Goal: Task Accomplishment & Management: Manage account settings

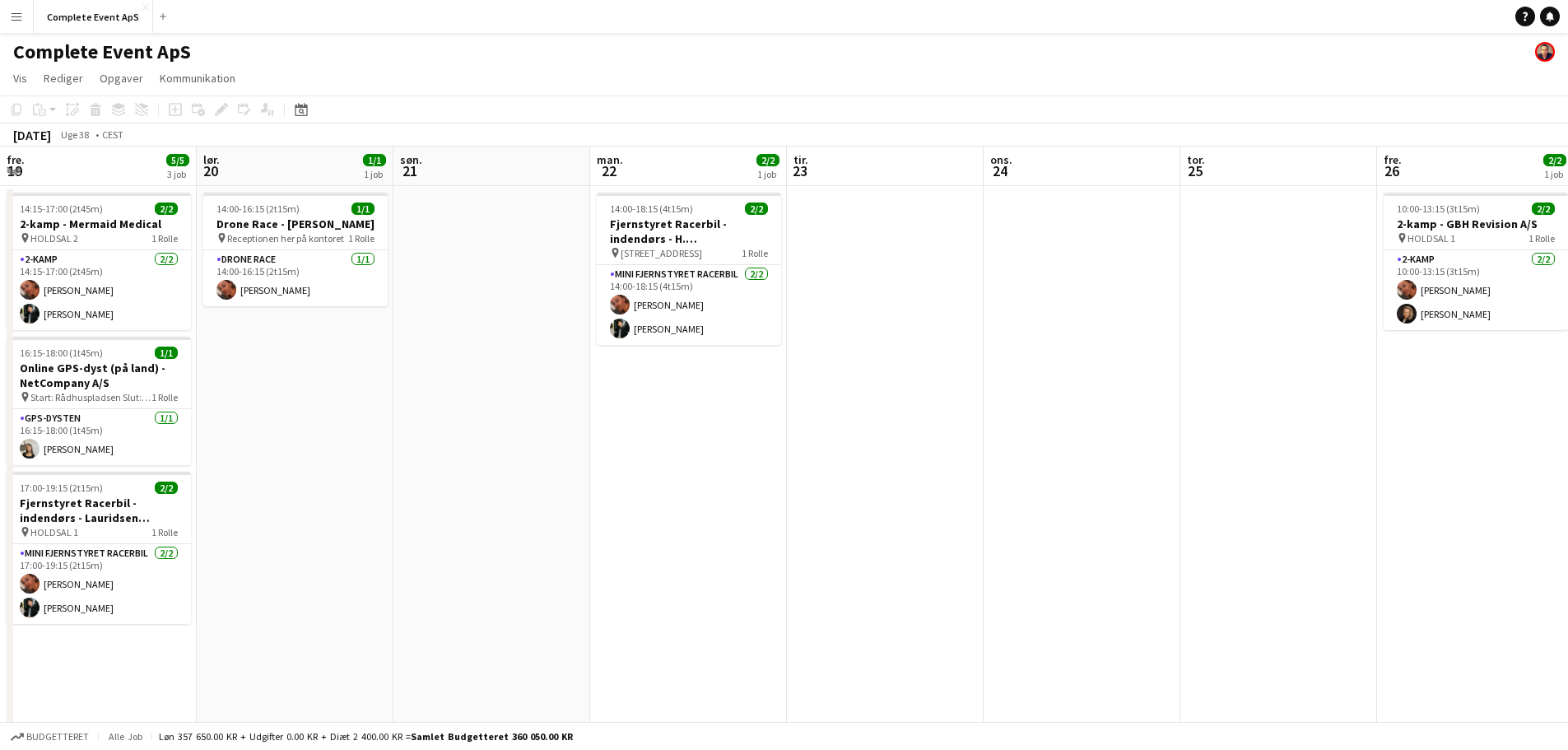
scroll to position [0, 566]
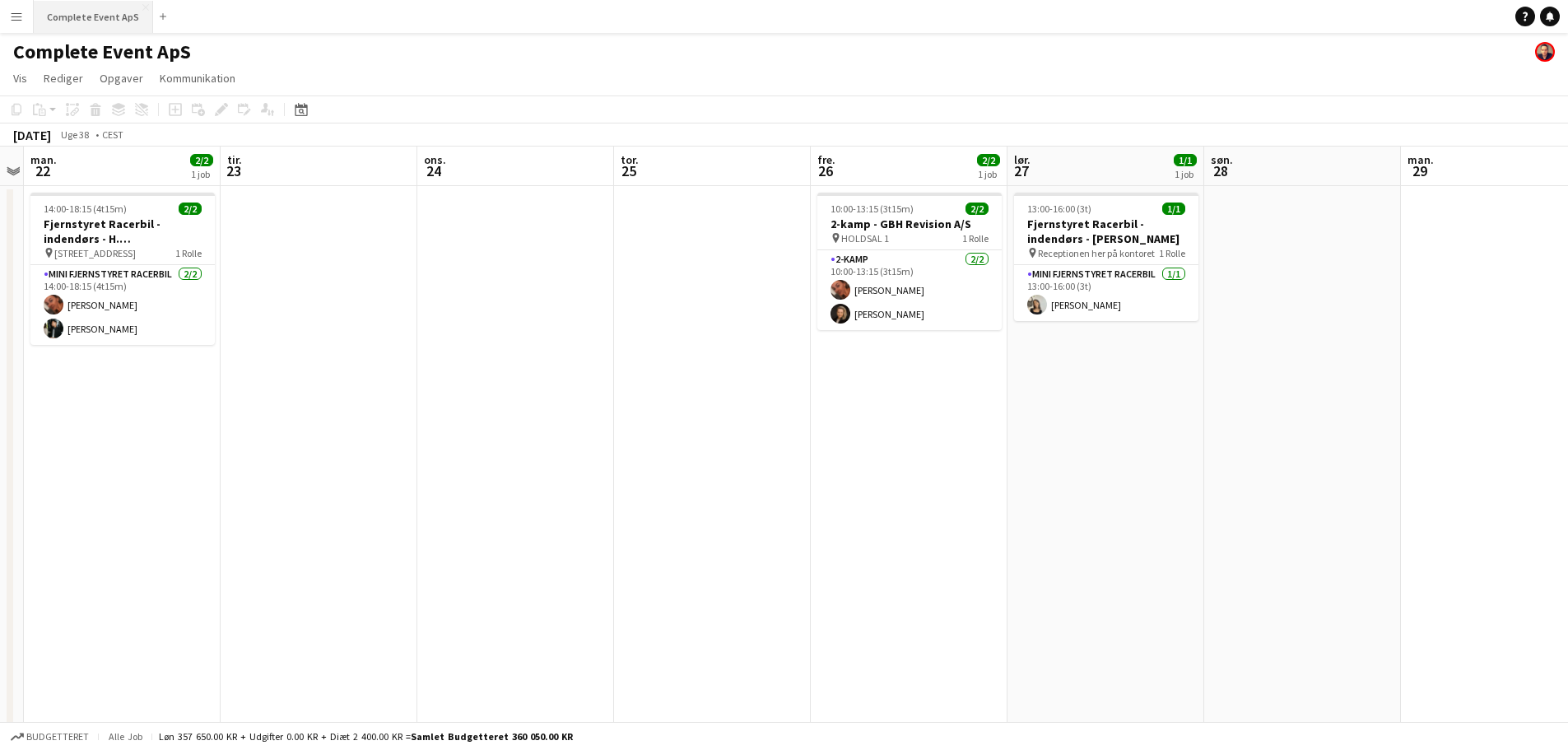
click at [79, 1] on button "Complete Event ApS Luk" at bounding box center [94, 17] width 119 height 32
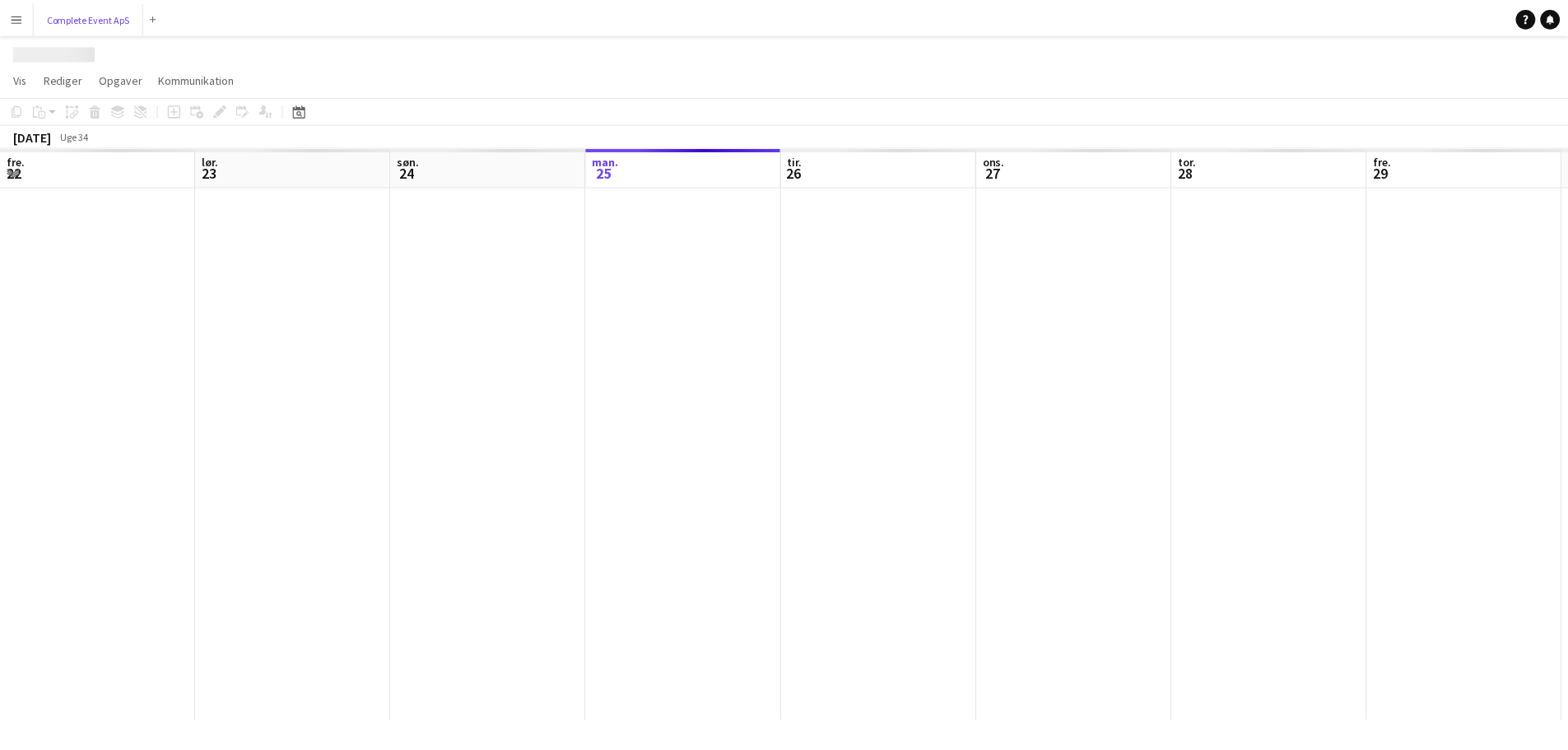
scroll to position [0, 393]
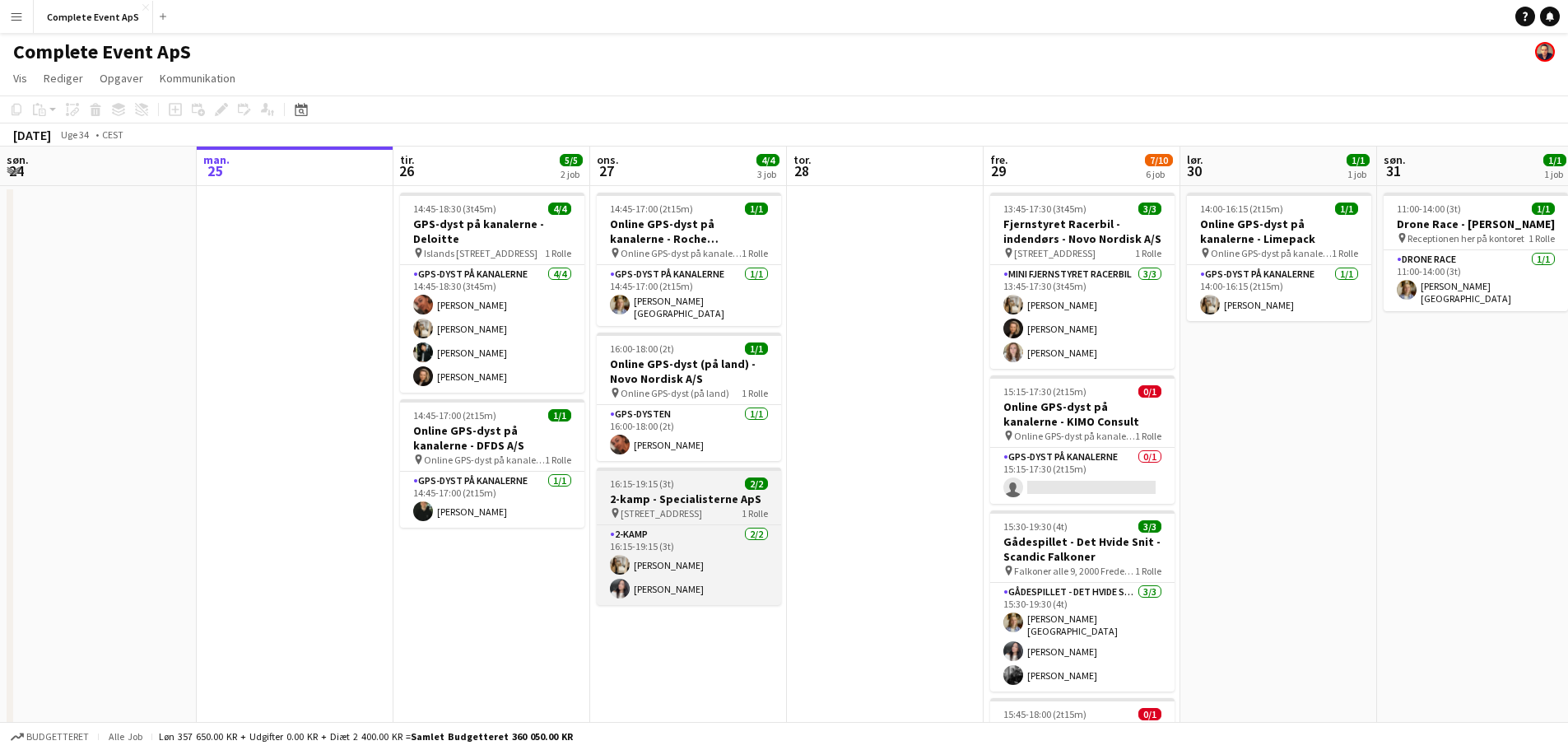
click at [723, 478] on div "16:15-19:15 (3t) 2/2" at bounding box center [689, 483] width 185 height 12
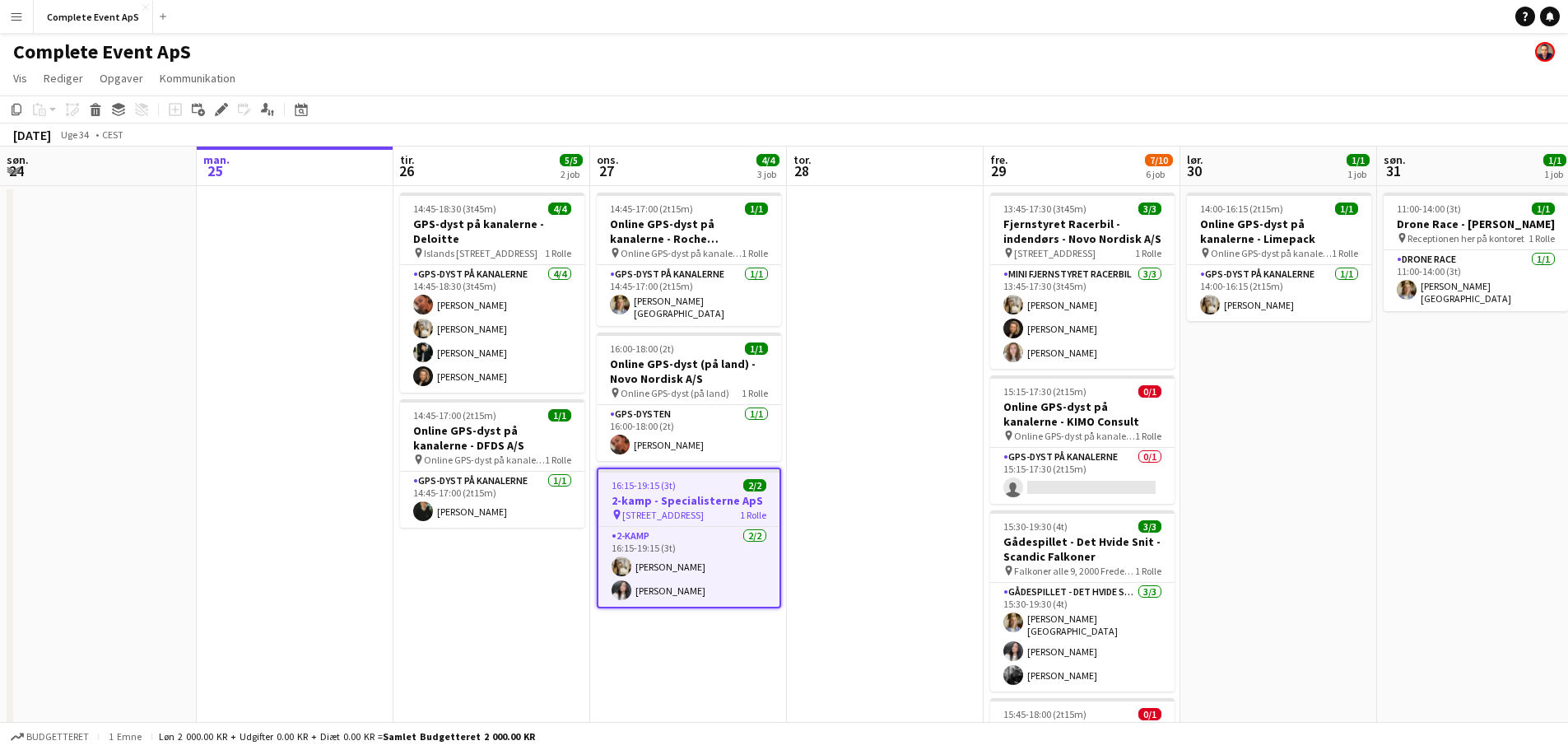
click at [723, 479] on div "16:15-19:15 (3t) 2/2" at bounding box center [689, 485] width 181 height 12
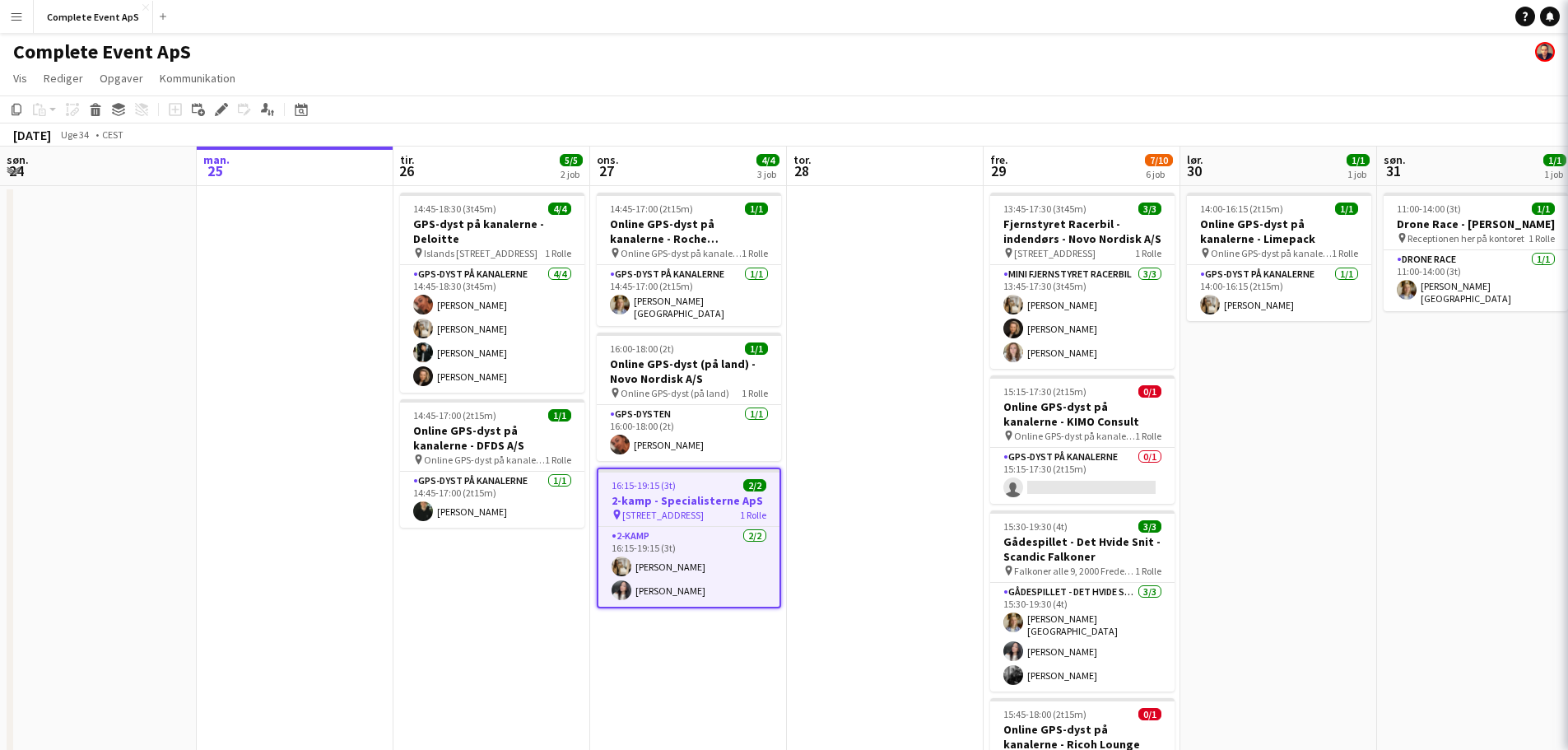
type input "**********"
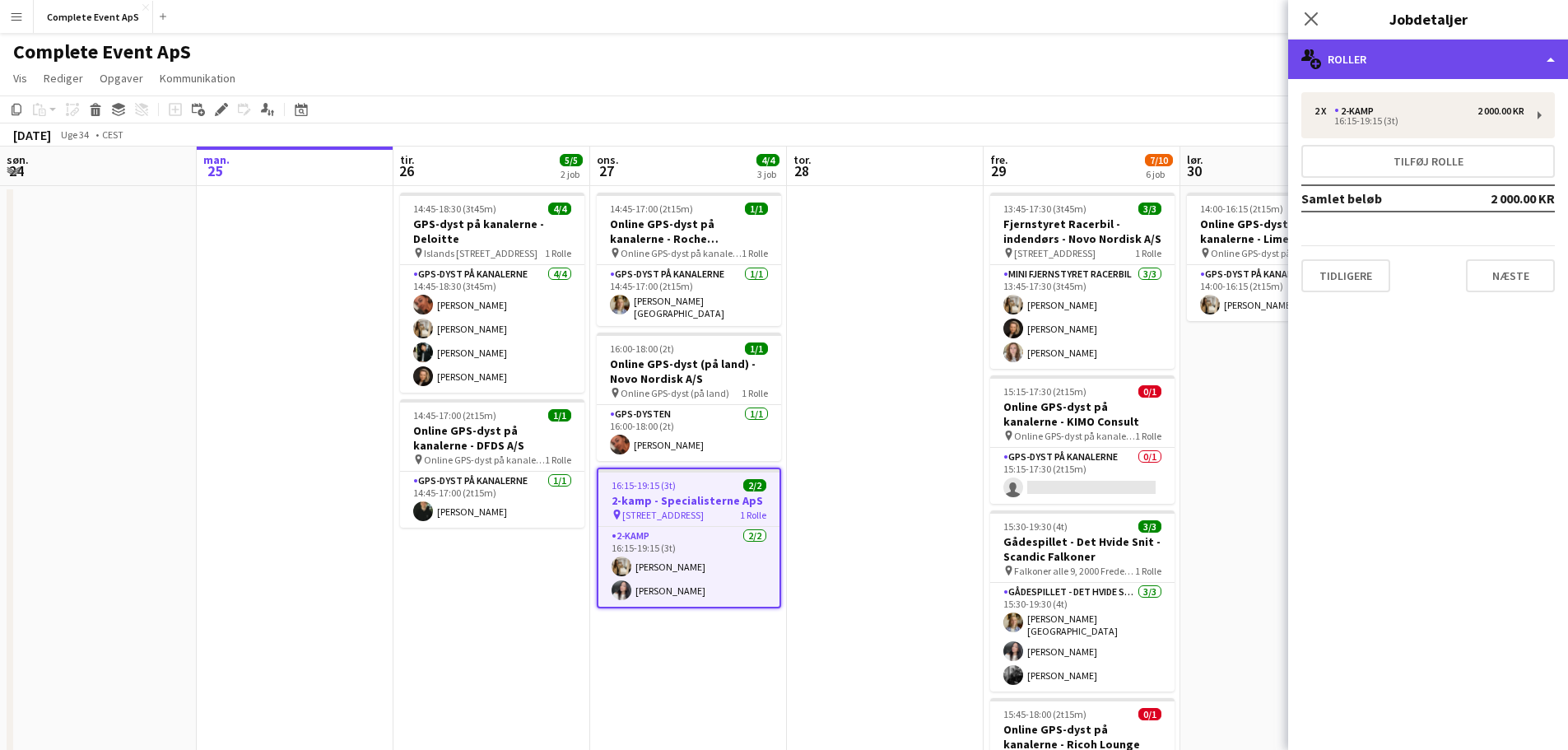
click at [1409, 60] on div "multiple-users-add Roller" at bounding box center [1428, 60] width 280 height 40
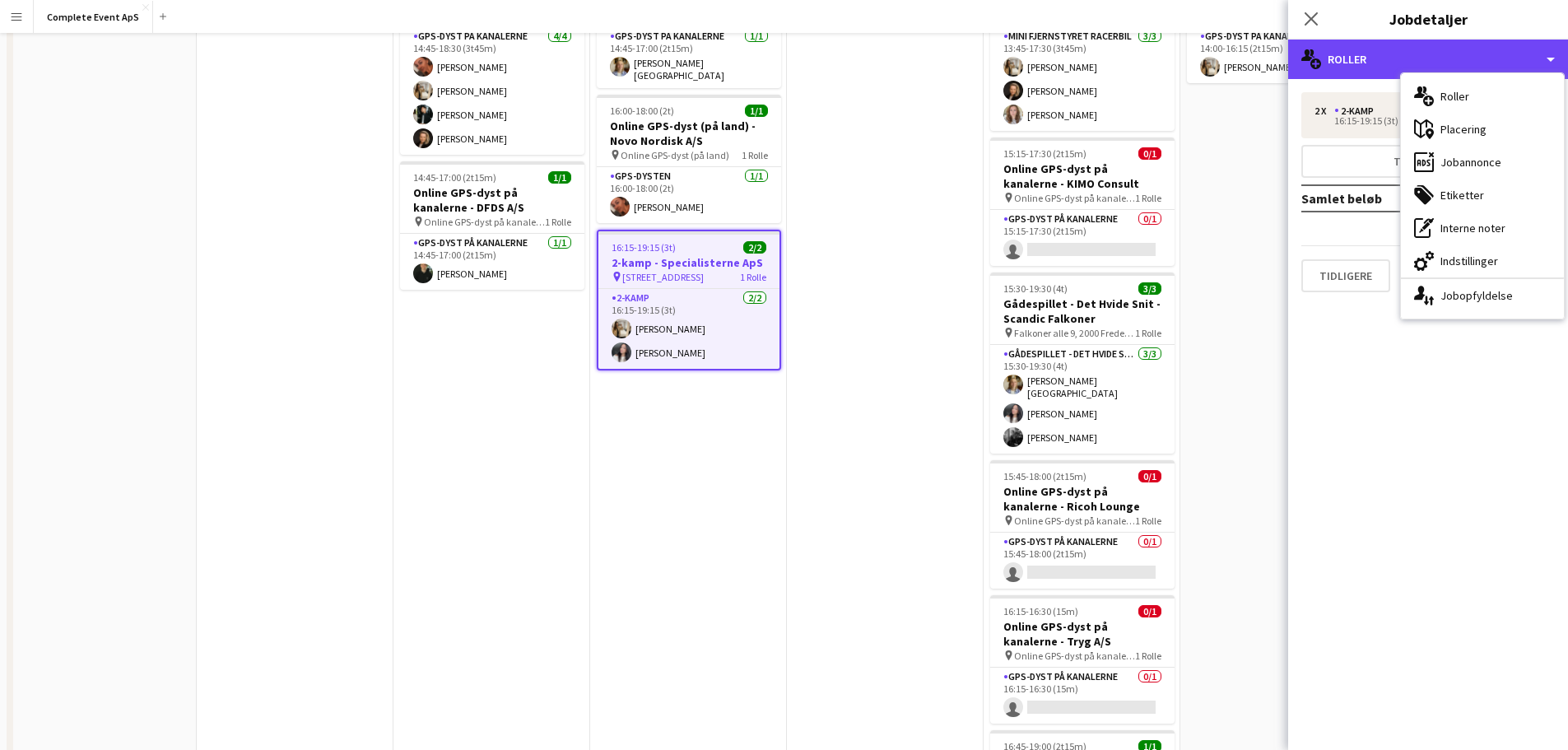
scroll to position [0, 0]
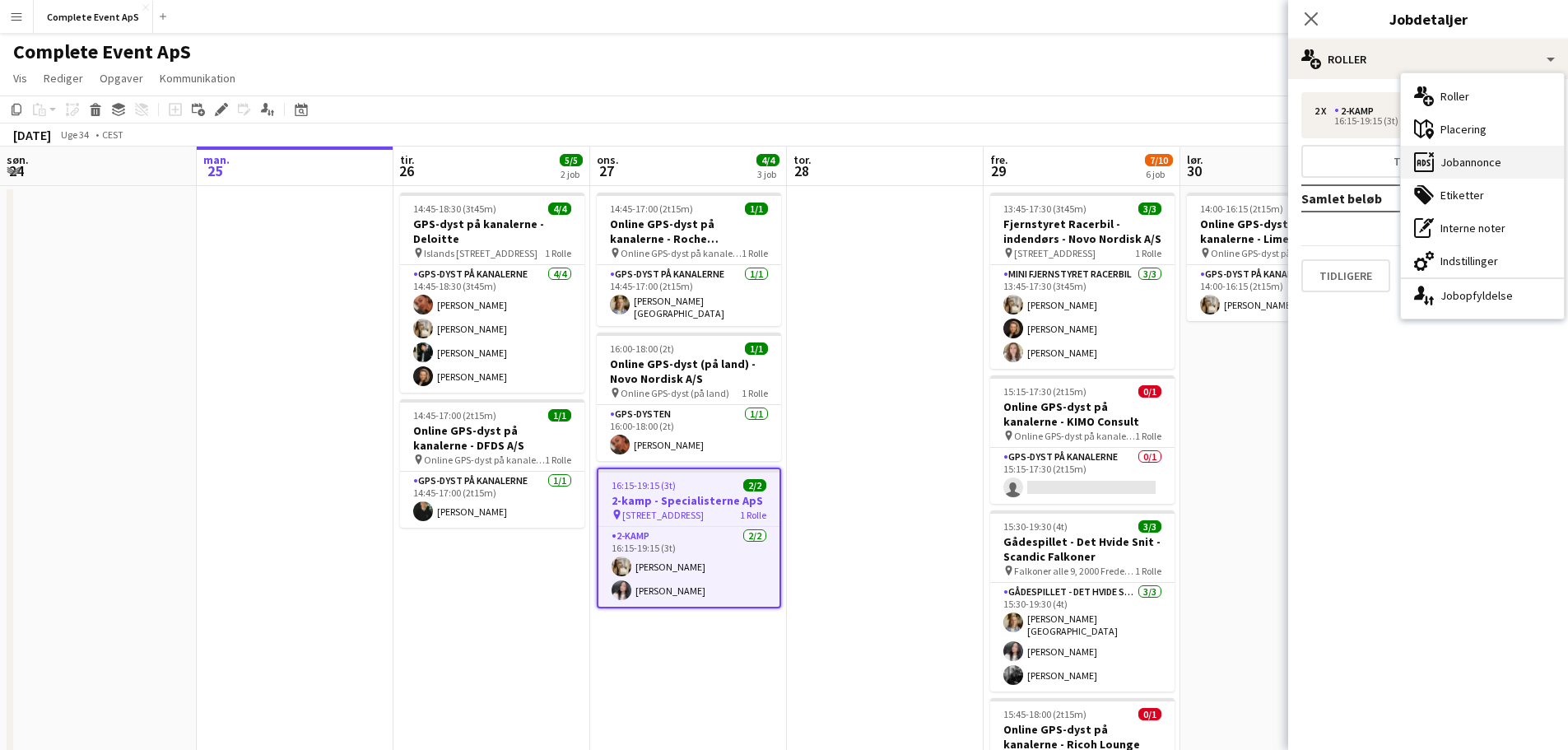
click at [1475, 166] on div "ads-window Jobannonce" at bounding box center [1482, 162] width 163 height 33
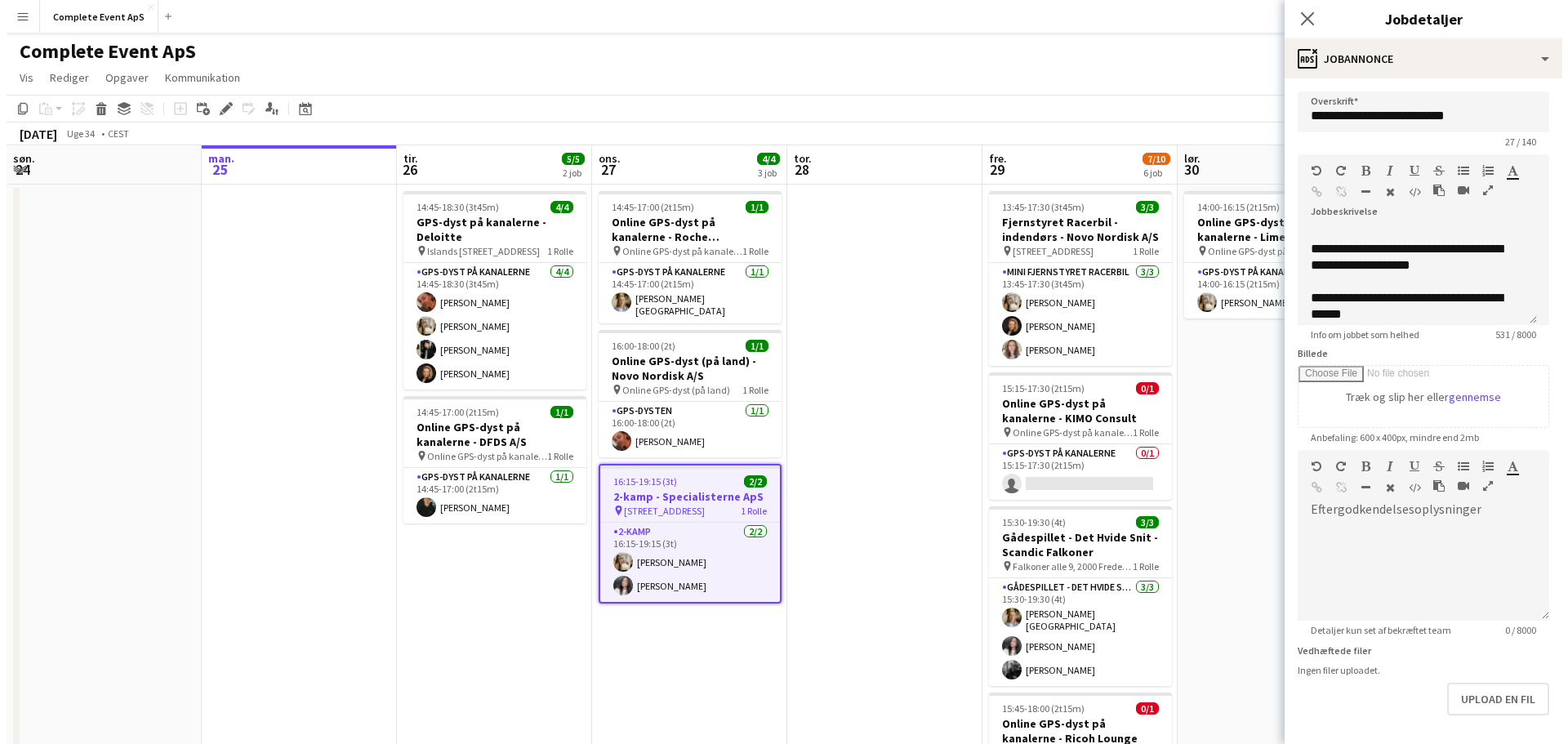
scroll to position [163, 0]
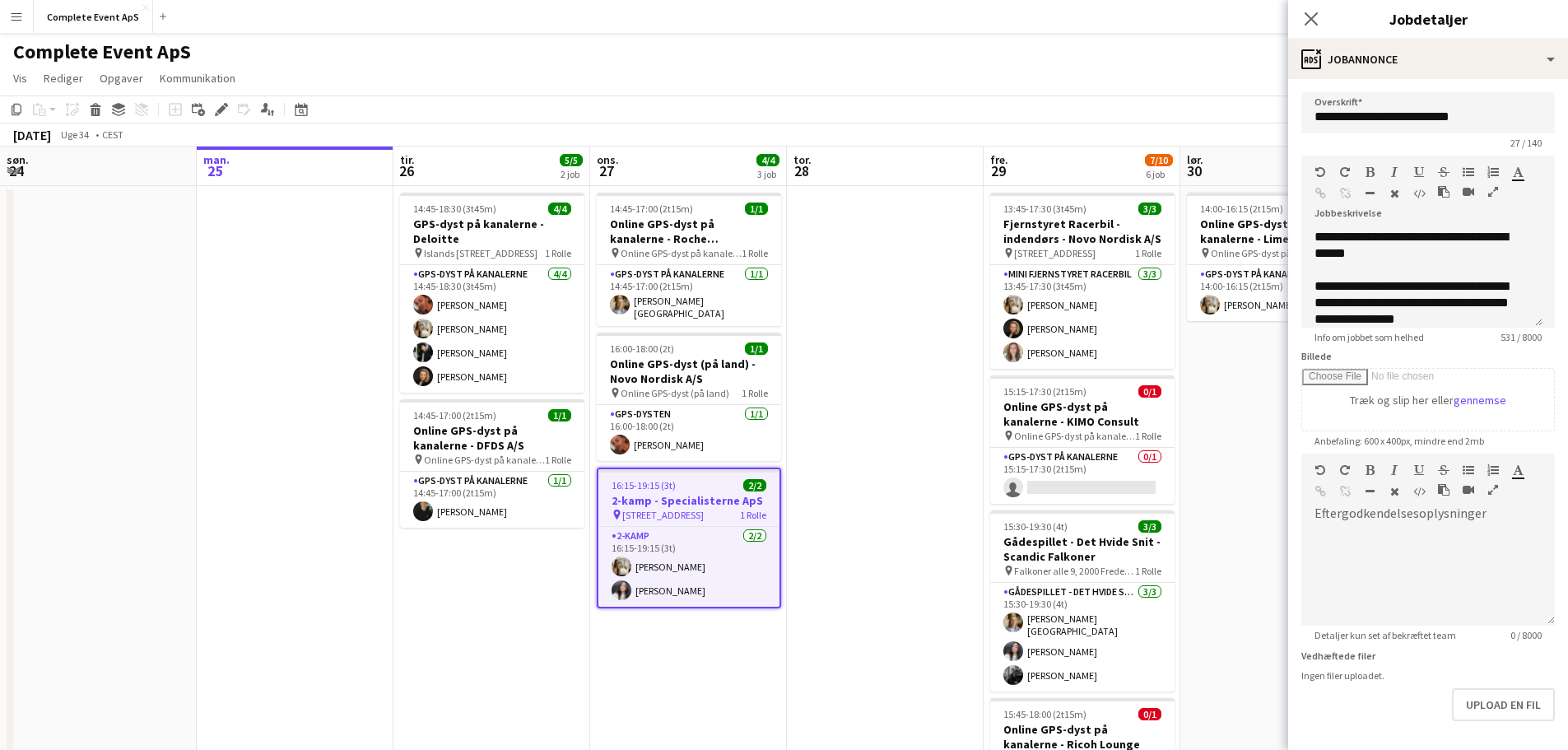
click at [923, 338] on app-date-cell at bounding box center [886, 659] width 197 height 946
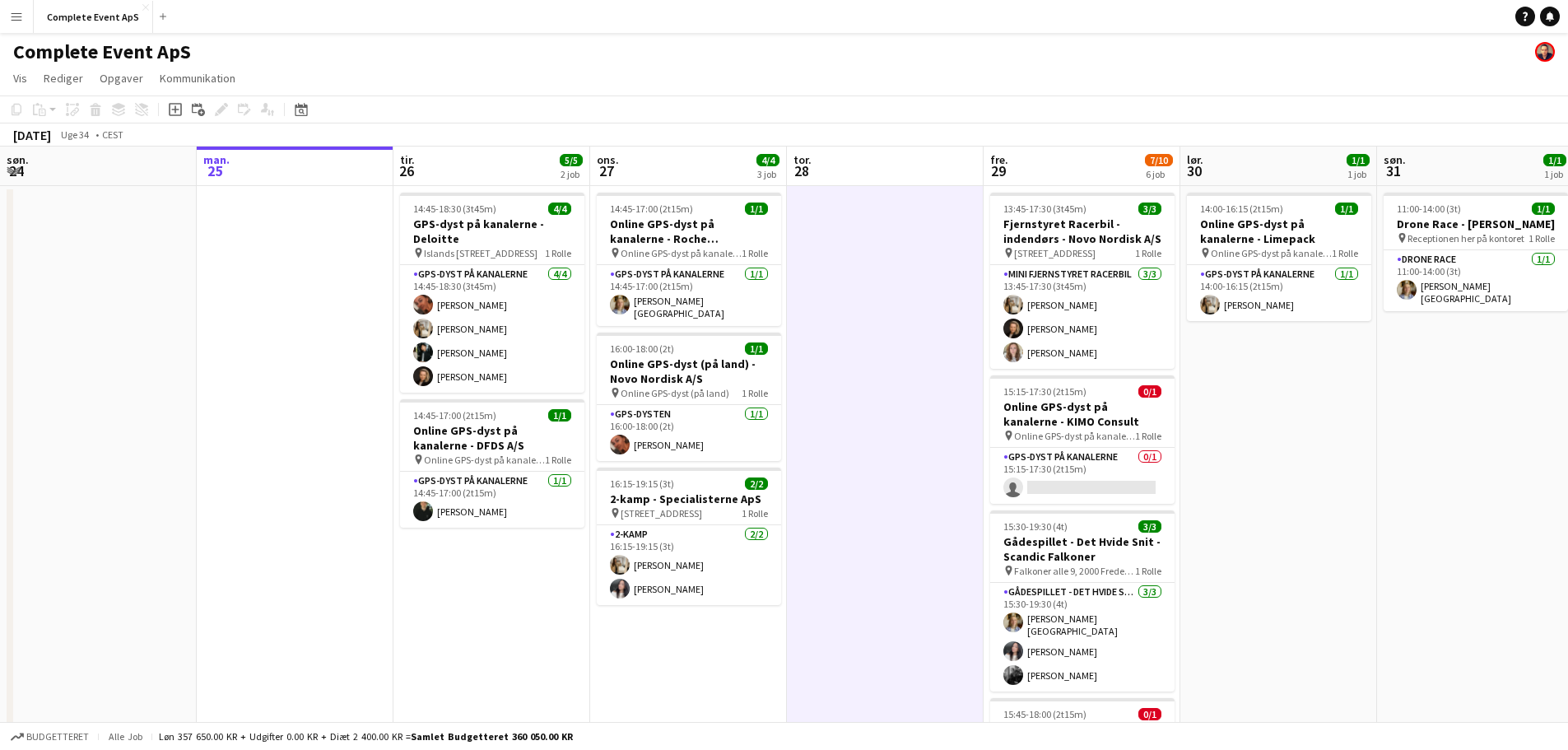
click at [1552, 14] on icon "Notifikationer" at bounding box center [1550, 17] width 10 height 10
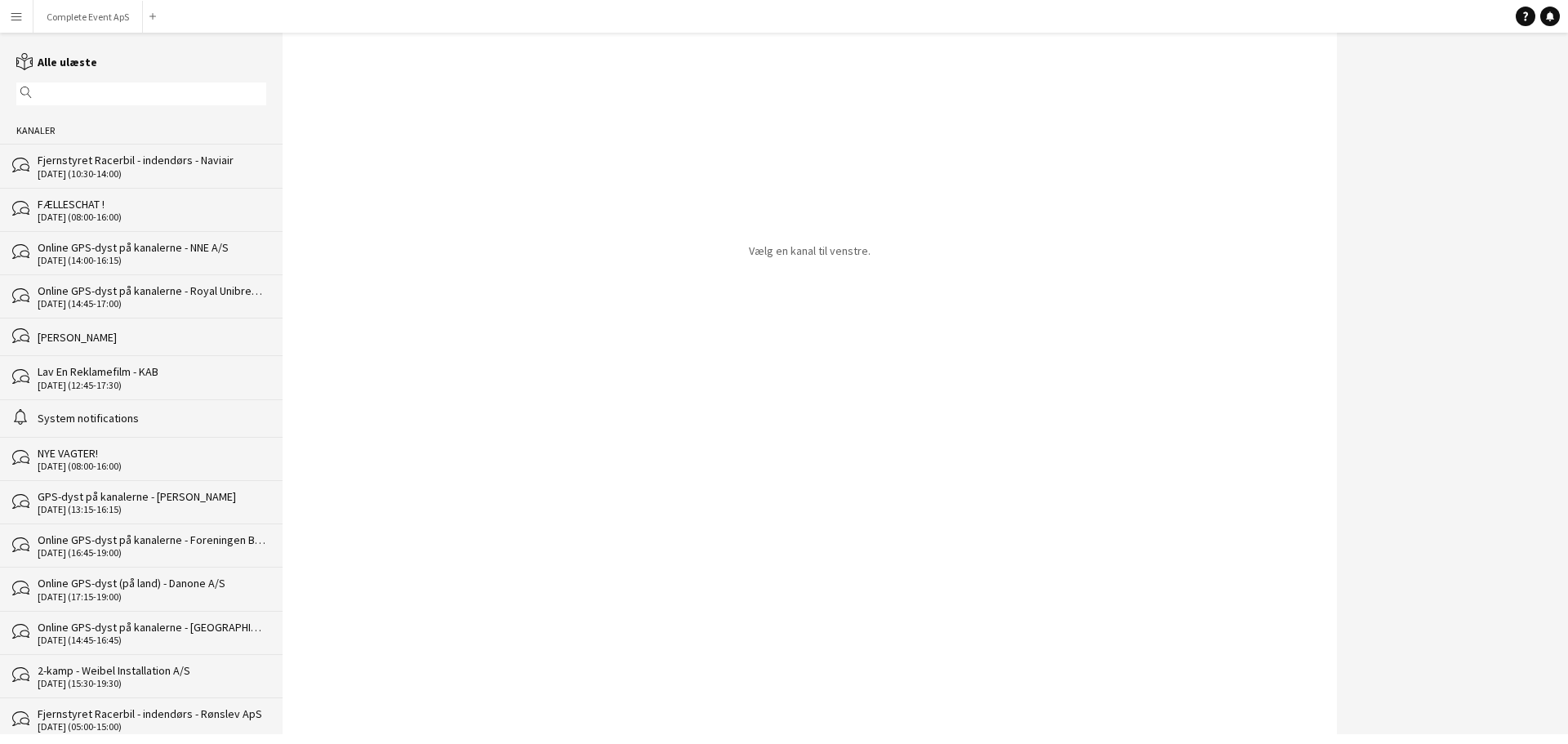
click at [159, 210] on div "FÆLLESCHAT !" at bounding box center [152, 204] width 228 height 15
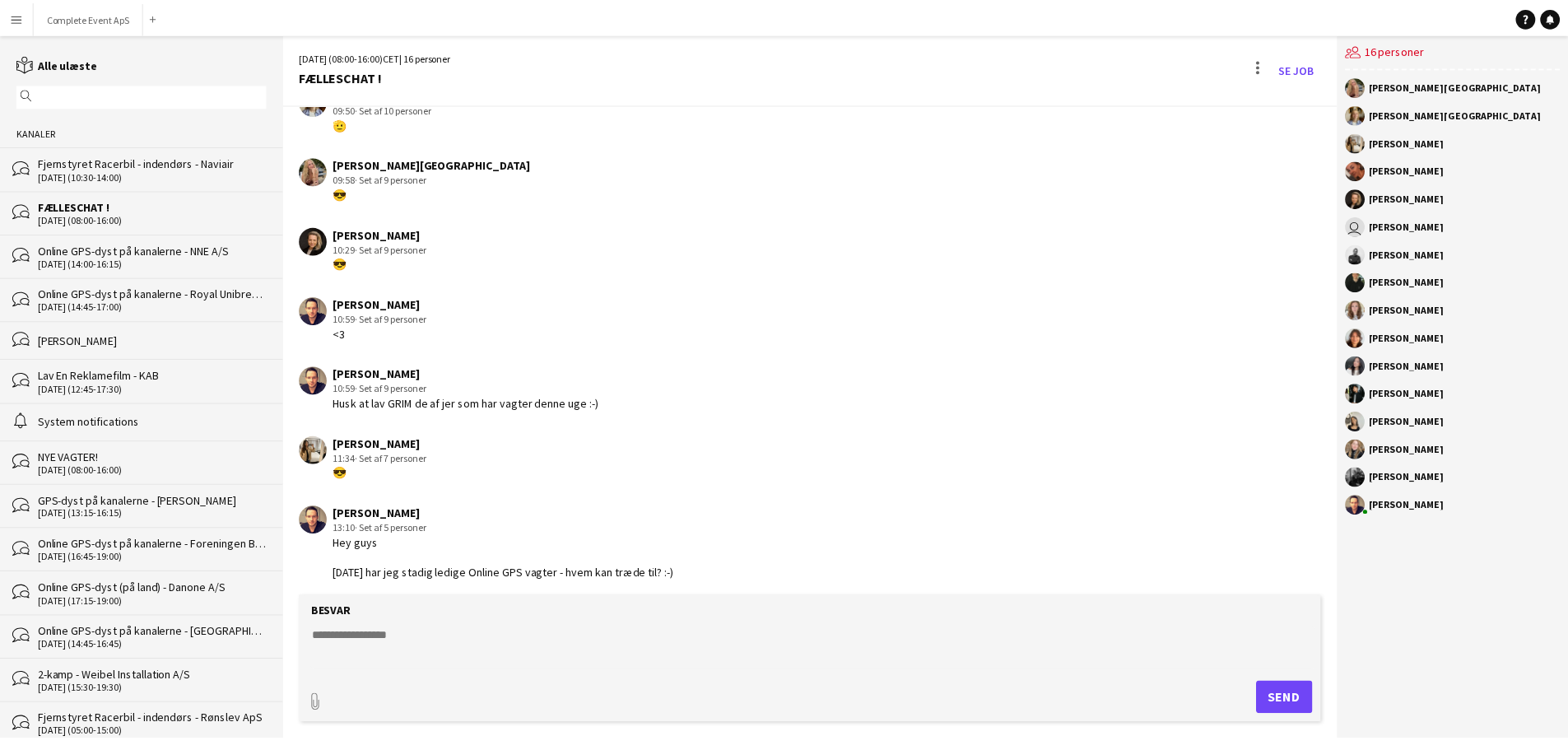
scroll to position [2248, 0]
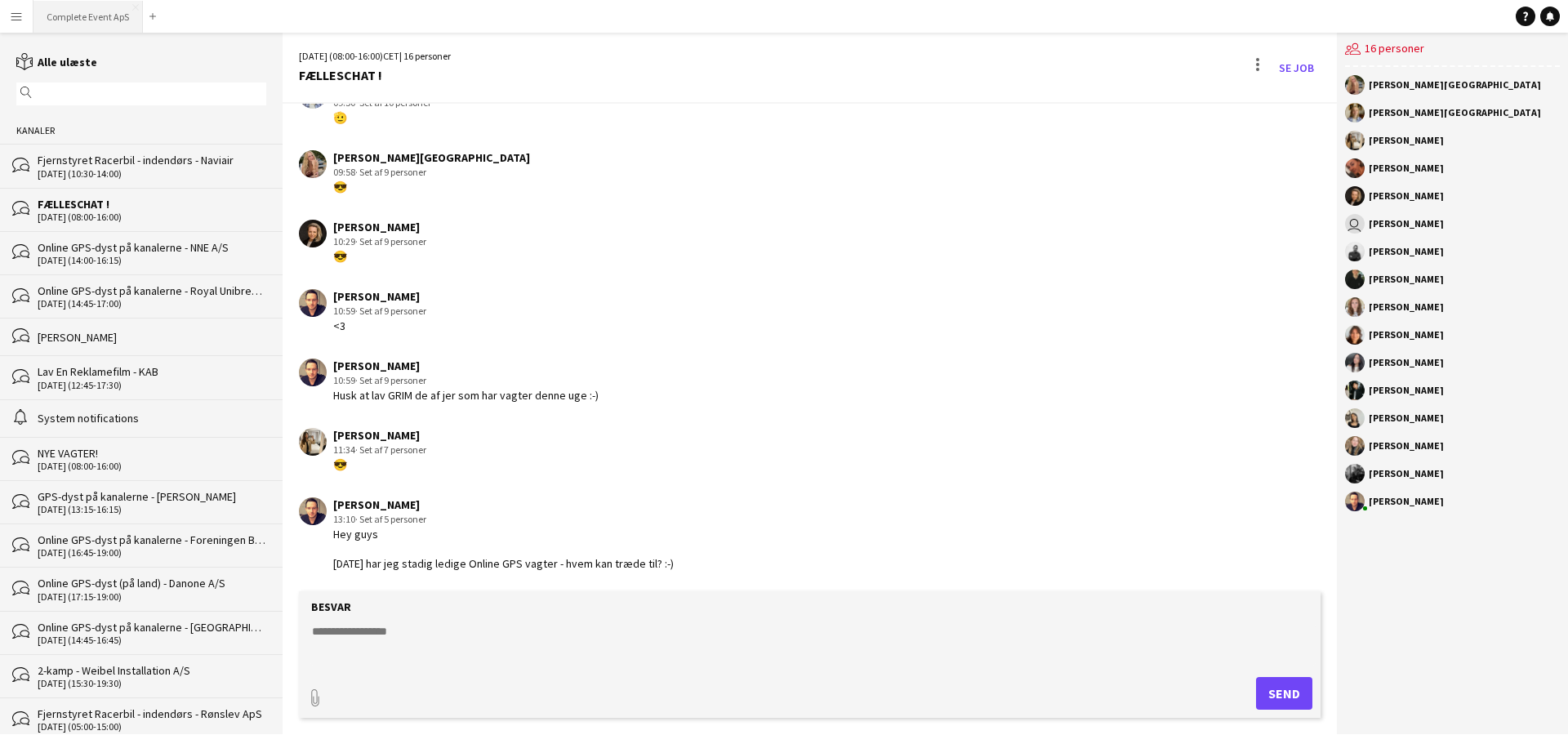
click at [85, 16] on button "Complete Event ApS Luk" at bounding box center [88, 16] width 109 height 32
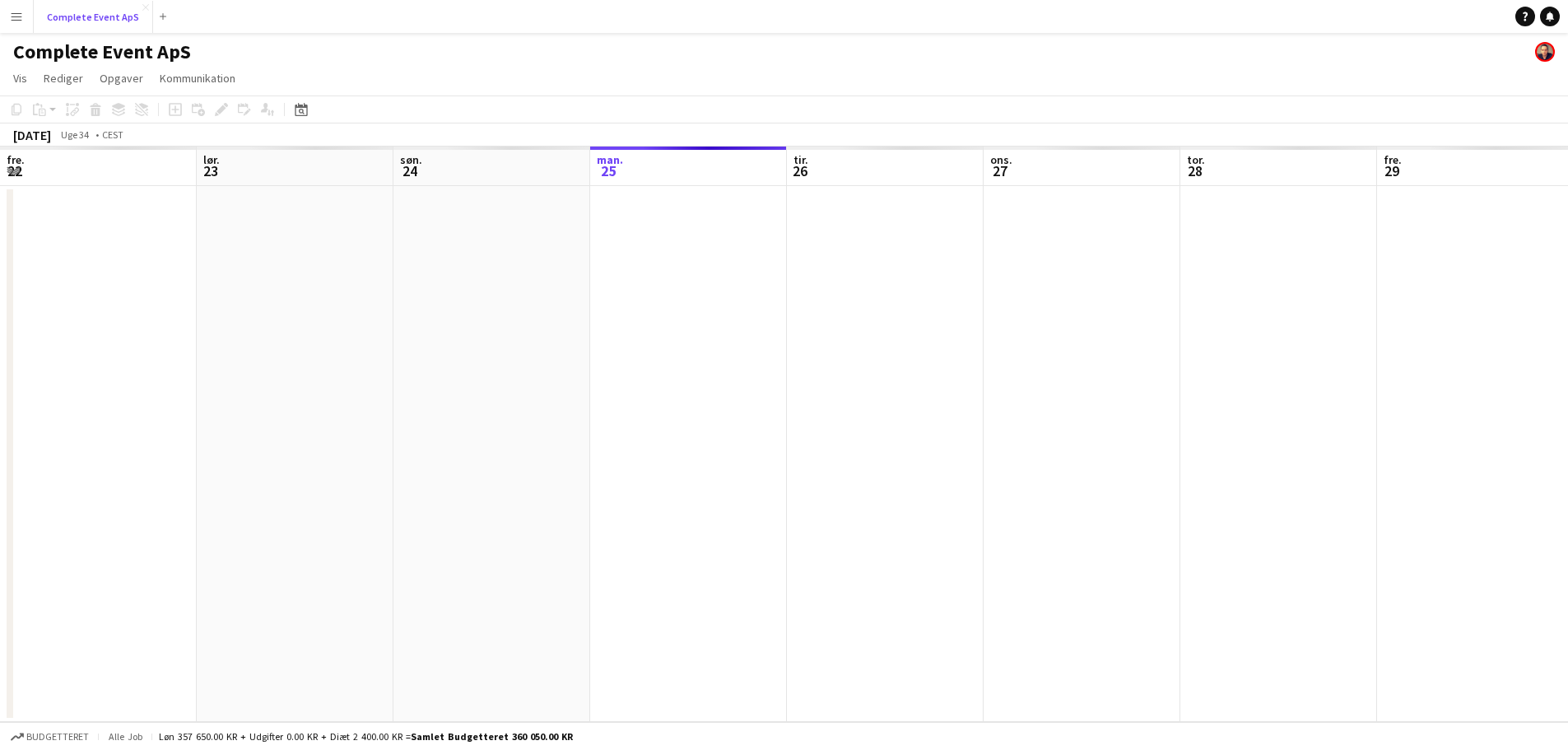
scroll to position [0, 393]
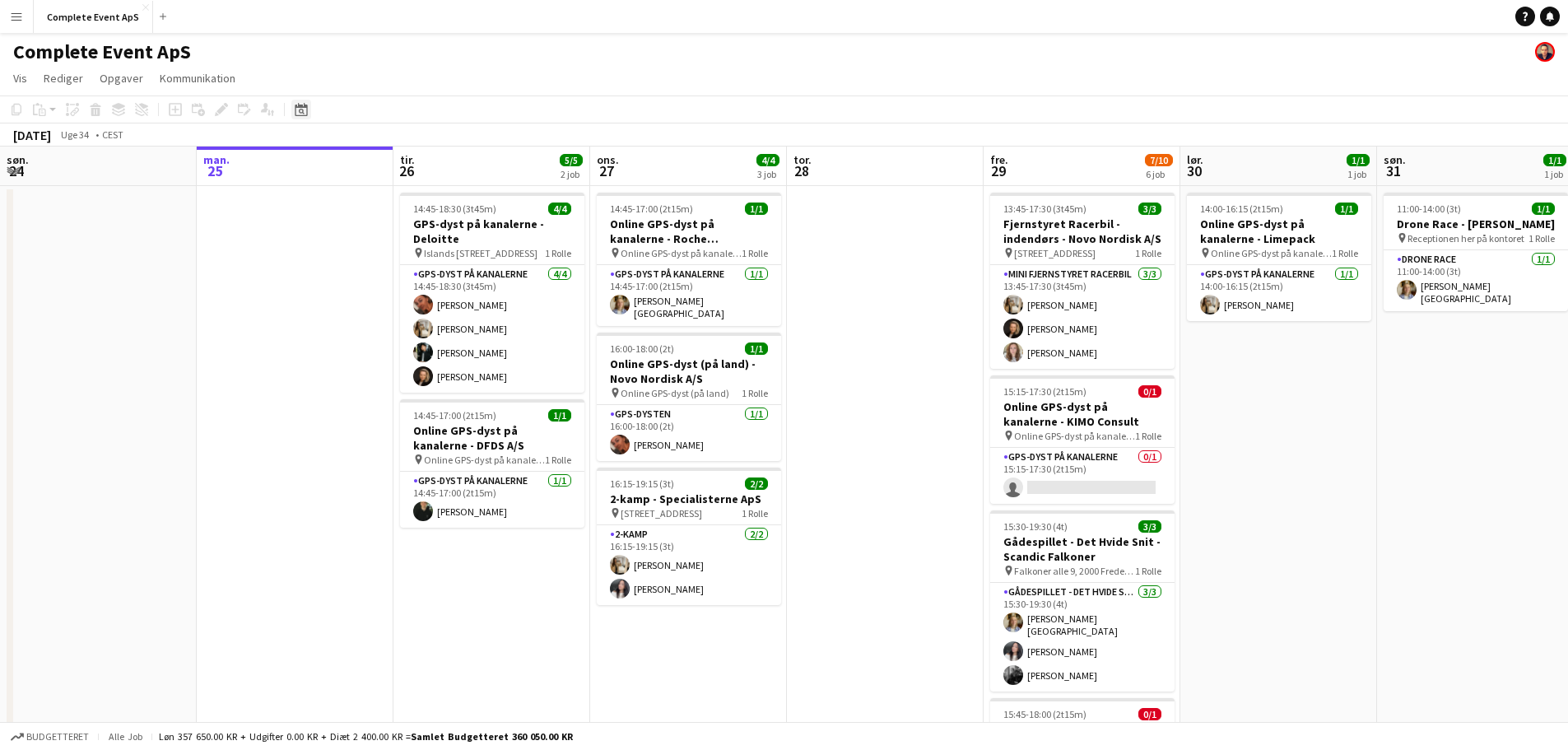
click at [308, 114] on div "Datovælger" at bounding box center [301, 109] width 20 height 20
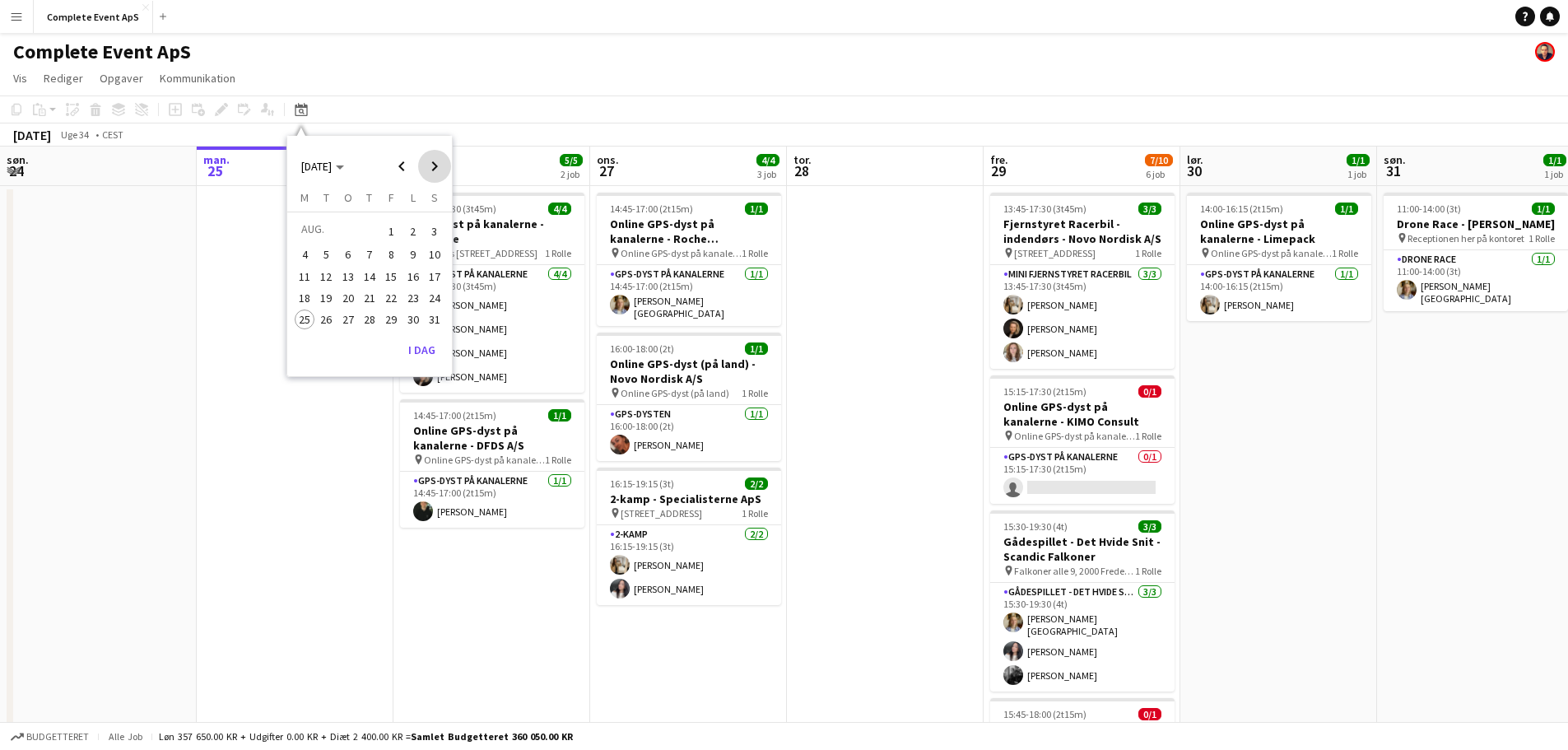
click at [435, 162] on span "Next month" at bounding box center [435, 166] width 33 height 33
click at [349, 248] on span "3" at bounding box center [349, 251] width 20 height 20
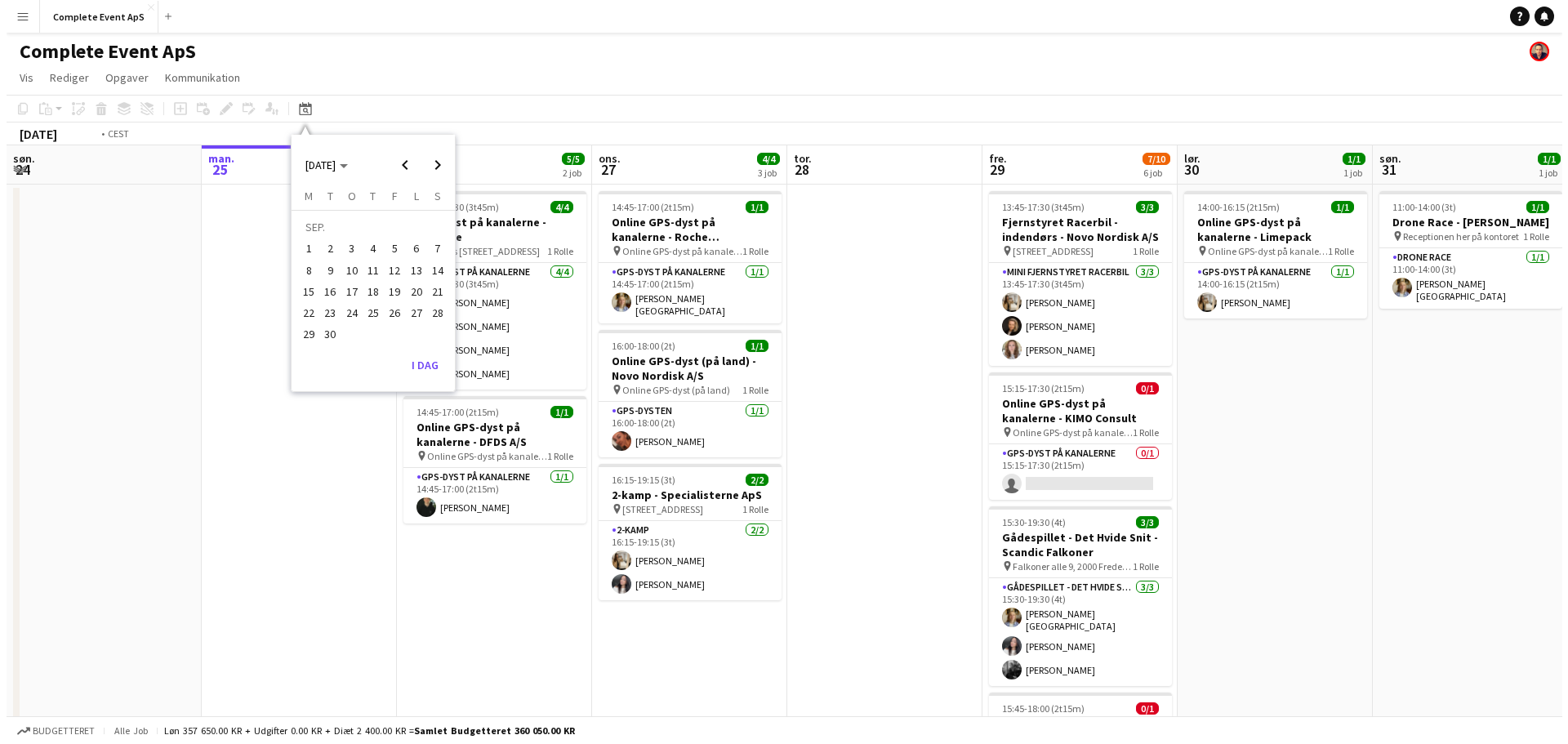
scroll to position [0, 562]
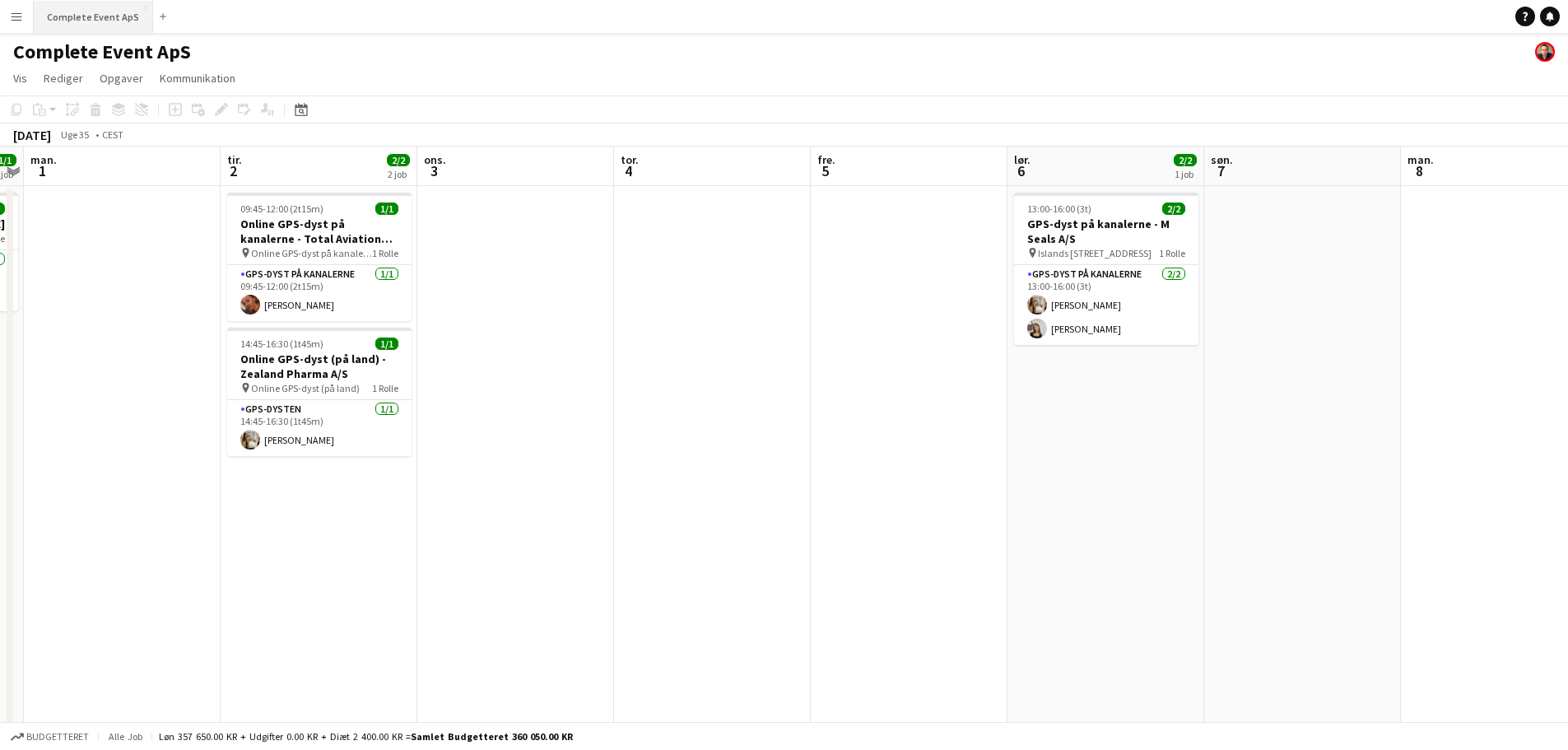
click at [99, 10] on button "Complete Event ApS Luk" at bounding box center [94, 17] width 119 height 32
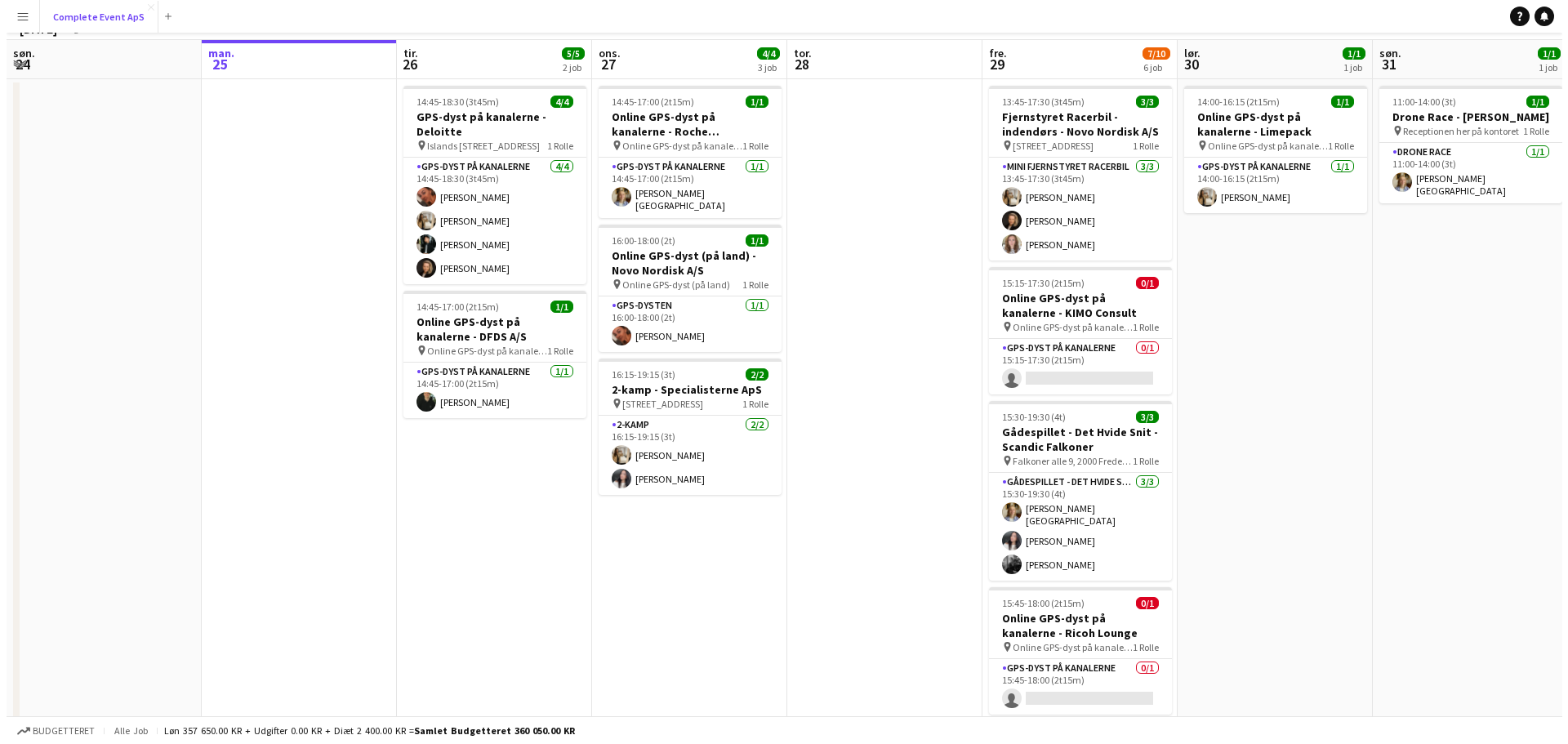
scroll to position [0, 0]
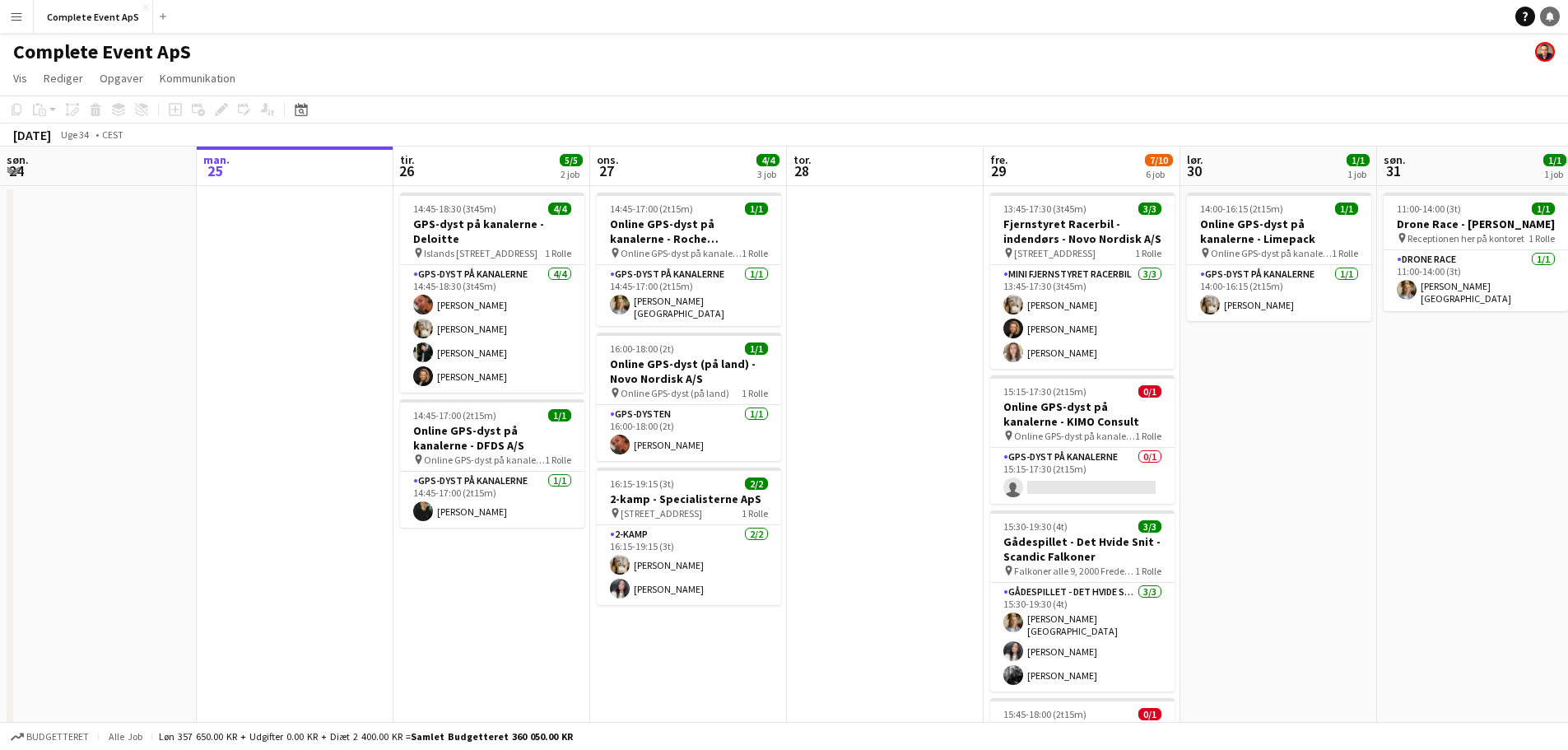
click at [1551, 14] on icon at bounding box center [1550, 16] width 8 height 8
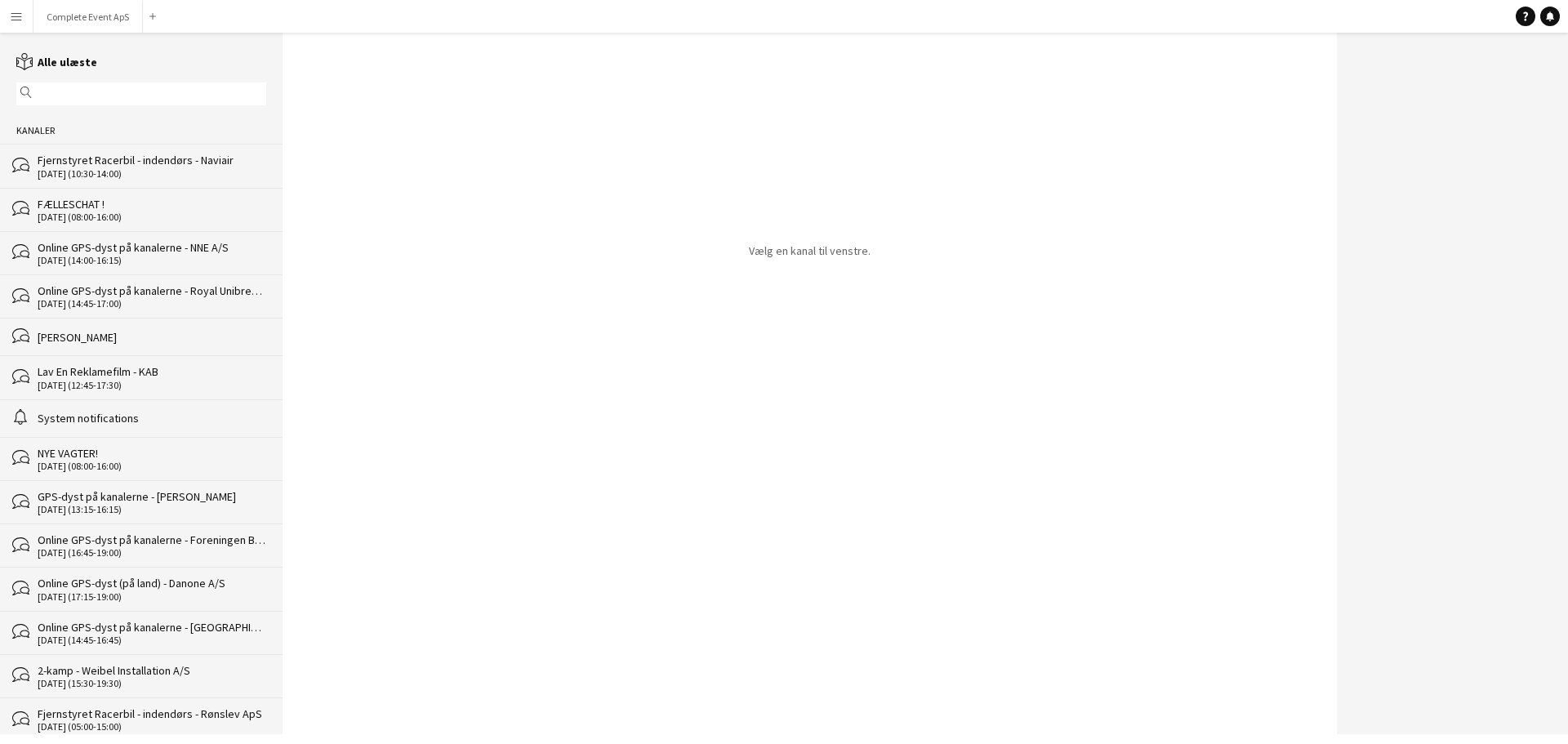
click at [149, 210] on div "FÆLLESCHAT !" at bounding box center [152, 204] width 228 height 15
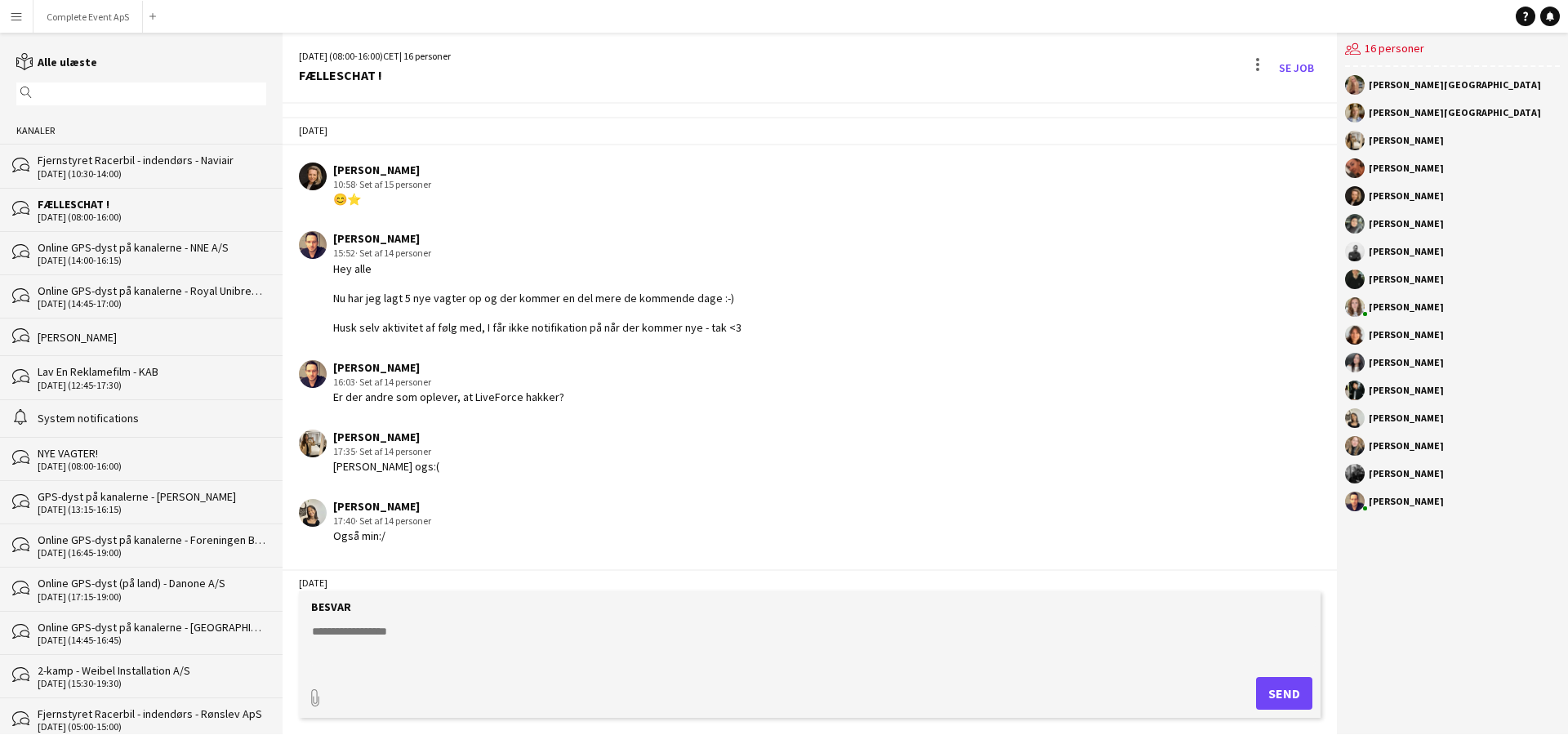
scroll to position [2230, 0]
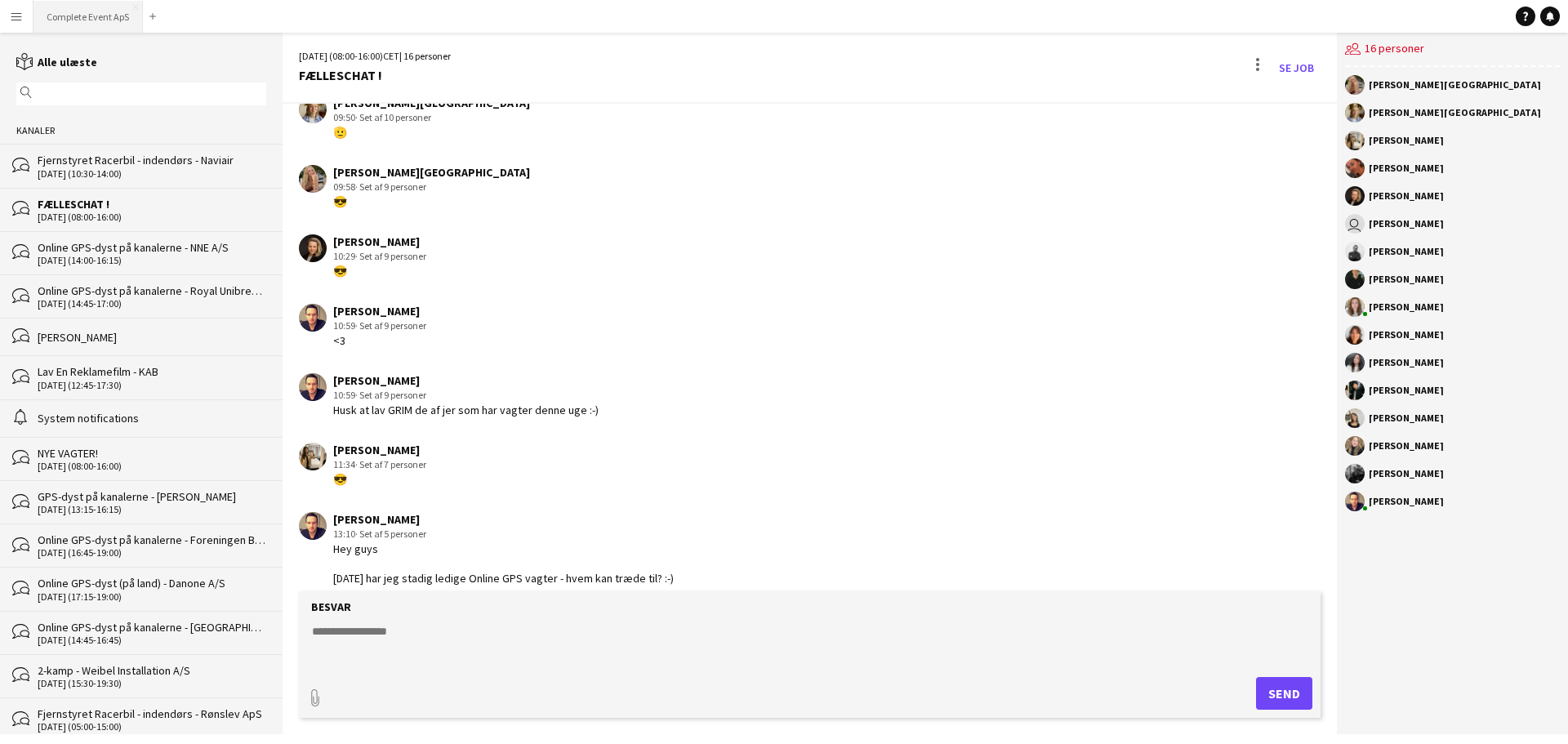
scroll to position [2299, 0]
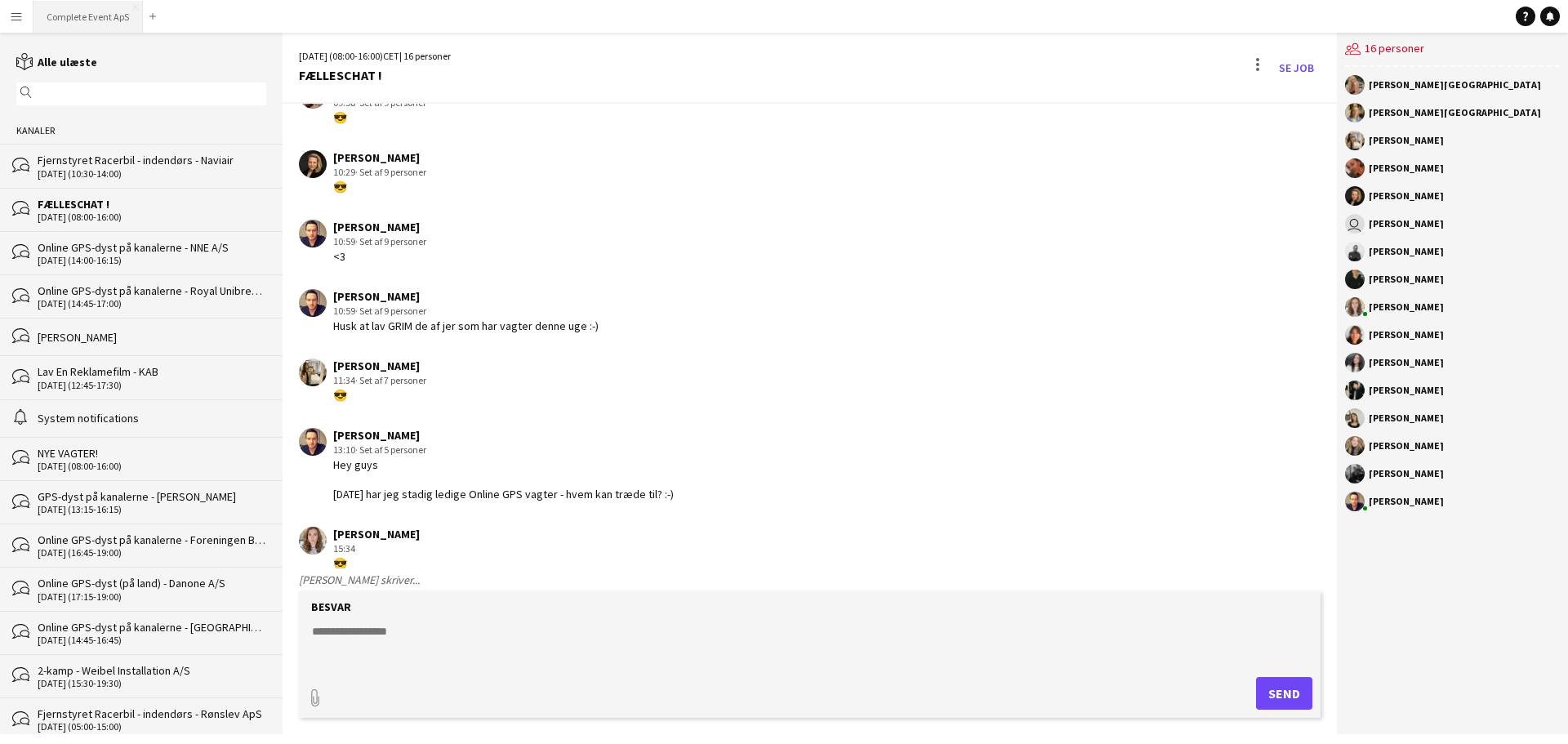
click at [103, 11] on button "Complete Event ApS Luk" at bounding box center [88, 16] width 109 height 32
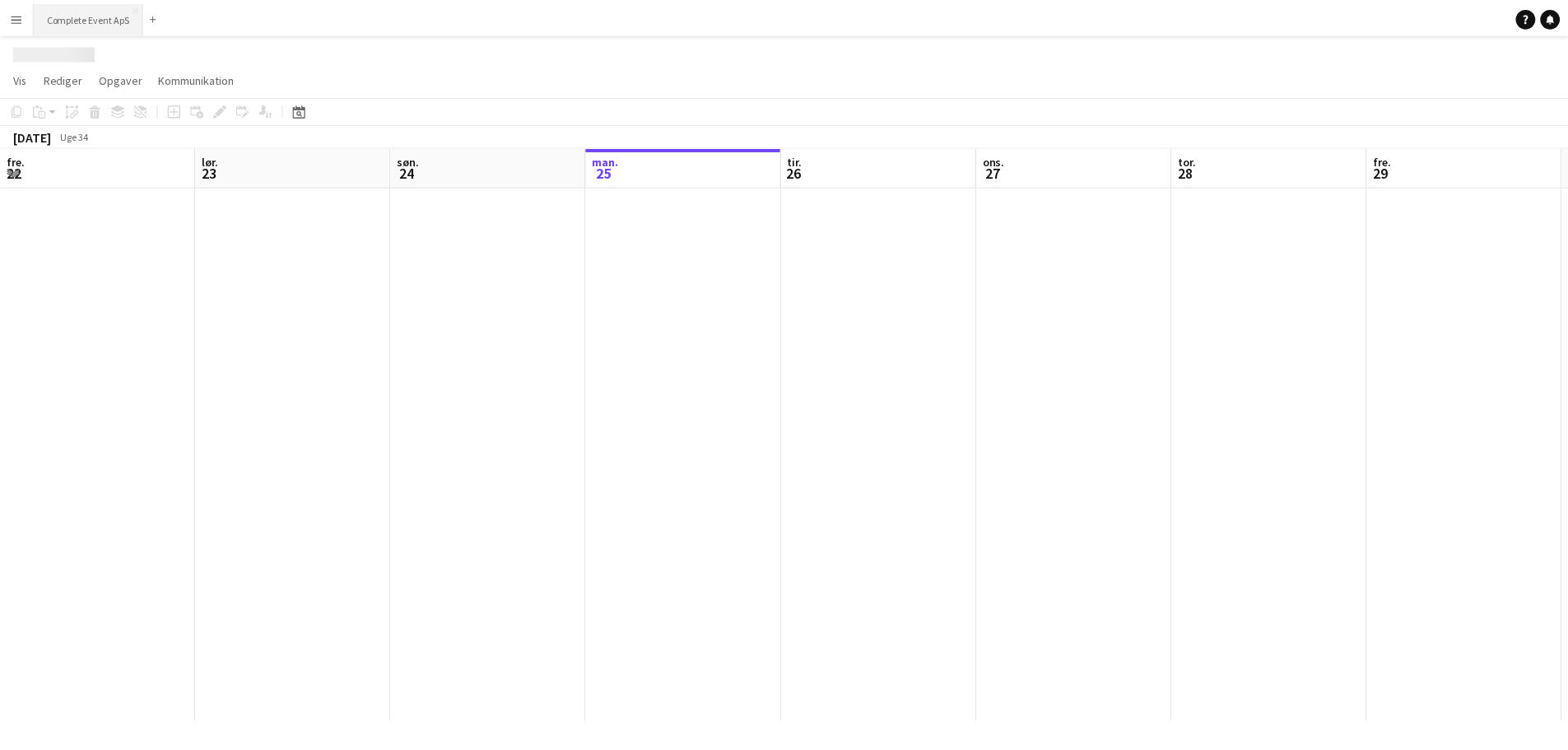
scroll to position [0, 393]
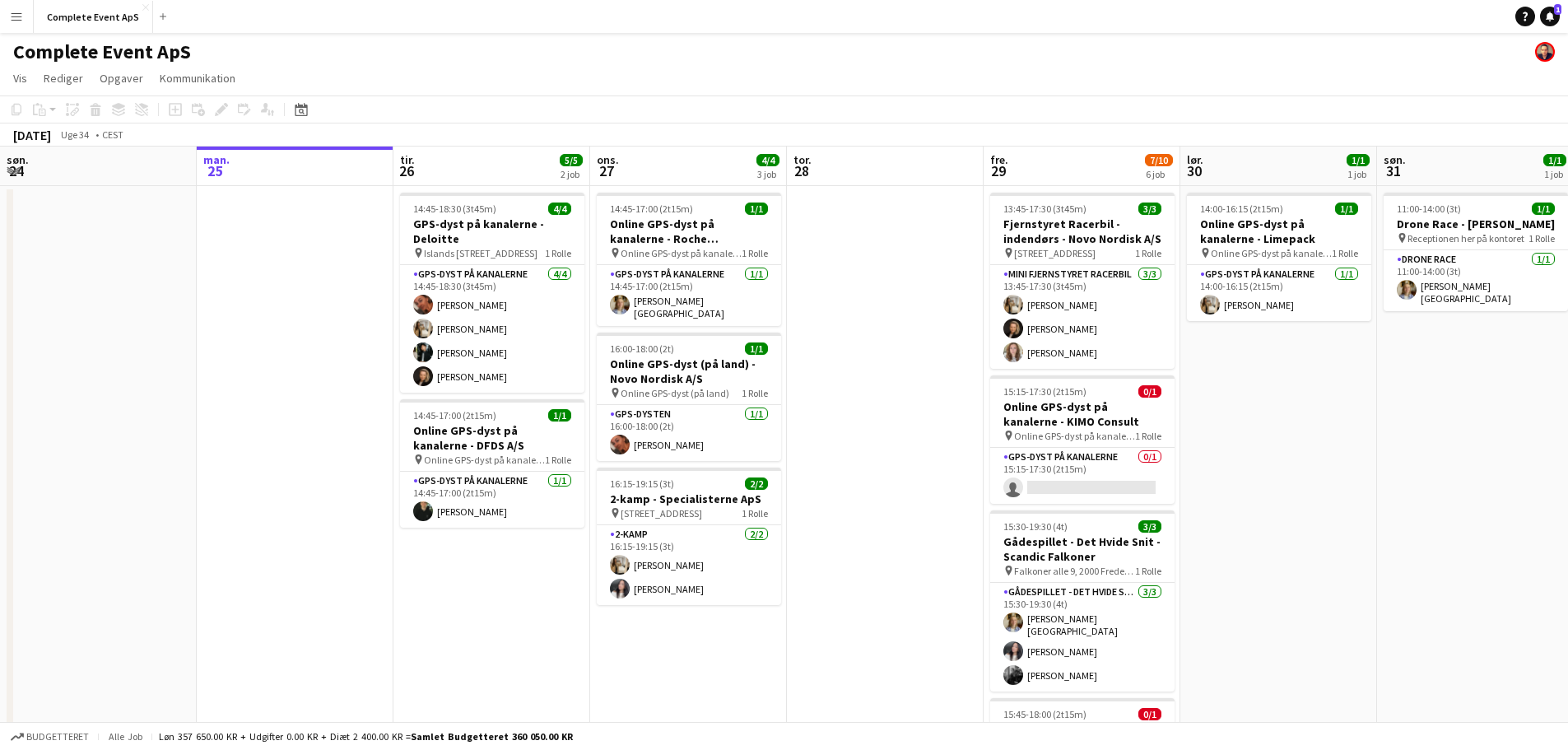
drag, startPoint x: 297, startPoint y: 110, endPoint x: 309, endPoint y: 123, distance: 17.7
click at [298, 110] on icon "Datovælger" at bounding box center [301, 109] width 13 height 13
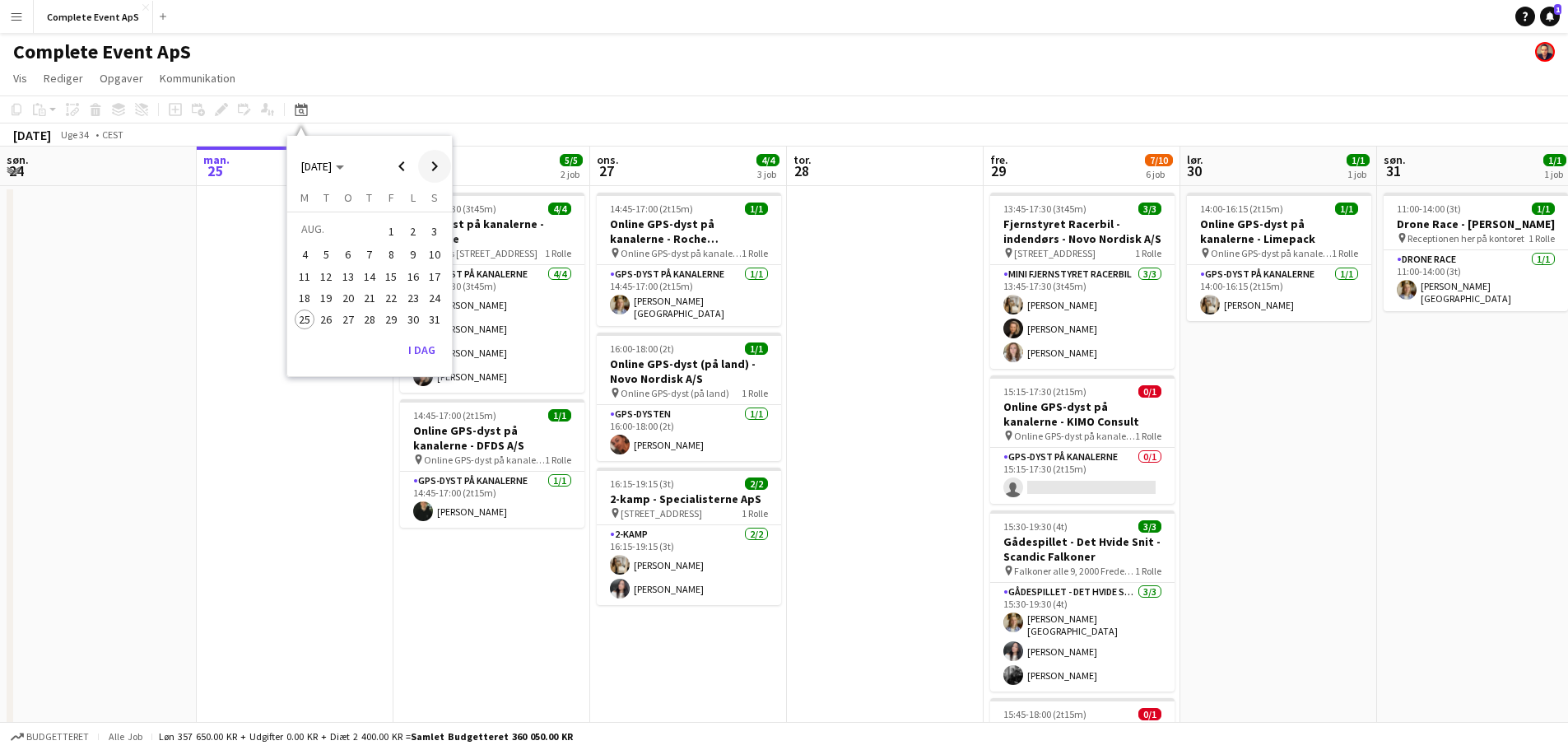
click at [434, 170] on span "Next month" at bounding box center [435, 166] width 33 height 33
click at [345, 298] on span "17" at bounding box center [349, 294] width 20 height 20
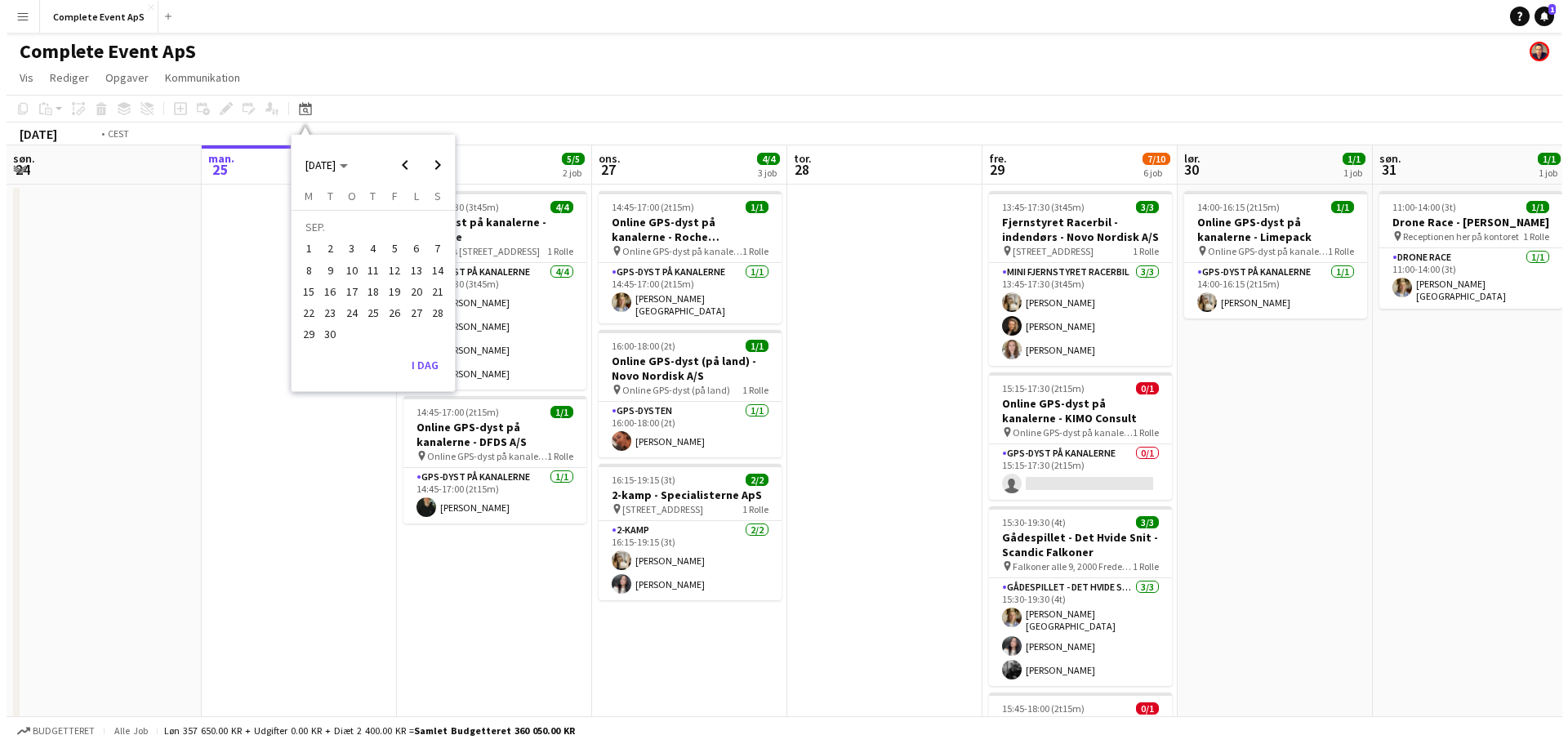
scroll to position [0, 562]
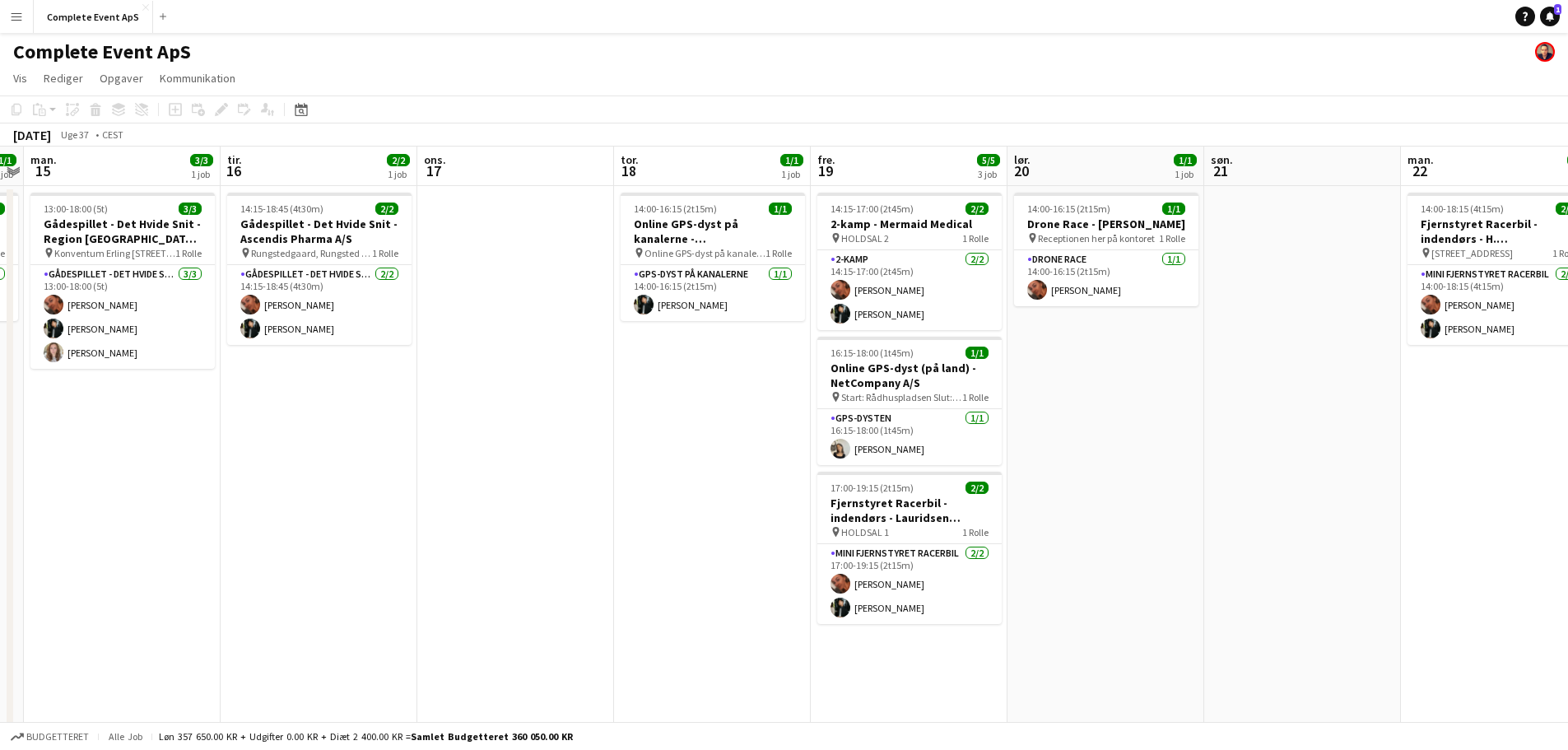
drag, startPoint x: 1552, startPoint y: 13, endPoint x: 1403, endPoint y: 22, distance: 149.3
click at [1552, 13] on icon "Notifikationer" at bounding box center [1550, 17] width 10 height 10
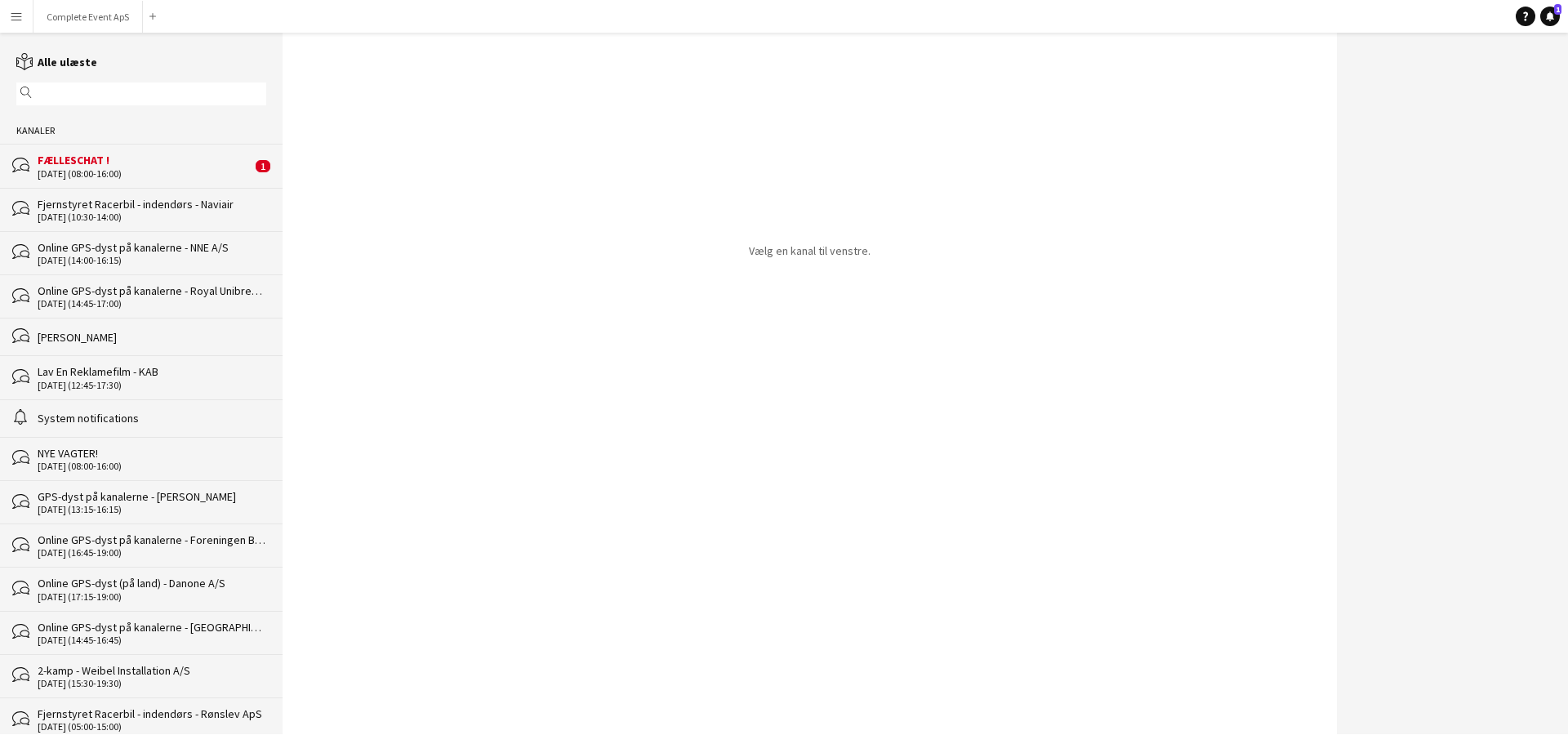
click at [99, 158] on div "FÆLLESCHAT !" at bounding box center [145, 160] width 214 height 15
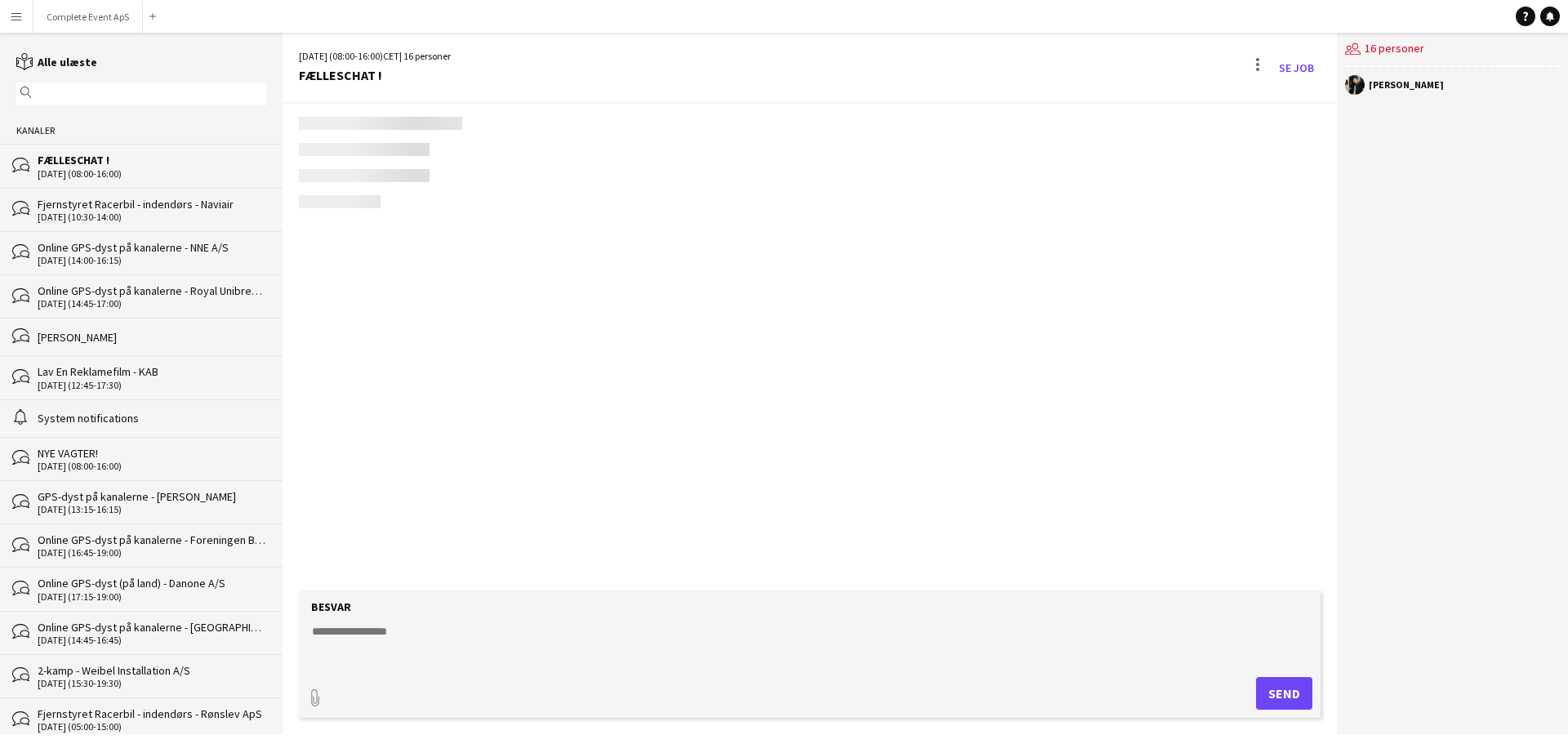
scroll to position [2171, 0]
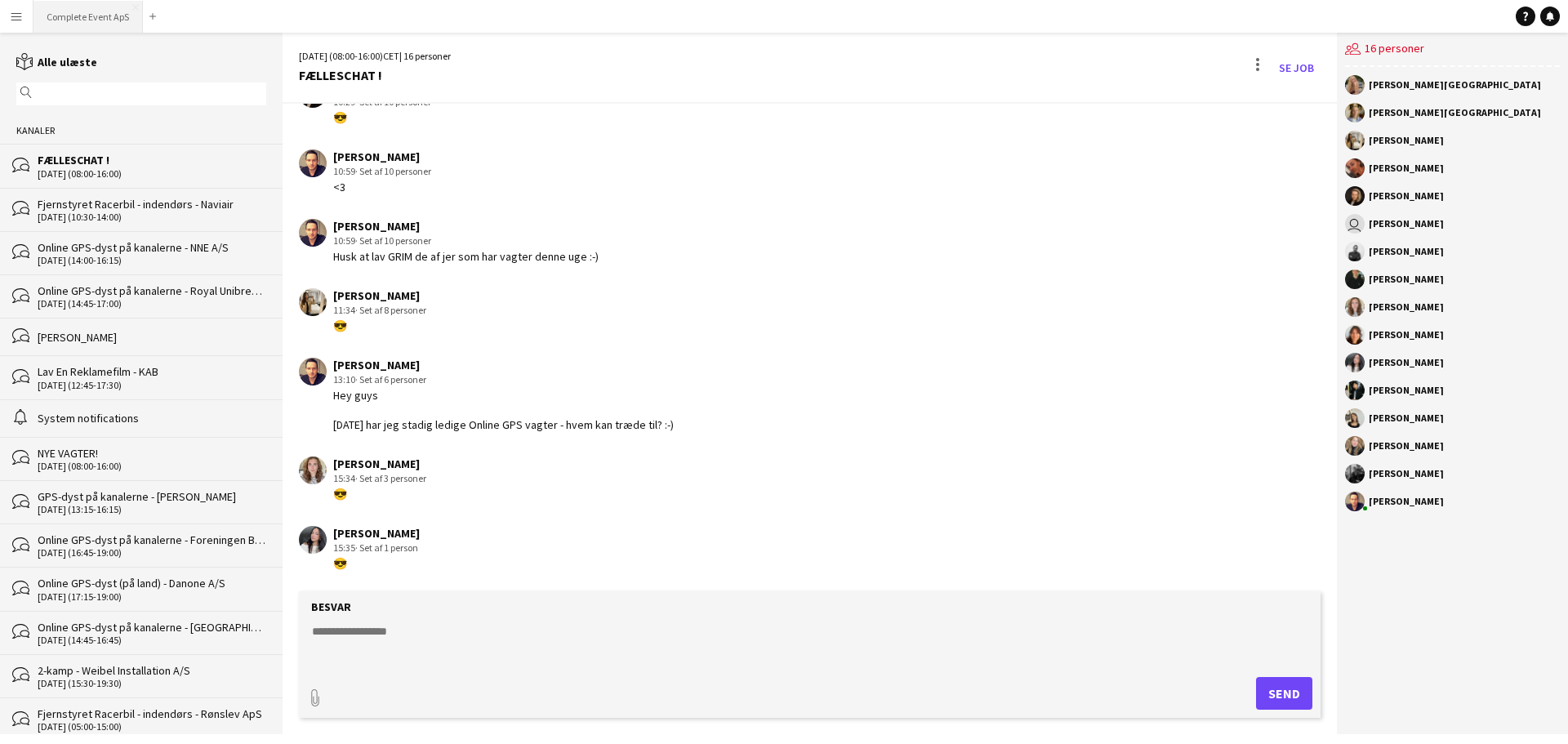
click at [82, 11] on button "Complete Event ApS Luk" at bounding box center [88, 16] width 109 height 32
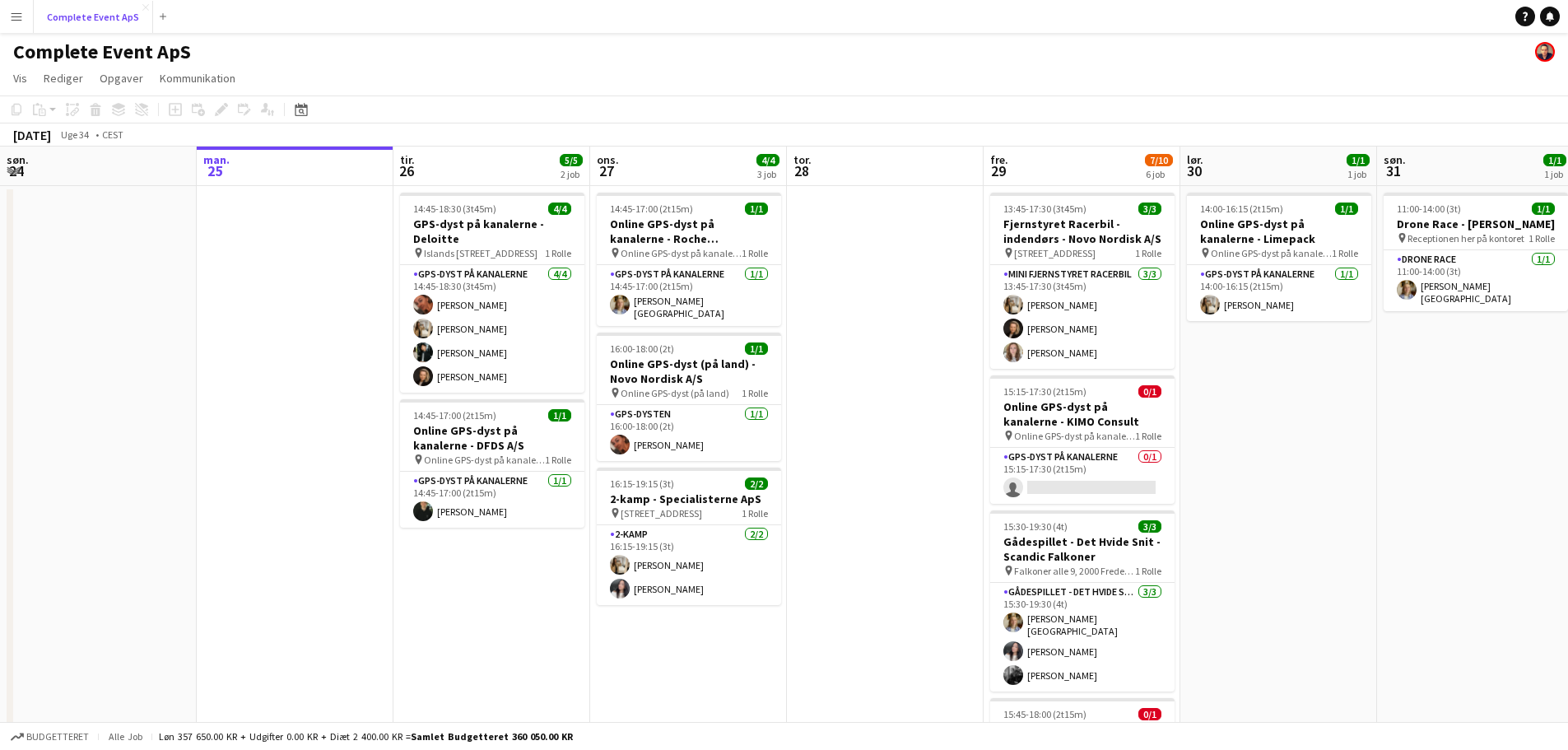
scroll to position [408, 0]
click at [1549, 19] on icon at bounding box center [1550, 16] width 8 height 8
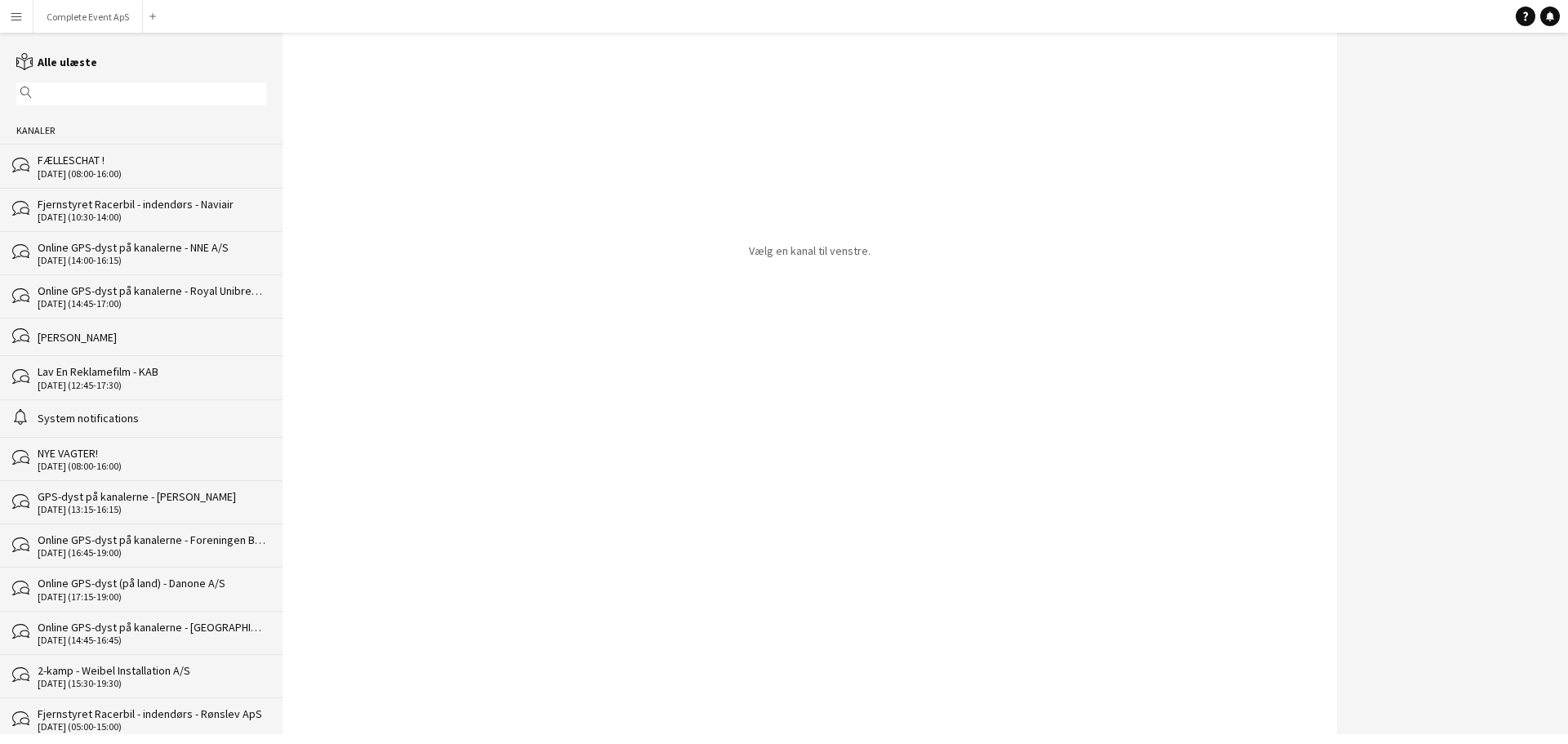
click at [118, 171] on div "[DATE] (08:00-16:00)" at bounding box center [152, 174] width 228 height 11
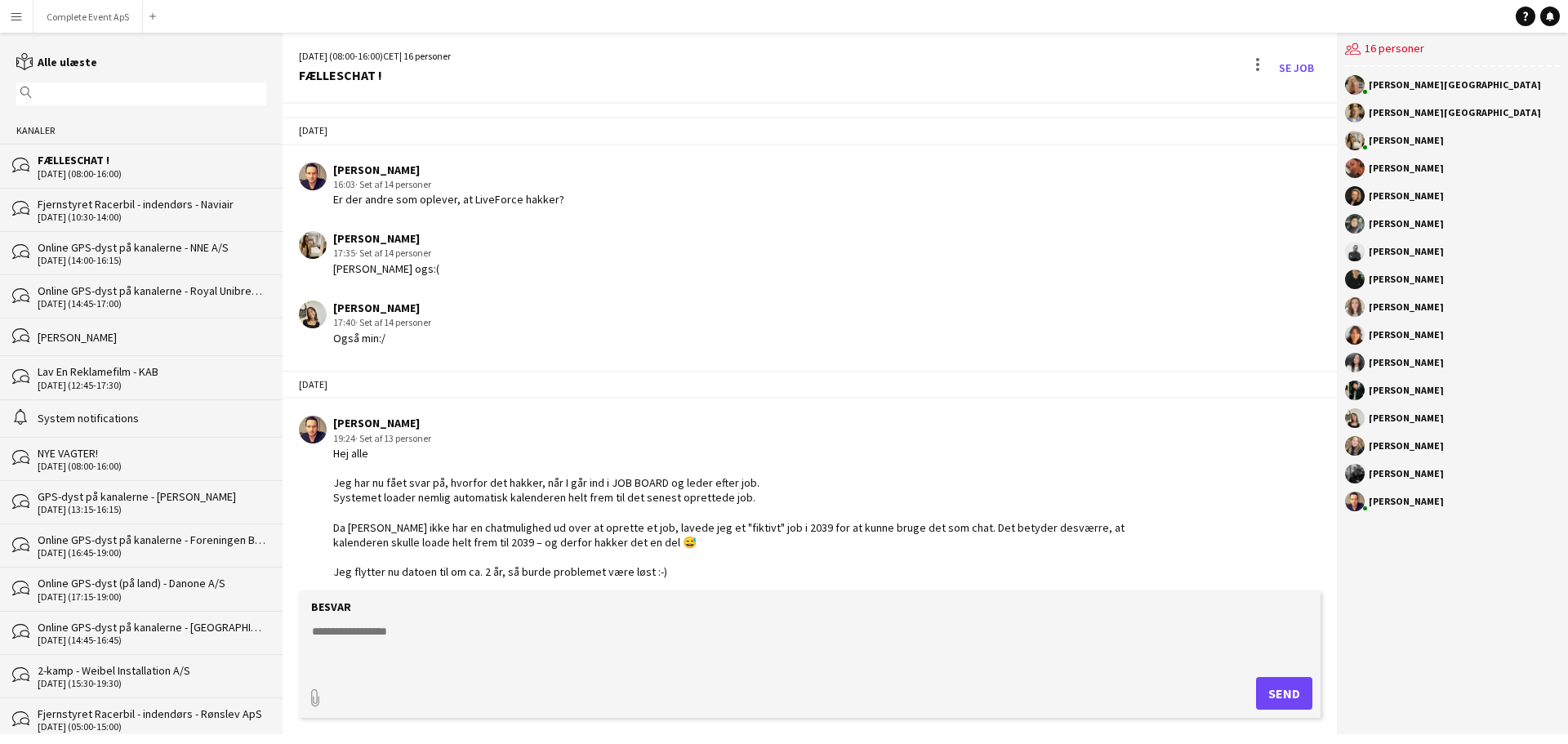
scroll to position [2171, 0]
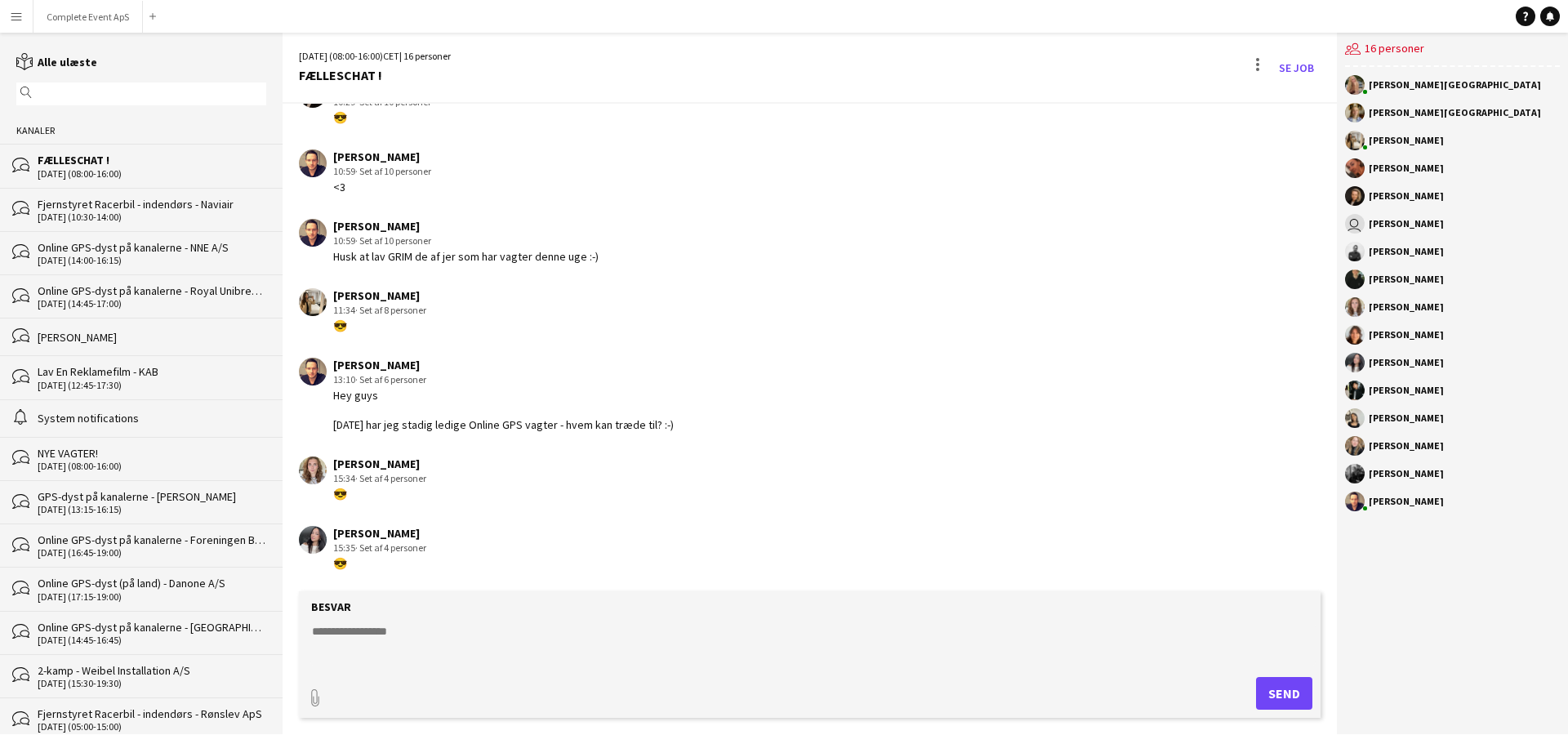
click at [25, 12] on button "Menu" at bounding box center [16, 16] width 33 height 33
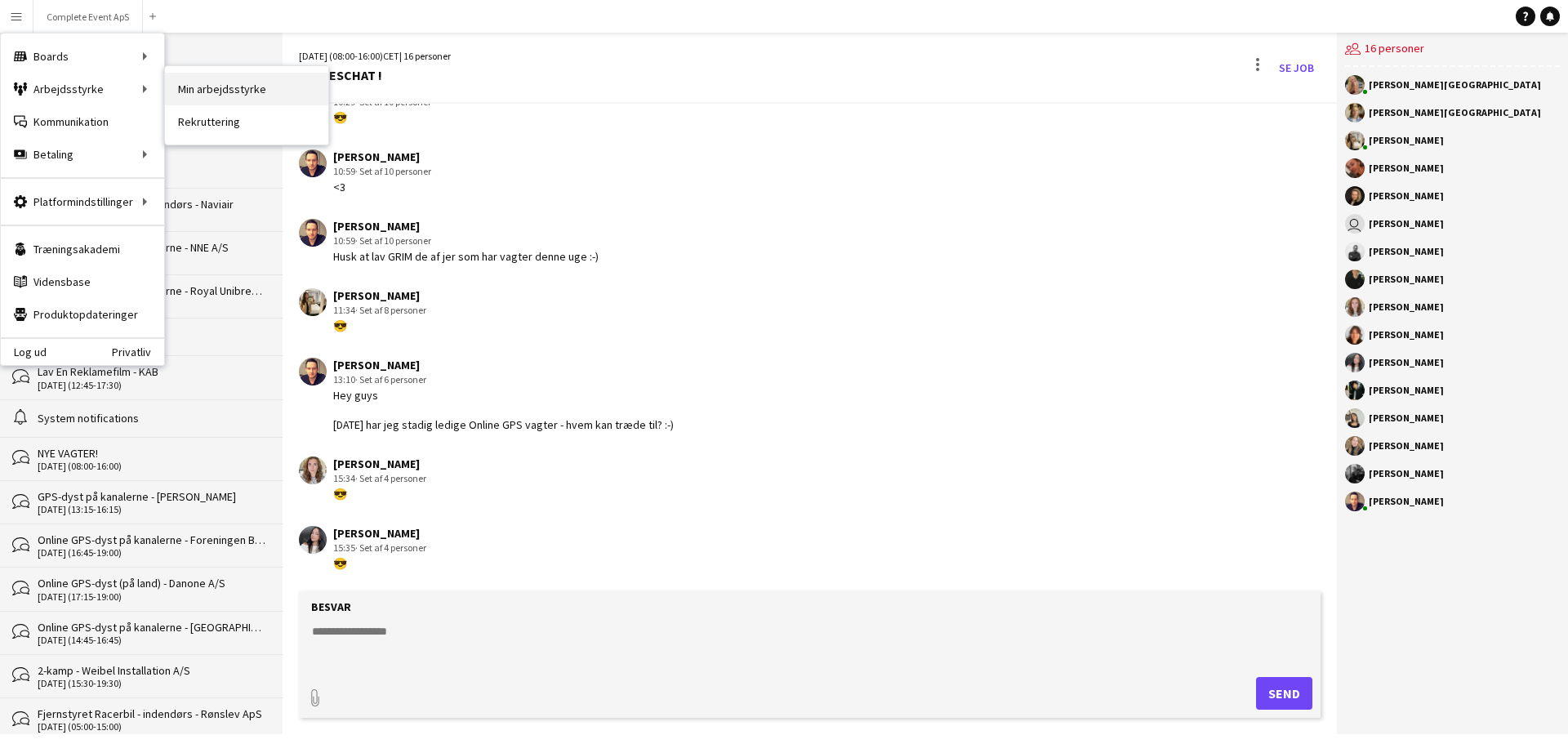
click at [252, 86] on link "Min arbejdsstyrke" at bounding box center [246, 90] width 163 height 33
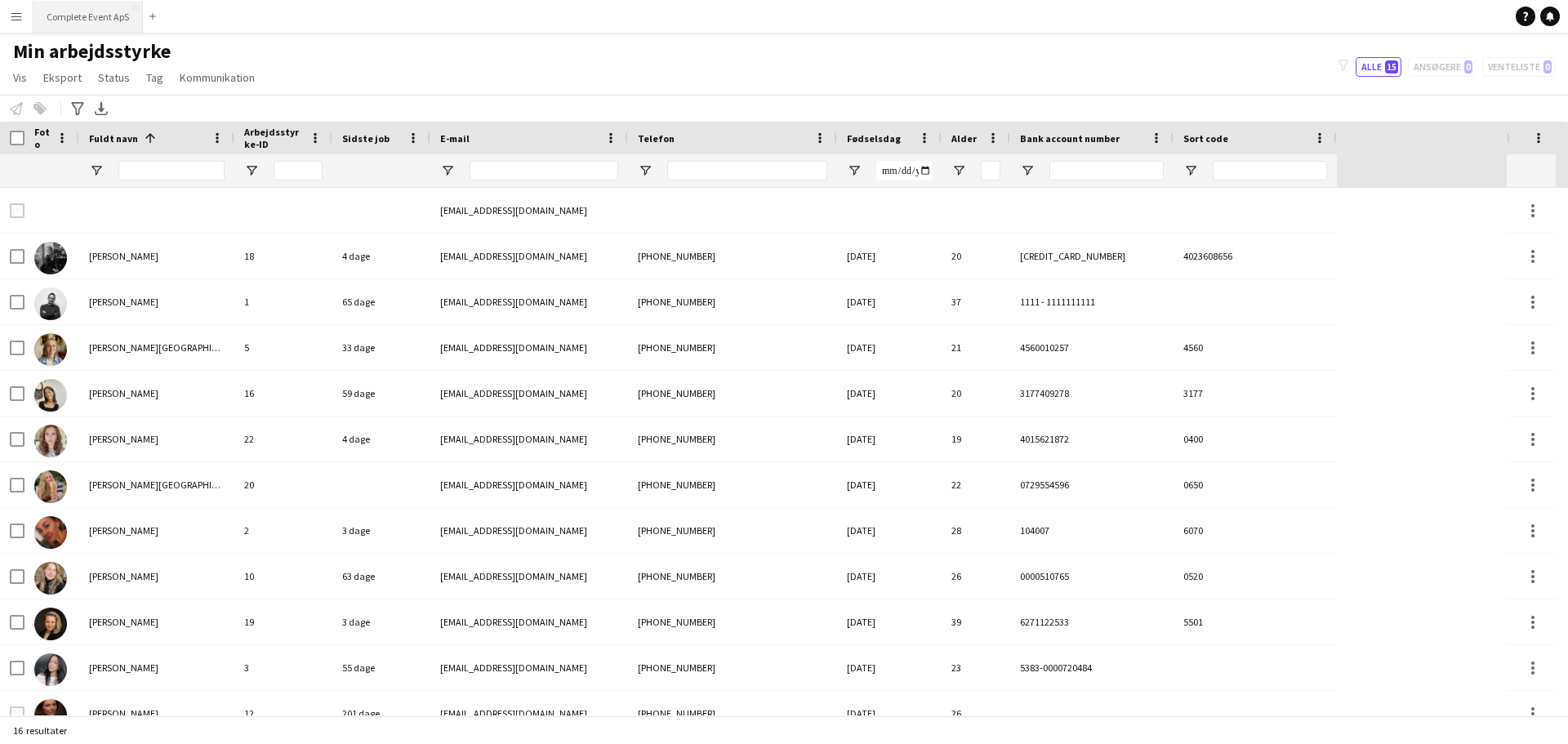
click at [77, 8] on button "Complete Event ApS Luk" at bounding box center [88, 16] width 109 height 32
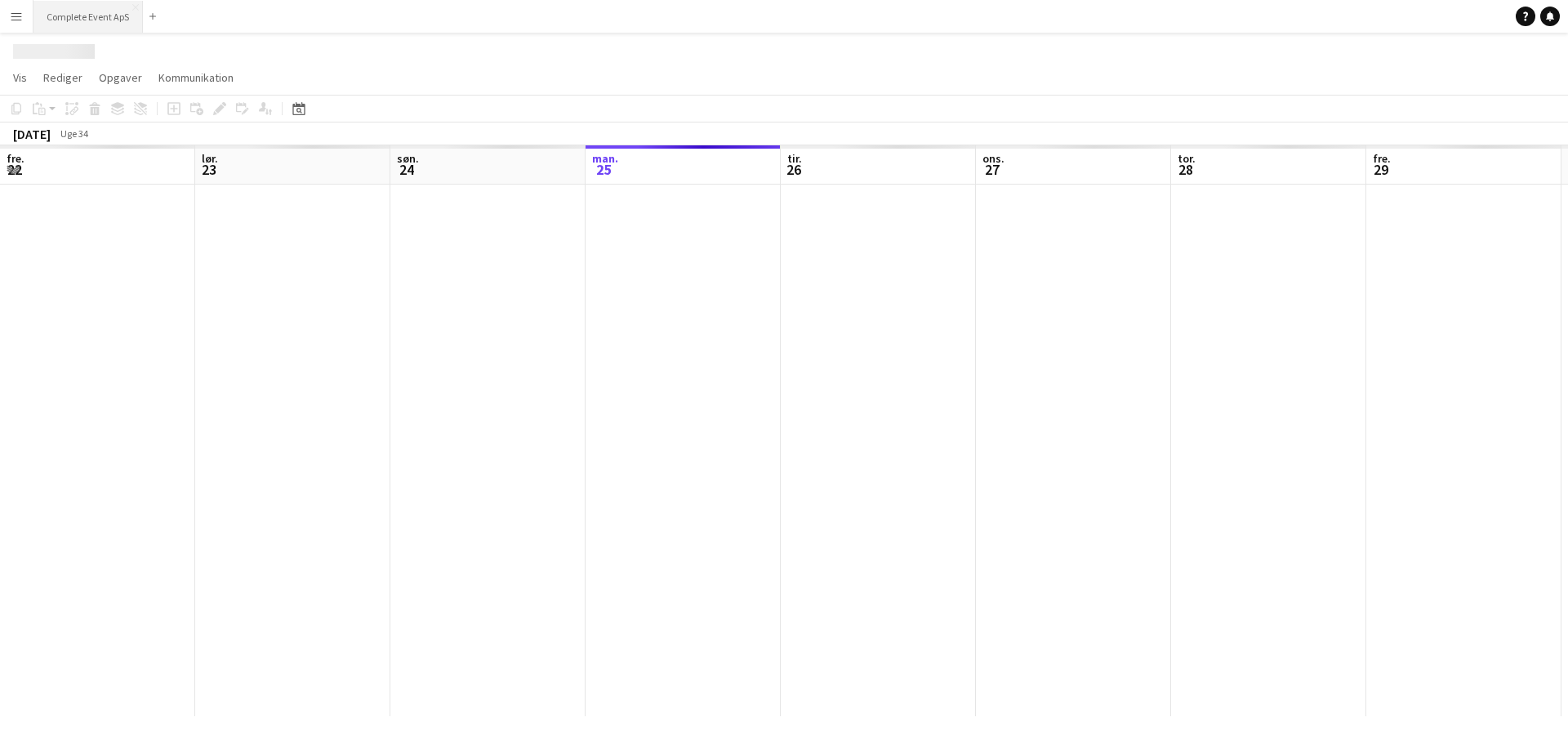
scroll to position [0, 390]
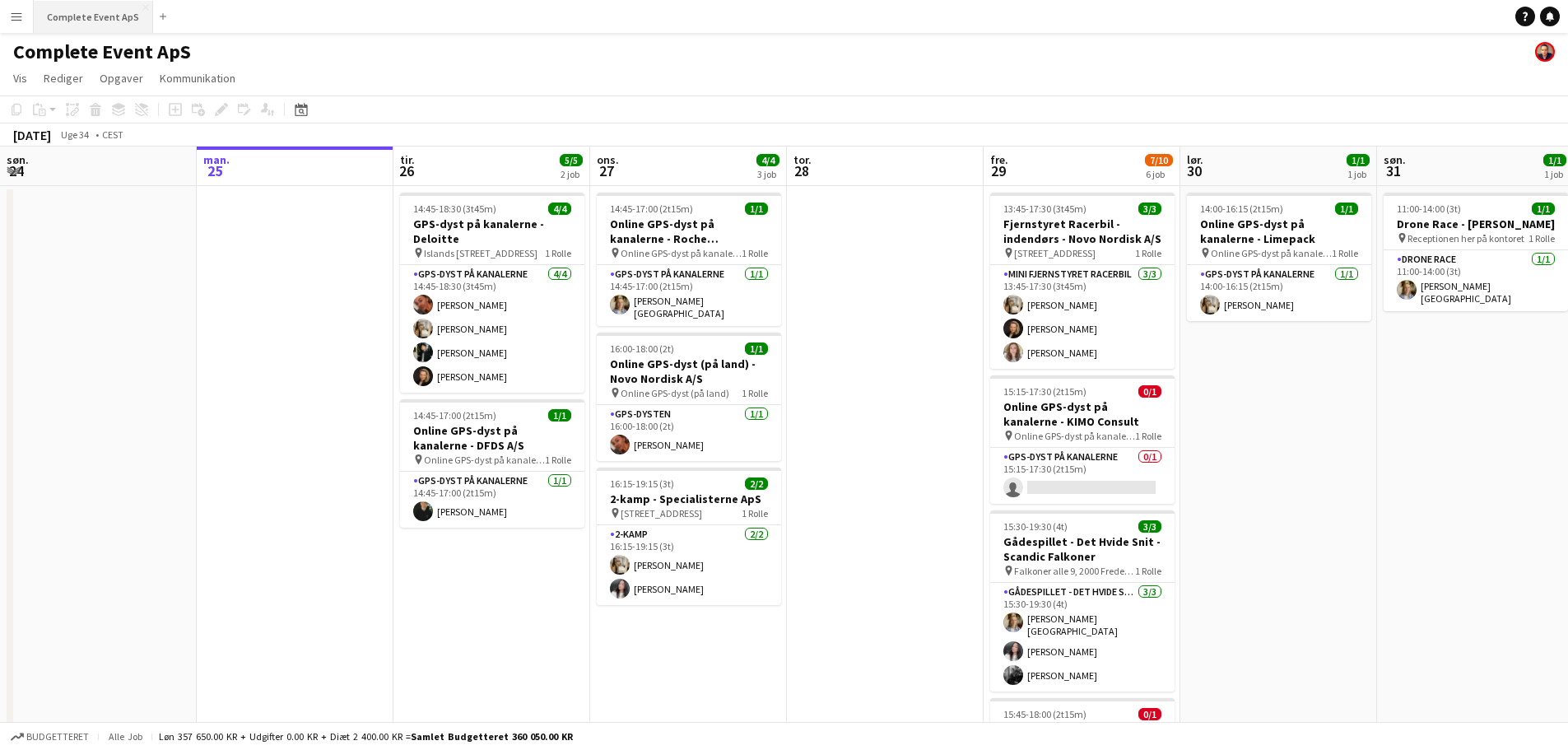
click at [82, 14] on button "Complete Event ApS Luk" at bounding box center [94, 17] width 119 height 32
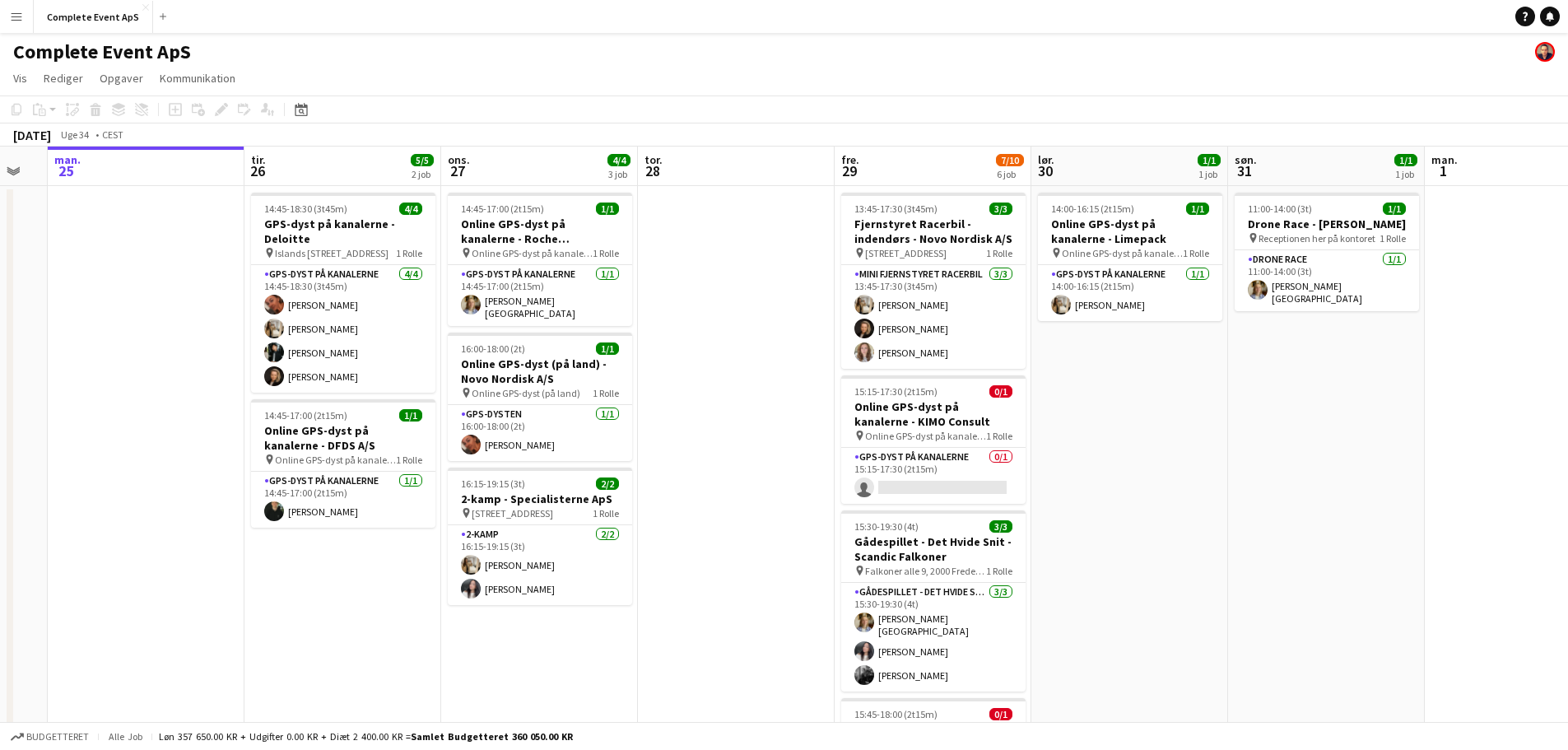
scroll to position [0, 543]
drag, startPoint x: 870, startPoint y: 474, endPoint x: 746, endPoint y: 405, distance: 141.9
click at [746, 405] on app-calendar-viewport "fre. 22 4/4 4 job lør. 23 søn. 24 man. 25 tir. 26 5/5 2 job ons. 27 4/4 3 job t…" at bounding box center [784, 639] width 1568 height 985
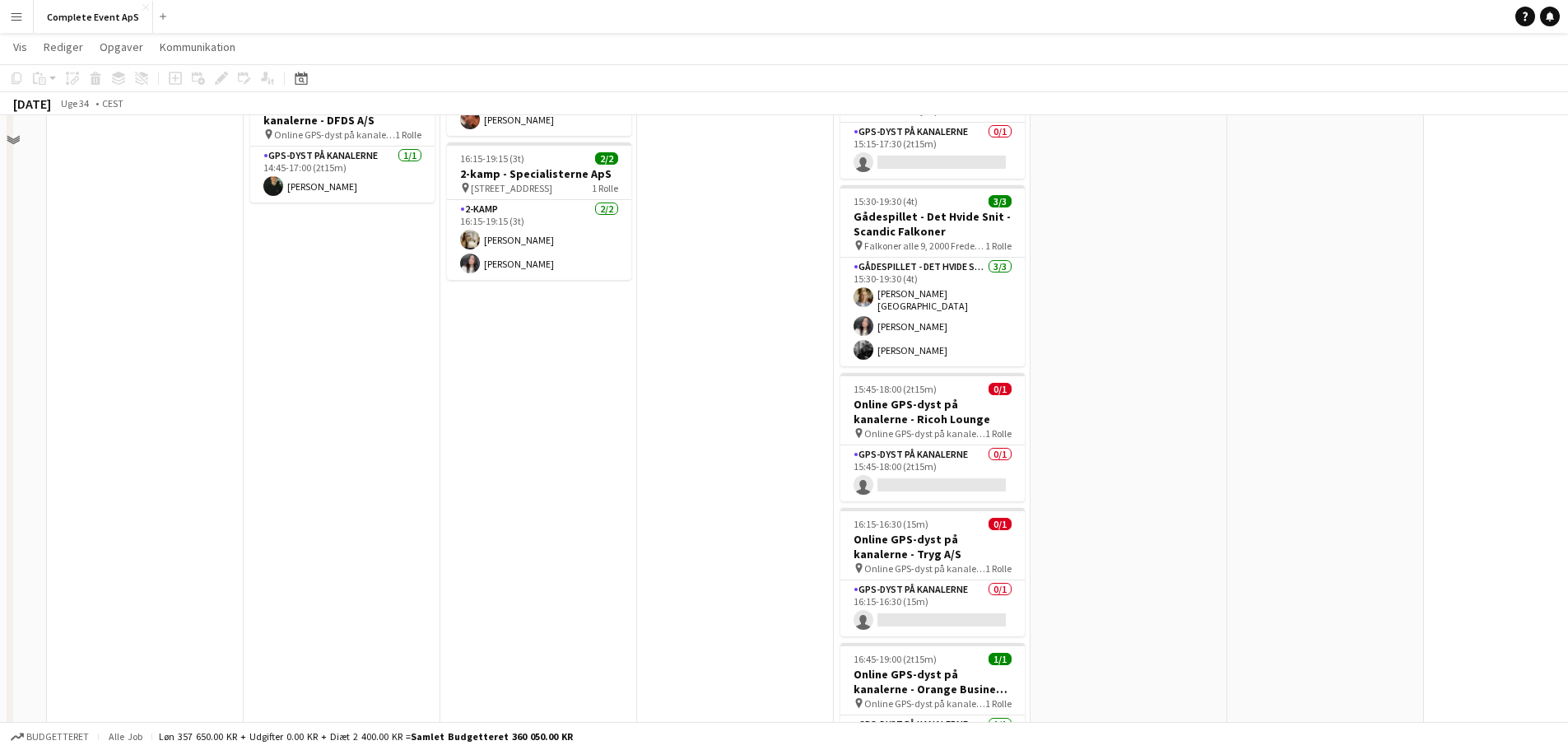
scroll to position [79, 0]
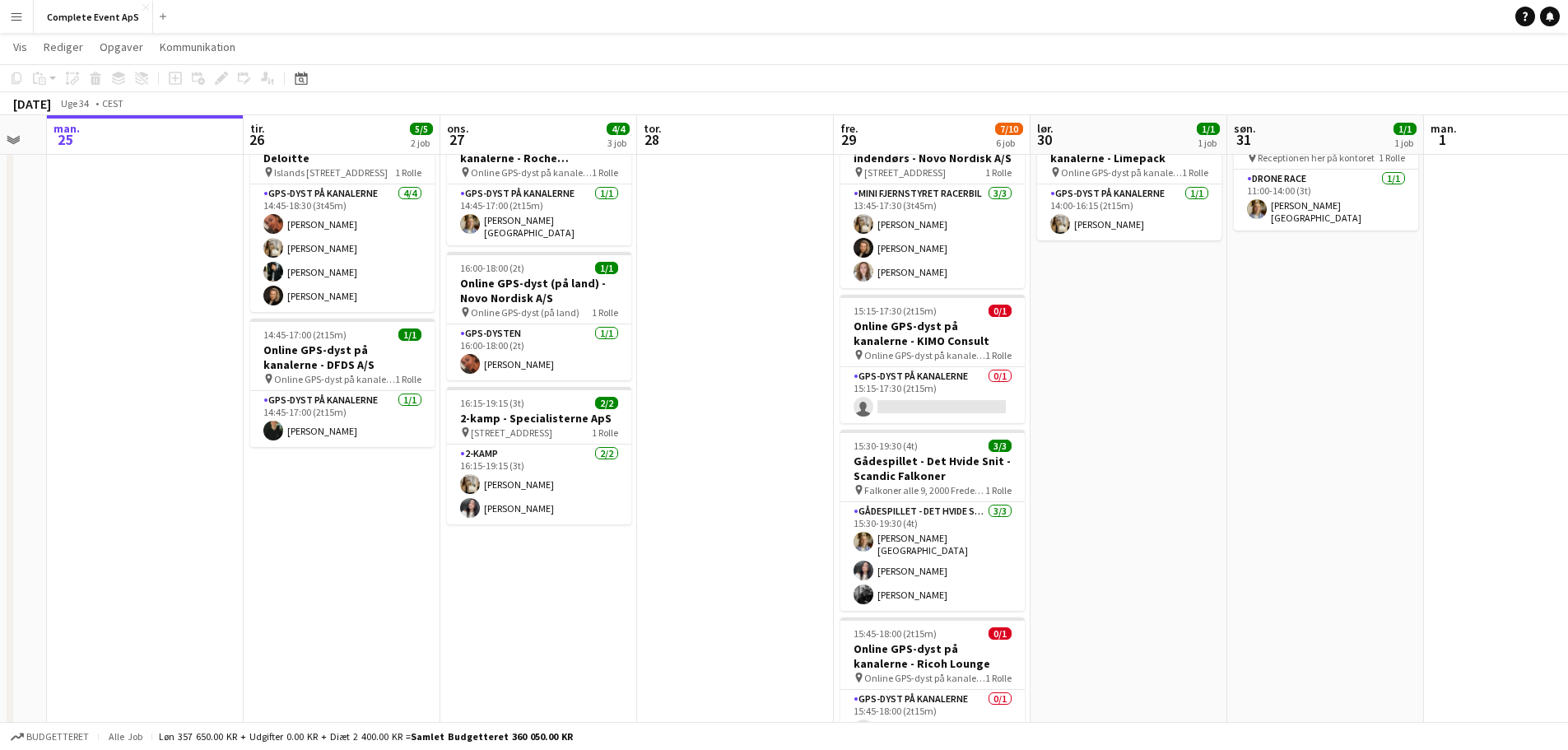
click at [2, 12] on button "Menu" at bounding box center [17, 17] width 33 height 33
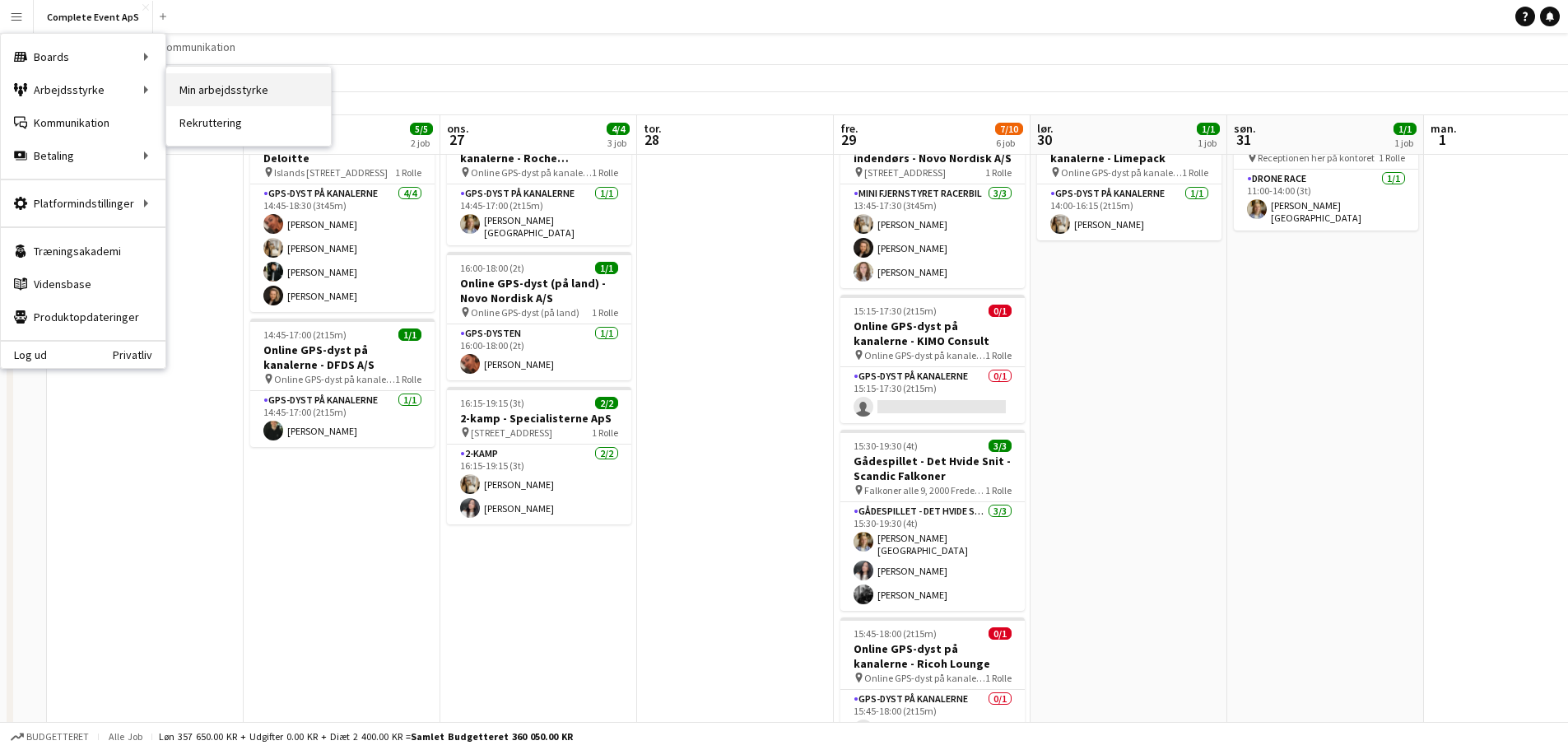
click at [250, 84] on link "Min arbejdsstyrke" at bounding box center [248, 90] width 165 height 33
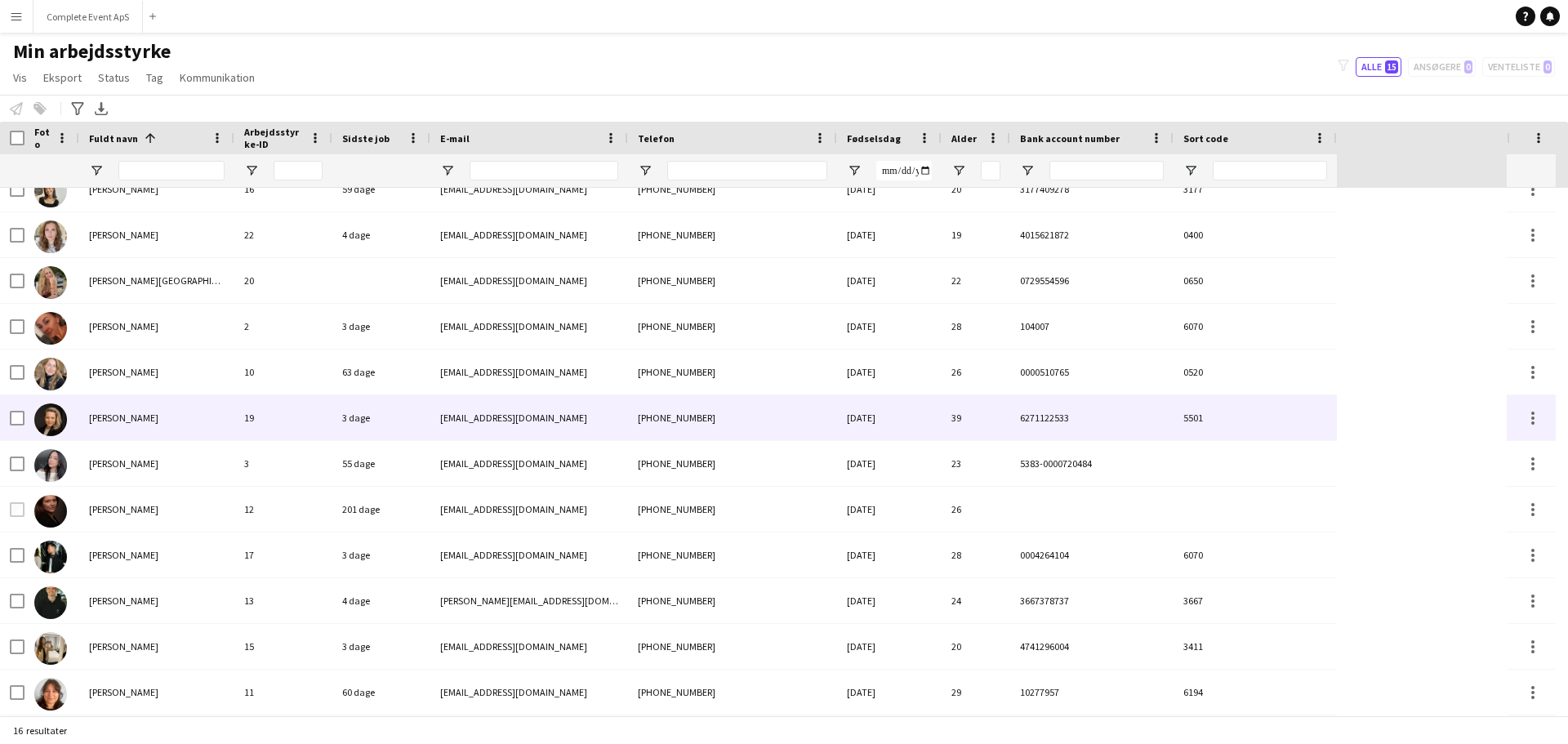
scroll to position [204, 0]
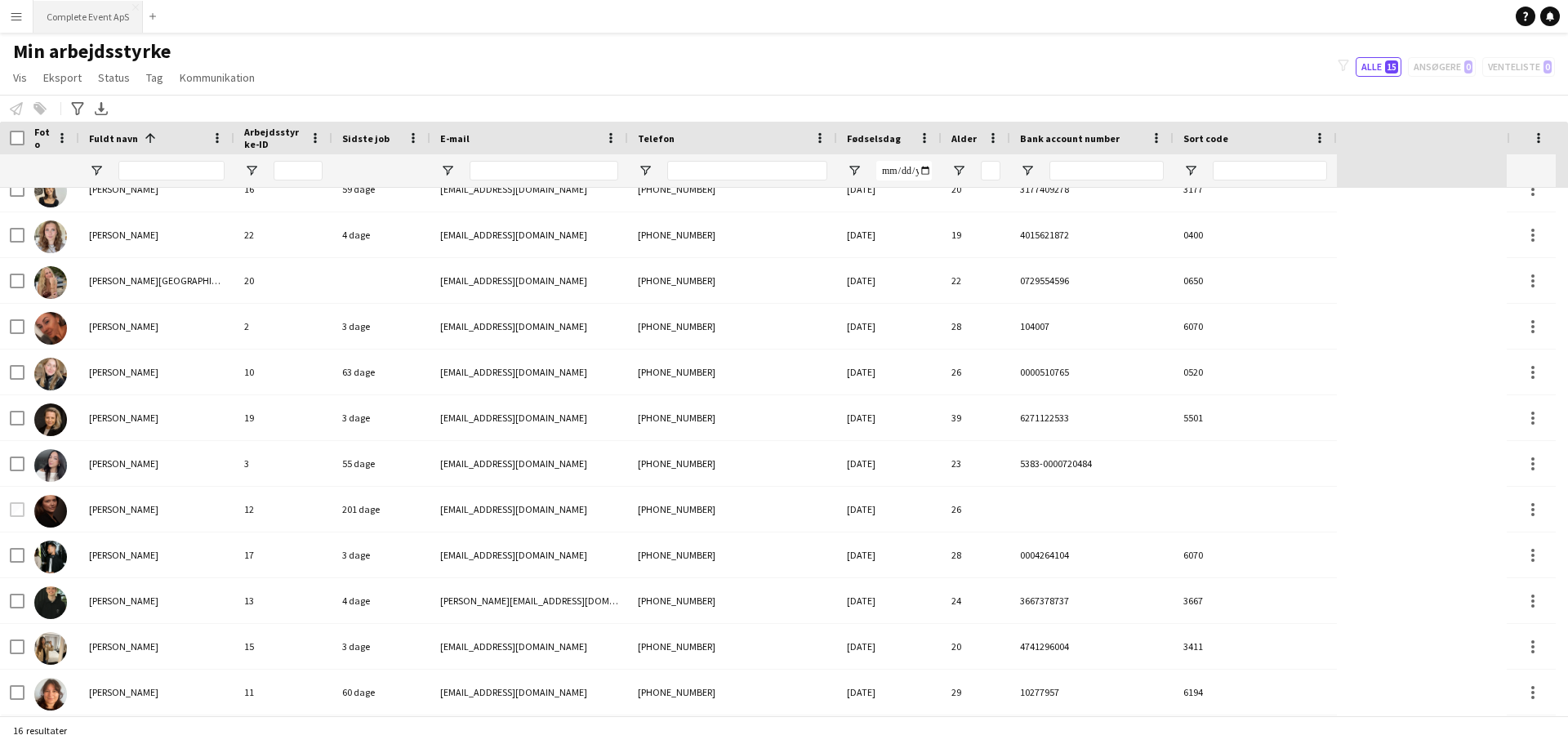
click at [70, 19] on button "Complete Event ApS Luk" at bounding box center [88, 16] width 109 height 32
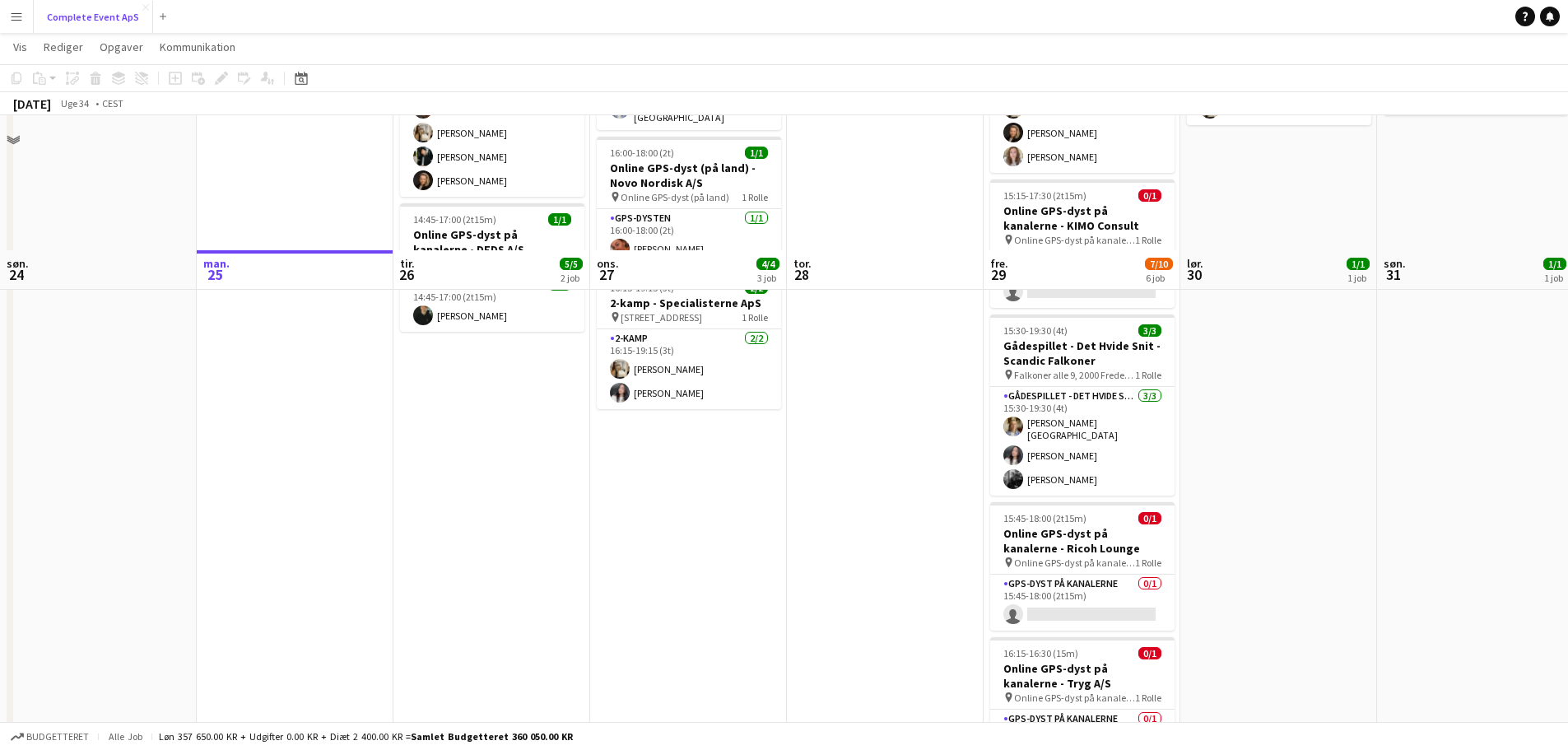
scroll to position [82, 0]
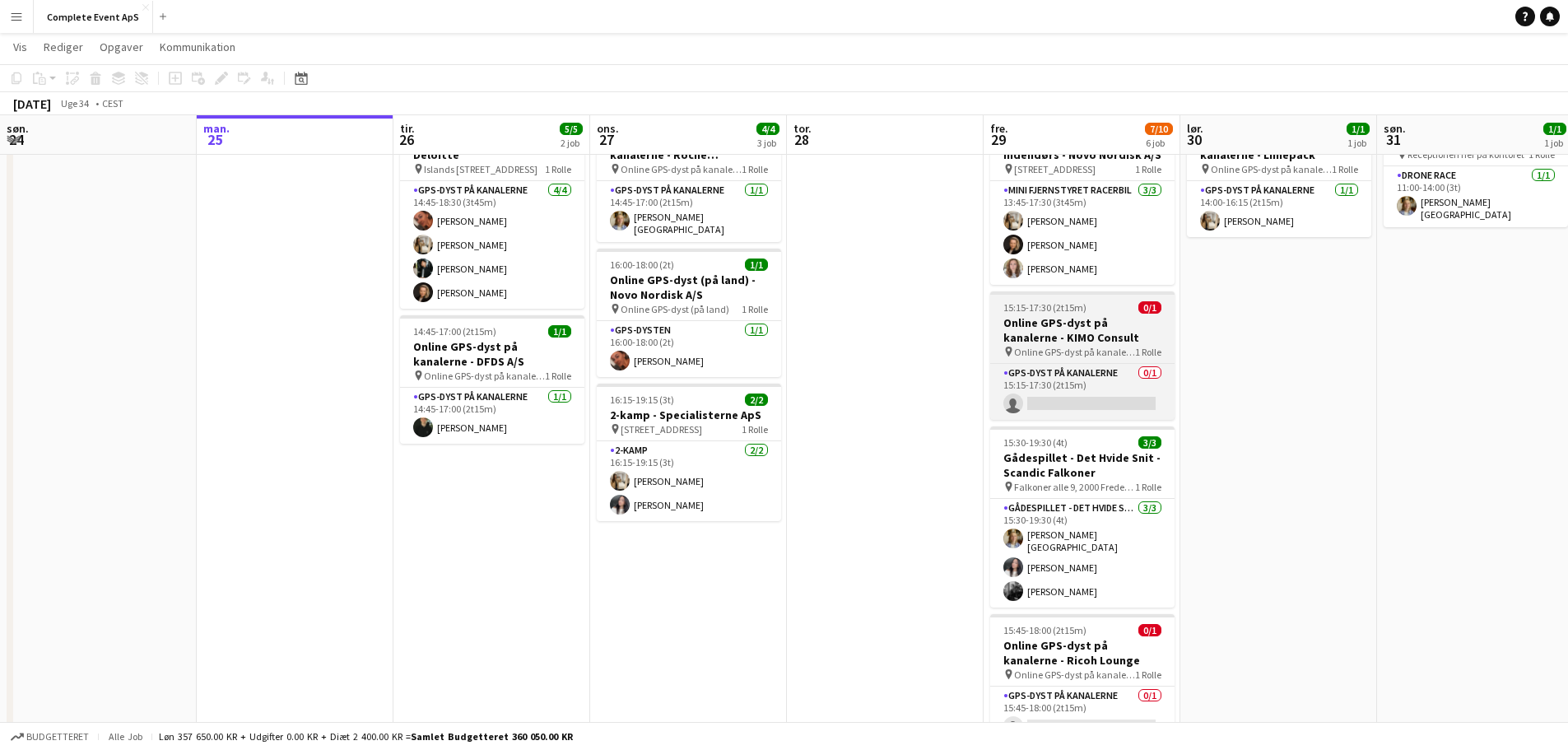
click at [1117, 313] on div "15:15-17:30 (2t15m) 0/1" at bounding box center [1082, 307] width 185 height 12
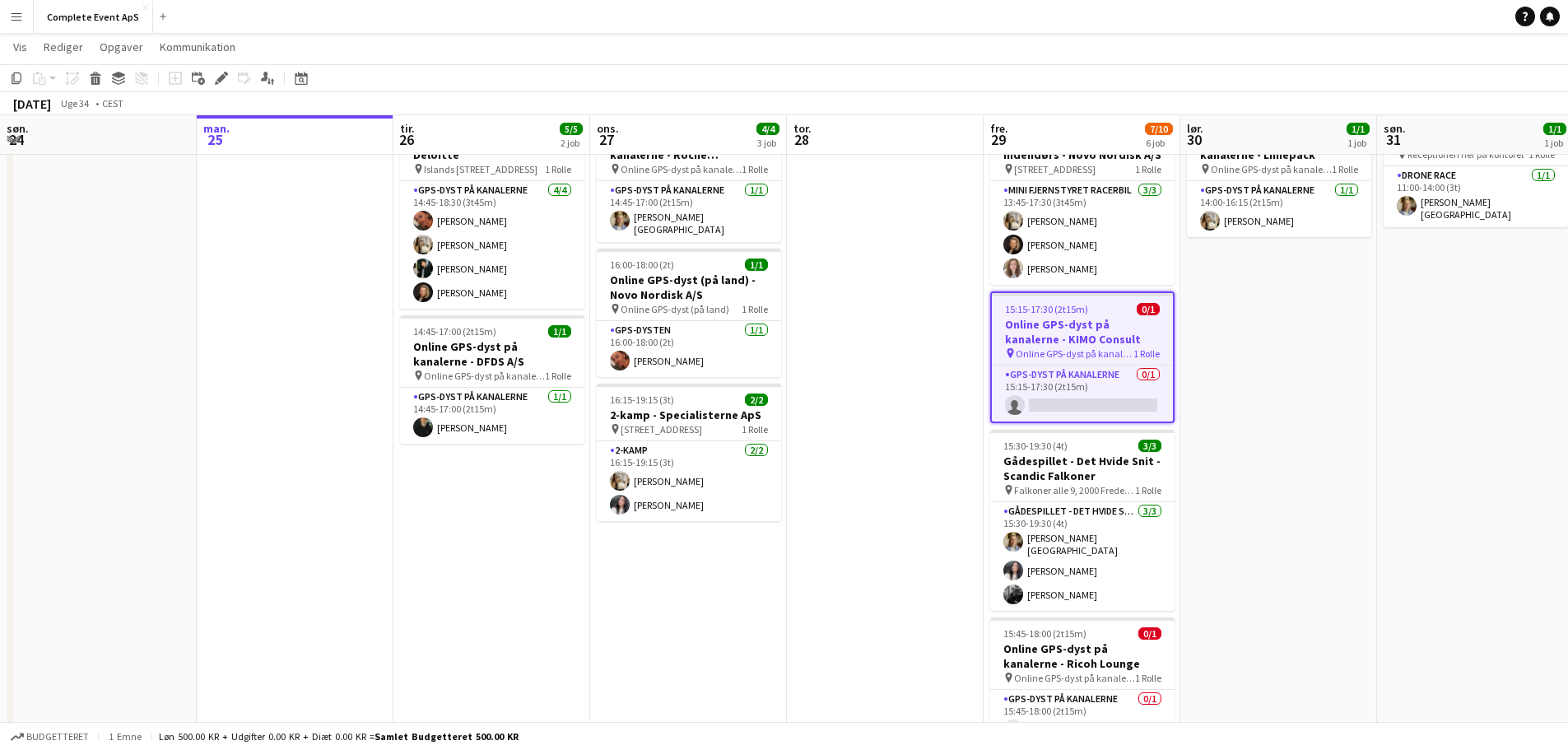
click at [1117, 313] on div "15:15-17:30 (2t15m) 0/1" at bounding box center [1082, 309] width 181 height 12
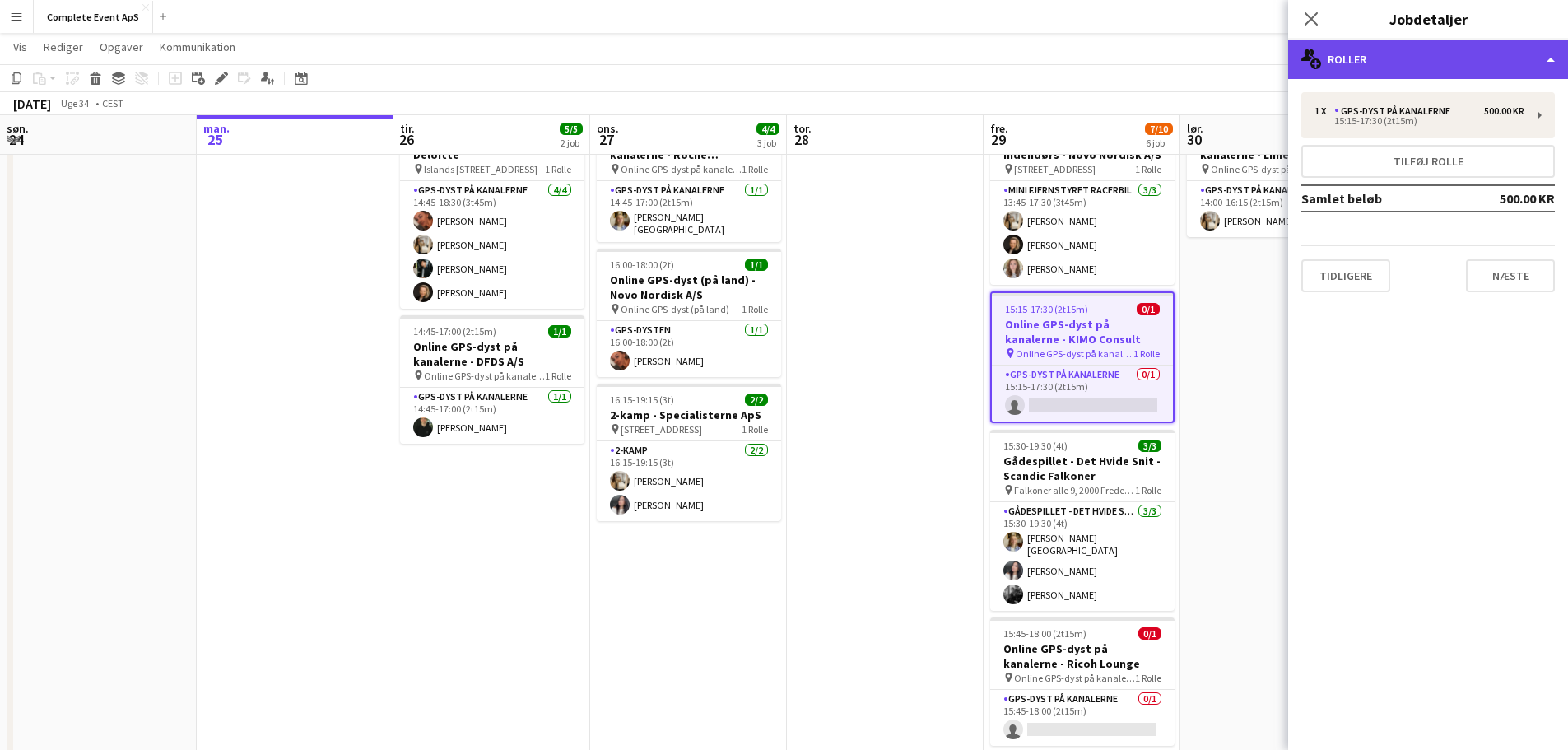
click at [1403, 67] on div "multiple-users-add Roller" at bounding box center [1428, 60] width 280 height 40
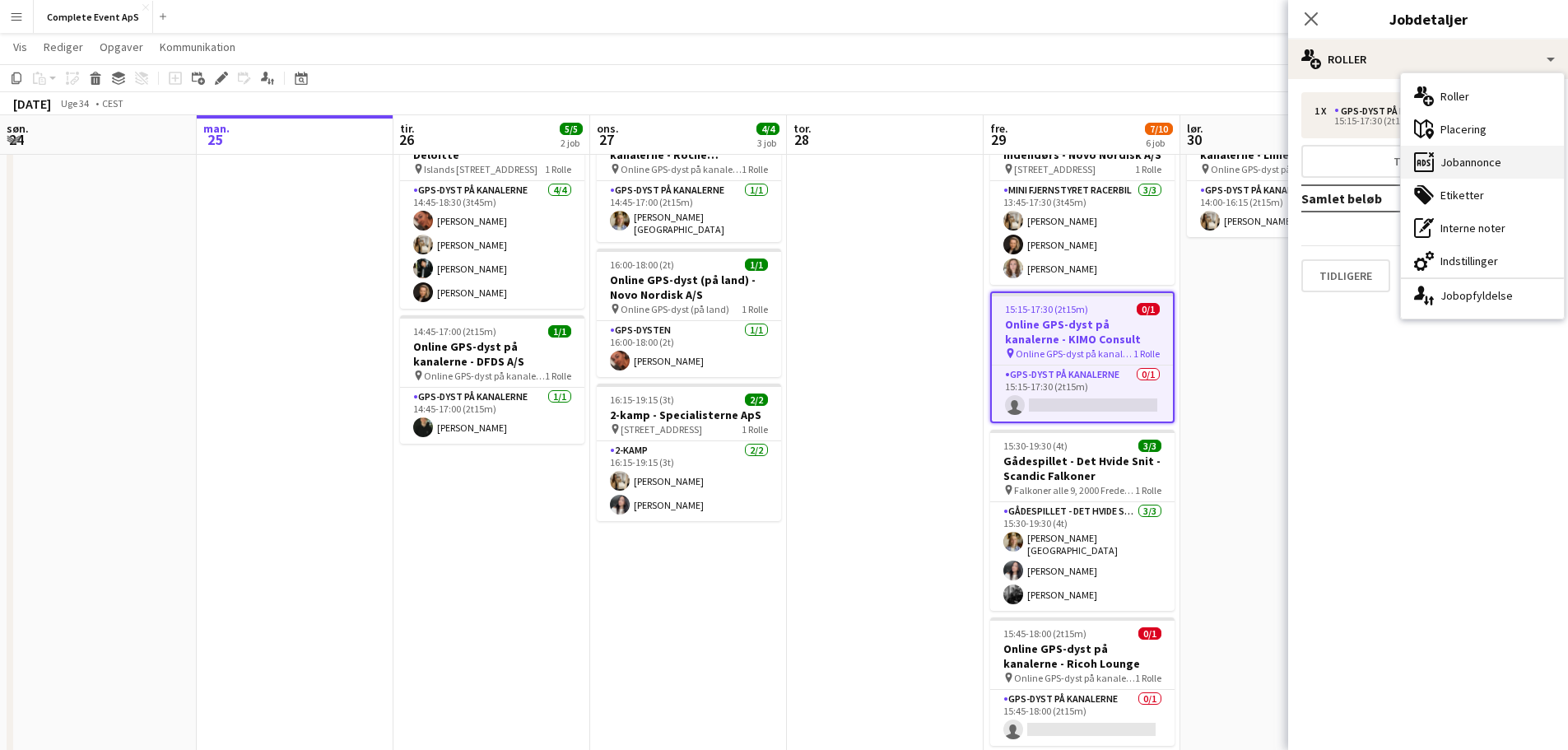
click at [1454, 166] on div "ads-window Jobannonce" at bounding box center [1482, 162] width 163 height 33
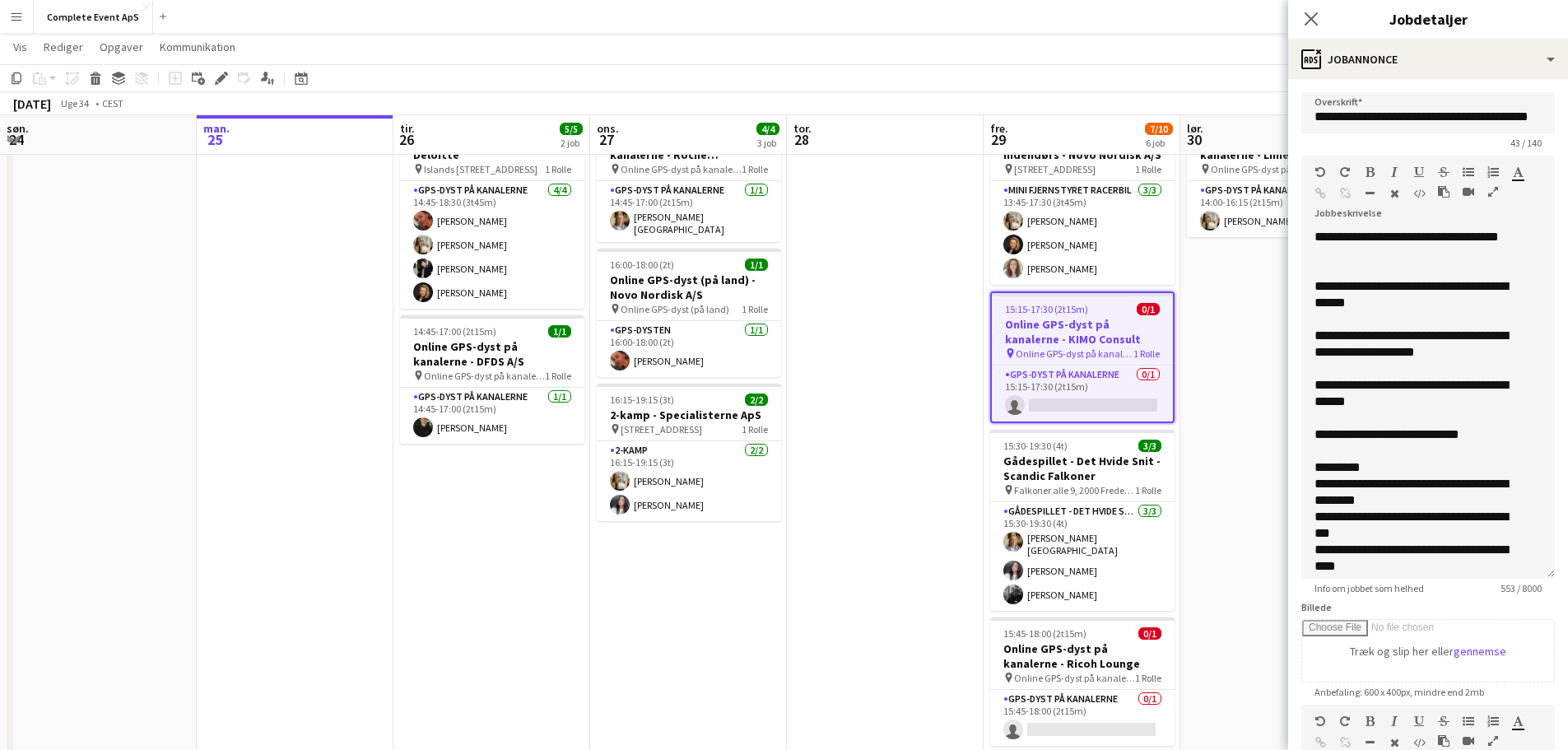
drag, startPoint x: 1535, startPoint y: 320, endPoint x: 1548, endPoint y: 570, distance: 250.3
click at [1548, 570] on form "**********" at bounding box center [1428, 578] width 280 height 973
click at [1259, 362] on app-date-cell "14:00-16:15 (2t15m) 1/1 Online GPS-dyst på kanalerne - Limepack pin Online GPS-…" at bounding box center [1279, 575] width 197 height 946
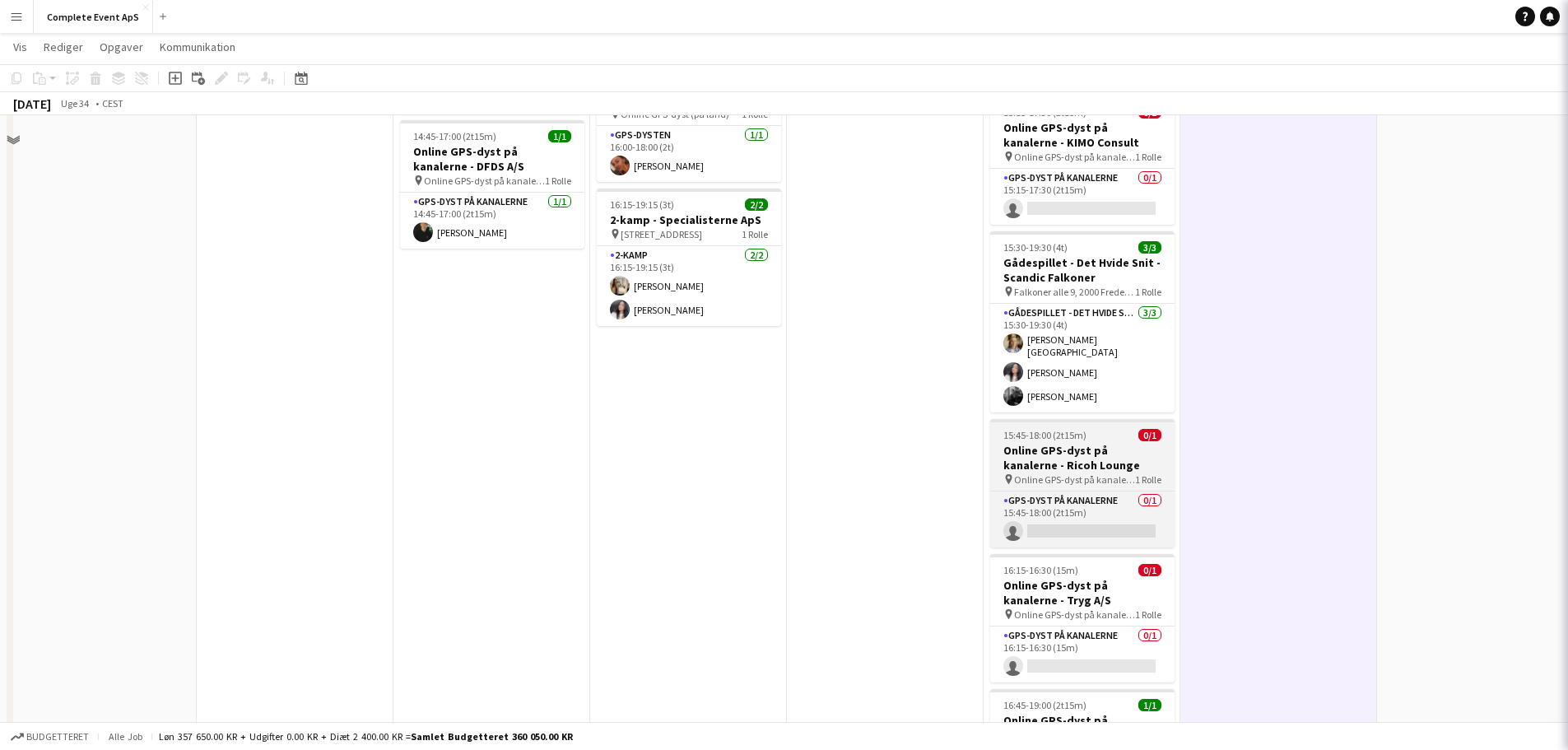
scroll to position [329, 0]
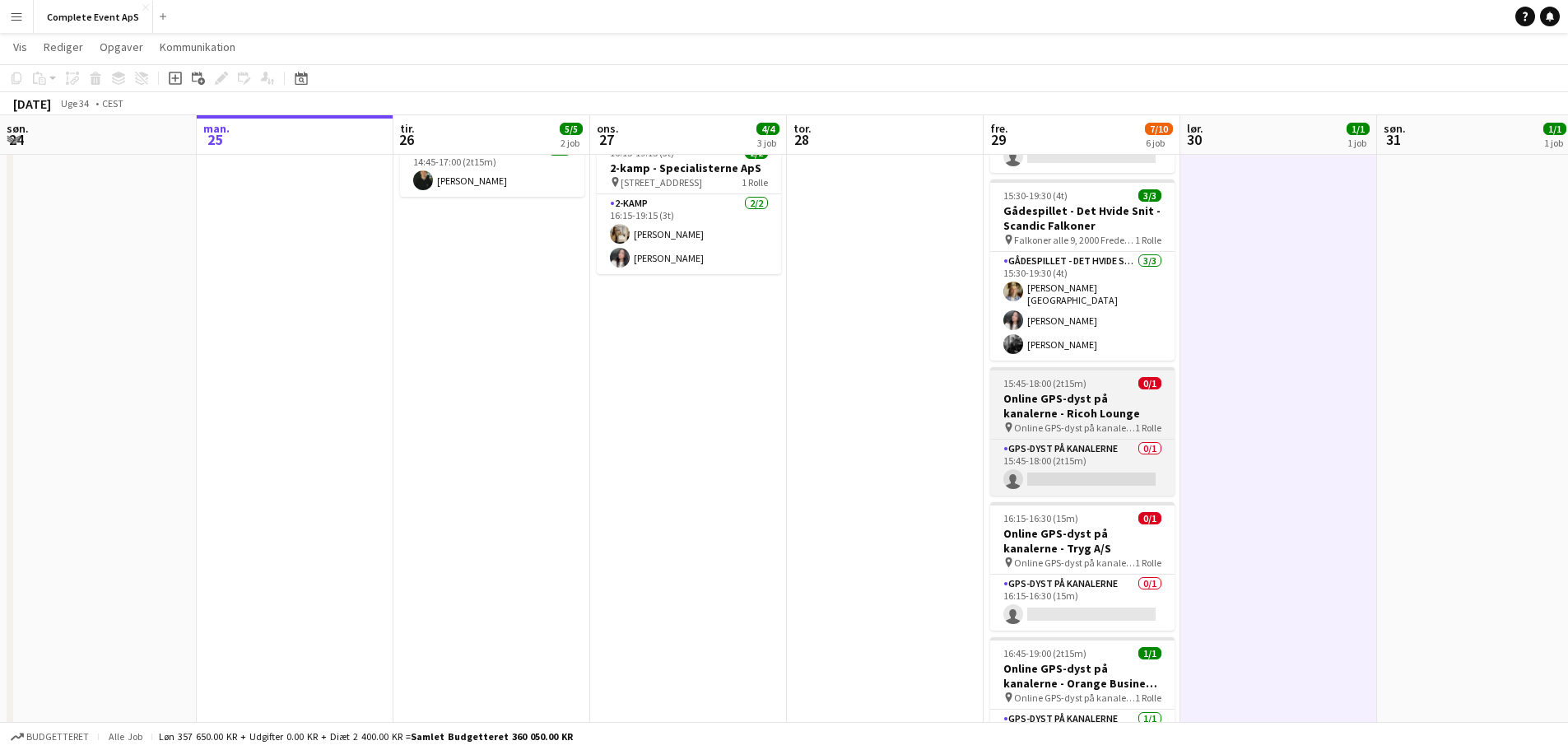
click at [1111, 378] on div "15:45-18:00 (2t15m) 0/1" at bounding box center [1082, 382] width 185 height 12
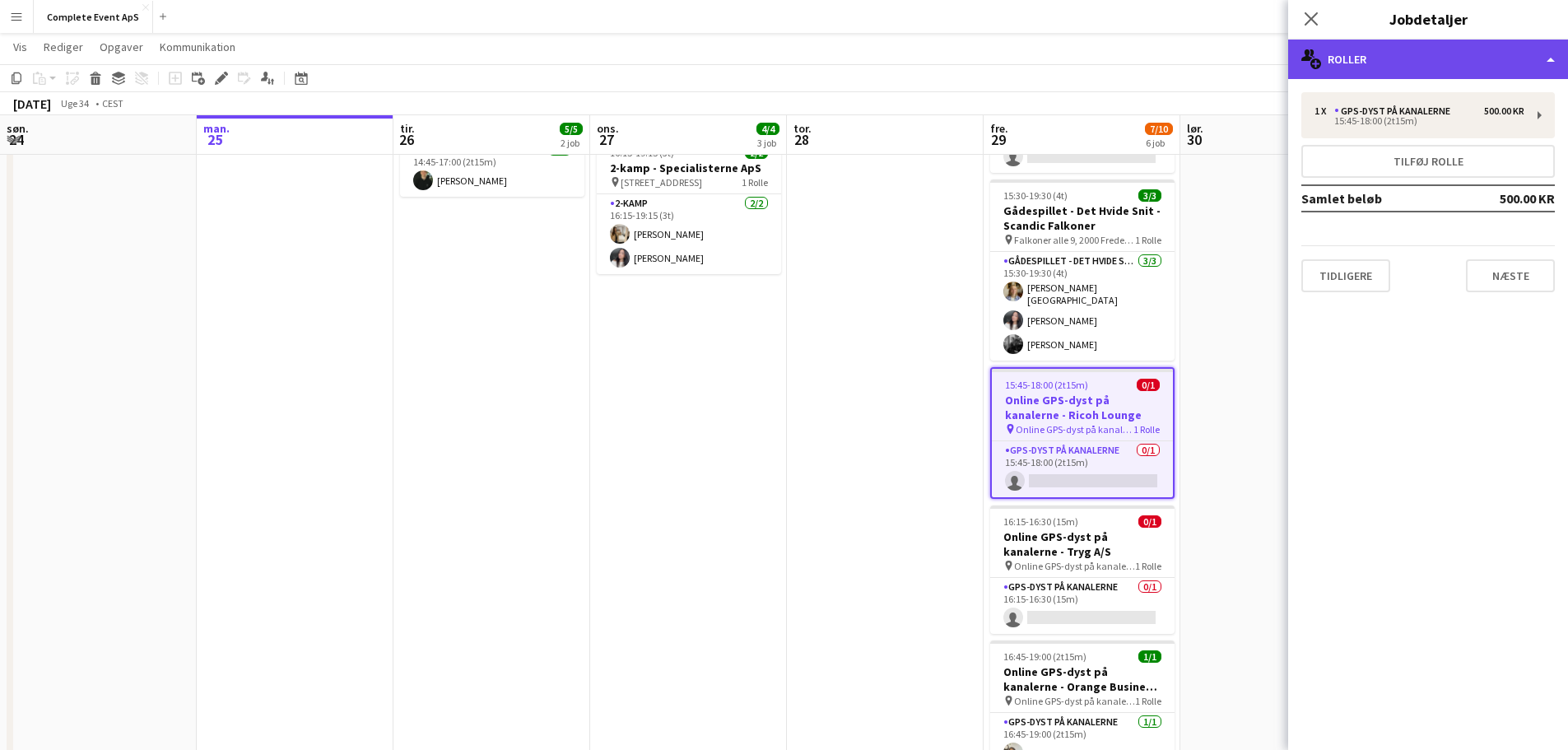
click at [1460, 59] on div "multiple-users-add Roller" at bounding box center [1428, 60] width 280 height 40
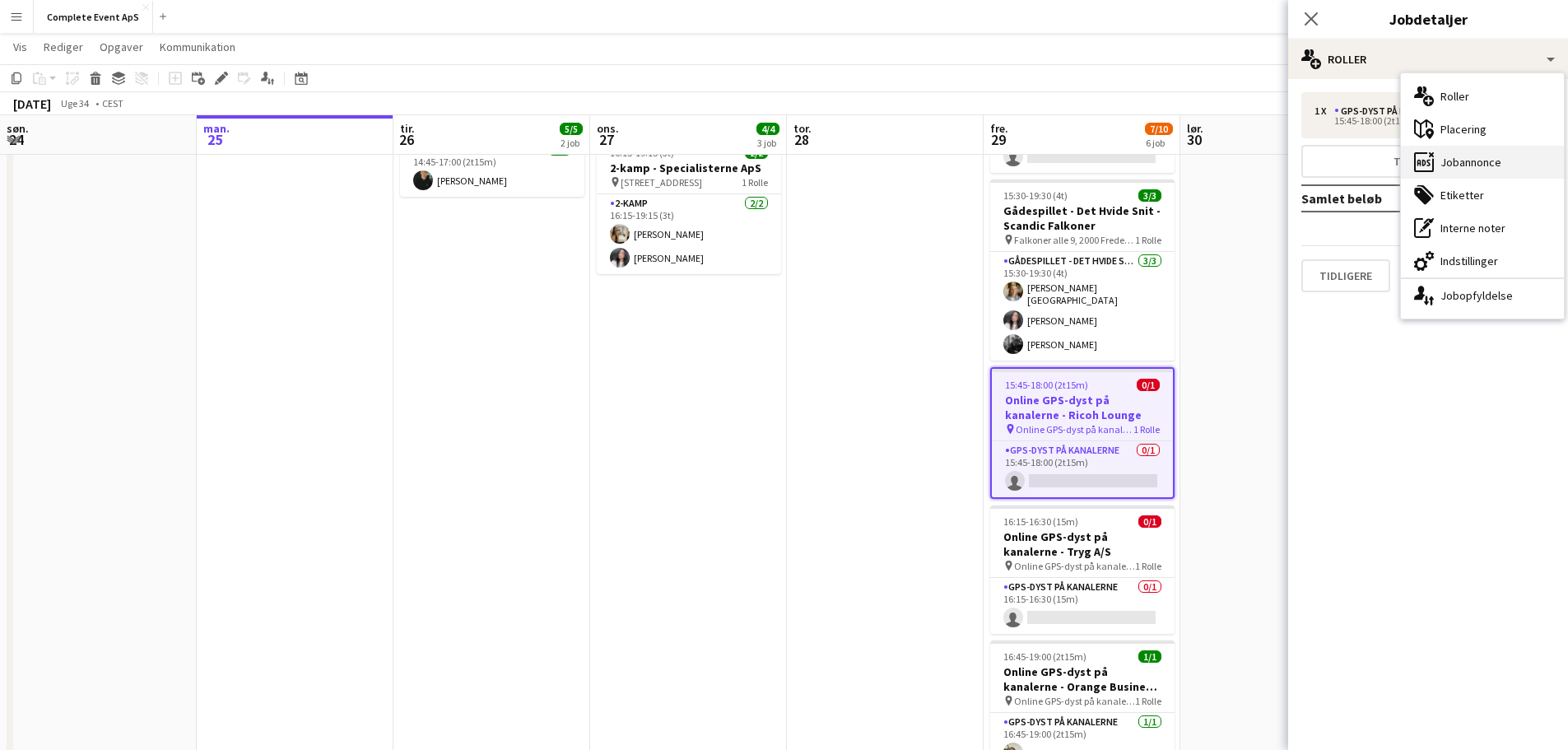
click at [1474, 155] on div "ads-window Jobannonce" at bounding box center [1482, 162] width 163 height 33
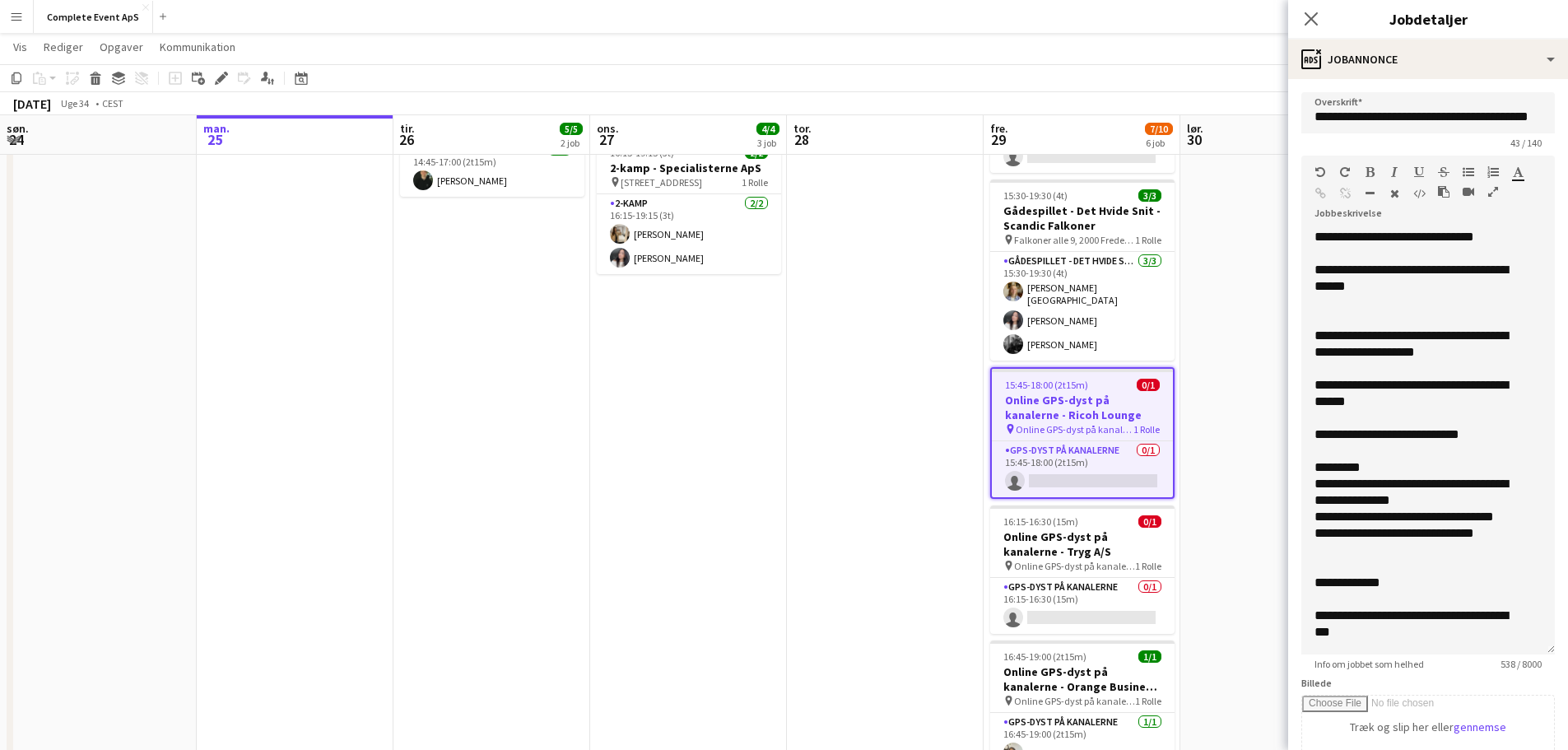
drag, startPoint x: 1537, startPoint y: 323, endPoint x: 1512, endPoint y: 650, distance: 328.0
click at [1512, 650] on div "**********" at bounding box center [1428, 441] width 253 height 425
click at [1222, 454] on app-date-cell "14:00-16:15 (2t15m) 1/1 Online GPS-dyst på kanalerne - Limepack pin Online GPS-…" at bounding box center [1279, 328] width 197 height 946
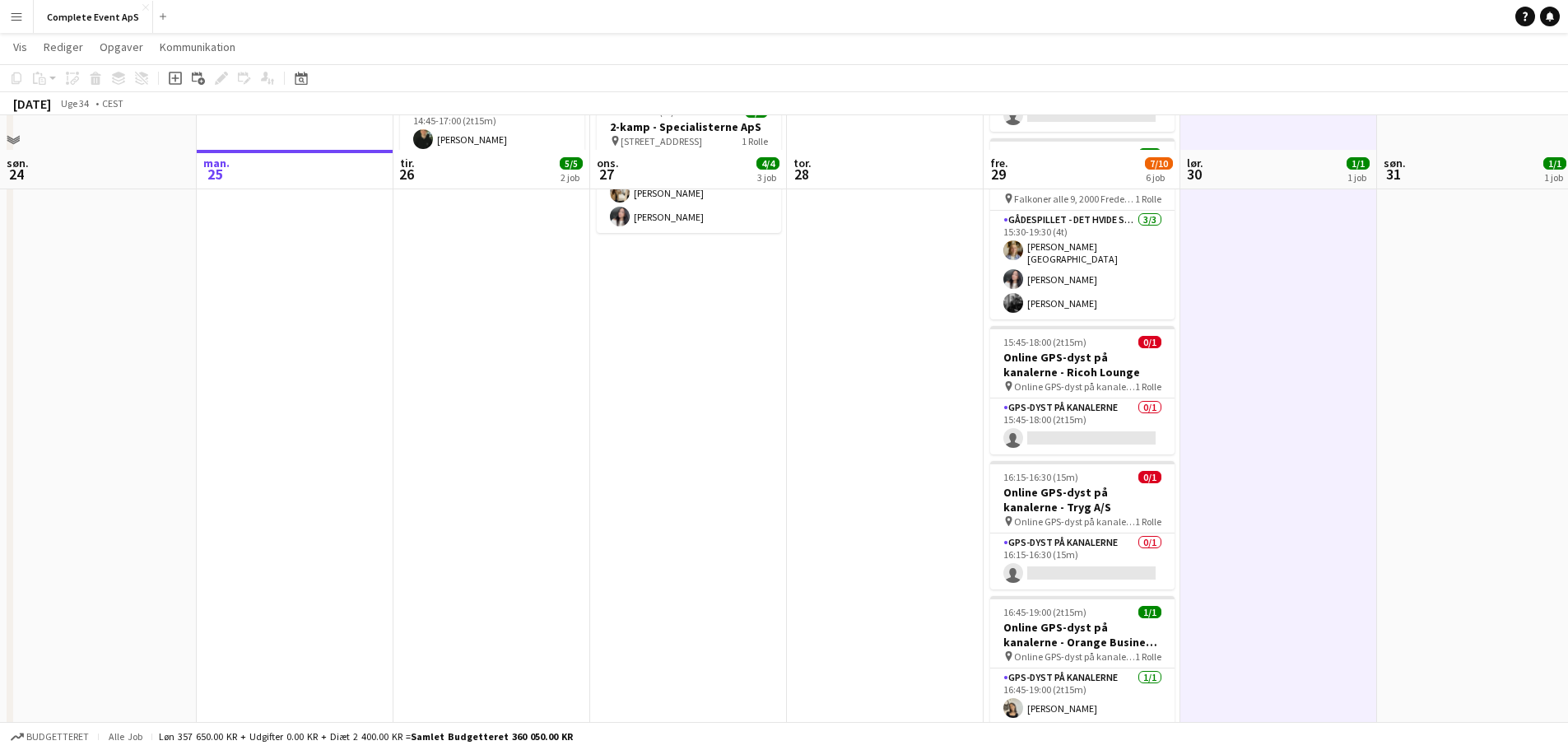
scroll to position [408, 0]
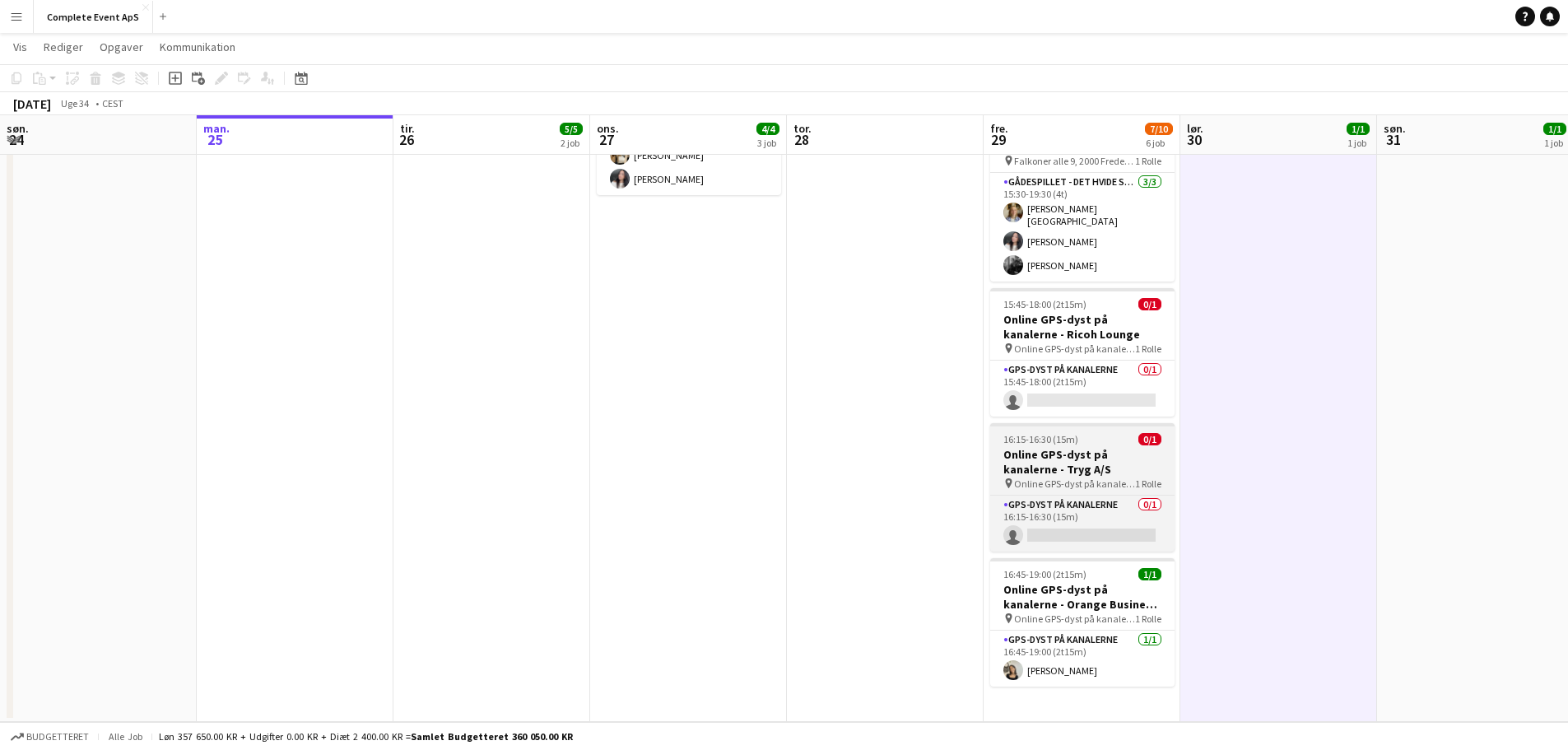
click at [1089, 435] on div "16:15-16:30 (15m) 0/1" at bounding box center [1082, 439] width 185 height 12
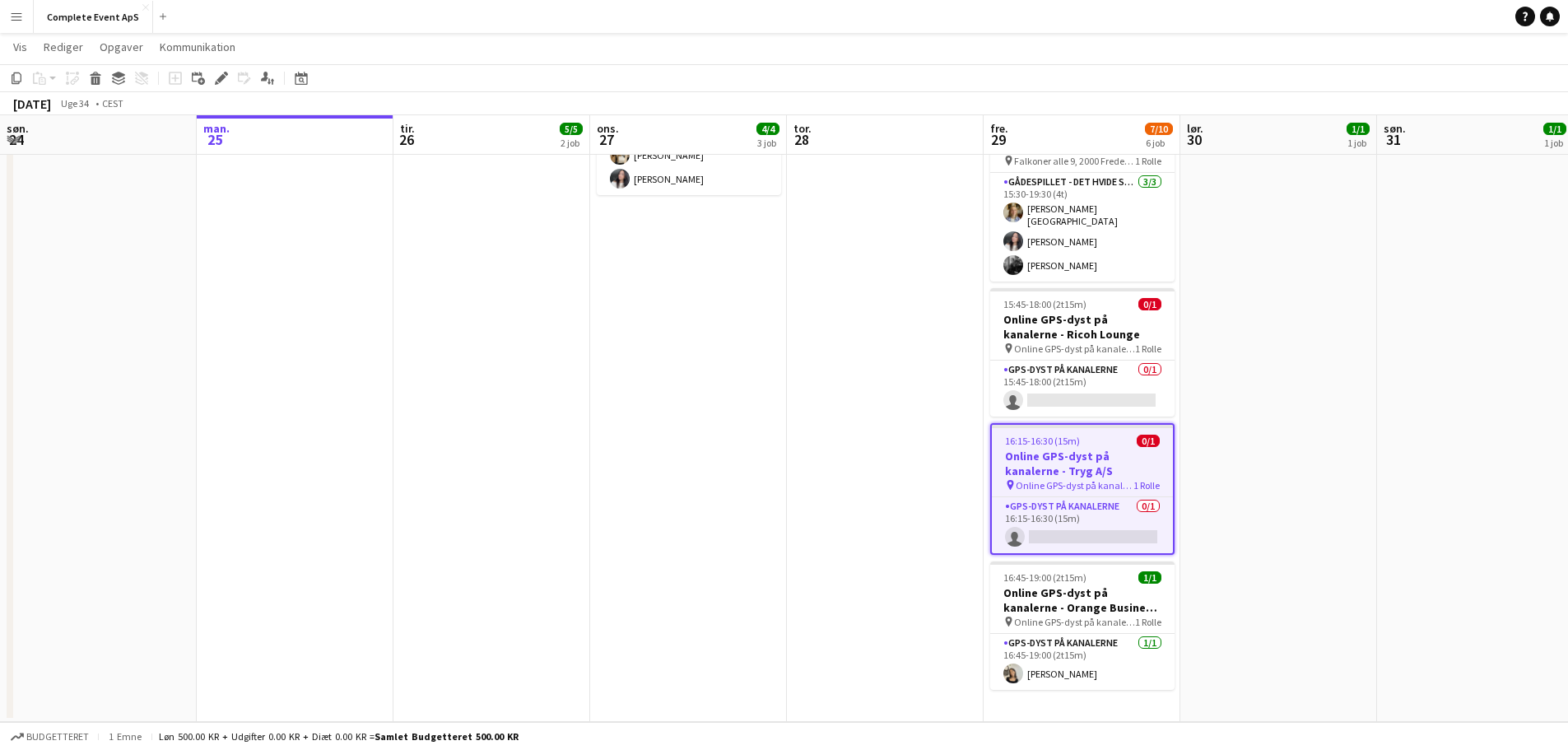
click at [1089, 435] on div "16:15-16:30 (15m) 0/1" at bounding box center [1082, 440] width 181 height 12
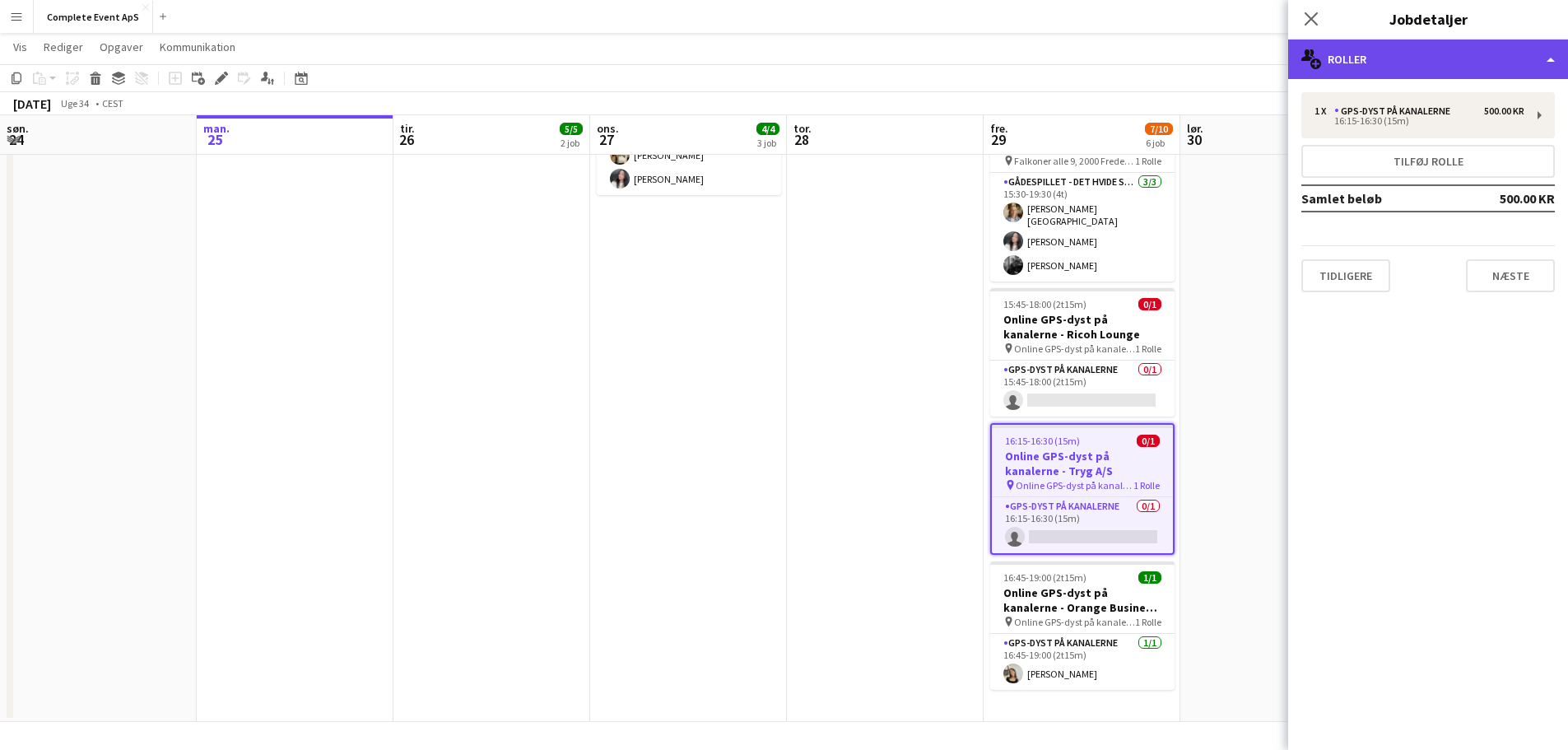
click at [1433, 55] on div "multiple-users-add Roller" at bounding box center [1428, 60] width 280 height 40
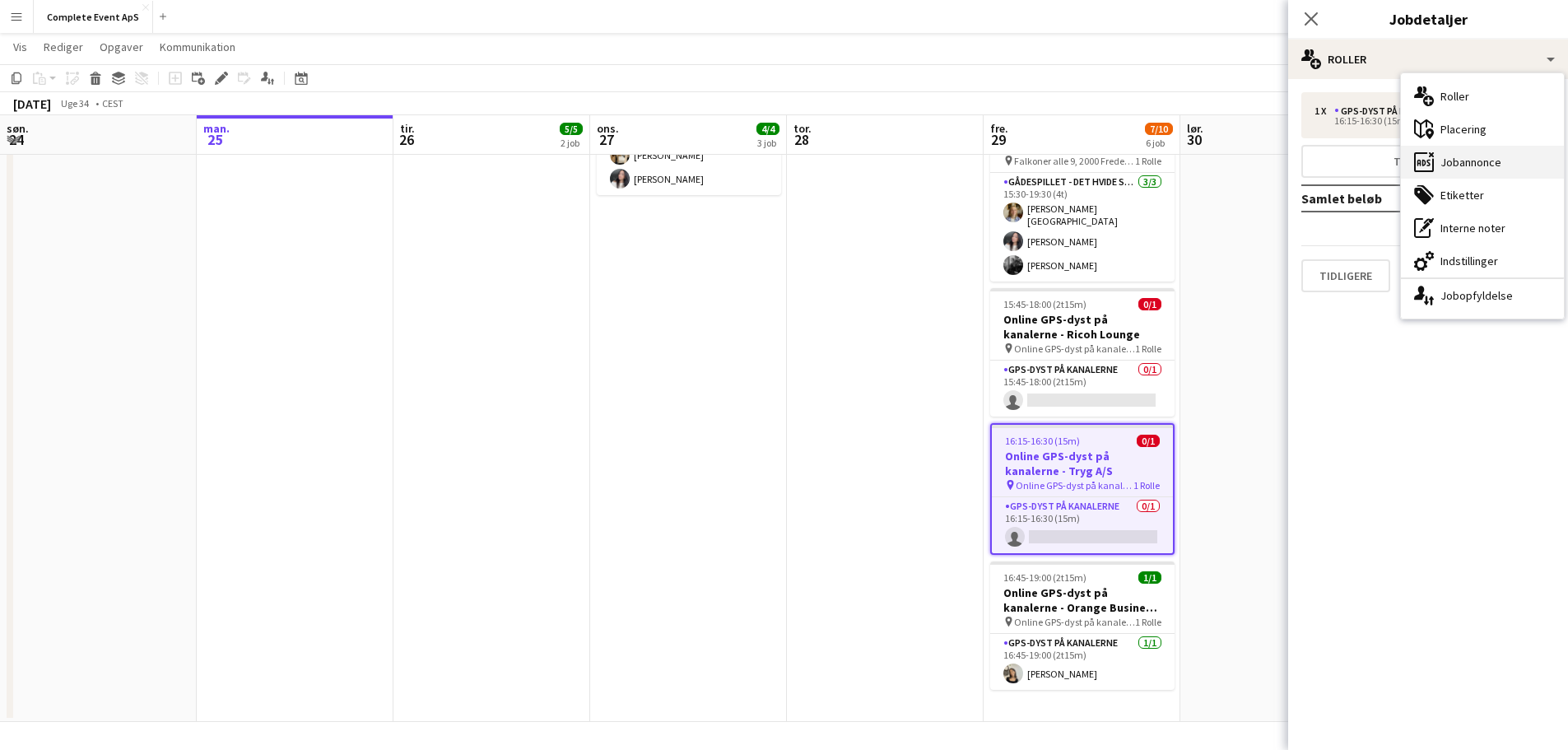
click at [1479, 161] on div "ads-window Jobannonce" at bounding box center [1482, 162] width 163 height 33
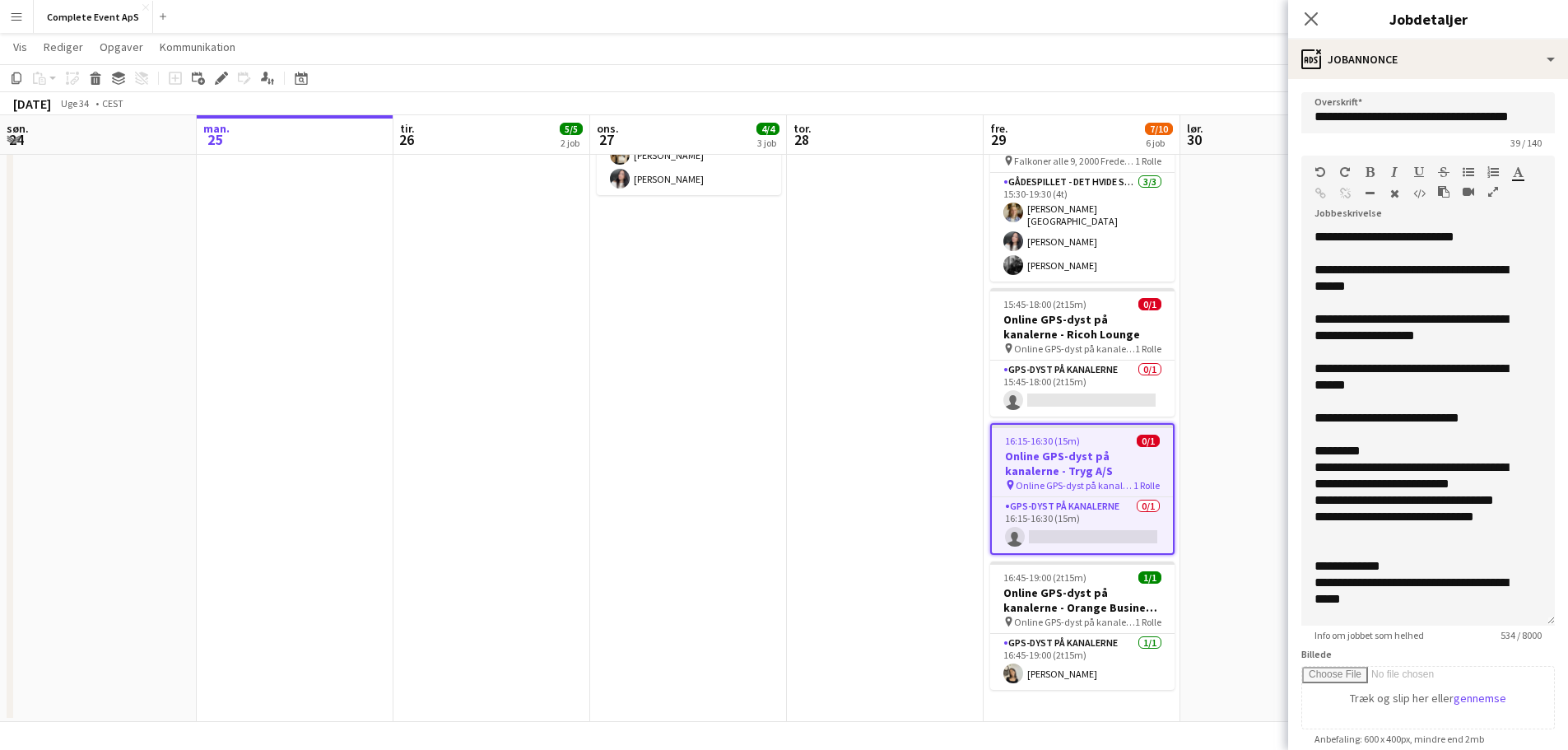
drag, startPoint x: 1539, startPoint y: 320, endPoint x: 1508, endPoint y: 692, distance: 373.3
click at [1508, 626] on div "**********" at bounding box center [1428, 426] width 253 height 397
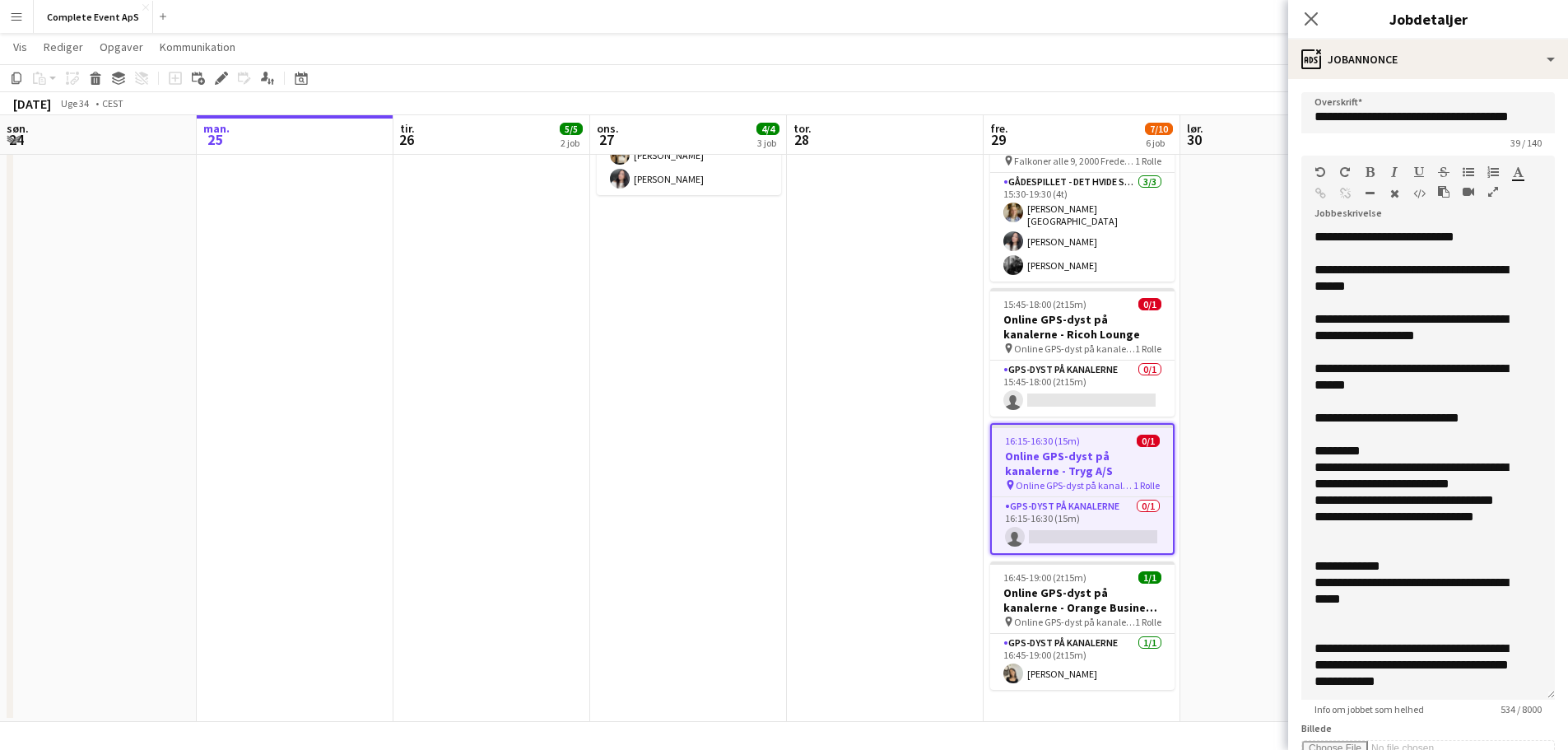
click at [764, 527] on app-date-cell "14:45-17:00 (2t15m) 1/1 Online GPS-dyst på kanalerne - Roche Diagnostics pin On…" at bounding box center [689, 249] width 197 height 946
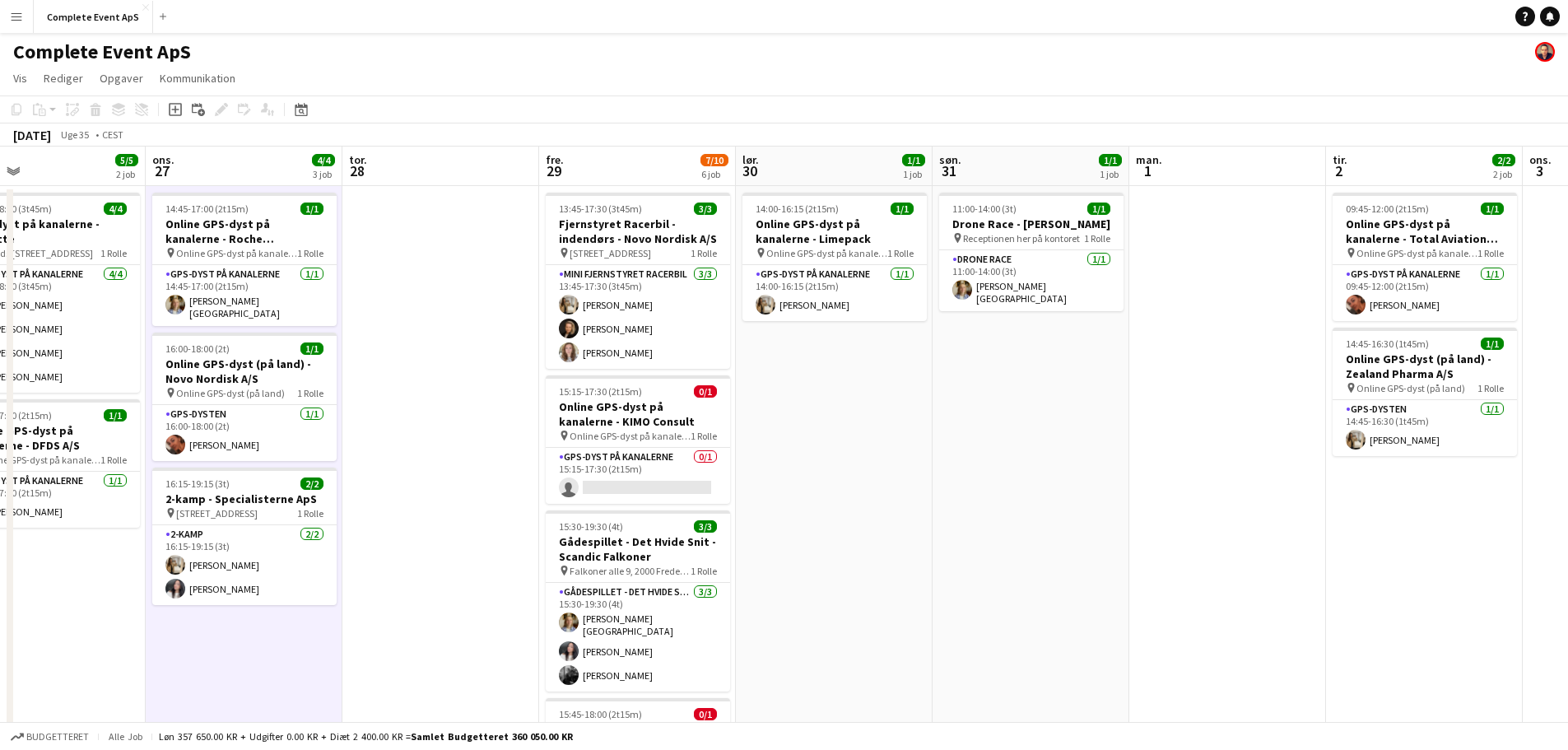
scroll to position [0, 603]
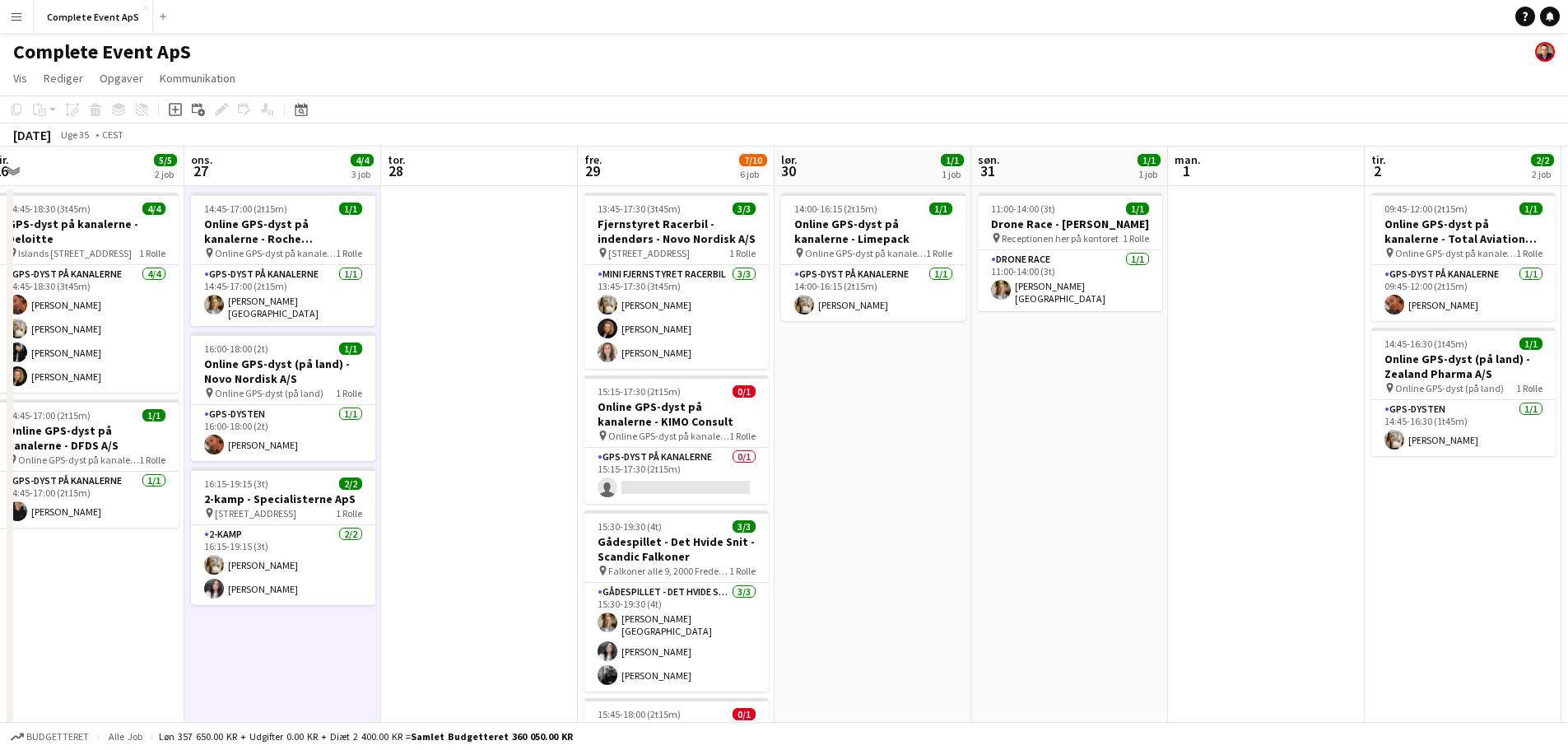
drag, startPoint x: 1403, startPoint y: 526, endPoint x: 431, endPoint y: 517, distance: 972.0
click at [425, 519] on app-calendar-viewport "lør. 23 søn. 24 man. 25 tir. 26 5/5 2 job ons. 27 4/4 3 job tor. 28 fre. 29 7/1…" at bounding box center [784, 639] width 1568 height 985
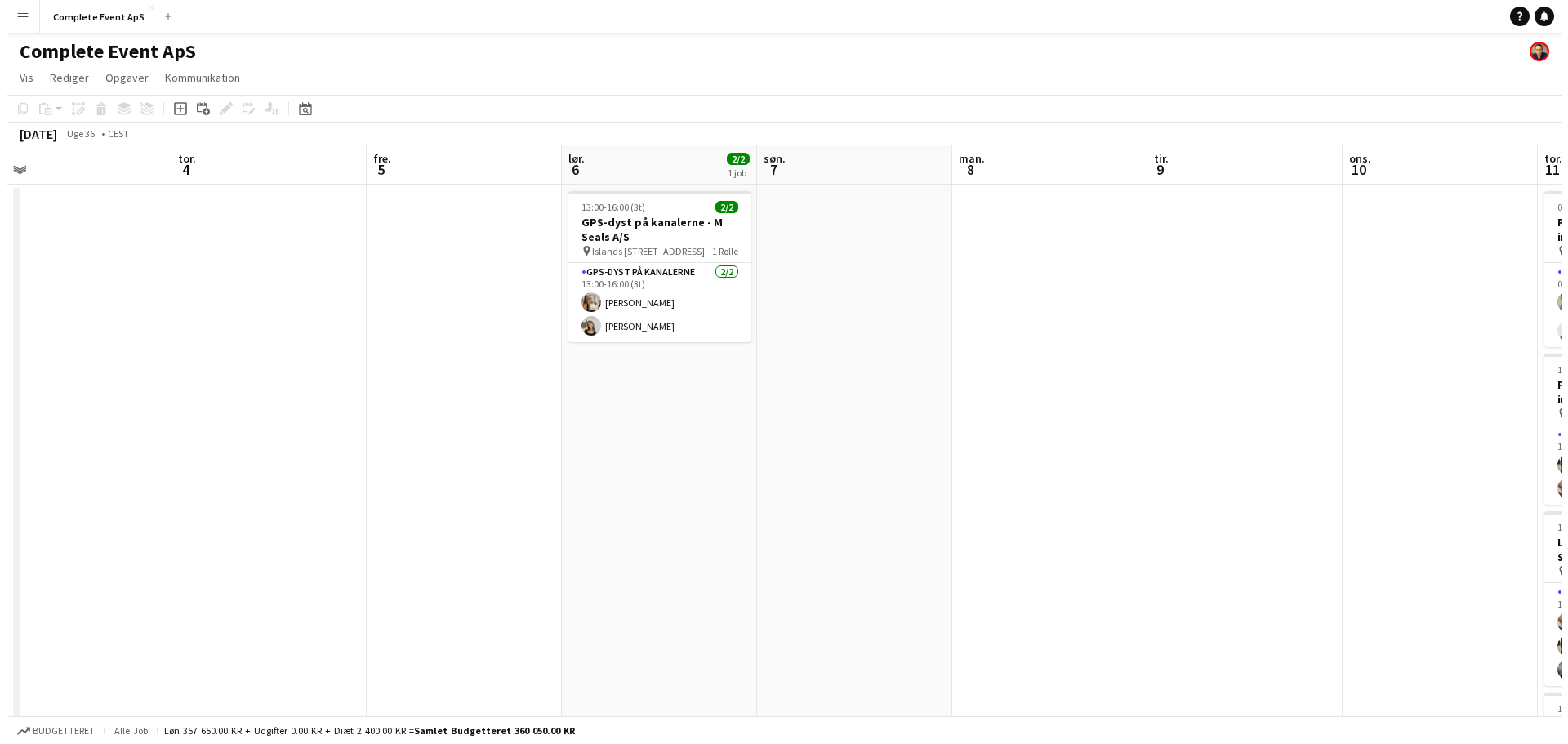
scroll to position [0, 618]
drag, startPoint x: 1286, startPoint y: 455, endPoint x: 266, endPoint y: 355, distance: 1024.9
click at [299, 411] on app-calendar-viewport "søn. 31 1/1 1 job man. 1 tir. 2 2/2 2 job ons. 3 tor. 4 fre. 5 lør. 6 2/2 1 job…" at bounding box center [778, 634] width 1556 height 977
click at [85, 11] on button "Complete Event ApS Luk" at bounding box center [93, 16] width 118 height 32
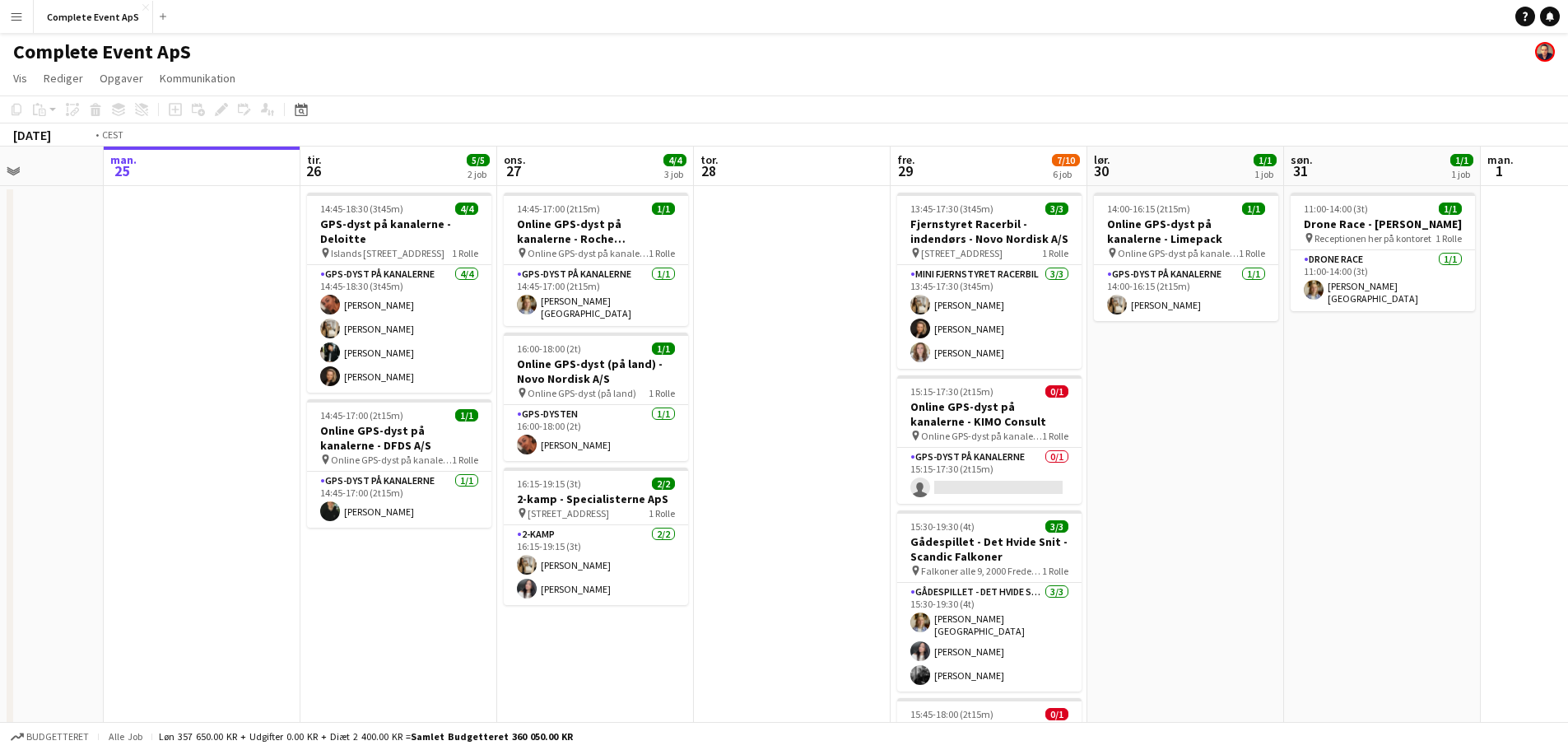
drag, startPoint x: 277, startPoint y: 348, endPoint x: 56, endPoint y: 327, distance: 222.0
click at [77, 330] on app-calendar-viewport "fre. 22 4/4 4 job lør. 23 søn. 24 man. 25 tir. 26 5/5 2 job ons. 27 4/4 3 job t…" at bounding box center [784, 639] width 1568 height 985
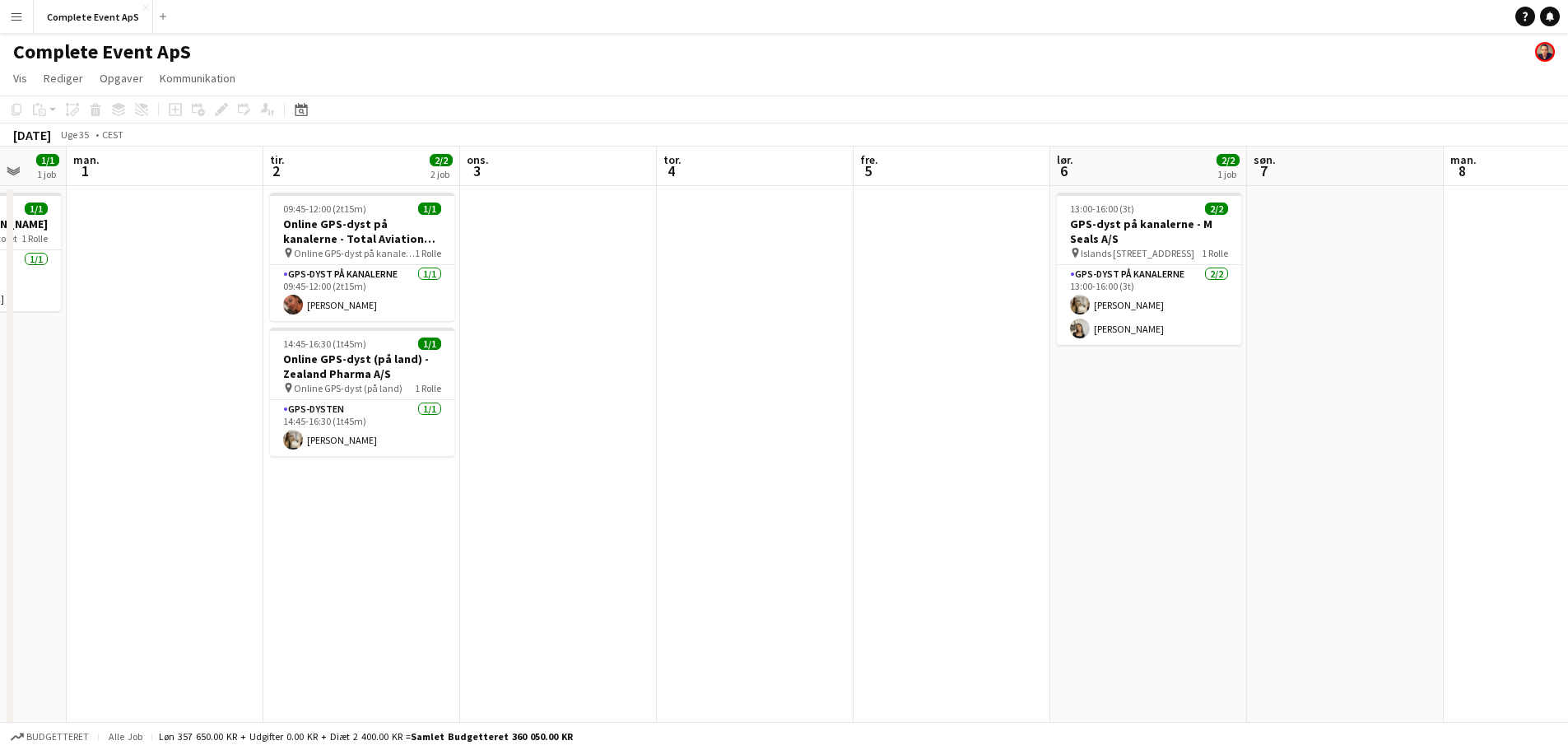
scroll to position [0, 535]
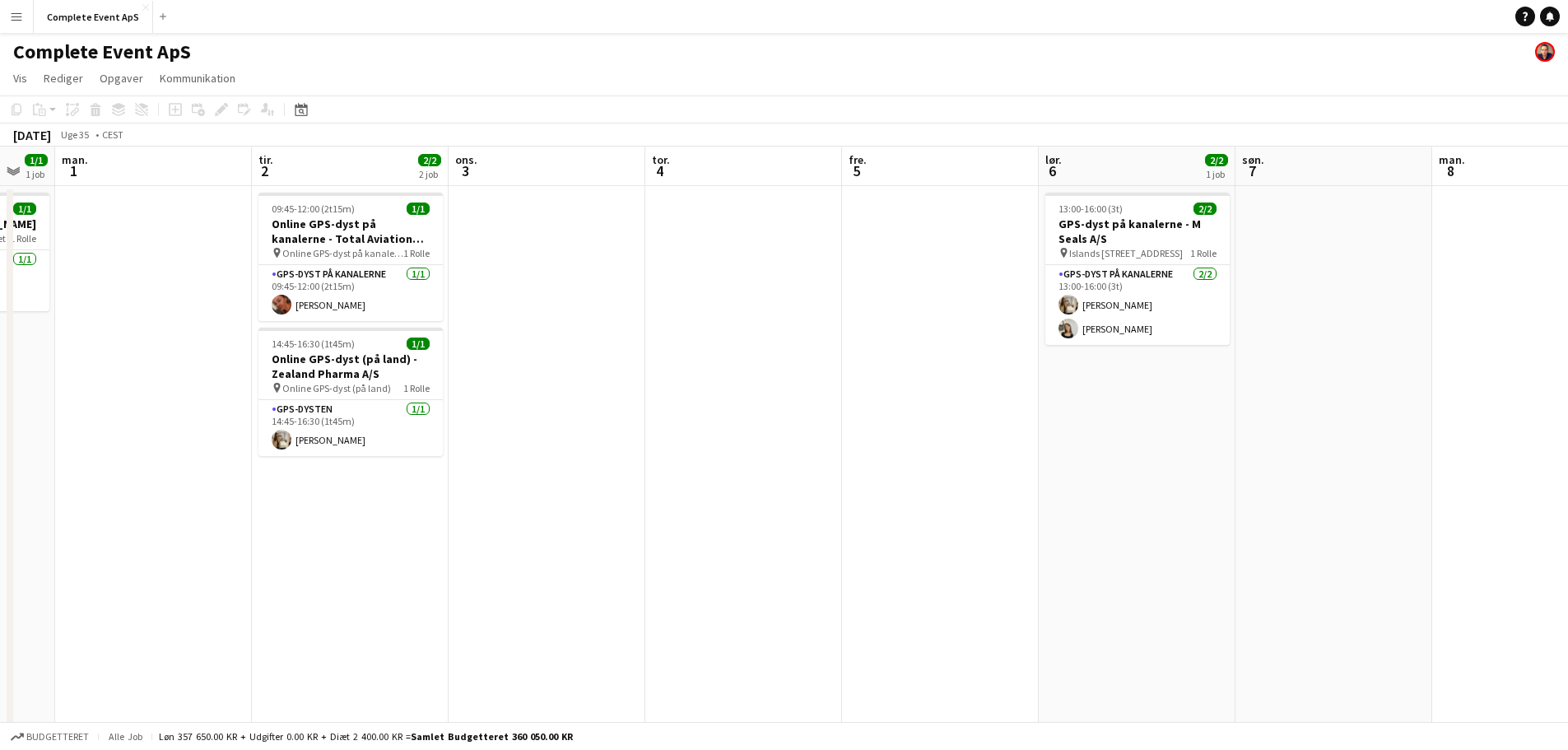
drag, startPoint x: 1176, startPoint y: 555, endPoint x: 526, endPoint y: 488, distance: 653.4
click at [526, 488] on app-calendar-viewport "fre. 29 7/10 6 job lør. 30 1/1 1 job søn. 31 1/1 1 job man. 1 tir. 2 2/2 2 job …" at bounding box center [784, 639] width 1568 height 985
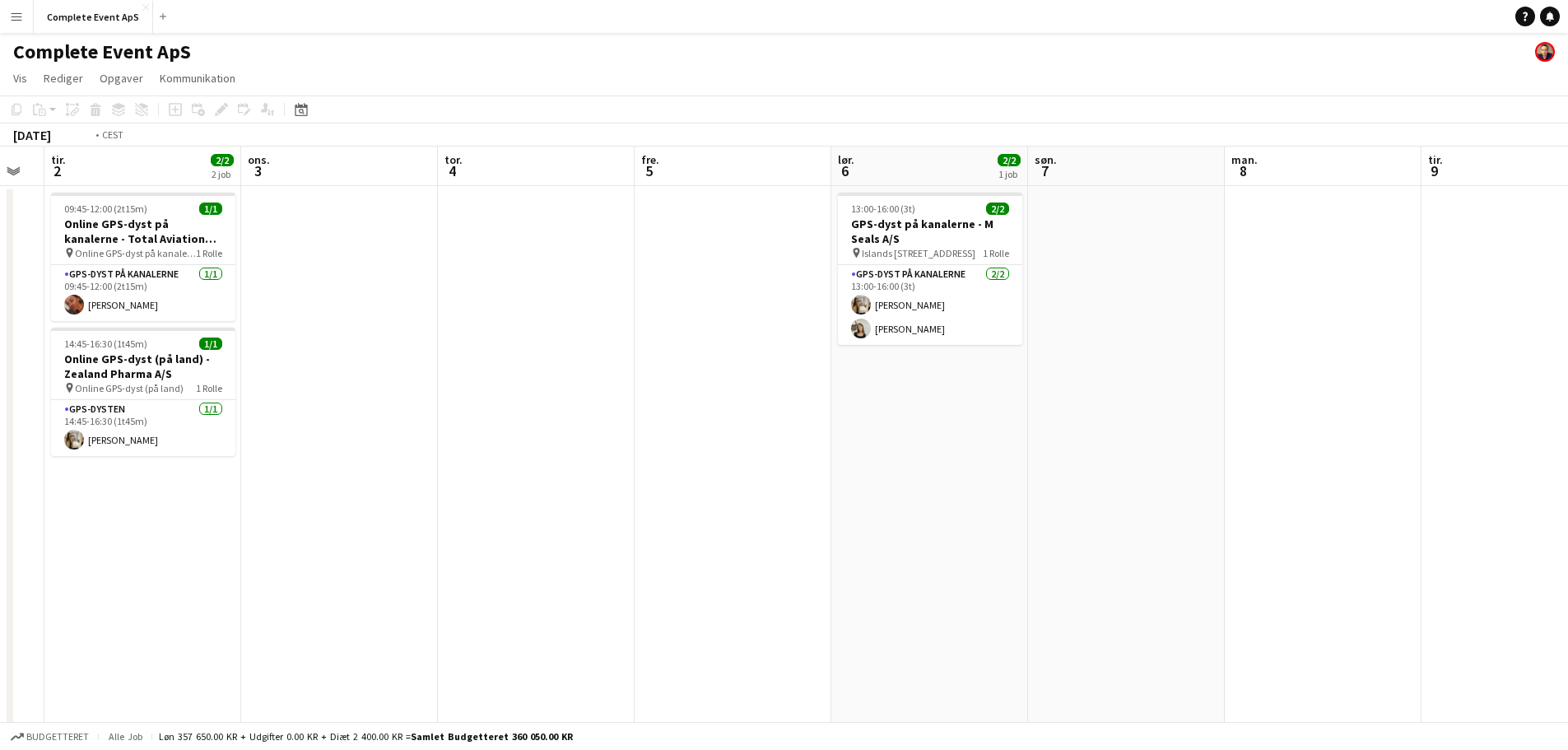
drag, startPoint x: 1319, startPoint y: 491, endPoint x: 1353, endPoint y: 507, distance: 37.6
click at [1347, 510] on app-calendar-viewport "lør. 30 1/1 1 job søn. 31 1/1 1 job man. 1 tir. 2 2/2 2 job ons. 3 tor. 4 fre. …" at bounding box center [784, 639] width 1568 height 985
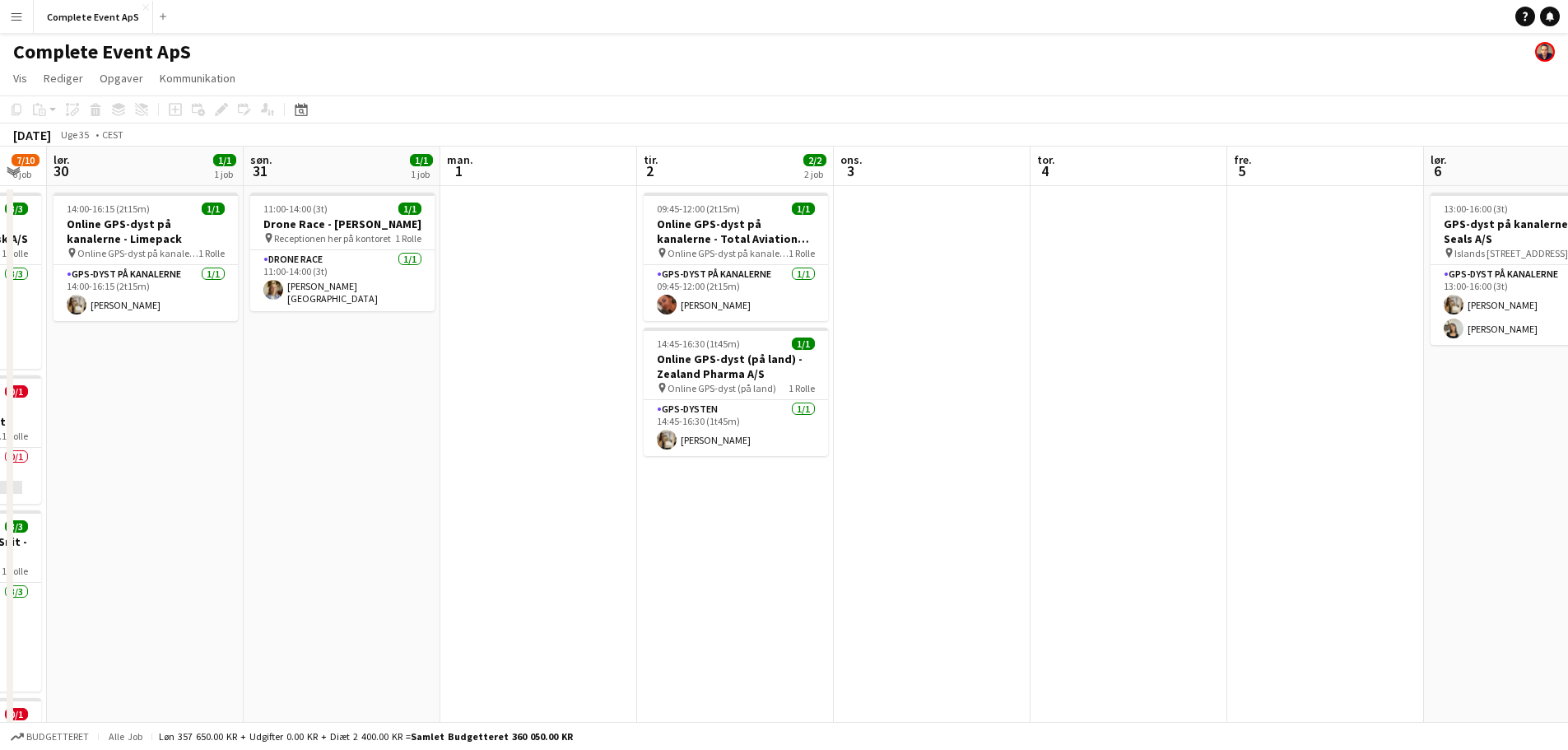
scroll to position [0, 515]
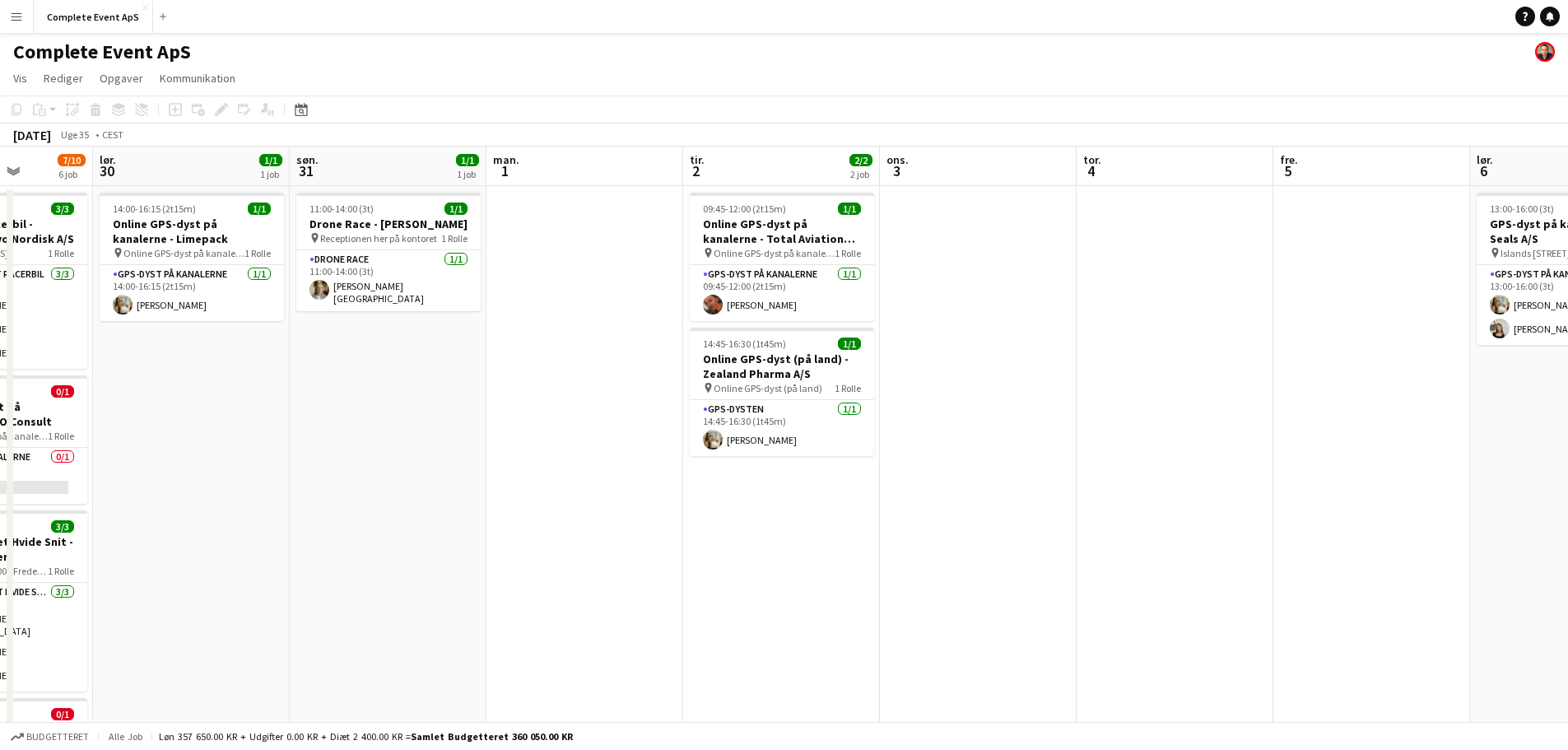
drag, startPoint x: 758, startPoint y: 498, endPoint x: 577, endPoint y: 450, distance: 187.3
click at [589, 453] on app-calendar-viewport "ons. 27 4/4 3 job tor. 28 fre. 29 7/10 6 job lør. 30 1/1 1 job søn. 31 1/1 1 jo…" at bounding box center [784, 639] width 1568 height 985
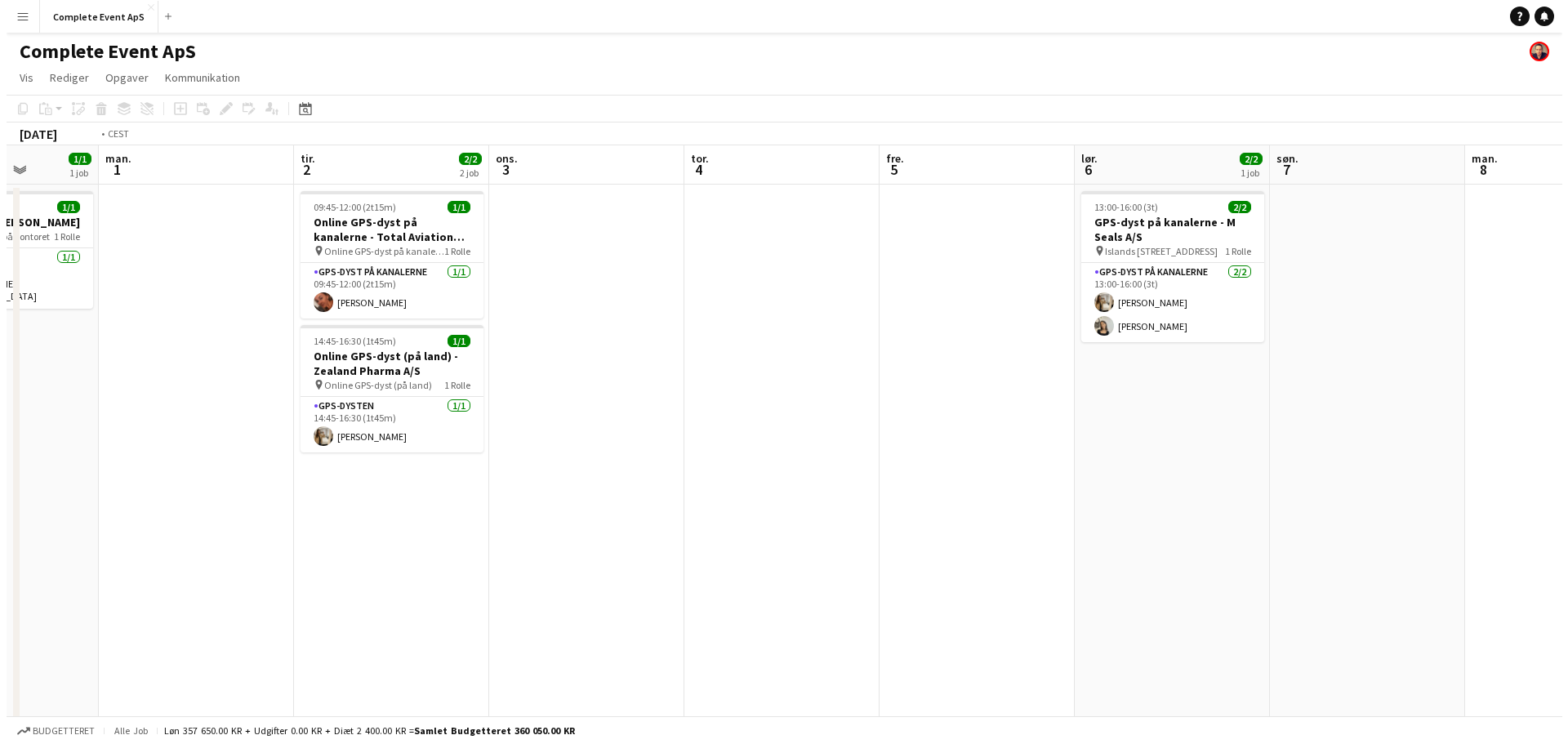
scroll to position [0, 595]
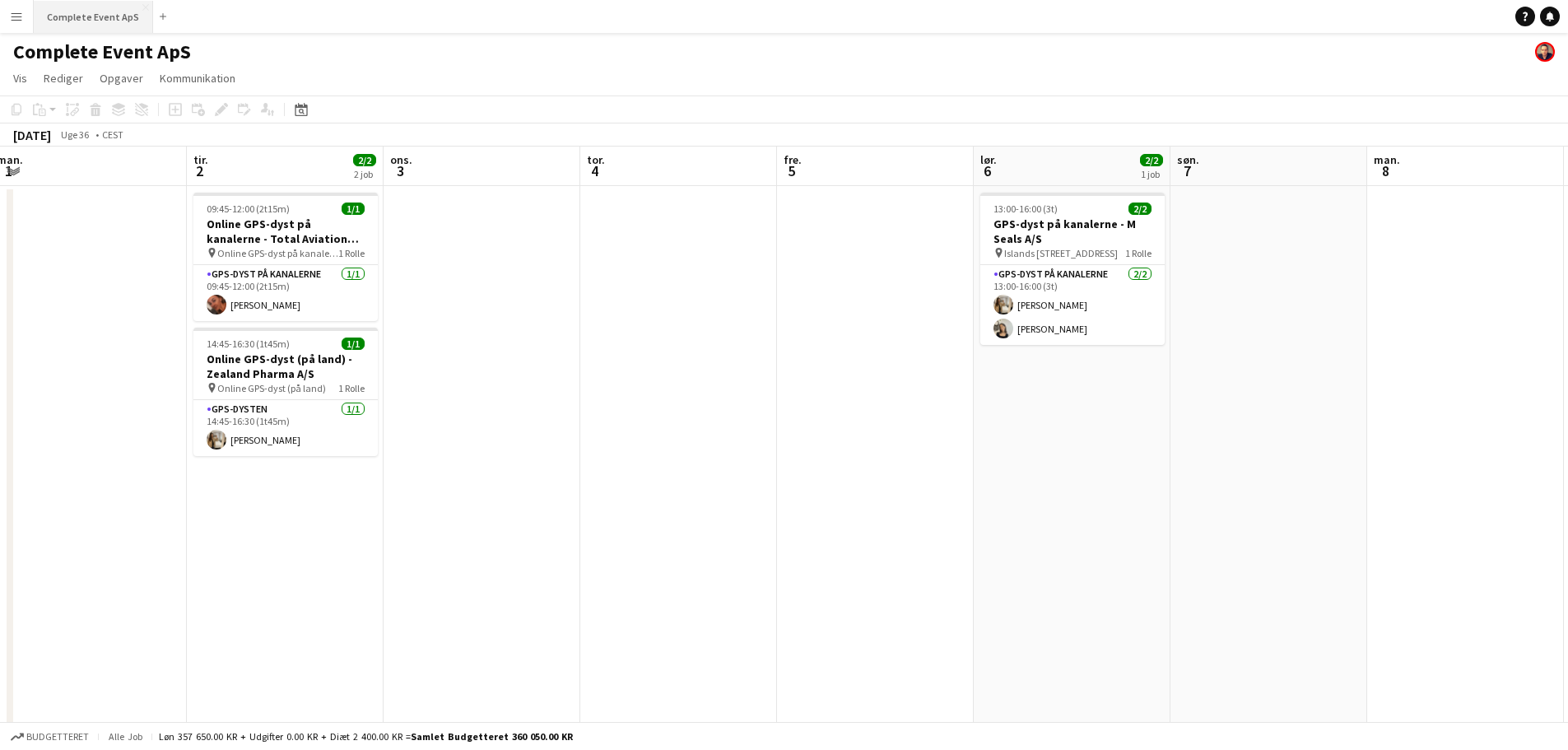
click at [75, 11] on button "Complete Event ApS Luk" at bounding box center [94, 17] width 119 height 32
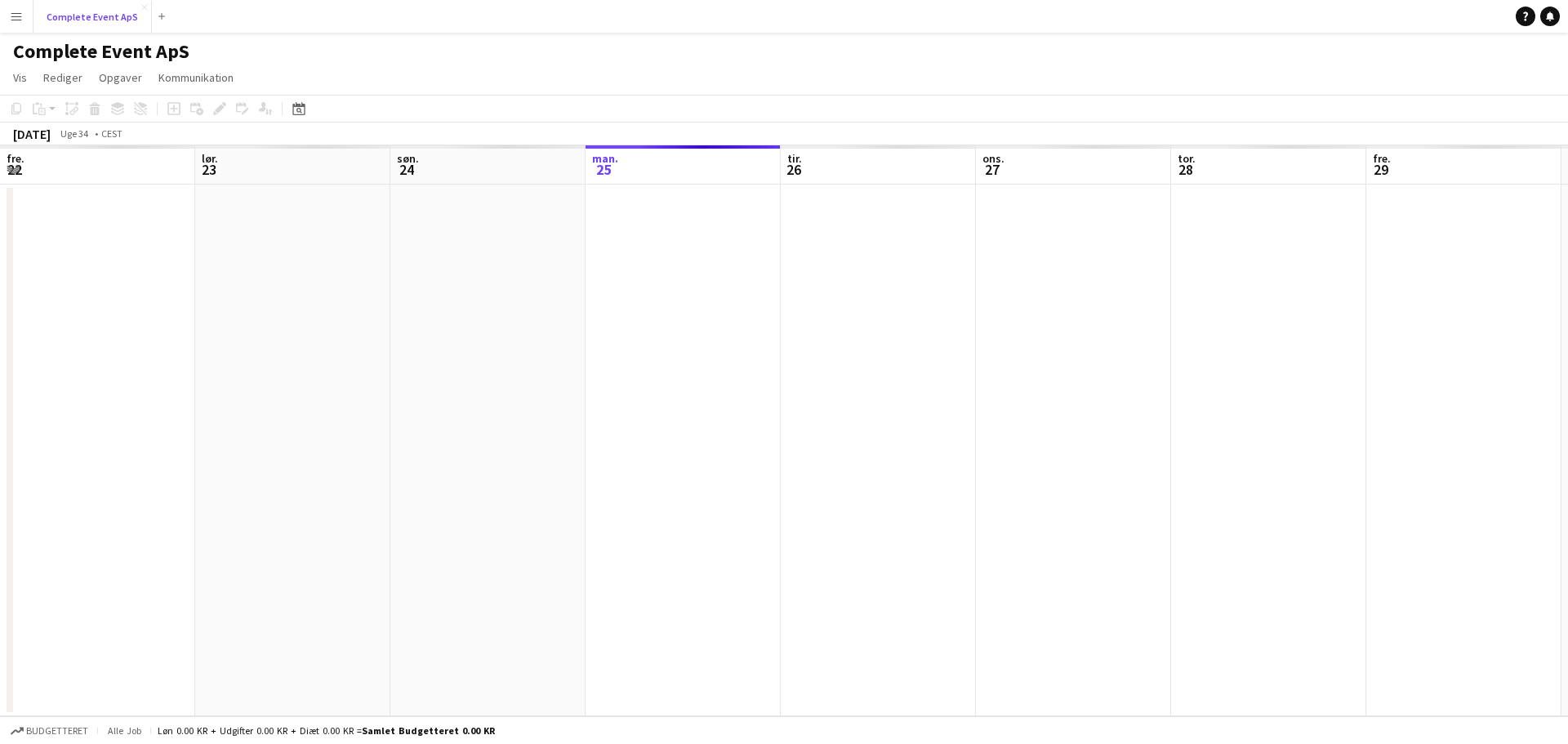
scroll to position [0, 390]
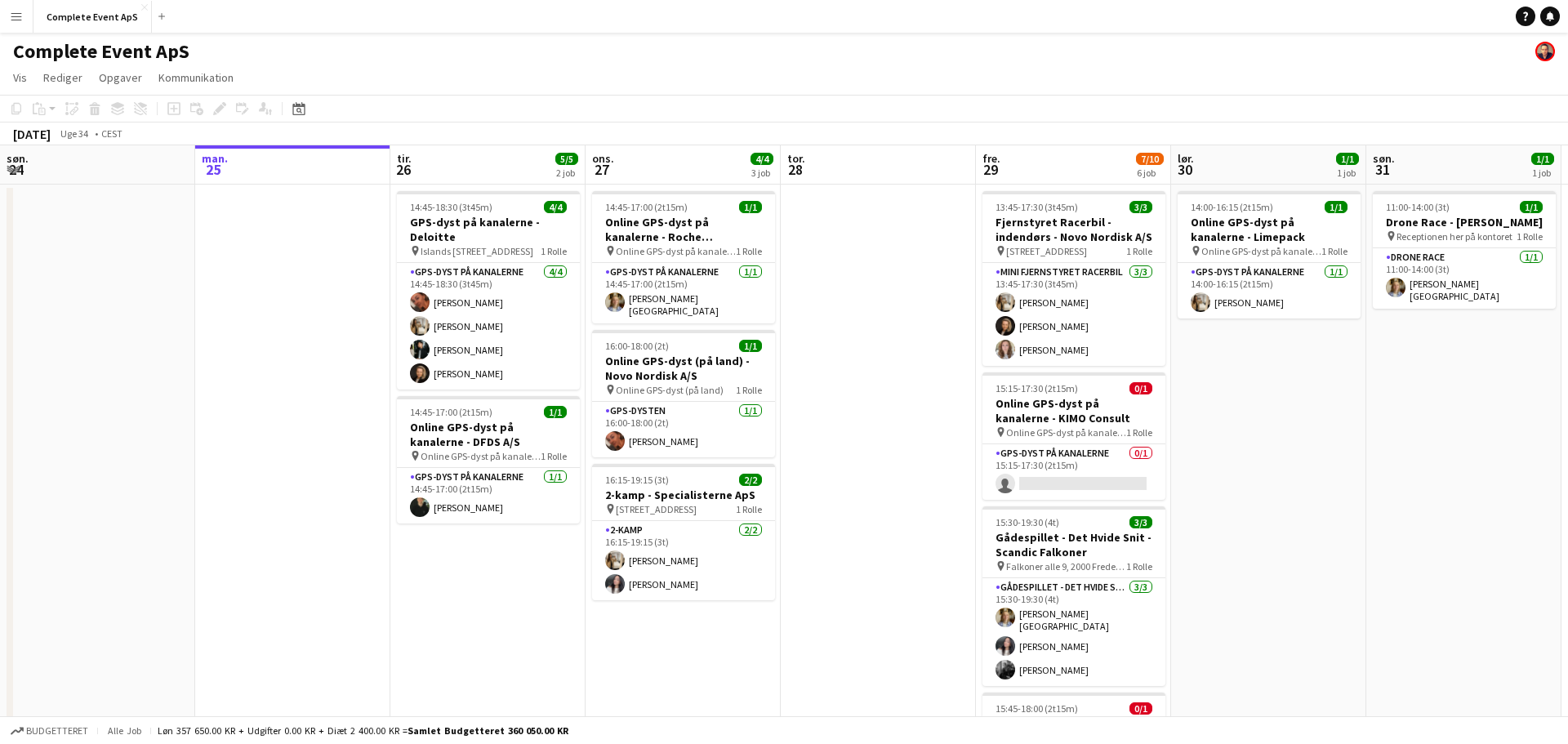
click at [16, 12] on app-icon "Menu" at bounding box center [16, 16] width 13 height 13
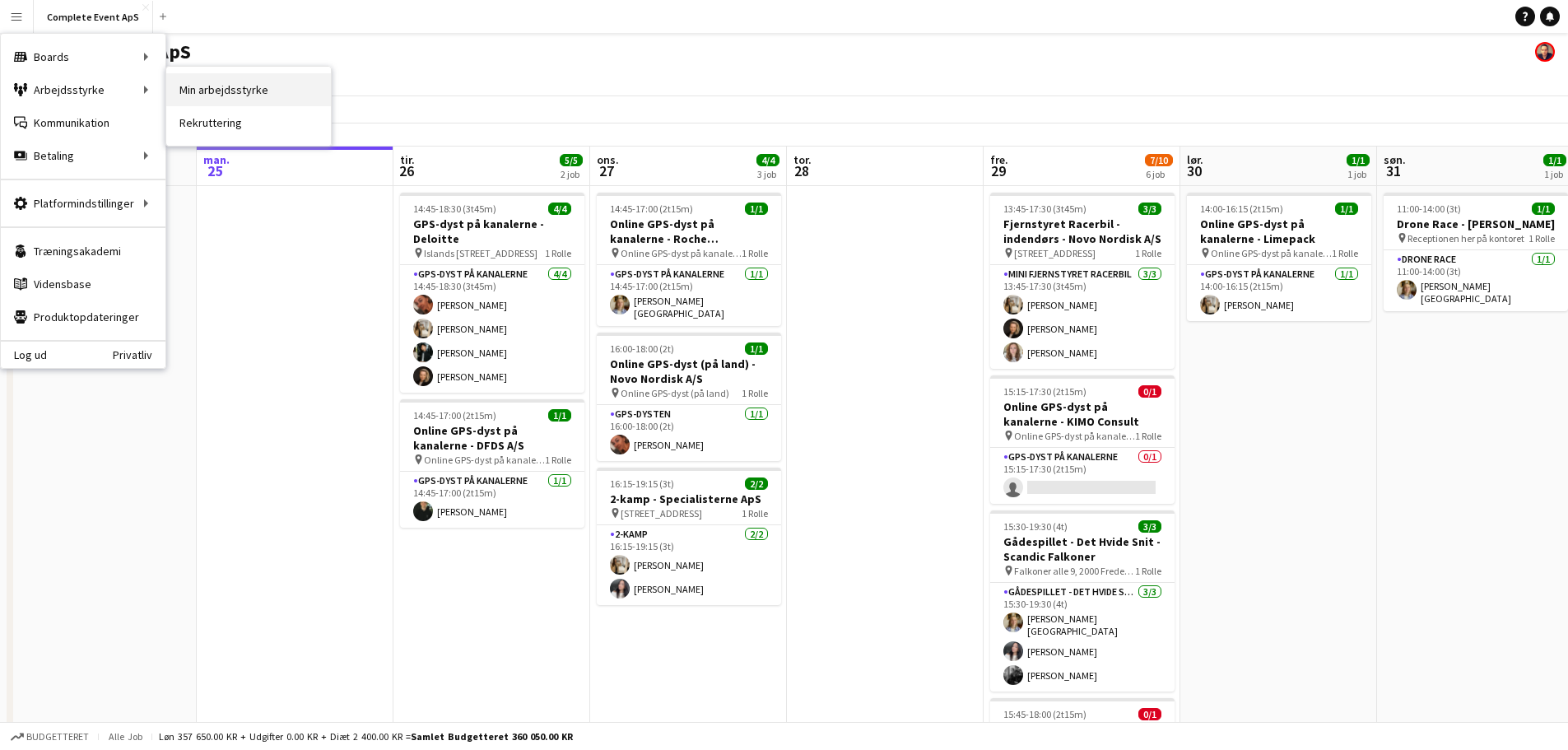
click at [209, 87] on link "Min arbejdsstyrke" at bounding box center [248, 90] width 165 height 33
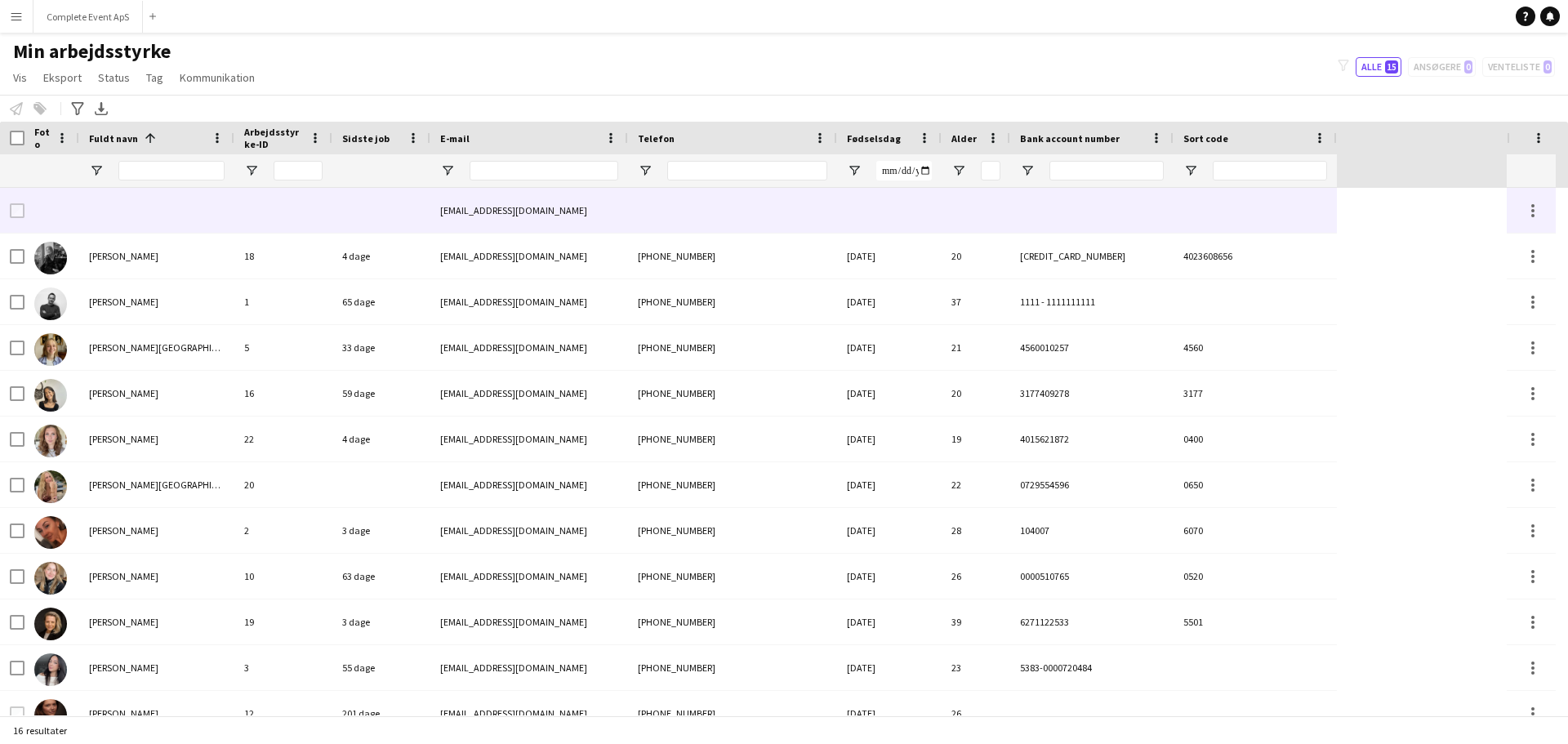
click at [301, 201] on div at bounding box center [283, 210] width 98 height 45
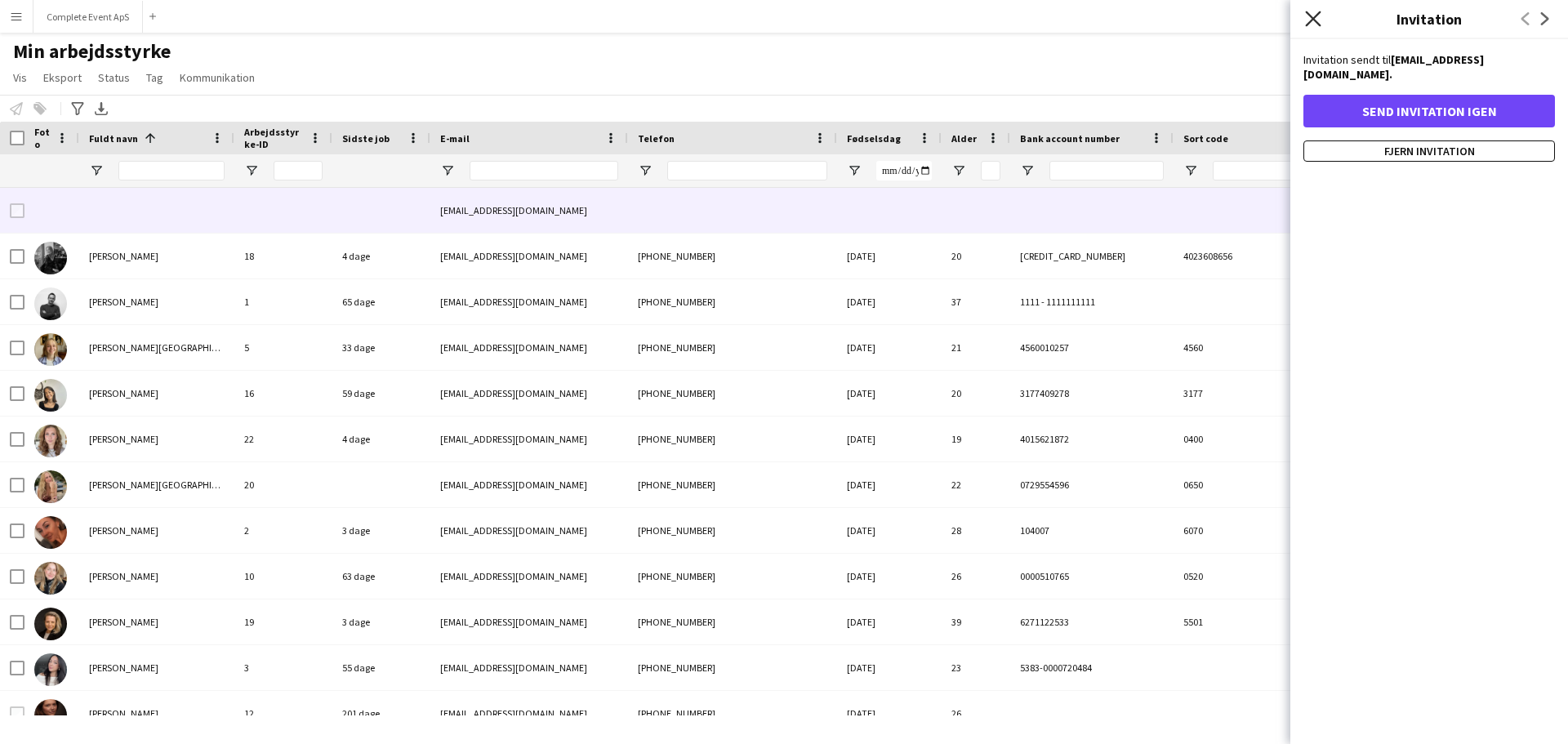
click at [1308, 16] on icon "Luk pop-in" at bounding box center [1313, 18] width 16 height 16
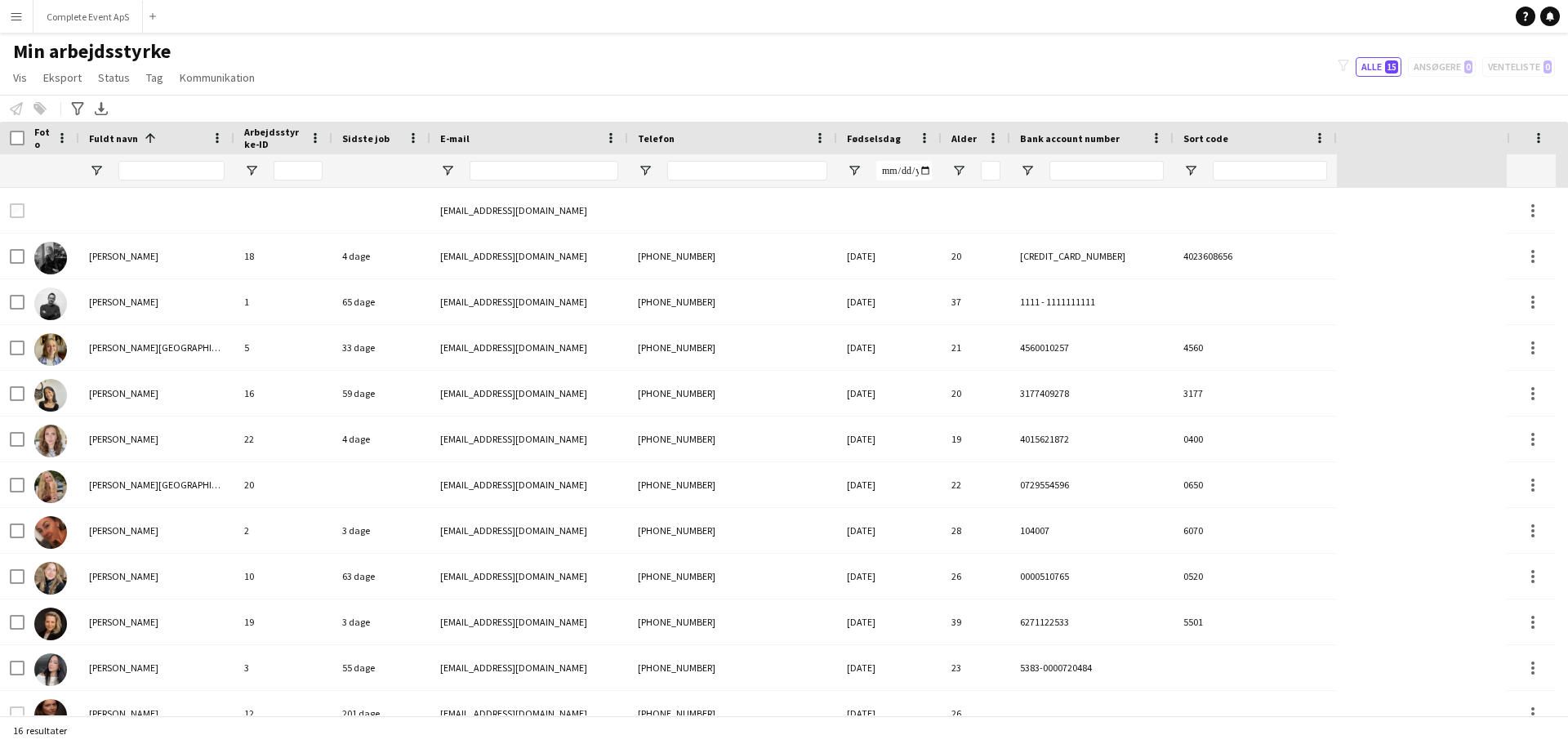
drag, startPoint x: 573, startPoint y: 216, endPoint x: 584, endPoint y: 213, distance: 11.4
click at [584, 213] on div "[EMAIL_ADDRESS][DOMAIN_NAME]" at bounding box center [529, 210] width 198 height 45
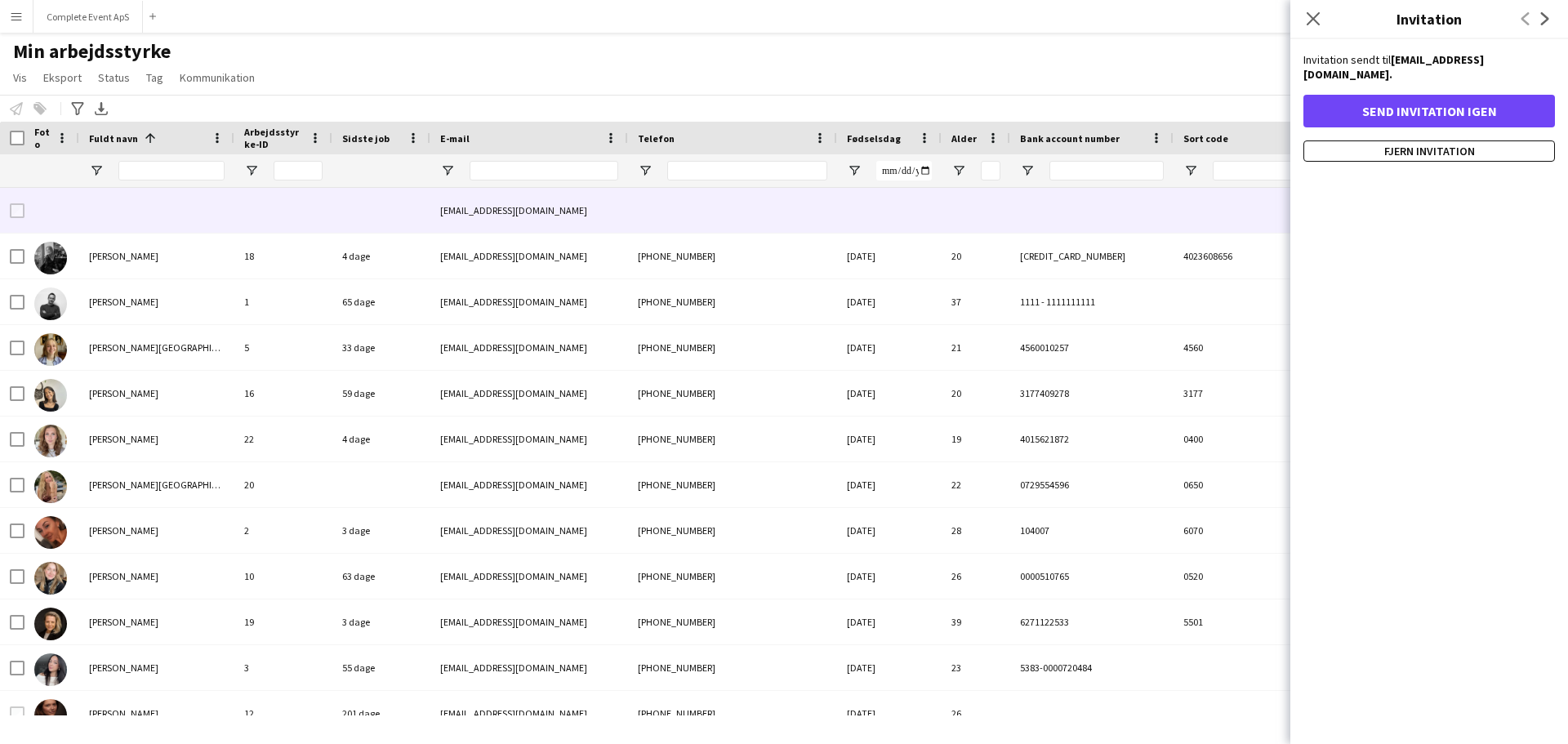
click at [824, 53] on div "Min arbejdsstyrke Vis Visninger Standardvisning Ny visning Opdater visning Slet…" at bounding box center [784, 67] width 1568 height 56
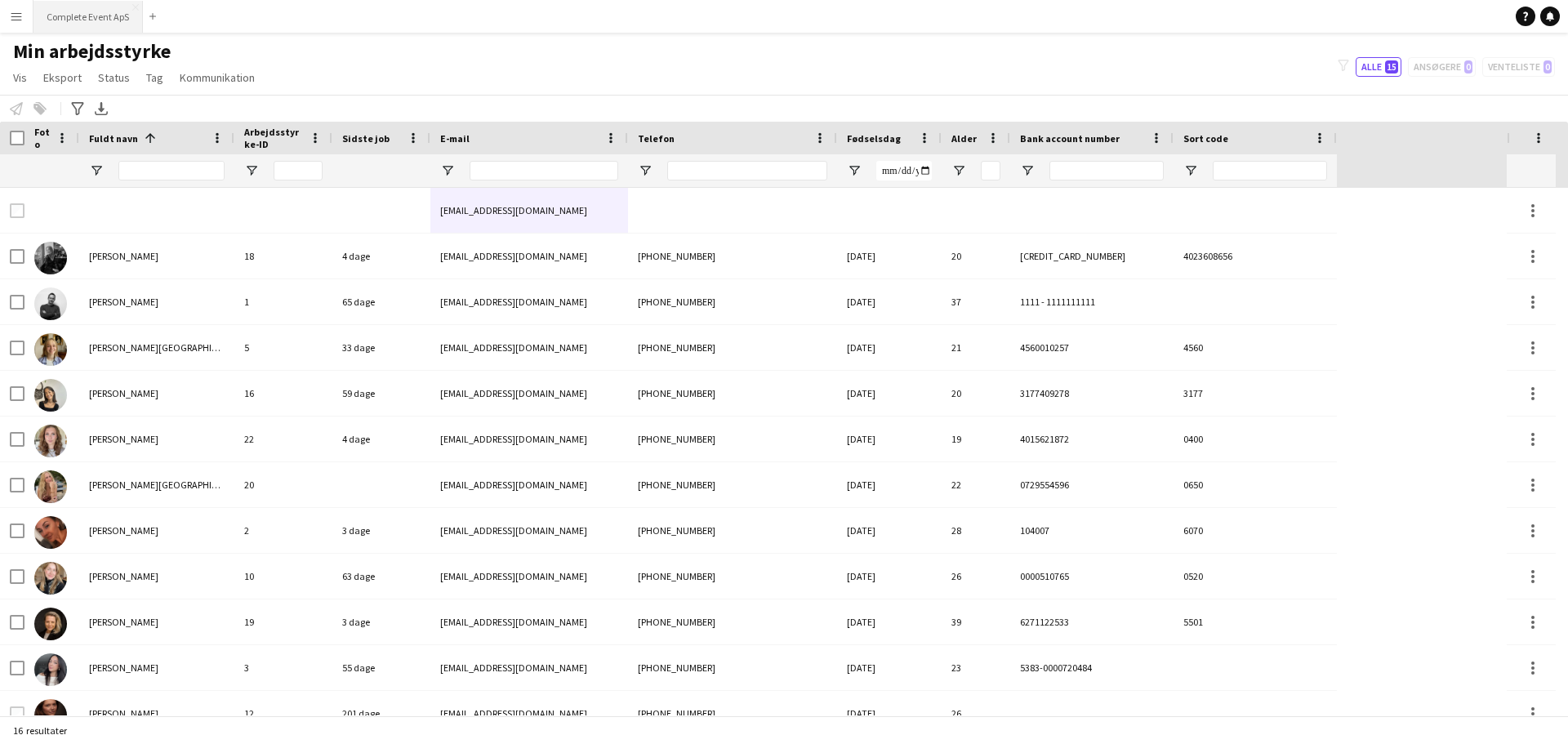
click at [73, 12] on button "Complete Event ApS Luk" at bounding box center [88, 16] width 109 height 32
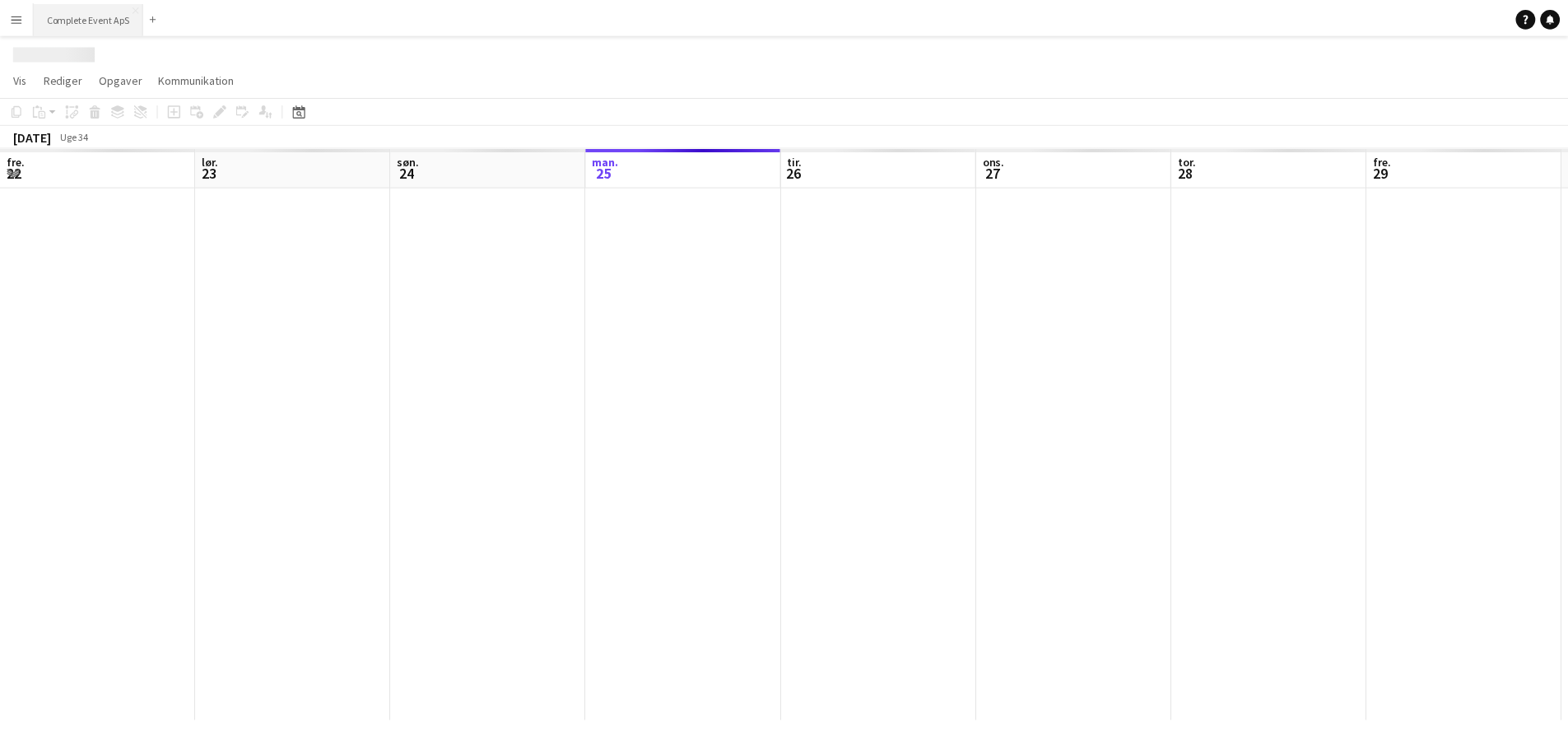
scroll to position [0, 393]
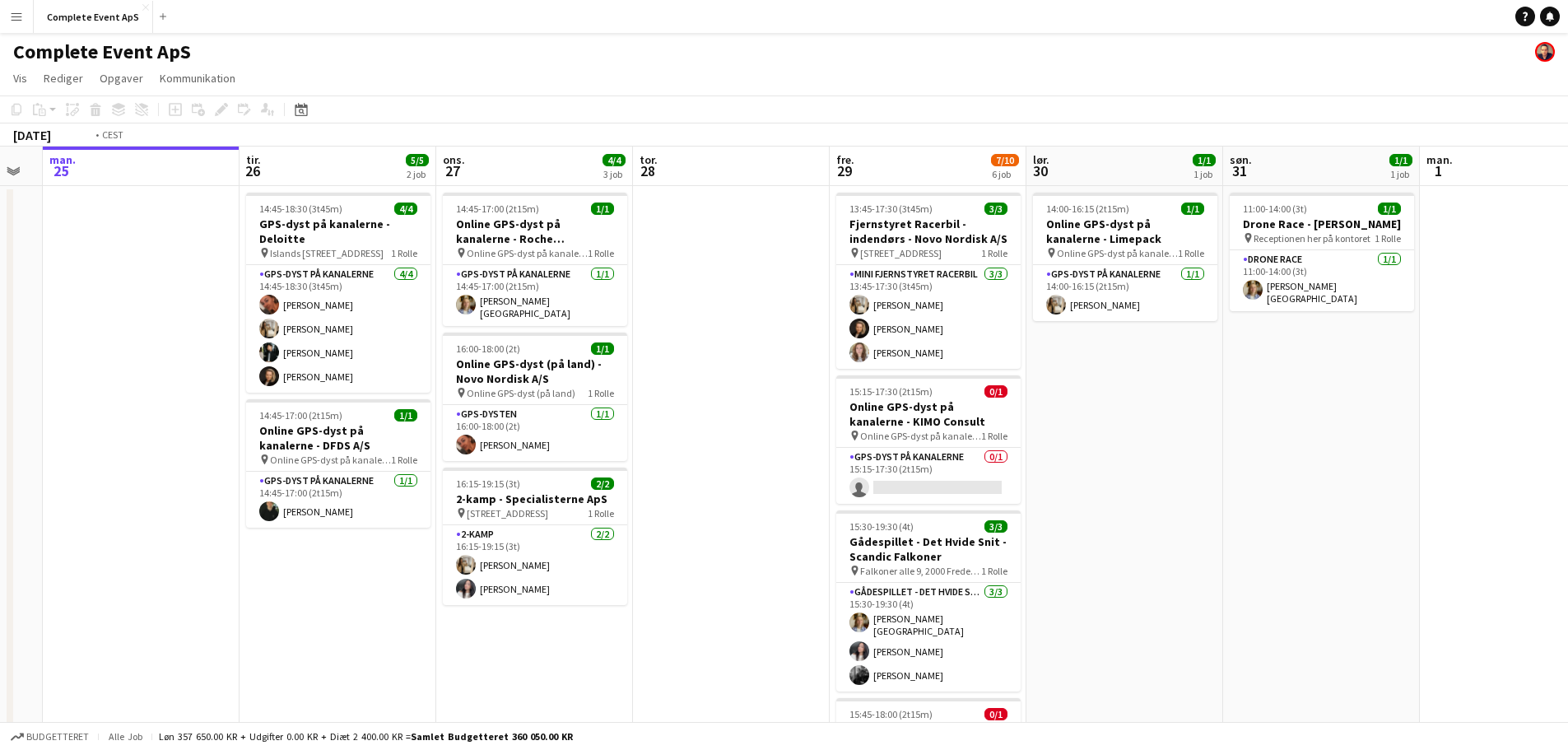
drag, startPoint x: 1195, startPoint y: 388, endPoint x: 408, endPoint y: 344, distance: 788.2
click at [408, 344] on app-calendar-viewport "fre. 22 4/4 4 job lør. 23 søn. 24 man. 25 tir. 26 5/5 2 job ons. 27 4/4 3 job t…" at bounding box center [784, 639] width 1568 height 985
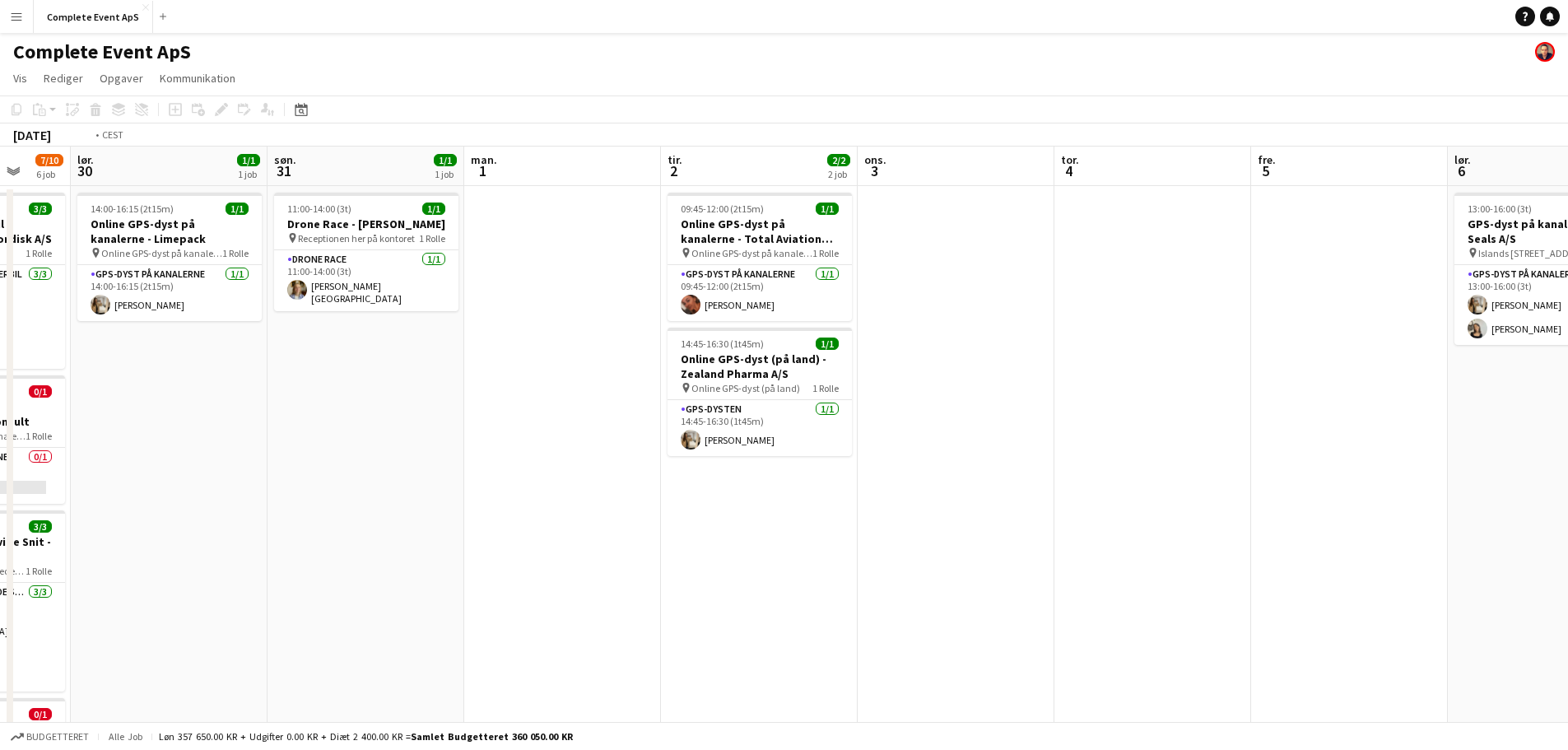
drag, startPoint x: 1153, startPoint y: 456, endPoint x: 334, endPoint y: 409, distance: 820.3
click at [316, 406] on app-calendar-viewport "ons. 27 4/4 3 job tor. 28 fre. 29 7/10 6 job lør. 30 1/1 1 job søn. 31 1/1 1 jo…" at bounding box center [784, 639] width 1568 height 985
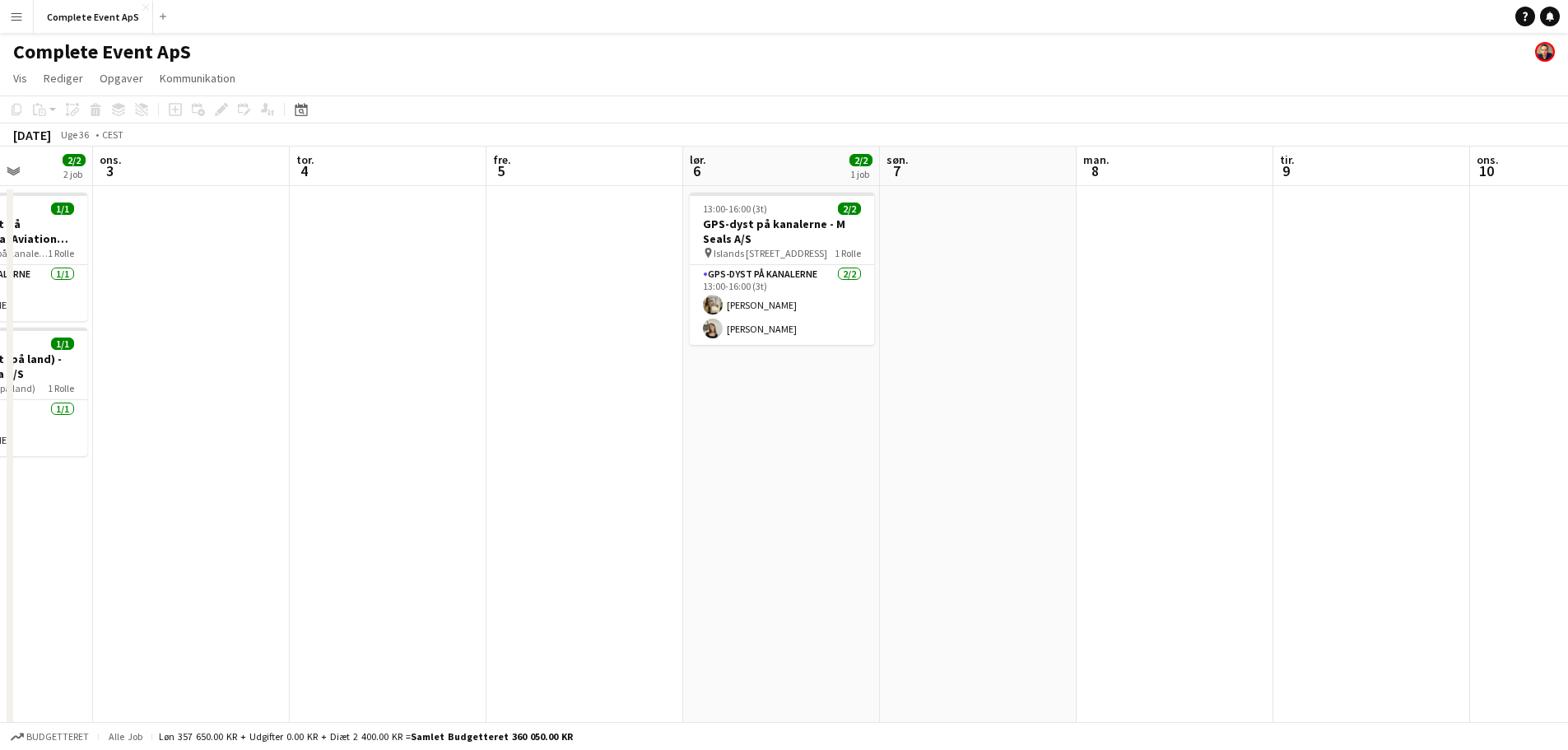
drag, startPoint x: 1147, startPoint y: 534, endPoint x: 129, endPoint y: 430, distance: 1023.3
click at [142, 432] on app-calendar-viewport "søn. 31 1/1 1 job man. 1 tir. 2 2/2 2 job ons. 3 tor. 4 fre. 5 lør. 6 2/2 1 job…" at bounding box center [784, 639] width 1568 height 985
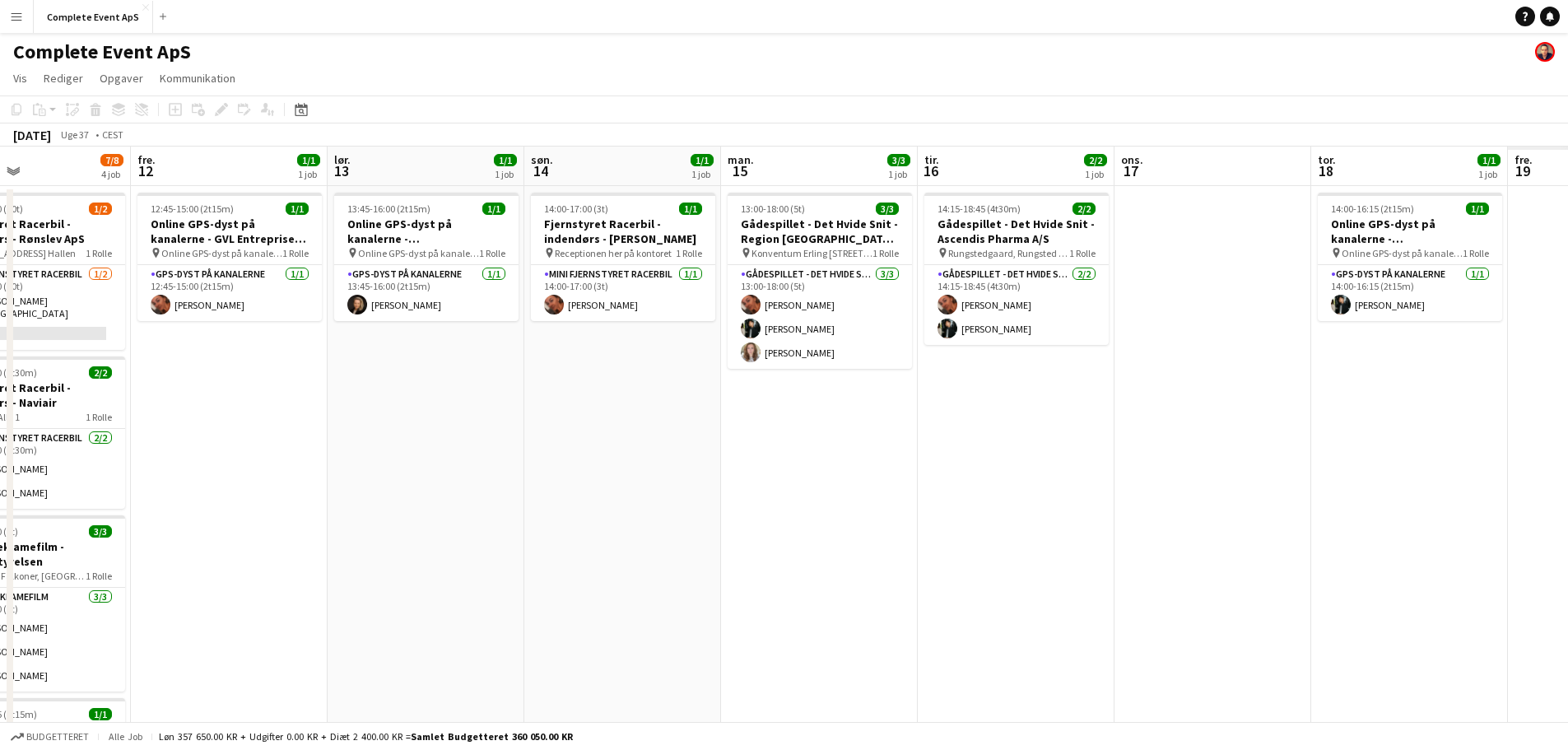
drag, startPoint x: 999, startPoint y: 497, endPoint x: 440, endPoint y: 438, distance: 562.1
click at [436, 438] on app-calendar-viewport "man. 8 tir. 9 ons. 10 tor. 11 7/8 4 job fre. 12 1/1 1 job lør. 13 1/1 1 job søn…" at bounding box center [784, 639] width 1568 height 985
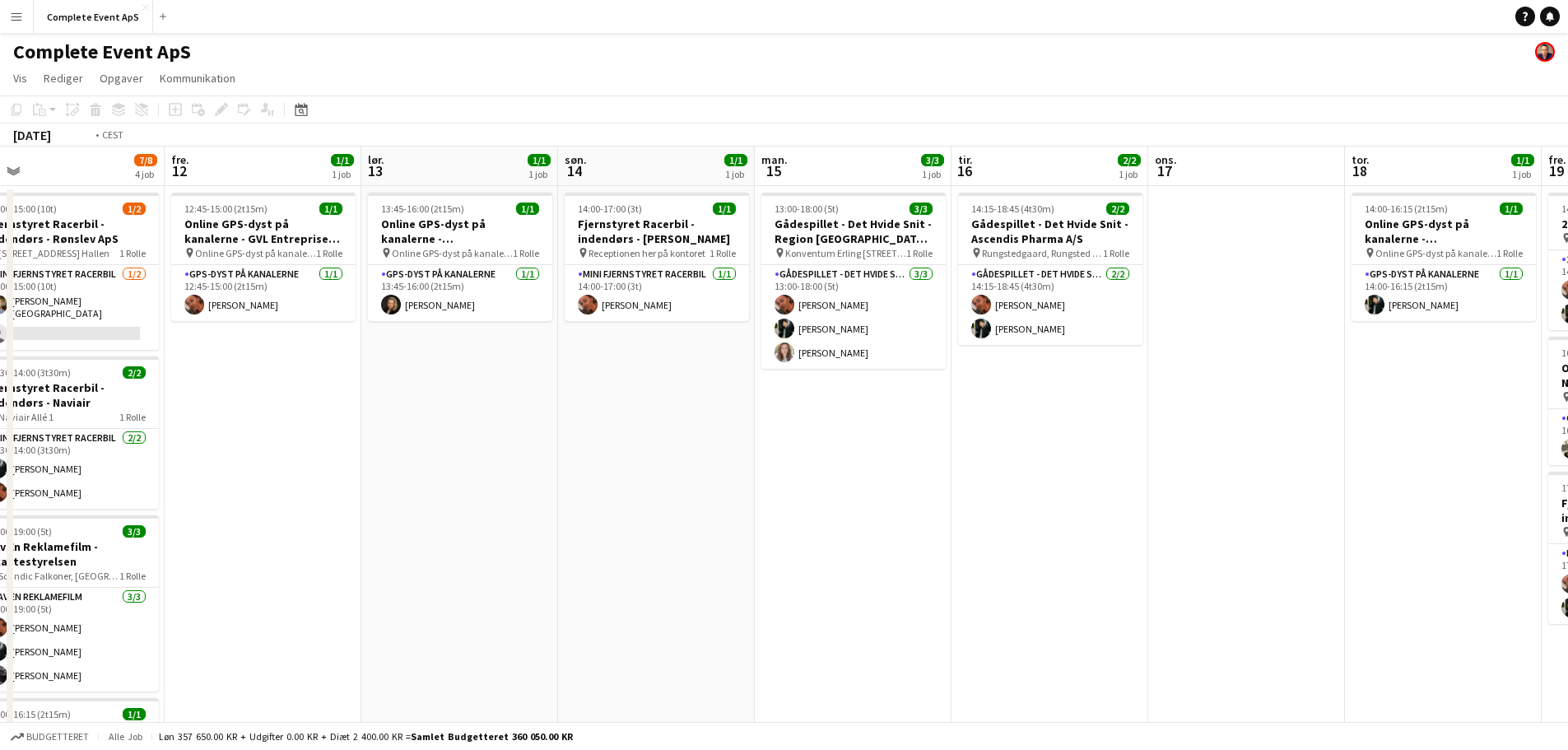
drag, startPoint x: 1239, startPoint y: 522, endPoint x: 305, endPoint y: 456, distance: 936.3
click at [288, 459] on app-calendar-viewport "man. 8 tir. 9 ons. 10 tor. 11 7/8 4 job fre. 12 1/1 1 job lør. 13 1/1 1 job søn…" at bounding box center [784, 639] width 1568 height 985
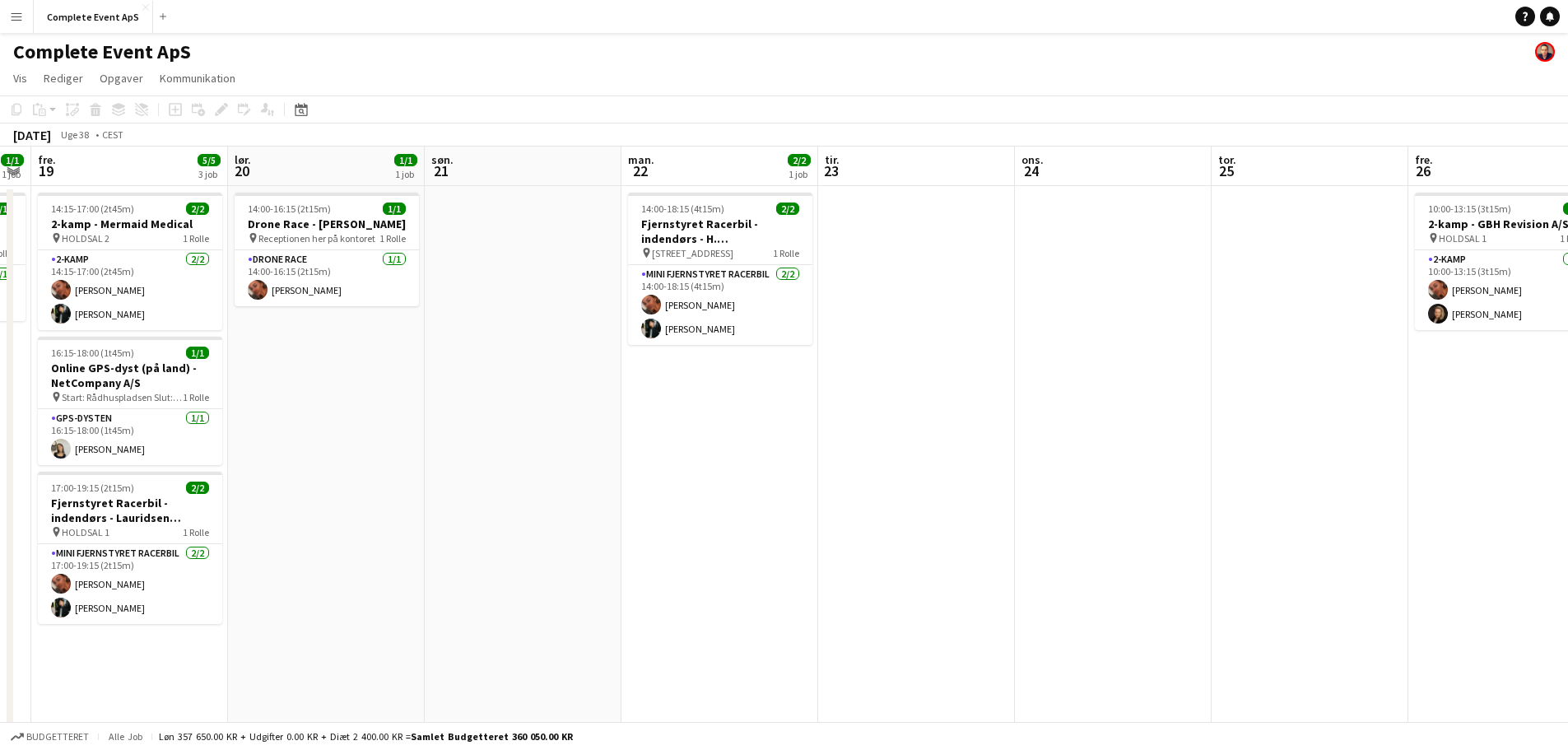
drag, startPoint x: 649, startPoint y: 483, endPoint x: 494, endPoint y: 456, distance: 157.3
click at [264, 445] on app-calendar-viewport "tir. 16 2/2 1 job ons. 17 tor. 18 1/1 1 job fre. 19 5/5 3 job lør. 20 1/1 1 job…" at bounding box center [784, 639] width 1568 height 985
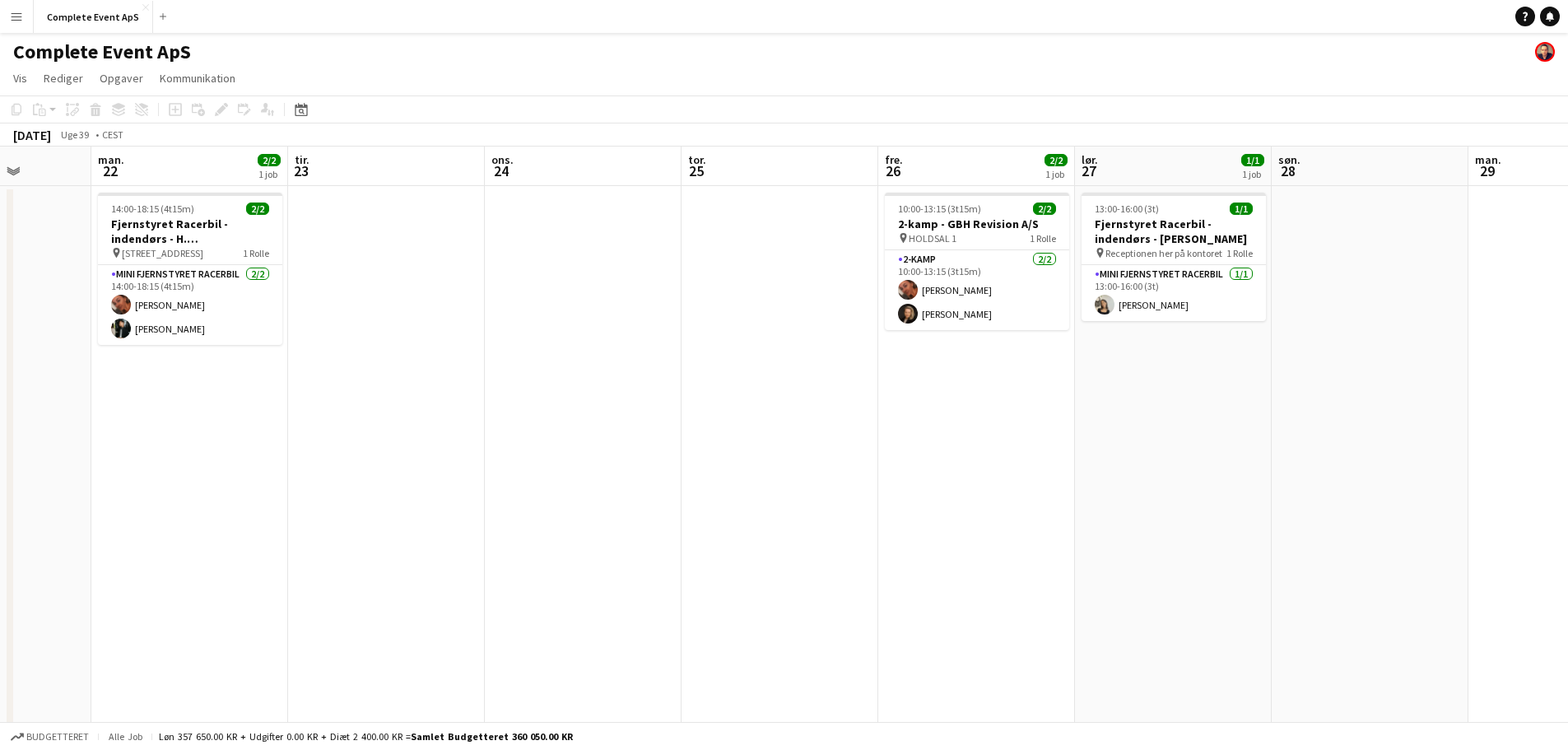
drag, startPoint x: 803, startPoint y: 491, endPoint x: 624, endPoint y: 459, distance: 181.8
click at [410, 441] on app-calendar-viewport "fre. 19 5/5 3 job lør. 20 1/1 1 job søn. 21 man. 22 2/2 1 job tir. 23 ons. 24 t…" at bounding box center [784, 639] width 1568 height 985
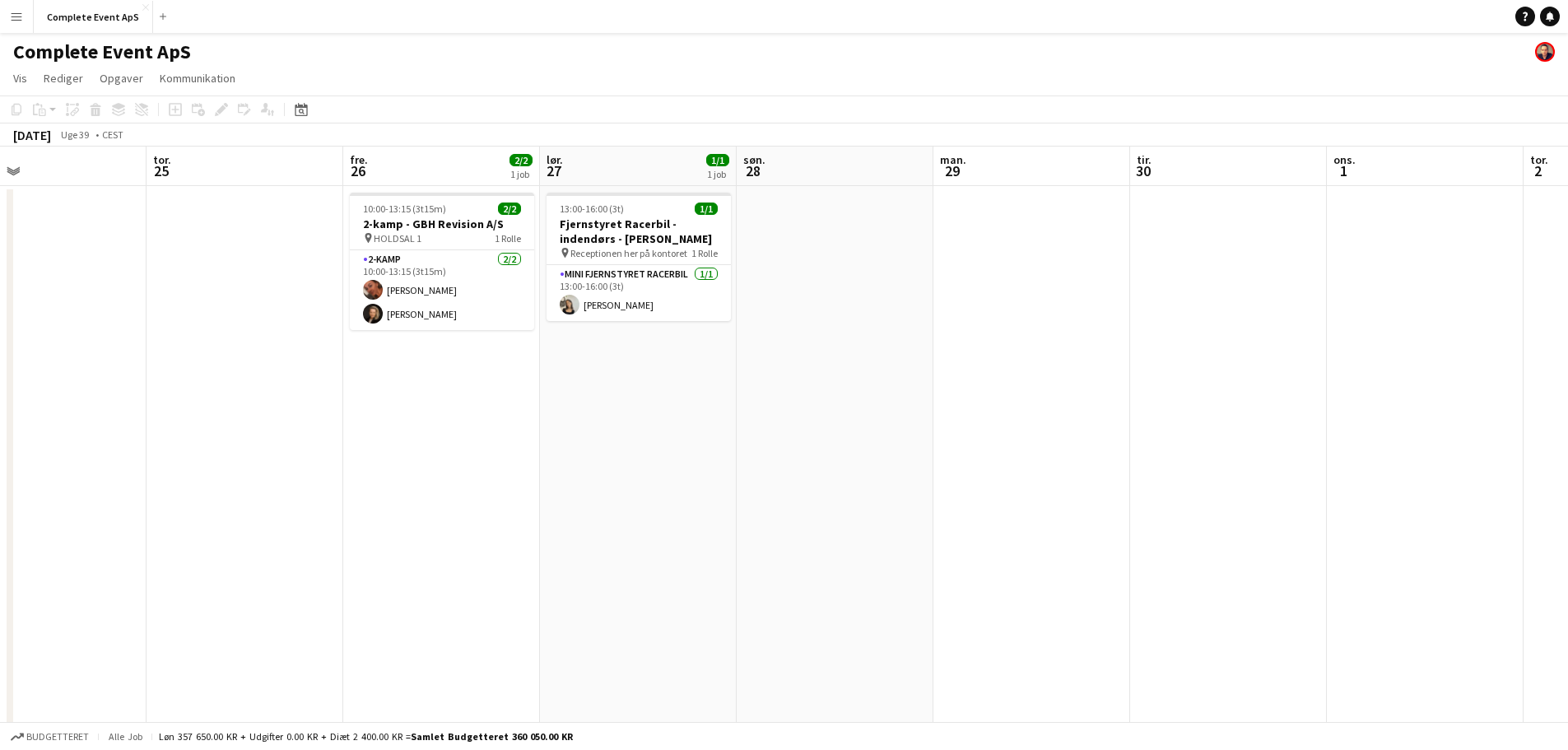
drag, startPoint x: 1060, startPoint y: 490, endPoint x: 176, endPoint y: 404, distance: 888.2
click at [184, 406] on app-calendar-viewport "man. 22 2/2 1 job tir. 23 ons. 24 tor. 25 fre. 26 2/2 1 job lør. 27 1/1 1 job s…" at bounding box center [784, 639] width 1568 height 985
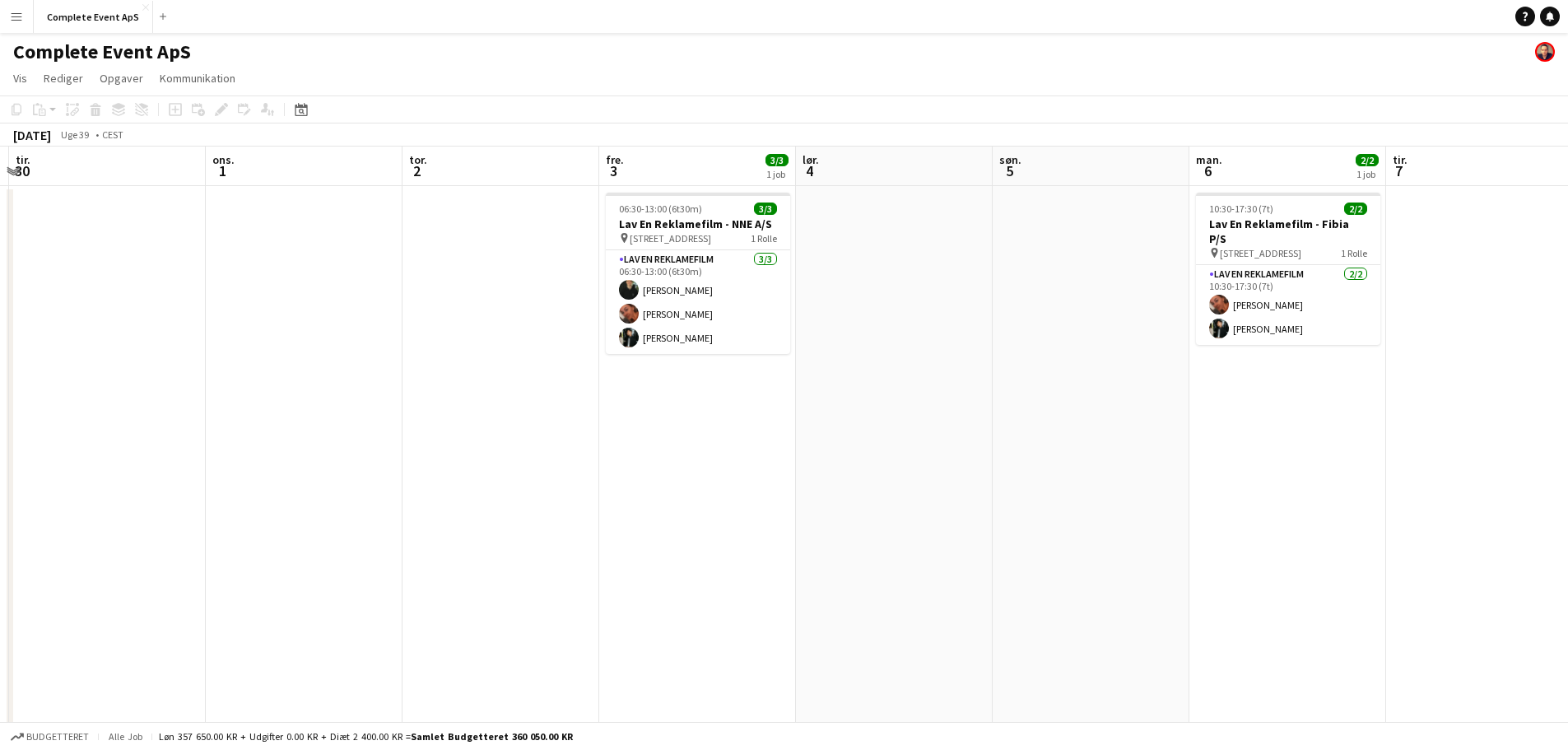
drag, startPoint x: 1101, startPoint y: 468, endPoint x: 740, endPoint y: 446, distance: 361.7
click at [583, 432] on app-calendar-viewport "lør. 27 1/1 1 job søn. 28 man. 29 tir. 30 ons. 1 tor. 2 fre. 3 3/3 1 job lør. 4…" at bounding box center [784, 639] width 1568 height 985
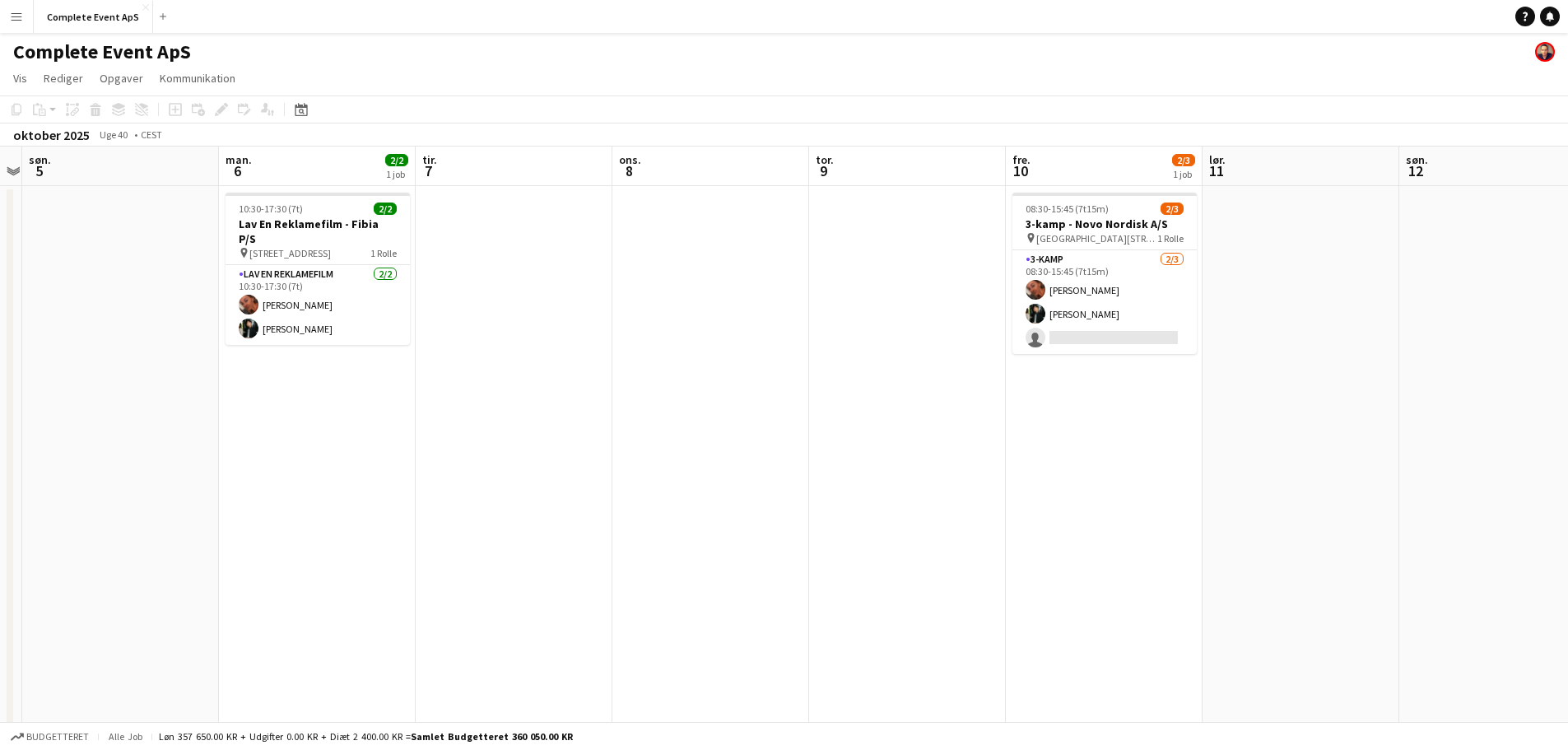
drag, startPoint x: 1115, startPoint y: 468, endPoint x: 368, endPoint y: 410, distance: 749.2
click at [358, 411] on app-calendar-viewport "tor. 2 fre. 3 3/3 1 job lør. 4 søn. 5 man. 6 2/2 1 job tir. 7 ons. 8 tor. 9 fre…" at bounding box center [784, 639] width 1568 height 985
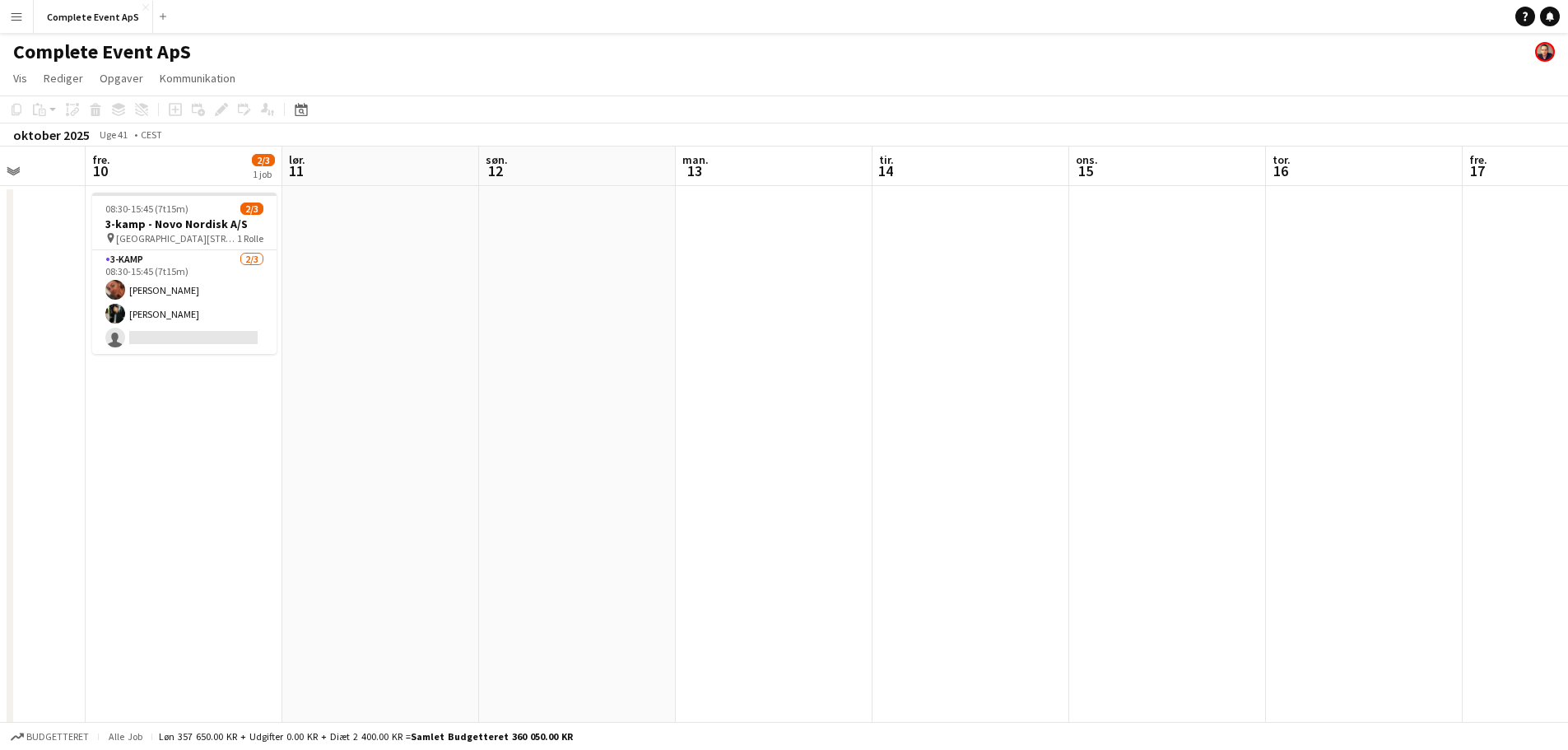
drag, startPoint x: 704, startPoint y: 449, endPoint x: 380, endPoint y: 428, distance: 324.7
click at [179, 416] on app-calendar-viewport "tir. 7 ons. 8 tor. 9 fre. 10 2/3 1 job lør. 11 søn. 12 man. 13 tir. 14 ons. 15 …" at bounding box center [784, 639] width 1568 height 985
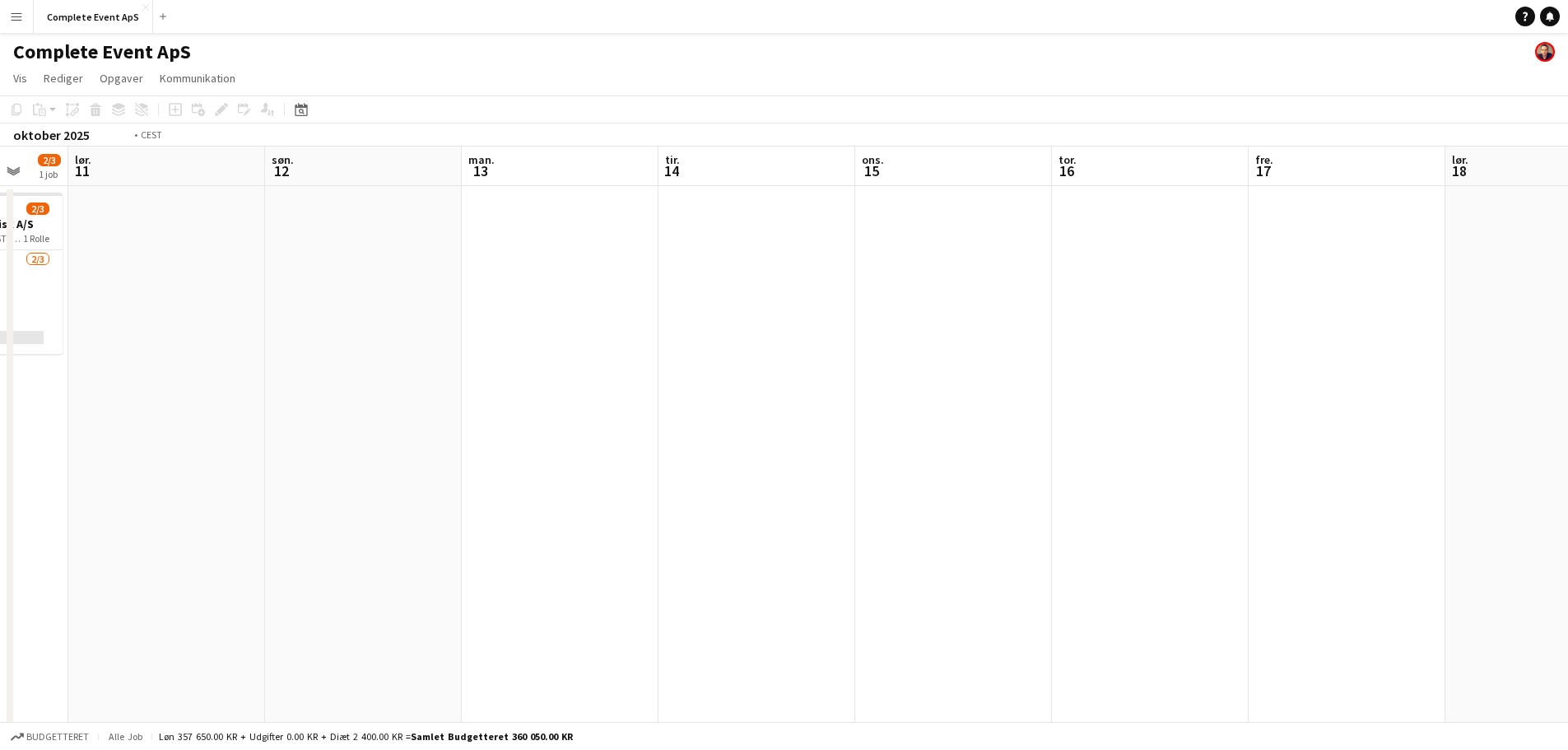
drag, startPoint x: 956, startPoint y: 469, endPoint x: 7, endPoint y: 397, distance: 951.7
click at [7, 397] on div "ons. 8 tor. 9 fre. 10 2/3 1 job lør. 11 søn. 12 man. 13 tir. 14 ons. 15 tor. 16…" at bounding box center [784, 639] width 1568 height 985
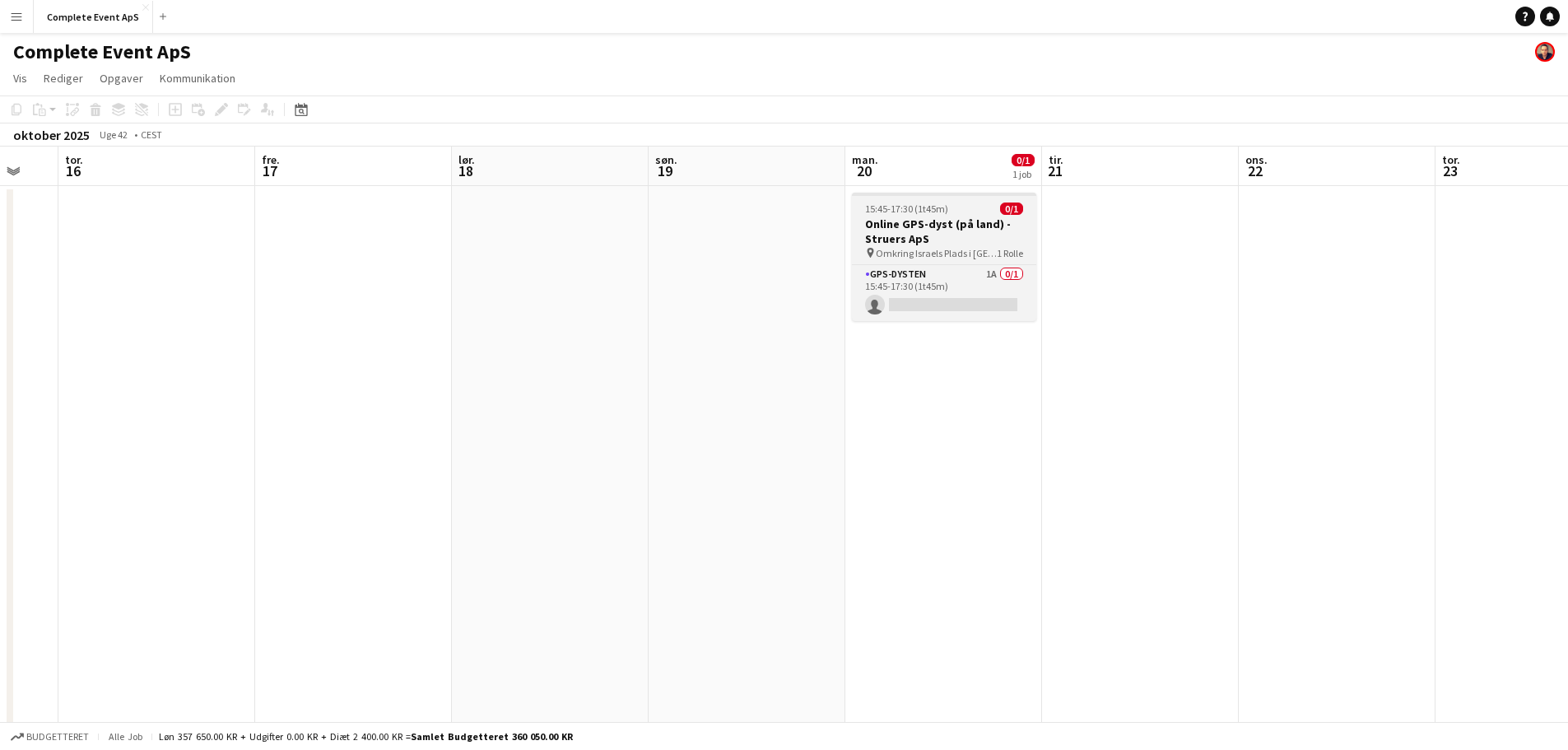
click at [962, 204] on div "15:45-17:30 (1t45m) 0/1" at bounding box center [944, 209] width 185 height 12
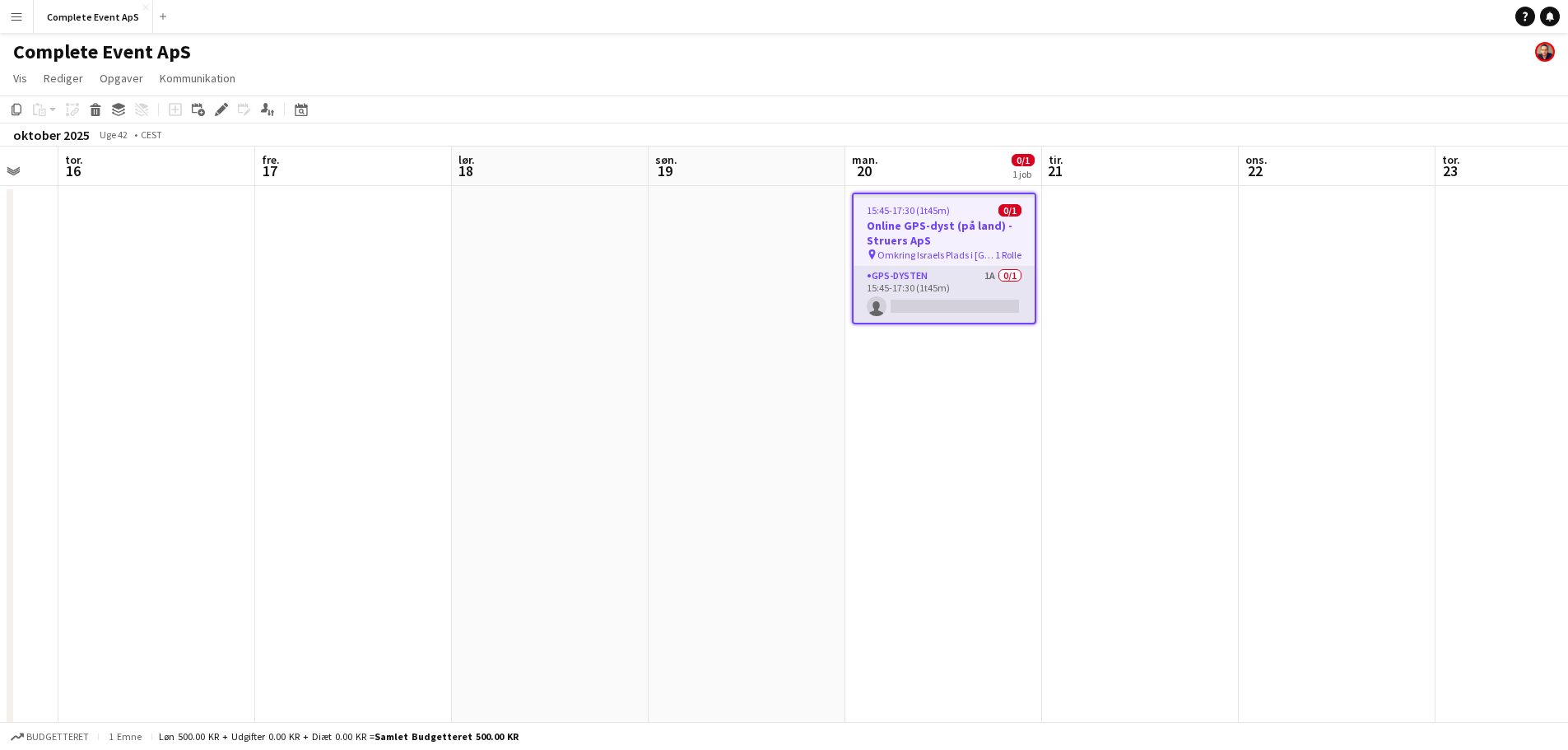
click at [955, 290] on app-card-role "GPS-dysten 1A 0/1 15:45-17:30 (1t45m) single-neutral-actions" at bounding box center [944, 295] width 181 height 56
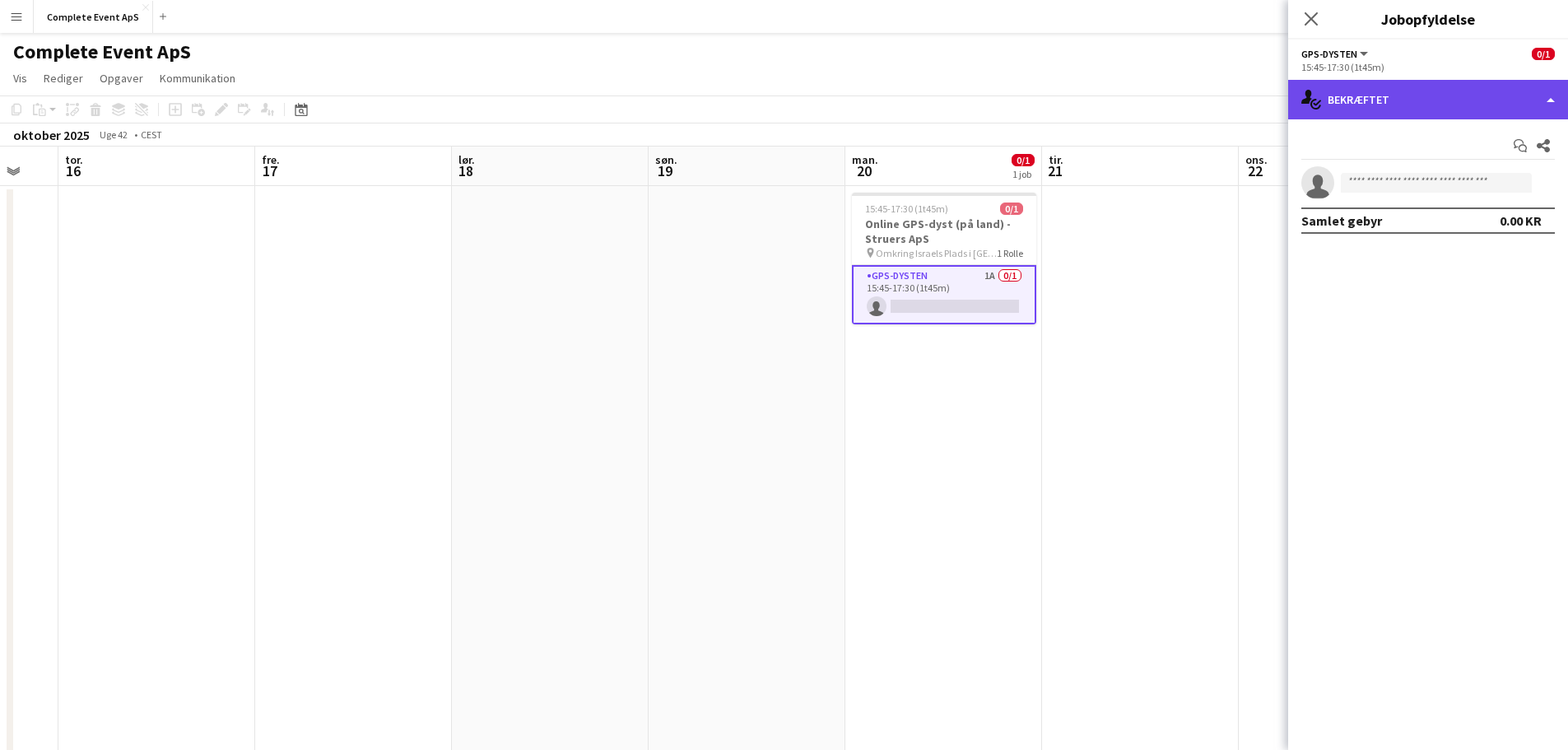
click at [1423, 94] on div "single-neutral-actions-check-2 Bekræftet" at bounding box center [1428, 99] width 280 height 40
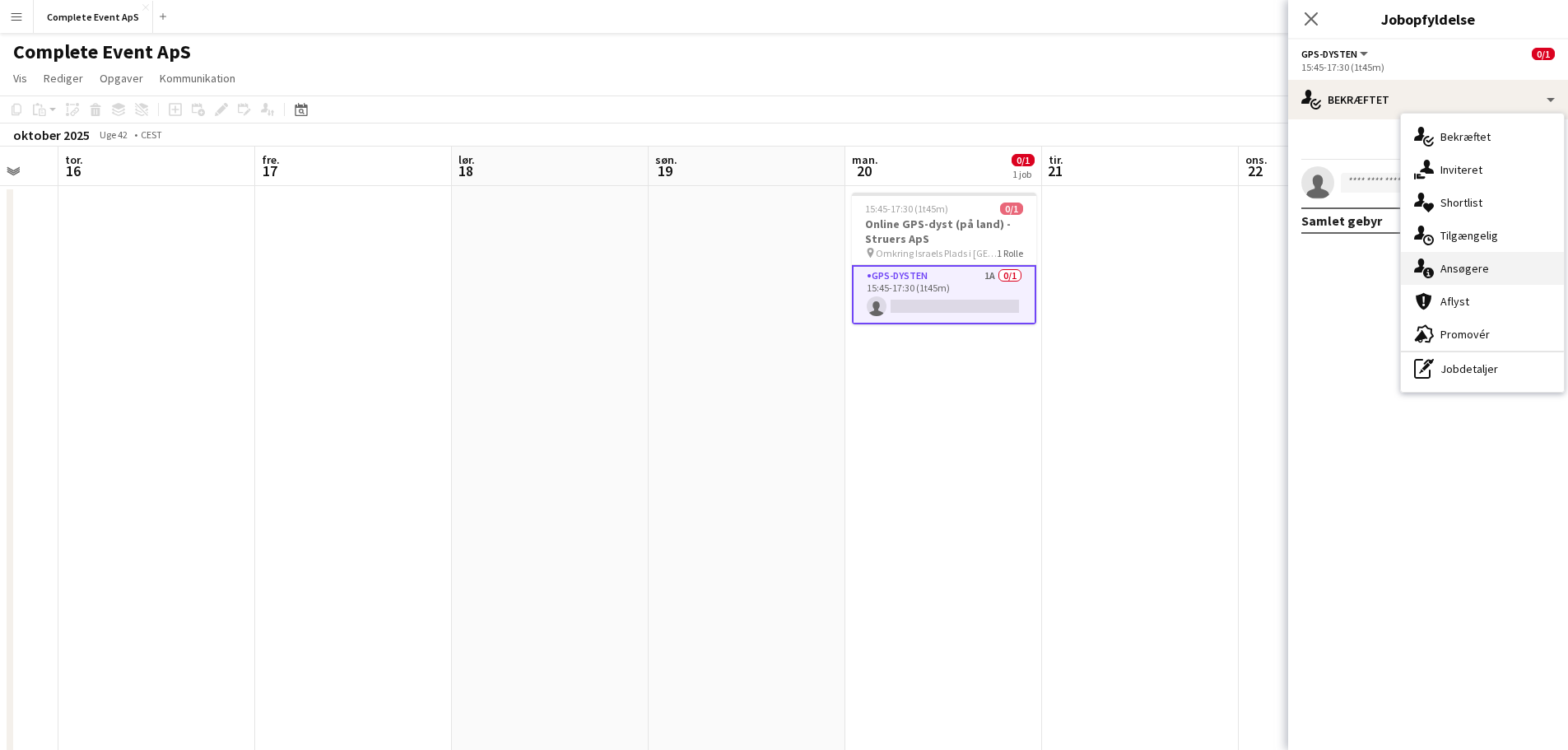
click at [1477, 271] on div "single-neutral-actions-information Ansøgere" at bounding box center [1482, 268] width 163 height 33
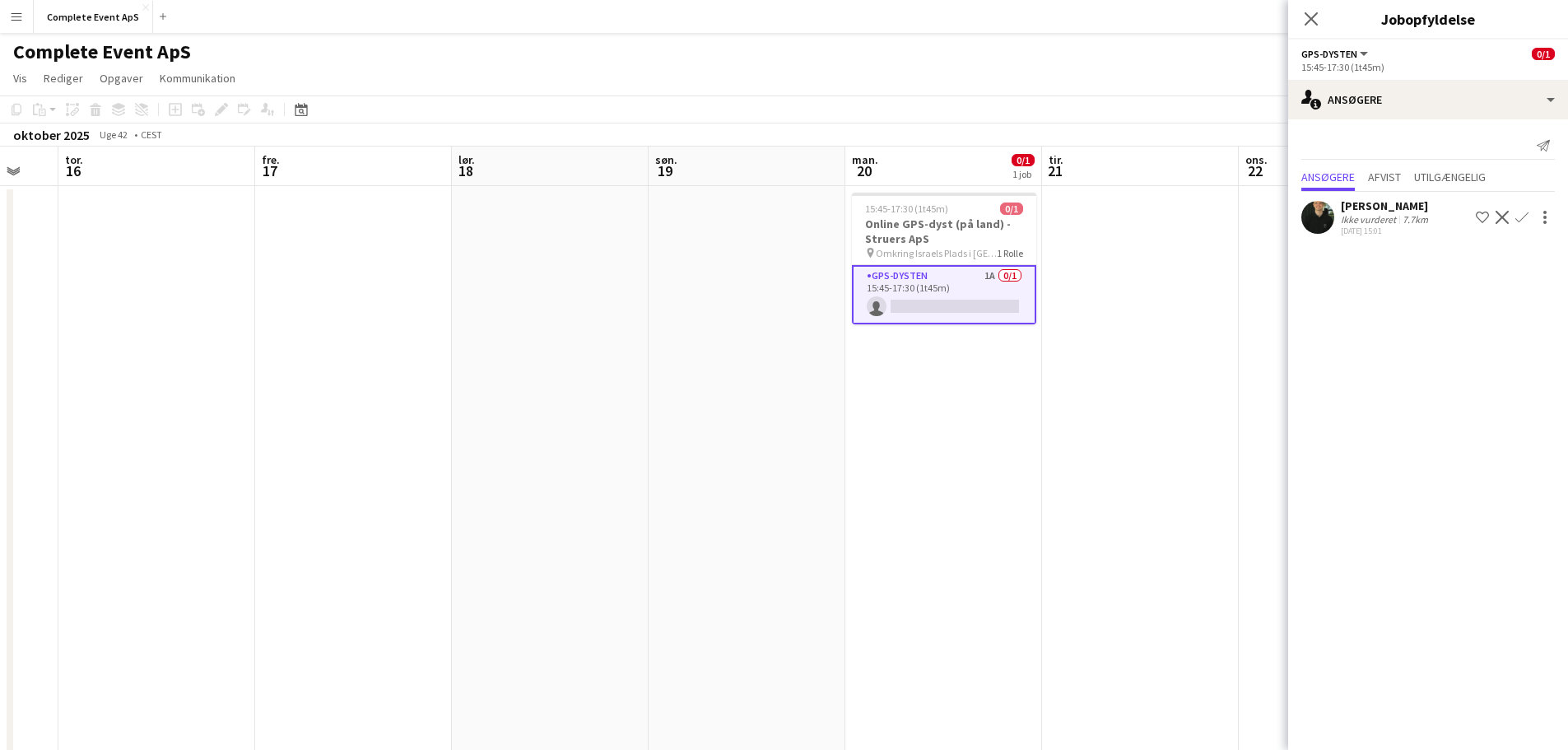
click at [1527, 213] on app-icon "Bekræft" at bounding box center [1522, 218] width 13 height 13
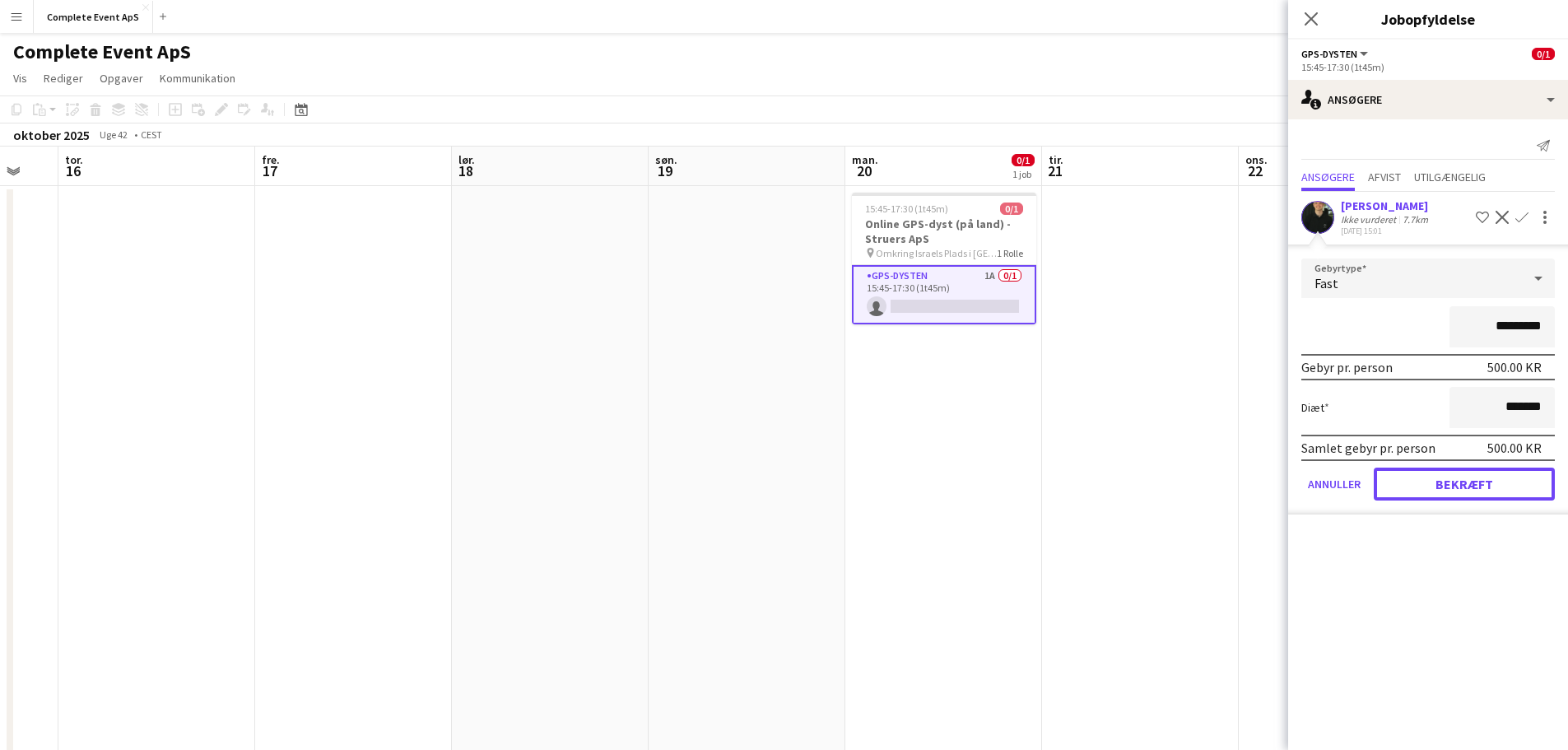
click at [1469, 488] on button "Bekræft" at bounding box center [1465, 484] width 181 height 33
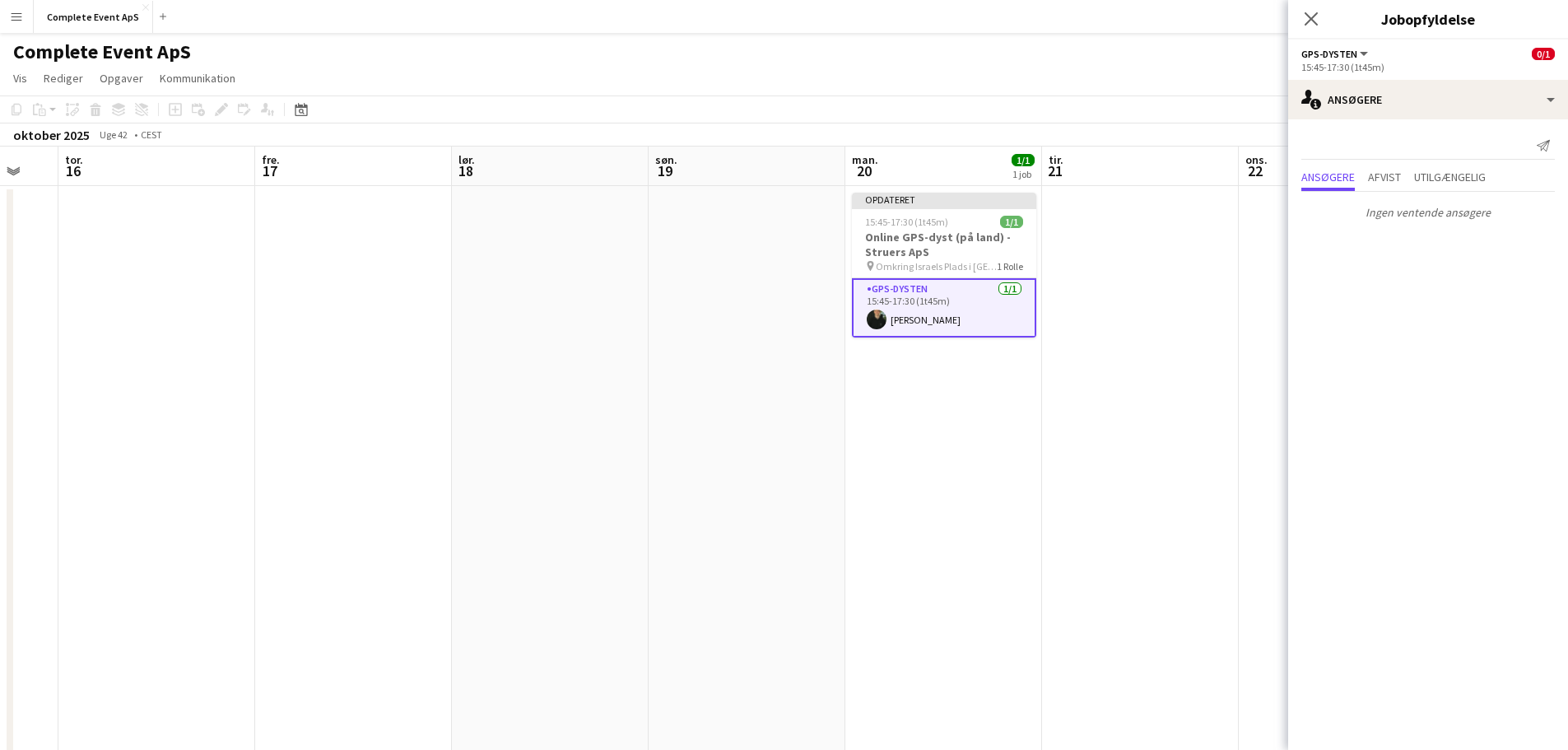
click at [893, 450] on app-date-cell "Opdateret 15:45-17:30 (1t45m) 1/1 Online GPS-dyst (på land) - Struers ApS pin O…" at bounding box center [944, 659] width 197 height 946
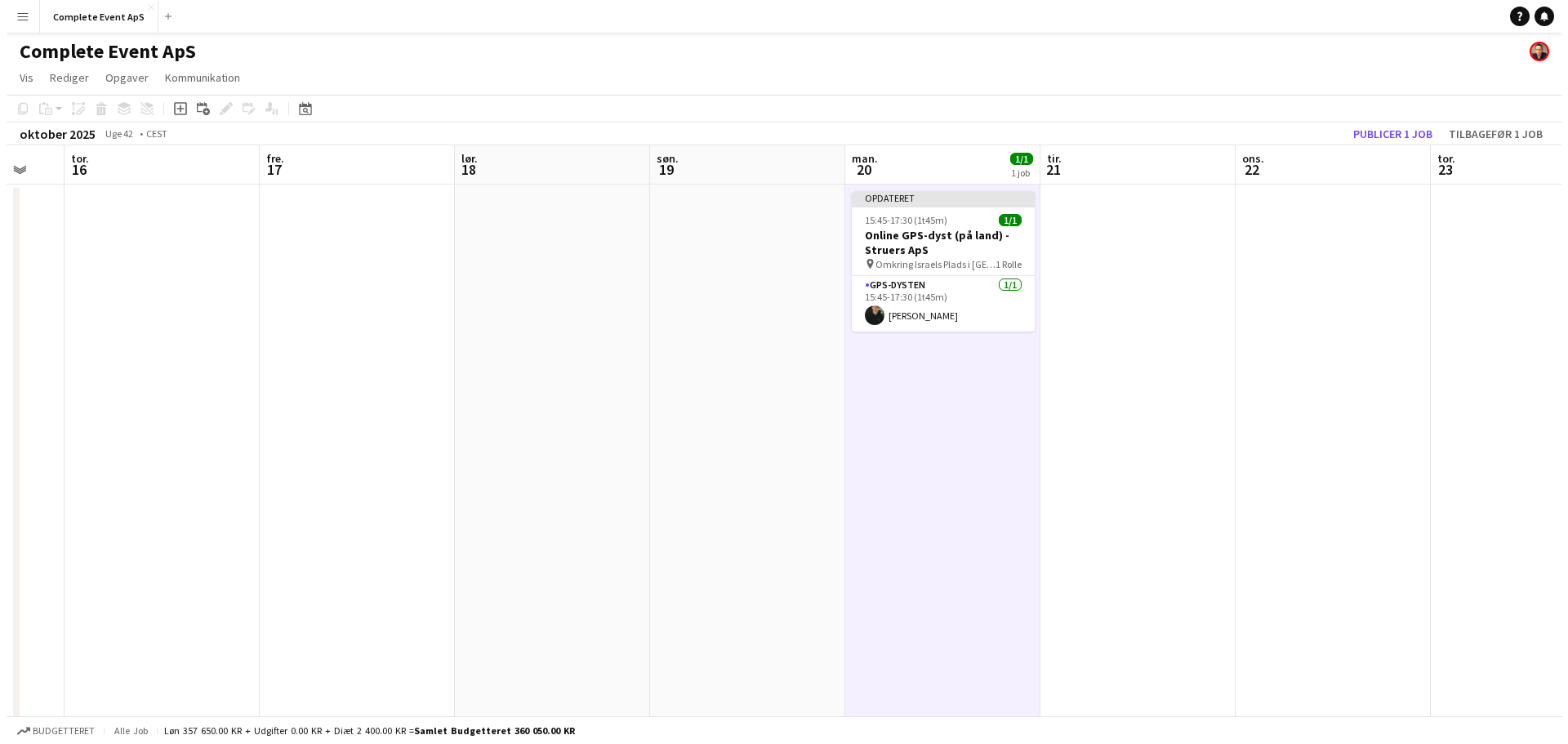
scroll to position [0, 529]
drag, startPoint x: 1394, startPoint y: 134, endPoint x: 1167, endPoint y: 130, distance: 227.0
click at [1393, 135] on button "Publicer 1 job" at bounding box center [1386, 134] width 92 height 21
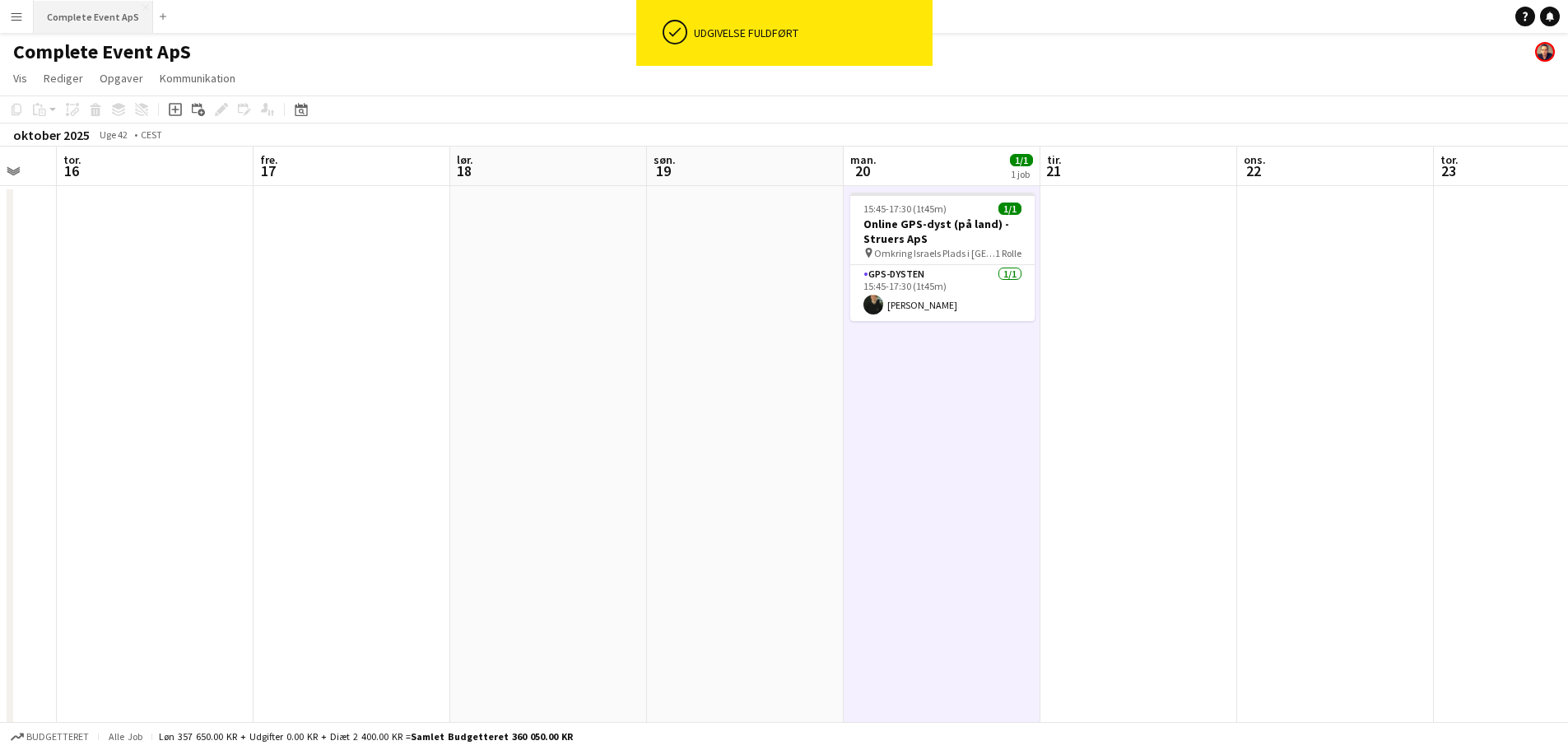
click at [84, 17] on button "Complete Event ApS Luk" at bounding box center [94, 17] width 119 height 32
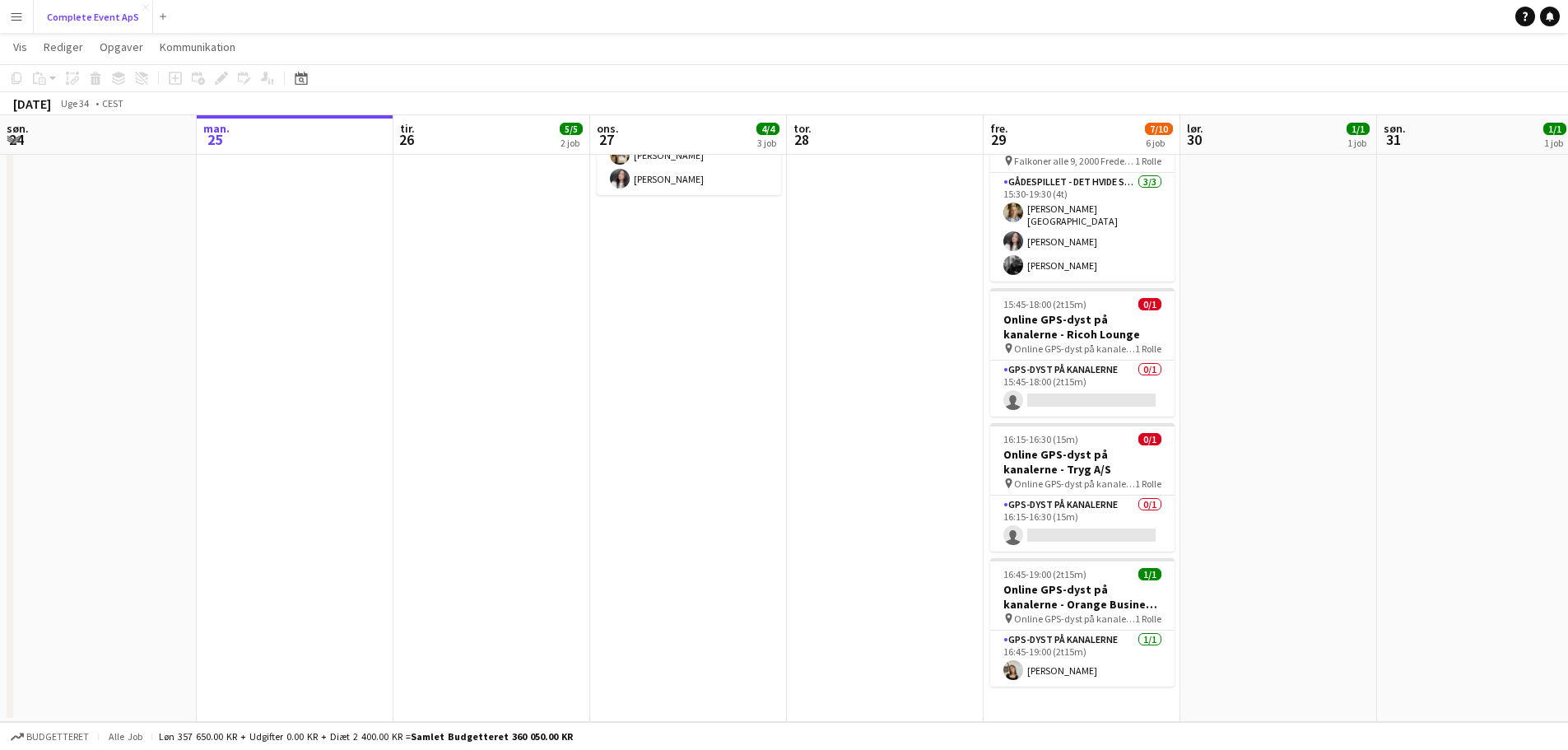
scroll to position [0, 0]
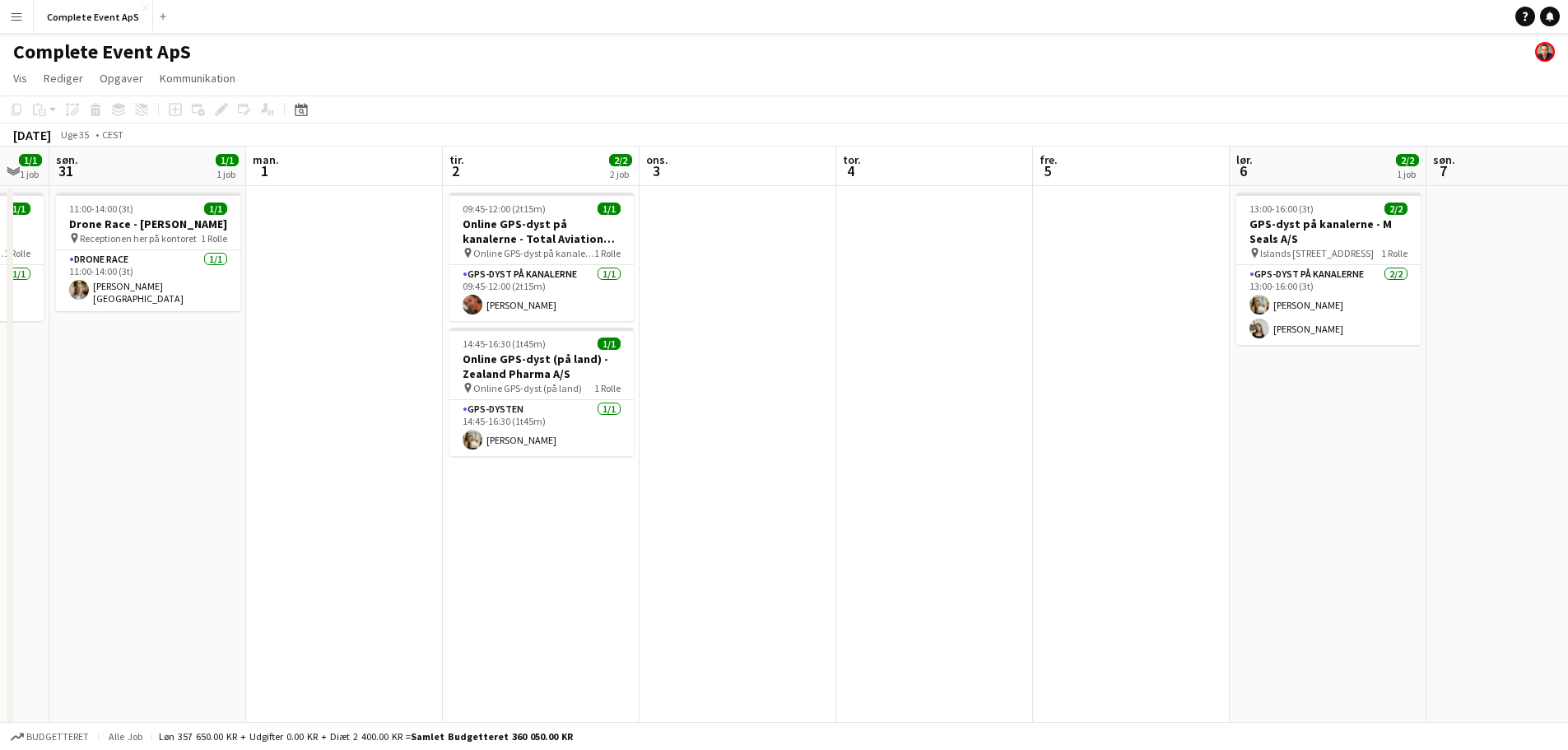
drag, startPoint x: 1485, startPoint y: 516, endPoint x: 267, endPoint y: 408, distance: 1222.8
click at [155, 412] on app-calendar-viewport "tor. 28 fre. 29 7/10 6 job lør. 30 1/1 1 job søn. 31 1/1 1 job man. 1 tir. 2 2/…" at bounding box center [784, 639] width 1568 height 985
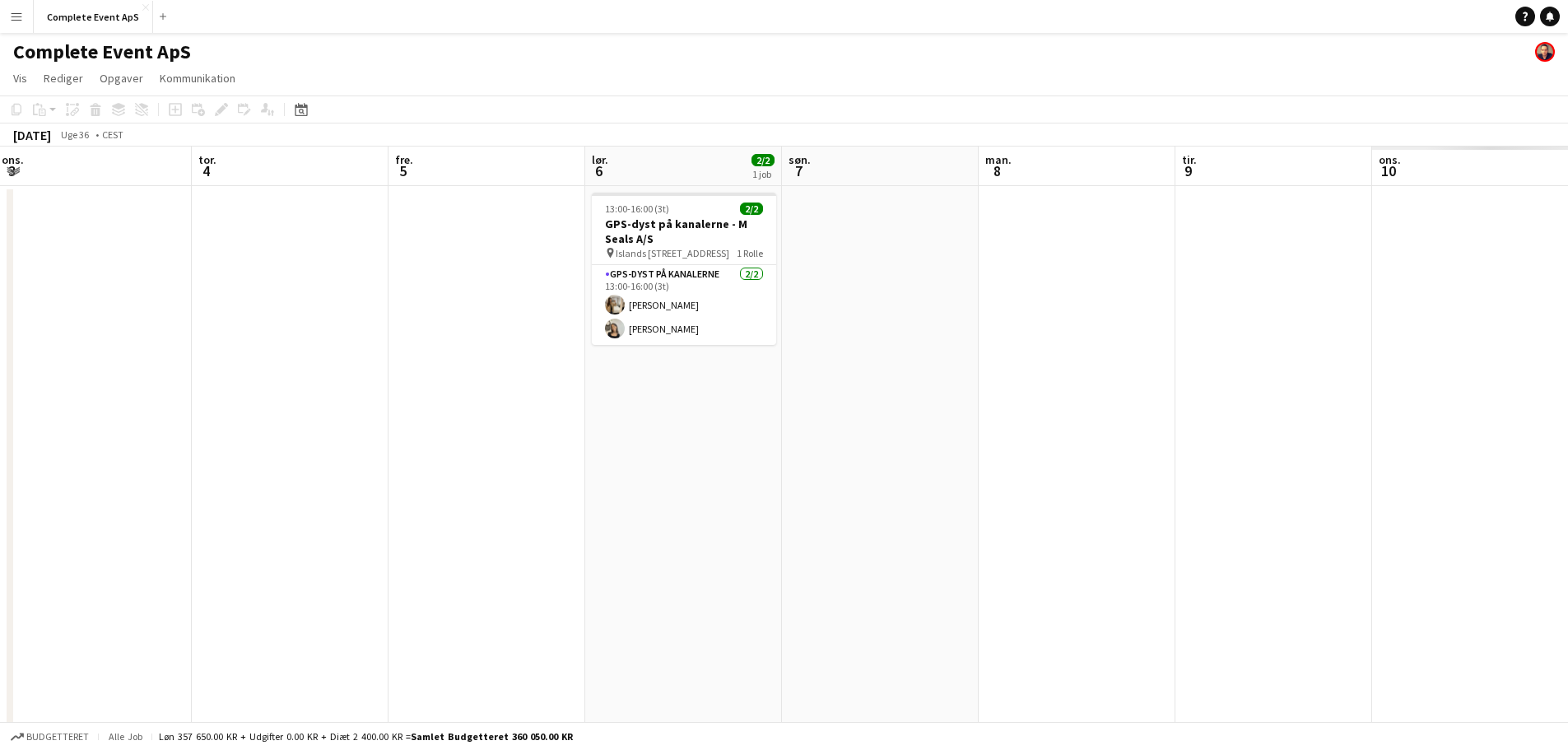
drag, startPoint x: 1489, startPoint y: 445, endPoint x: 234, endPoint y: 392, distance: 1256.1
click at [229, 397] on app-calendar-viewport "søn. 31 1/1 1 job man. 1 tir. 2 2/2 2 job ons. 3 tor. 4 fre. 5 lør. 6 2/2 1 job…" at bounding box center [784, 639] width 1568 height 985
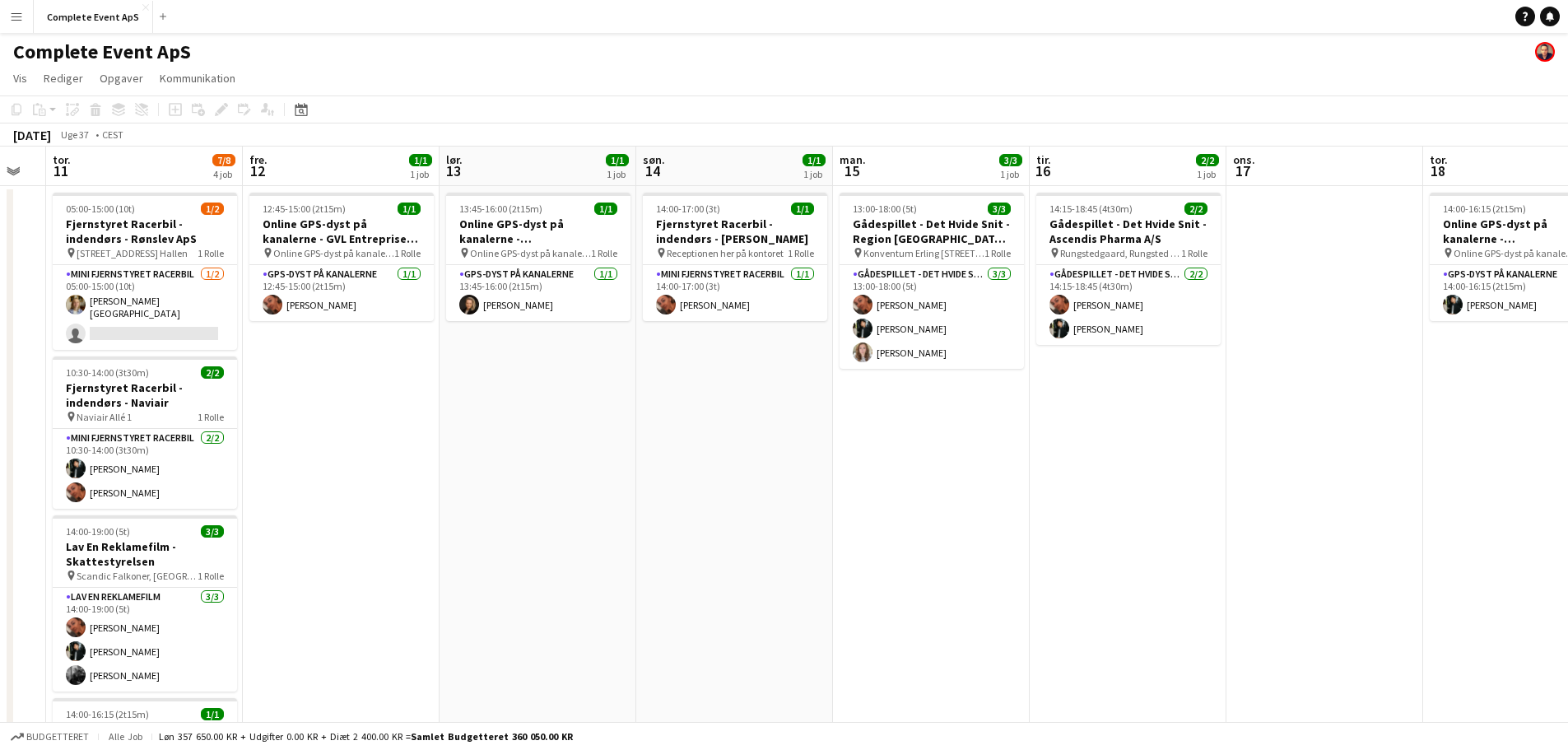
scroll to position [0, 517]
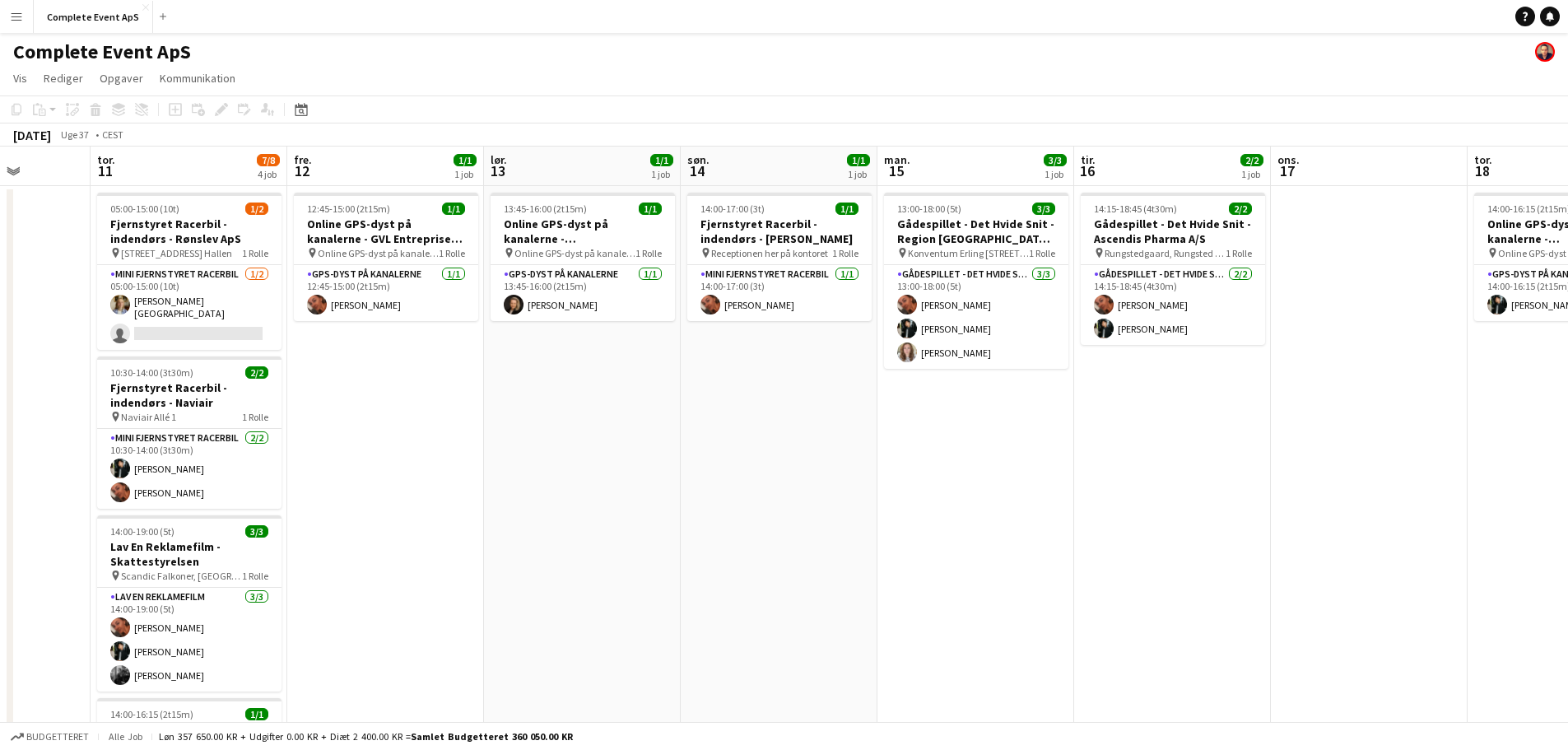
drag, startPoint x: 1308, startPoint y: 460, endPoint x: 267, endPoint y: 367, distance: 1045.1
click at [270, 368] on app-calendar-viewport "man. 8 tir. 9 ons. 10 tor. 11 7/8 4 job fre. 12 1/1 1 job lør. 13 1/1 1 job søn…" at bounding box center [784, 639] width 1568 height 985
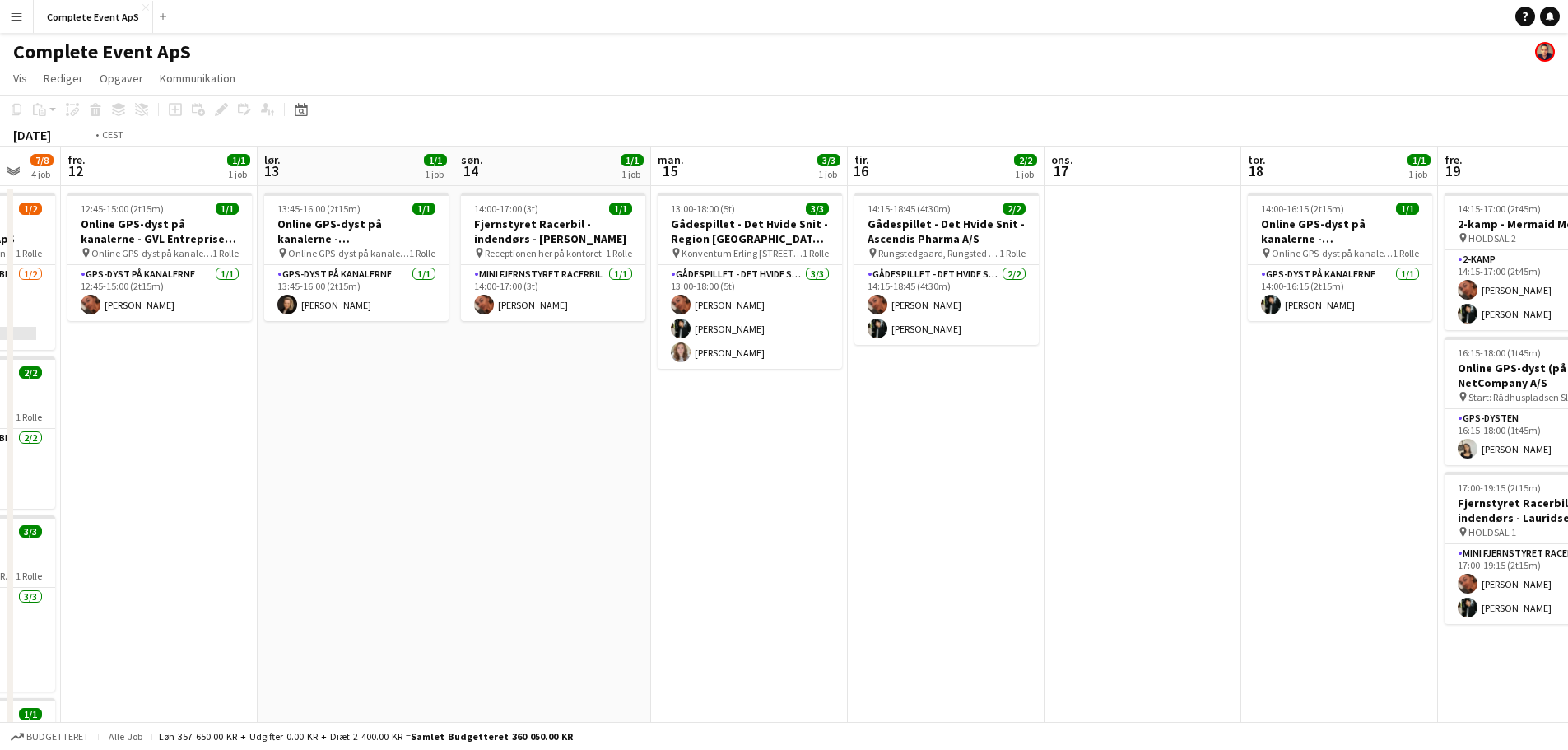
drag, startPoint x: 1229, startPoint y: 493, endPoint x: 91, endPoint y: 420, distance: 1140.3
click at [90, 421] on app-calendar-viewport "tir. 9 ons. 10 tor. 11 7/8 4 job fre. 12 1/1 1 job lør. 13 1/1 1 job søn. 14 1/…" at bounding box center [784, 639] width 1568 height 985
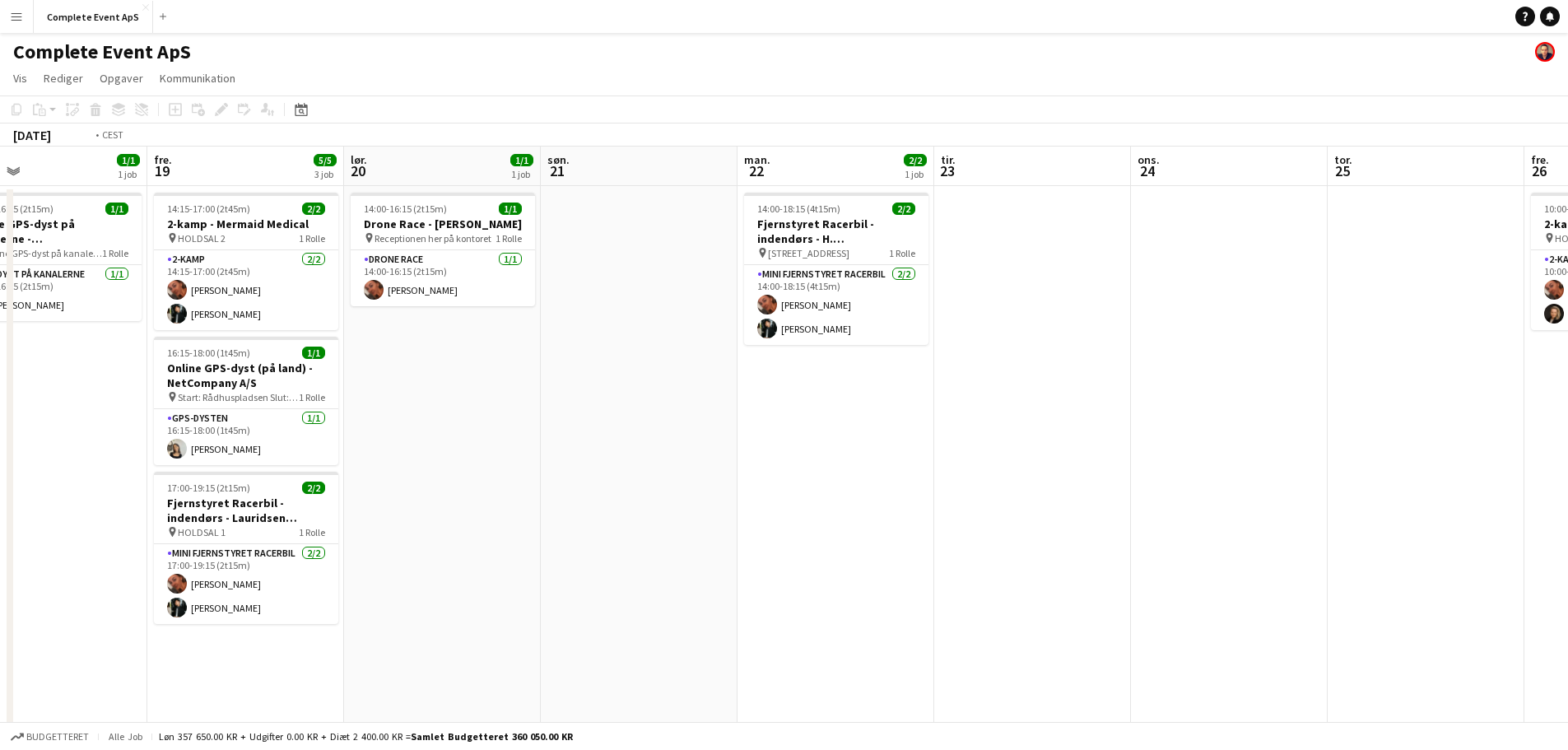
drag, startPoint x: 1152, startPoint y: 469, endPoint x: 183, endPoint y: 454, distance: 969.1
click at [196, 455] on app-calendar-viewport "man. 15 3/3 1 job tir. 16 2/2 1 job ons. 17 tor. 18 1/1 1 job fre. 19 5/5 3 job…" at bounding box center [784, 639] width 1568 height 985
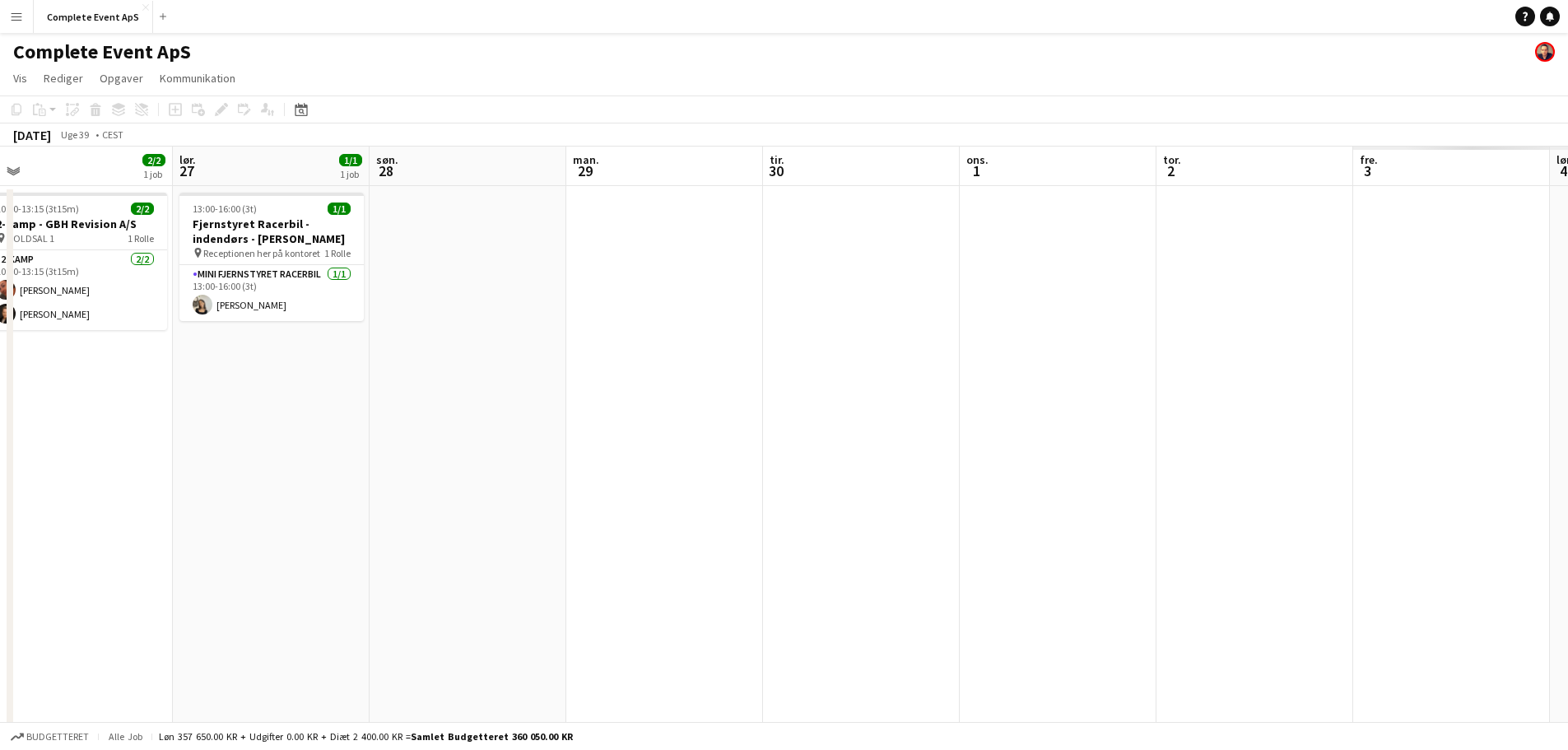
drag, startPoint x: 1170, startPoint y: 444, endPoint x: 294, endPoint y: 439, distance: 876.0
click at [227, 410] on app-calendar-viewport "tir. 23 ons. 24 tor. 25 fre. 26 2/2 1 job lør. 27 1/1 1 job søn. 28 man. 29 tir…" at bounding box center [784, 639] width 1568 height 985
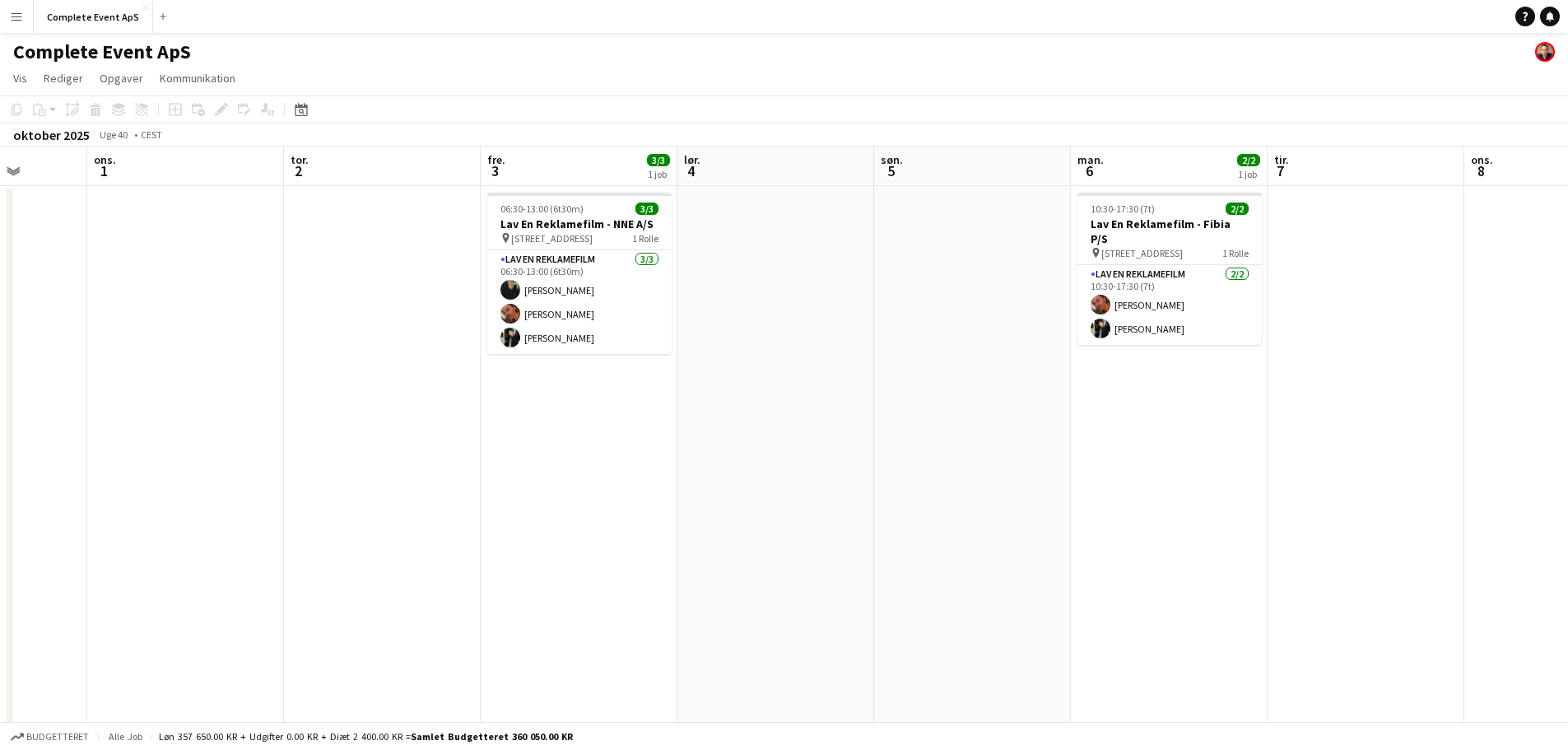
drag, startPoint x: 1094, startPoint y: 488, endPoint x: 336, endPoint y: 424, distance: 760.7
click at [332, 424] on app-calendar-viewport "søn. 28 man. 29 tir. 30 ons. 1 tor. 2 fre. 3 3/3 1 job lør. 4 søn. 5 man. 6 2/2…" at bounding box center [784, 639] width 1568 height 985
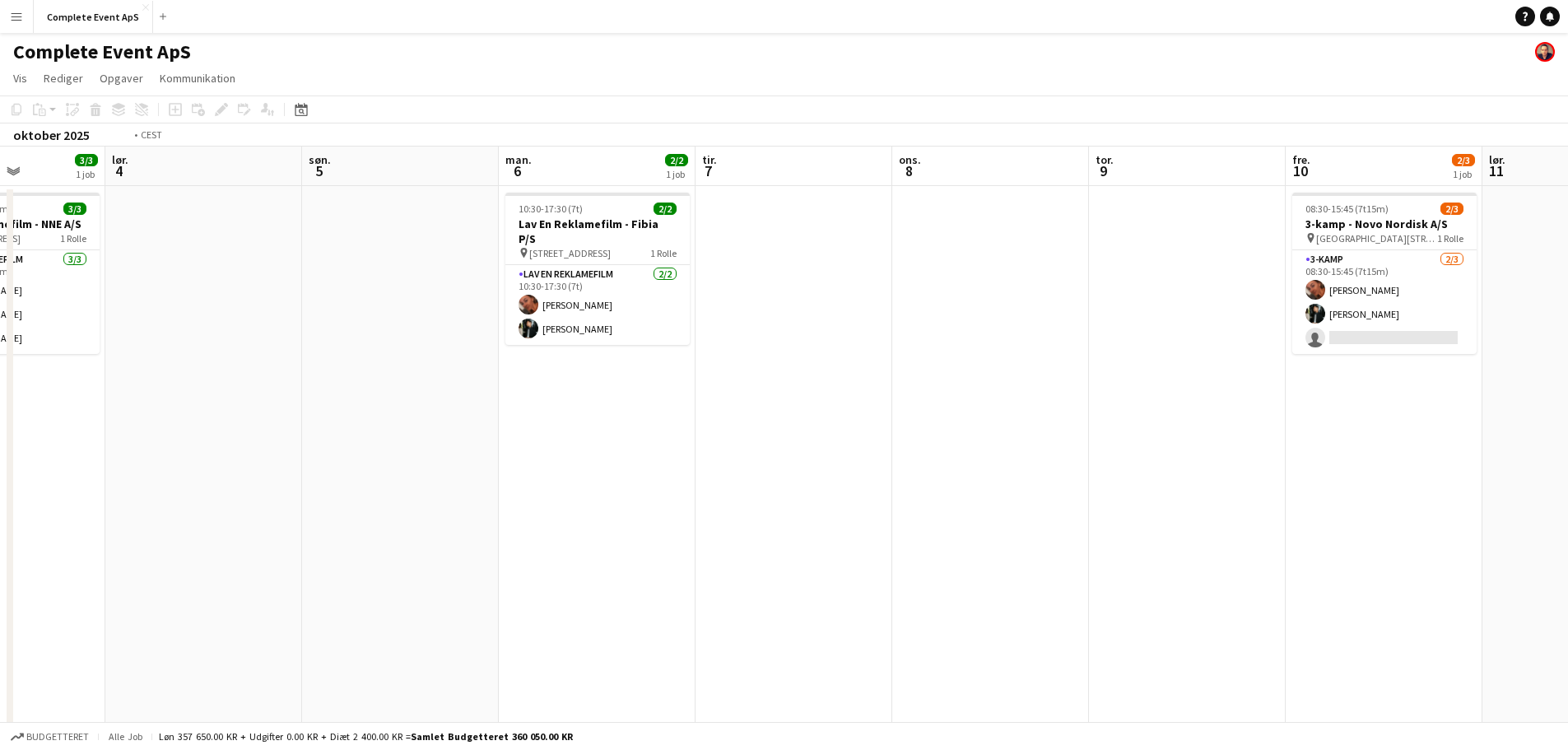
drag, startPoint x: 1459, startPoint y: 424, endPoint x: 487, endPoint y: 367, distance: 973.7
click at [337, 353] on app-calendar-viewport "tir. 30 ons. 1 tor. 2 fre. 3 3/3 1 job lør. 4 søn. 5 man. 6 2/2 1 job tir. 7 on…" at bounding box center [784, 639] width 1568 height 985
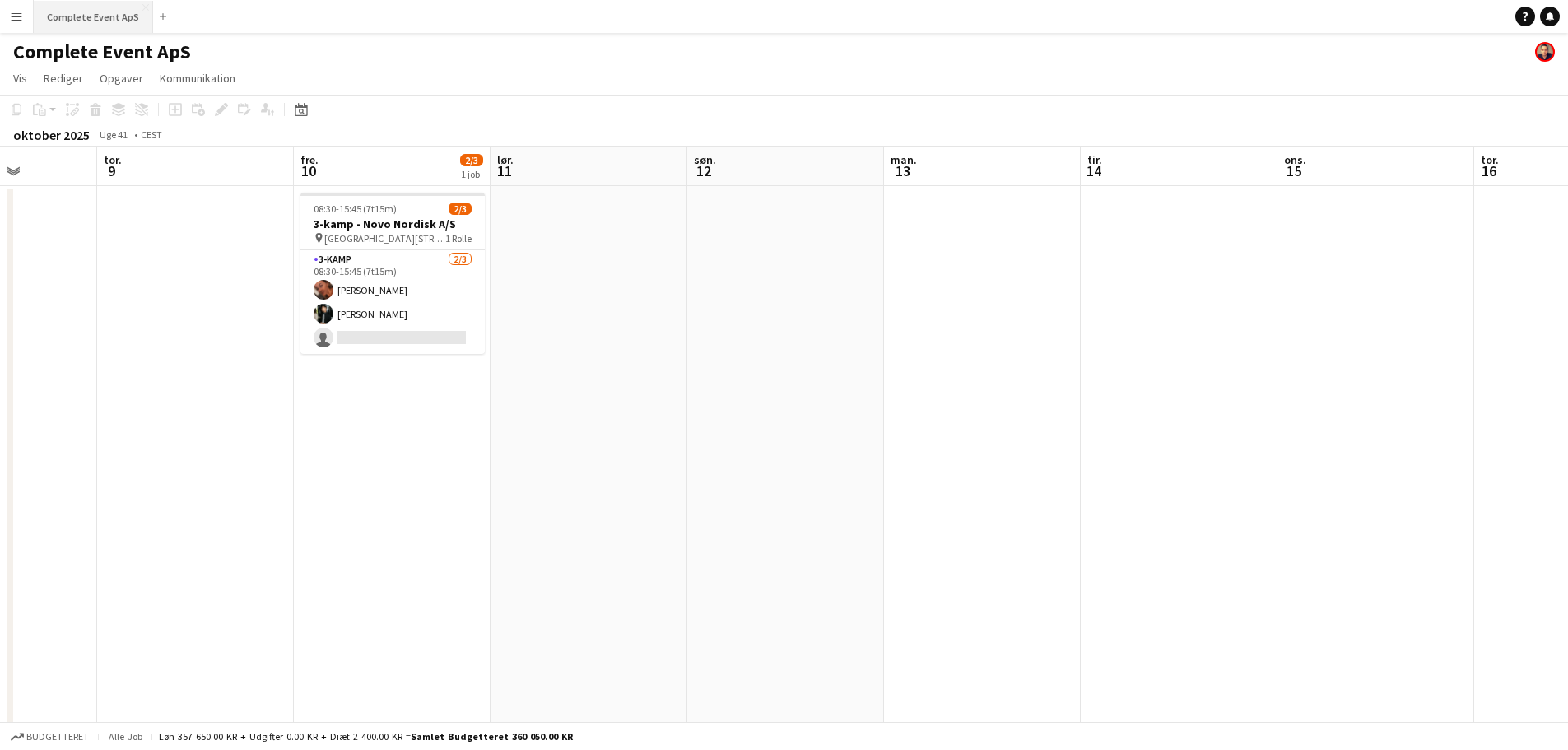
click at [83, 9] on button "Complete Event ApS Luk" at bounding box center [94, 17] width 119 height 32
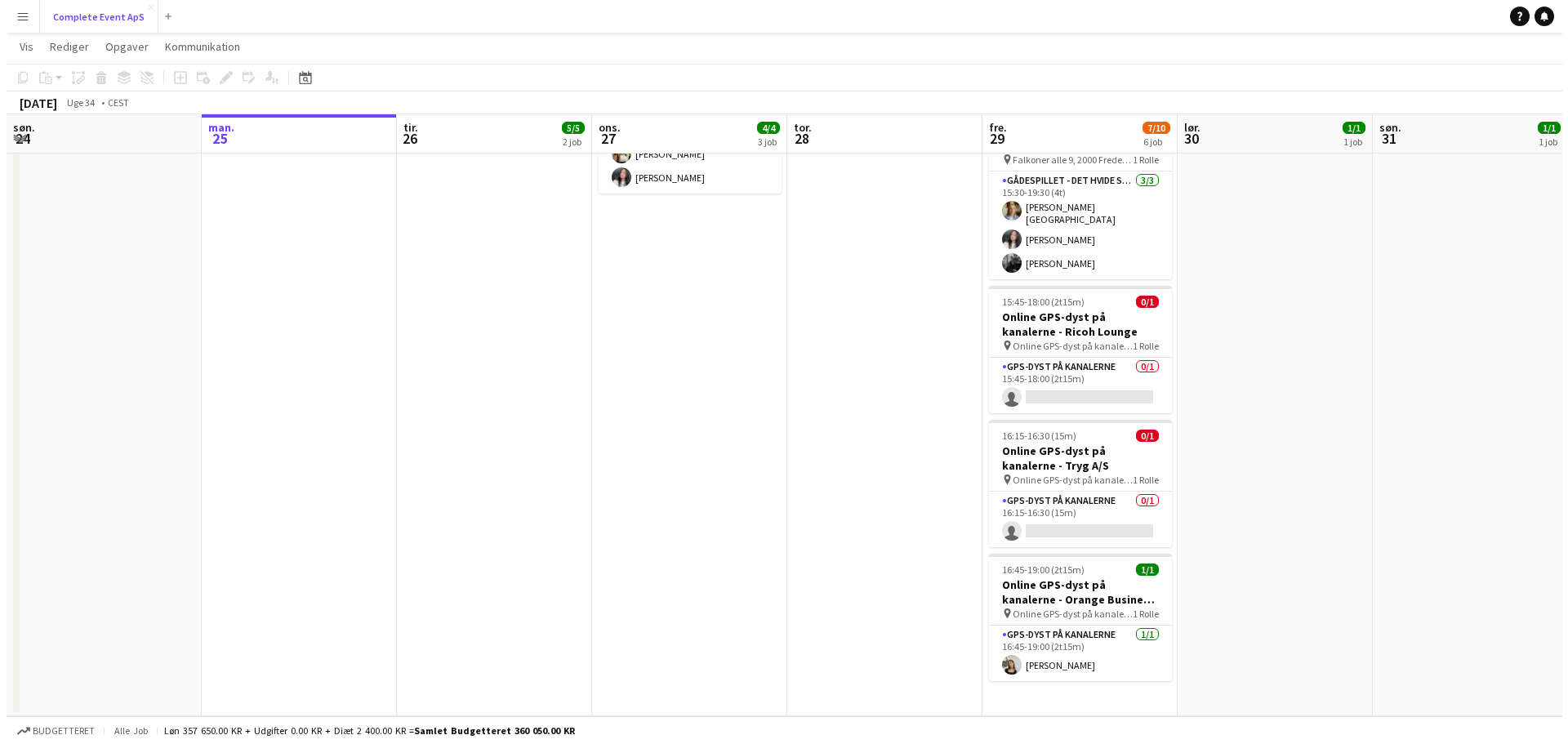
scroll to position [0, 0]
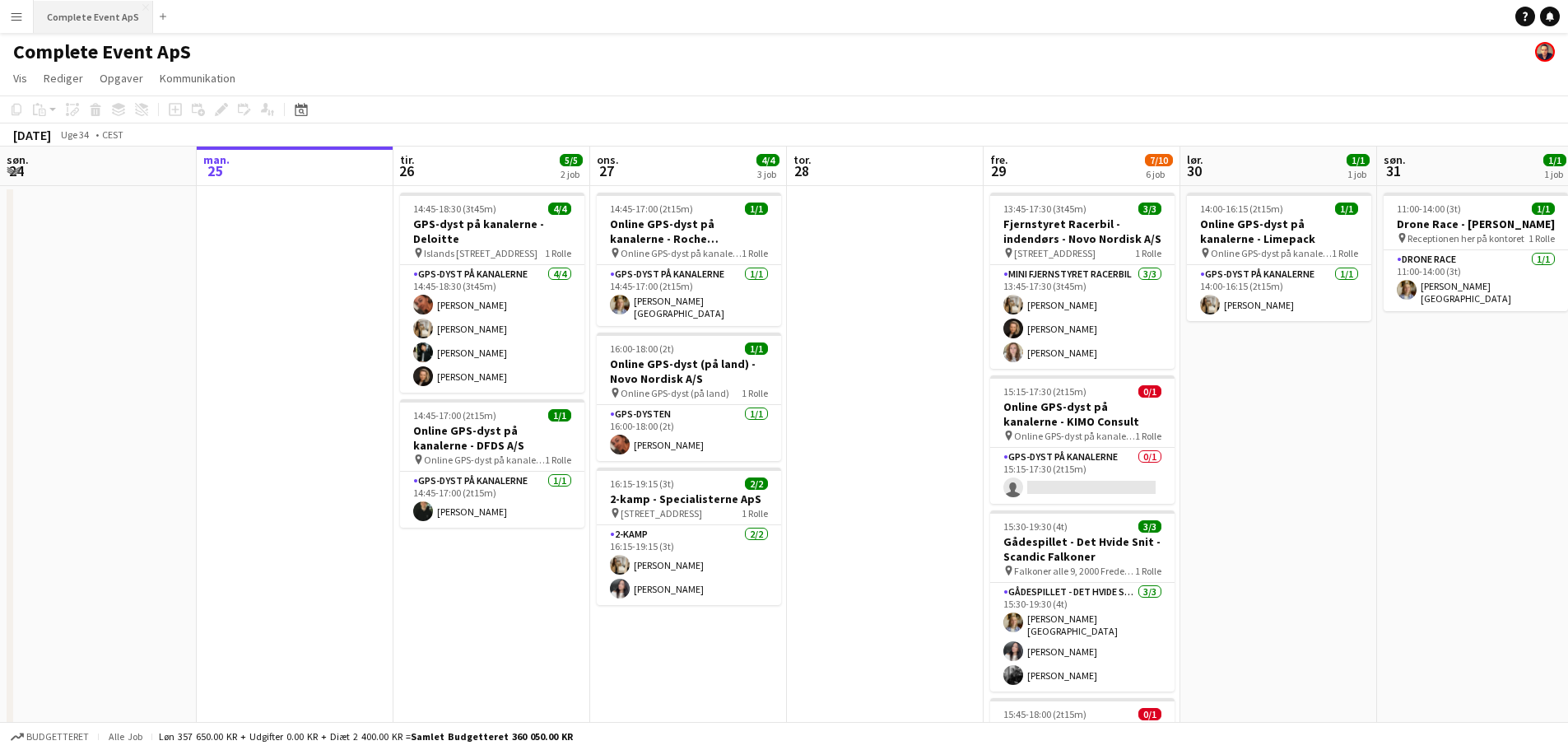
click at [115, 27] on button "Complete Event ApS Luk" at bounding box center [94, 17] width 119 height 32
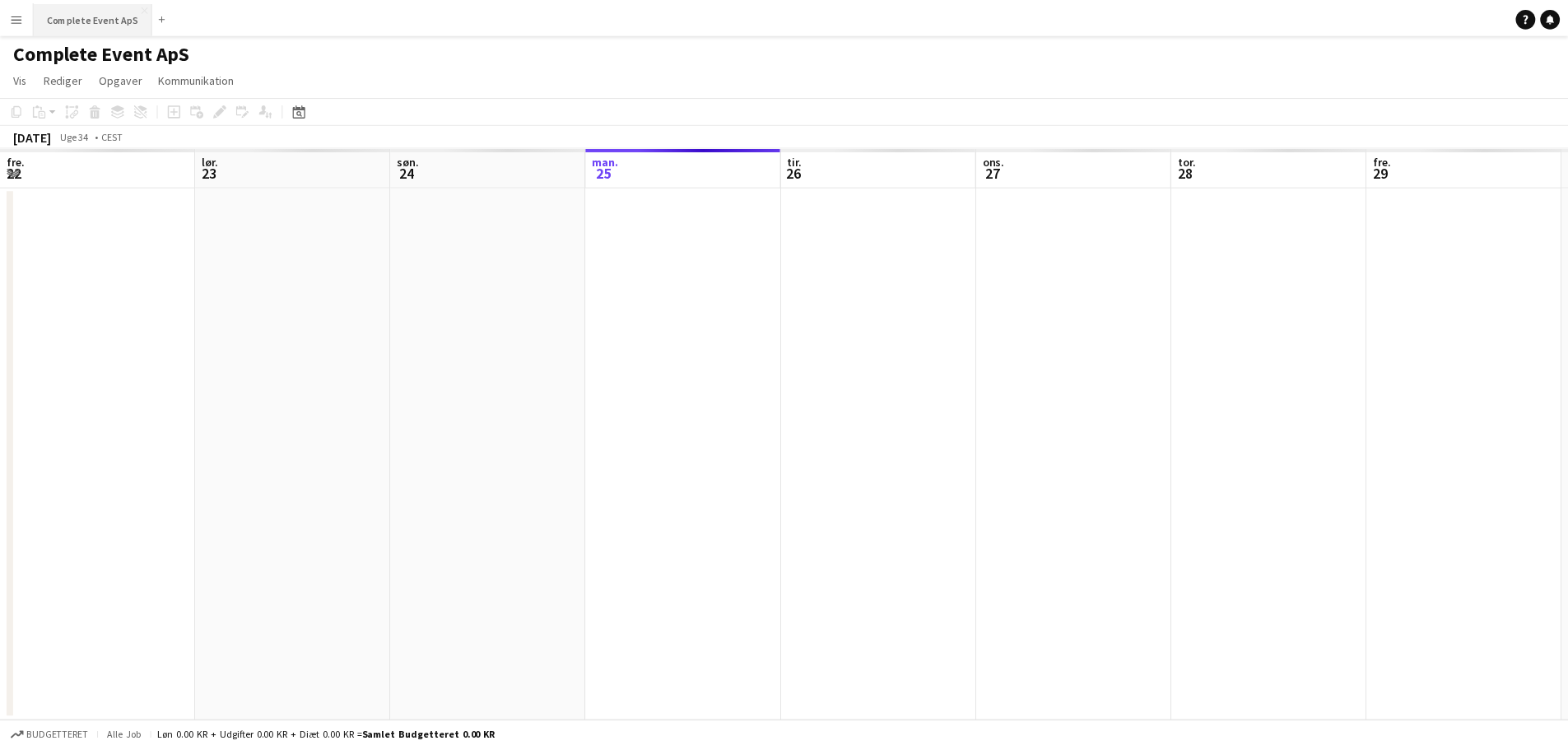
scroll to position [0, 393]
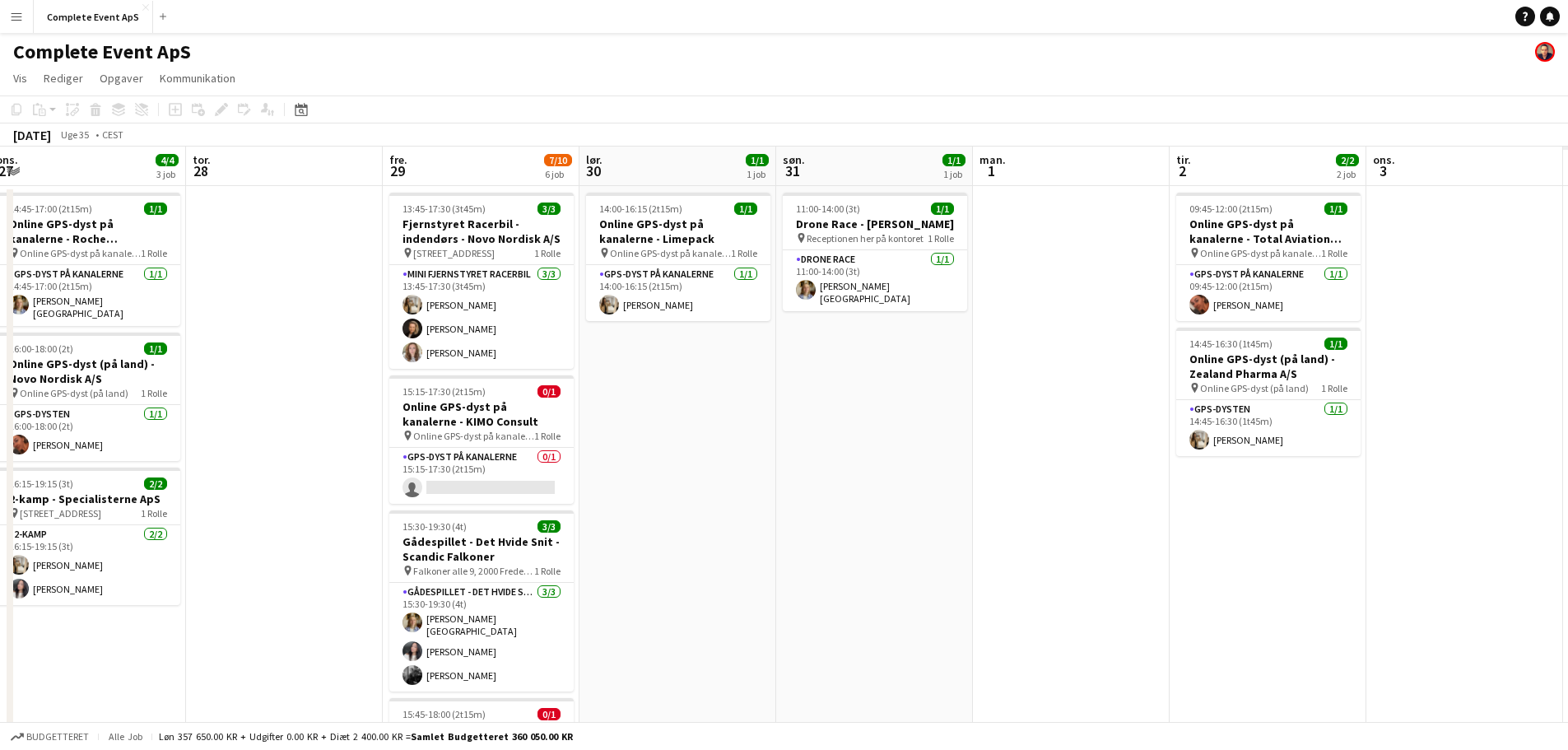
drag, startPoint x: 1435, startPoint y: 422, endPoint x: 242, endPoint y: 395, distance: 1193.3
click at [242, 395] on app-calendar-viewport "søn. 24 man. 25 tir. 26 5/5 2 job ons. 27 4/4 3 job tor. 28 fre. 29 7/10 6 job …" at bounding box center [784, 639] width 1568 height 985
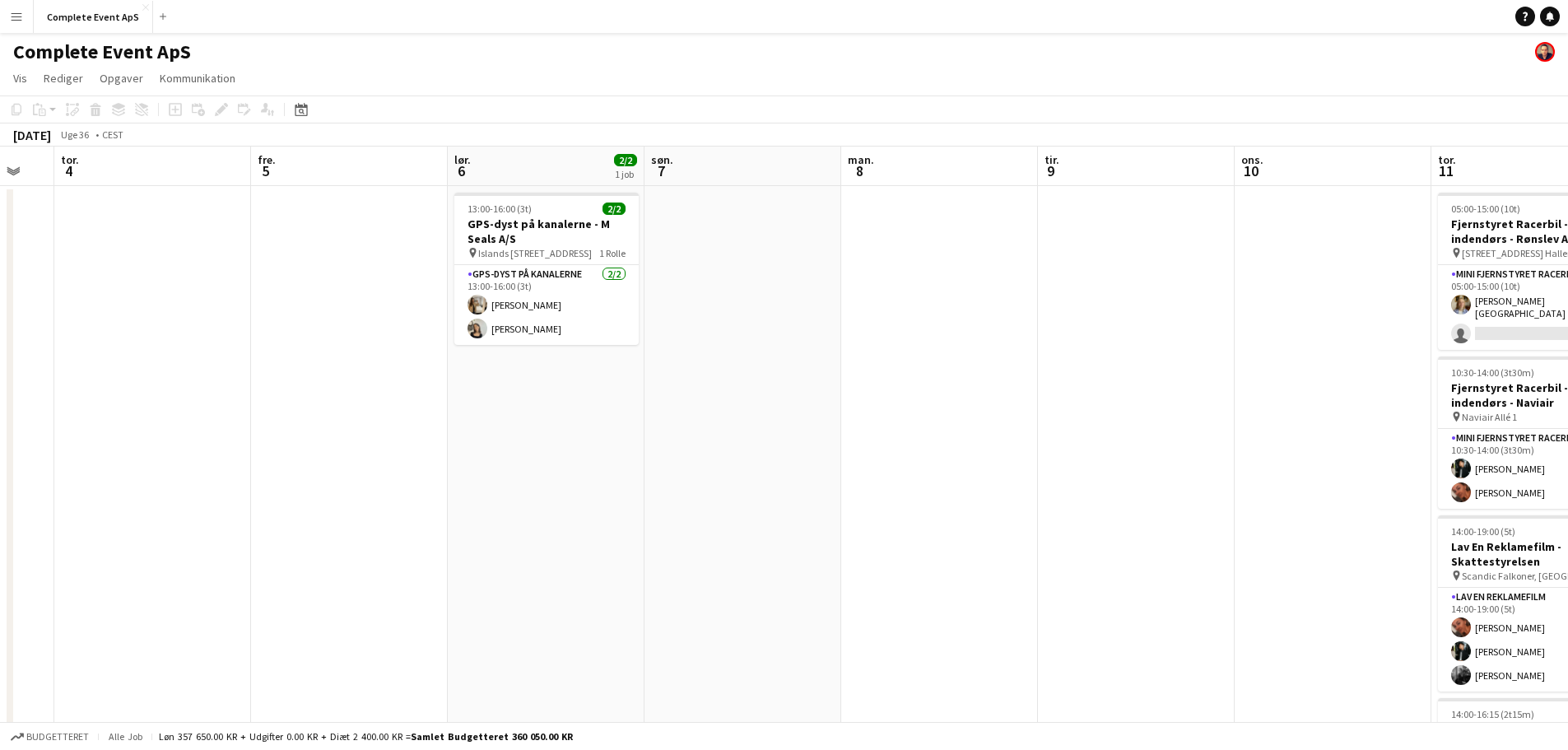
drag, startPoint x: 344, startPoint y: 405, endPoint x: 172, endPoint y: 387, distance: 172.9
click at [178, 392] on app-calendar-viewport "man. 1 tir. 2 2/2 2 job ons. 3 tor. 4 fre. 5 lør. 6 2/2 1 job søn. 7 man. 8 tir…" at bounding box center [784, 639] width 1568 height 985
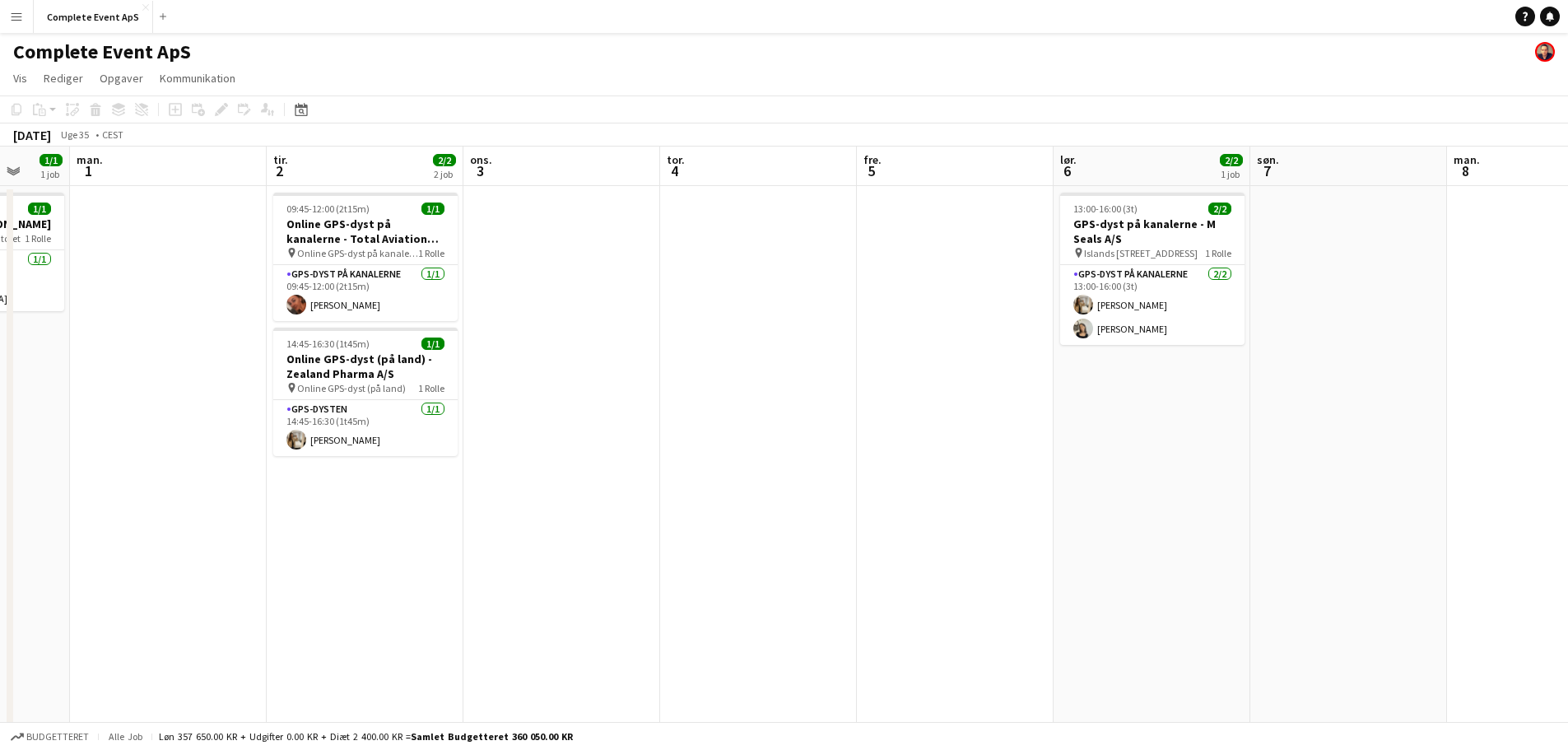
drag, startPoint x: 172, startPoint y: 387, endPoint x: 758, endPoint y: 438, distance: 588.2
click at [776, 445] on app-calendar-viewport "fre. 29 7/10 6 job lør. 30 1/1 1 job søn. 31 1/1 1 job man. 1 tir. 2 2/2 2 job …" at bounding box center [784, 639] width 1568 height 985
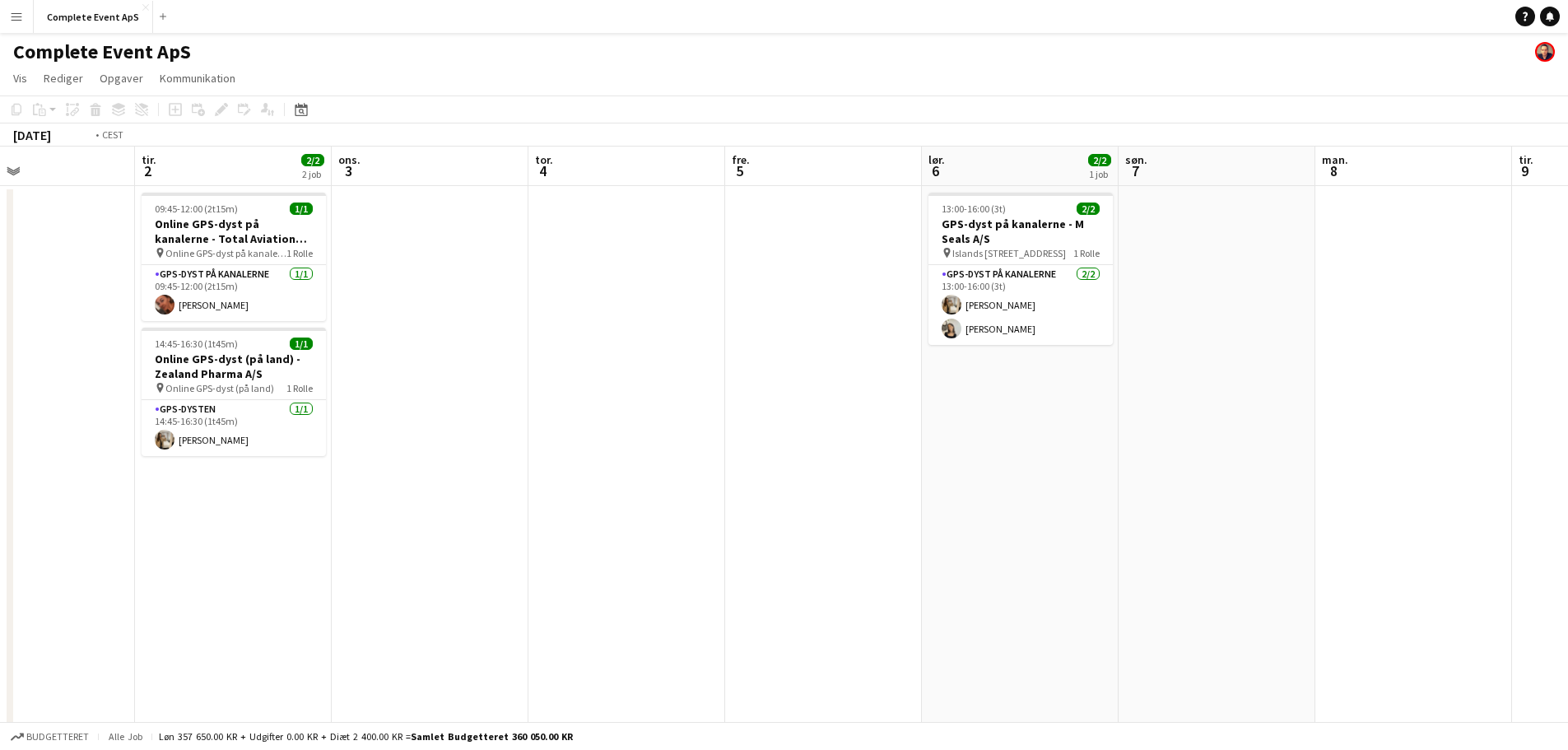
drag, startPoint x: 1219, startPoint y: 443, endPoint x: 168, endPoint y: 391, distance: 1052.3
click at [168, 391] on app-calendar-viewport "fre. 29 7/10 6 job lør. 30 1/1 1 job søn. 31 1/1 1 job man. 1 tir. 2 2/2 2 job …" at bounding box center [784, 639] width 1568 height 985
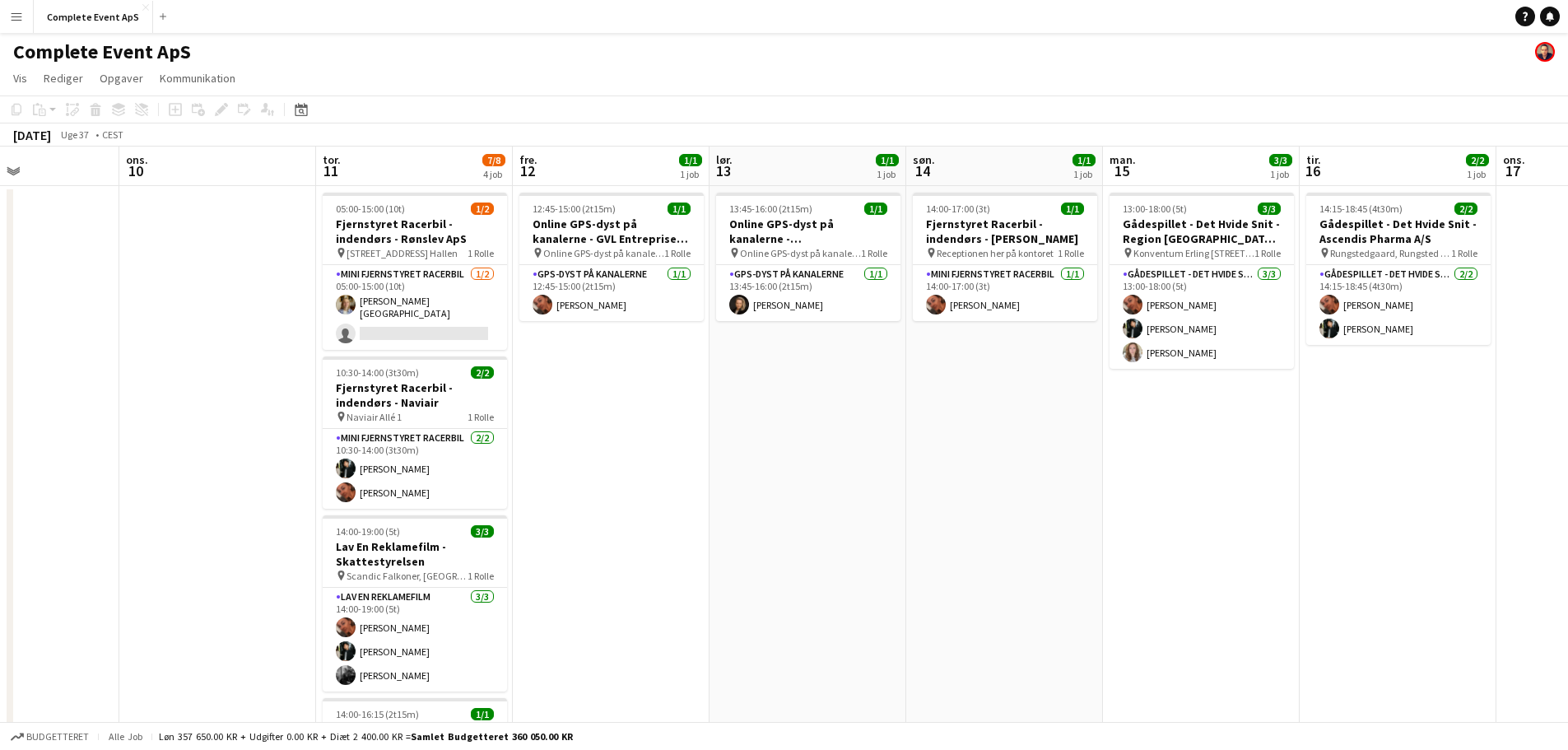
scroll to position [0, 483]
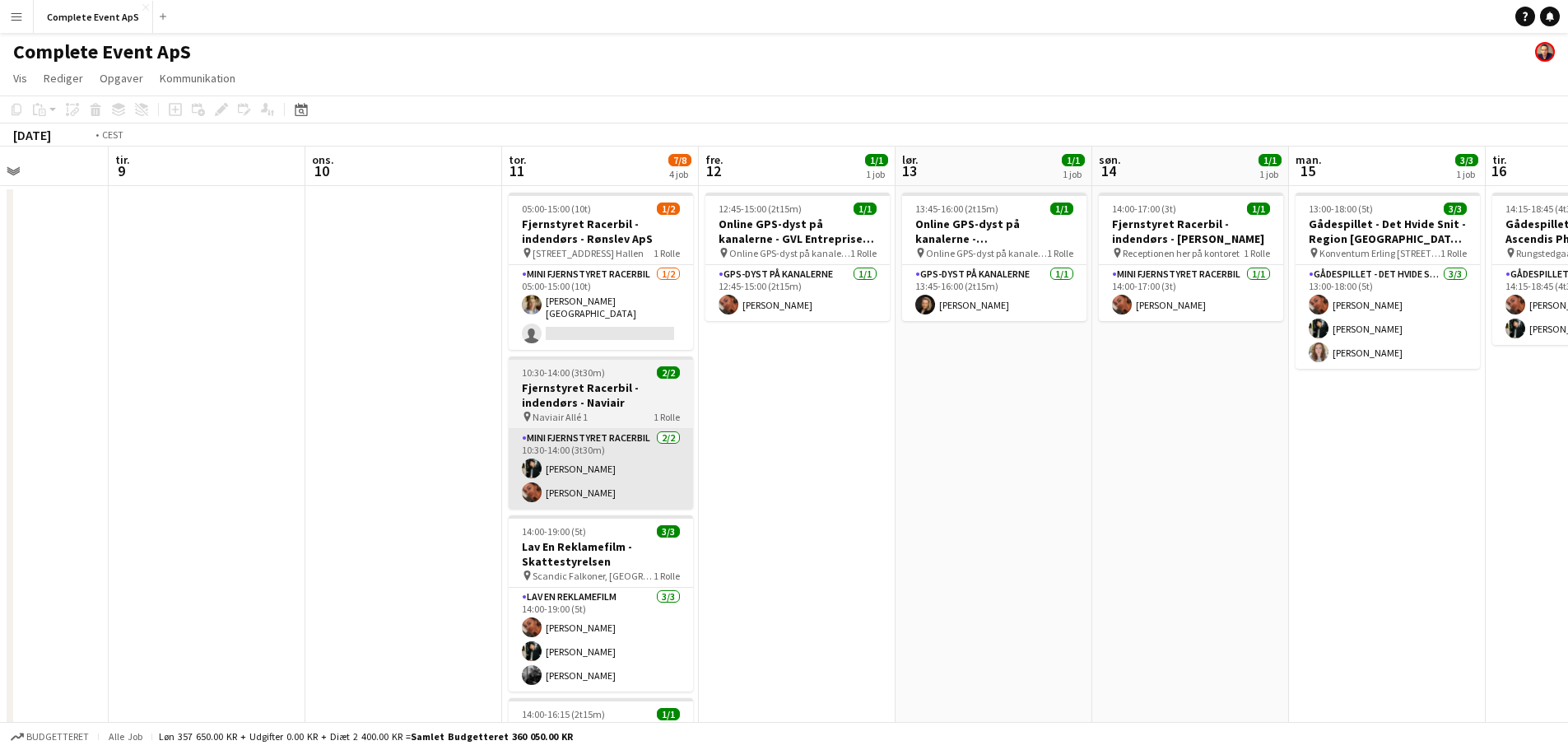
drag, startPoint x: 1230, startPoint y: 498, endPoint x: 878, endPoint y: 467, distance: 353.4
click at [1037, 456] on app-calendar-viewport "søn. 7 man. 8 tir. 9 ons. 10 tor. 11 7/8 4 job fre. 12 1/1 1 job lør. 13 1/1 1 …" at bounding box center [784, 639] width 1568 height 985
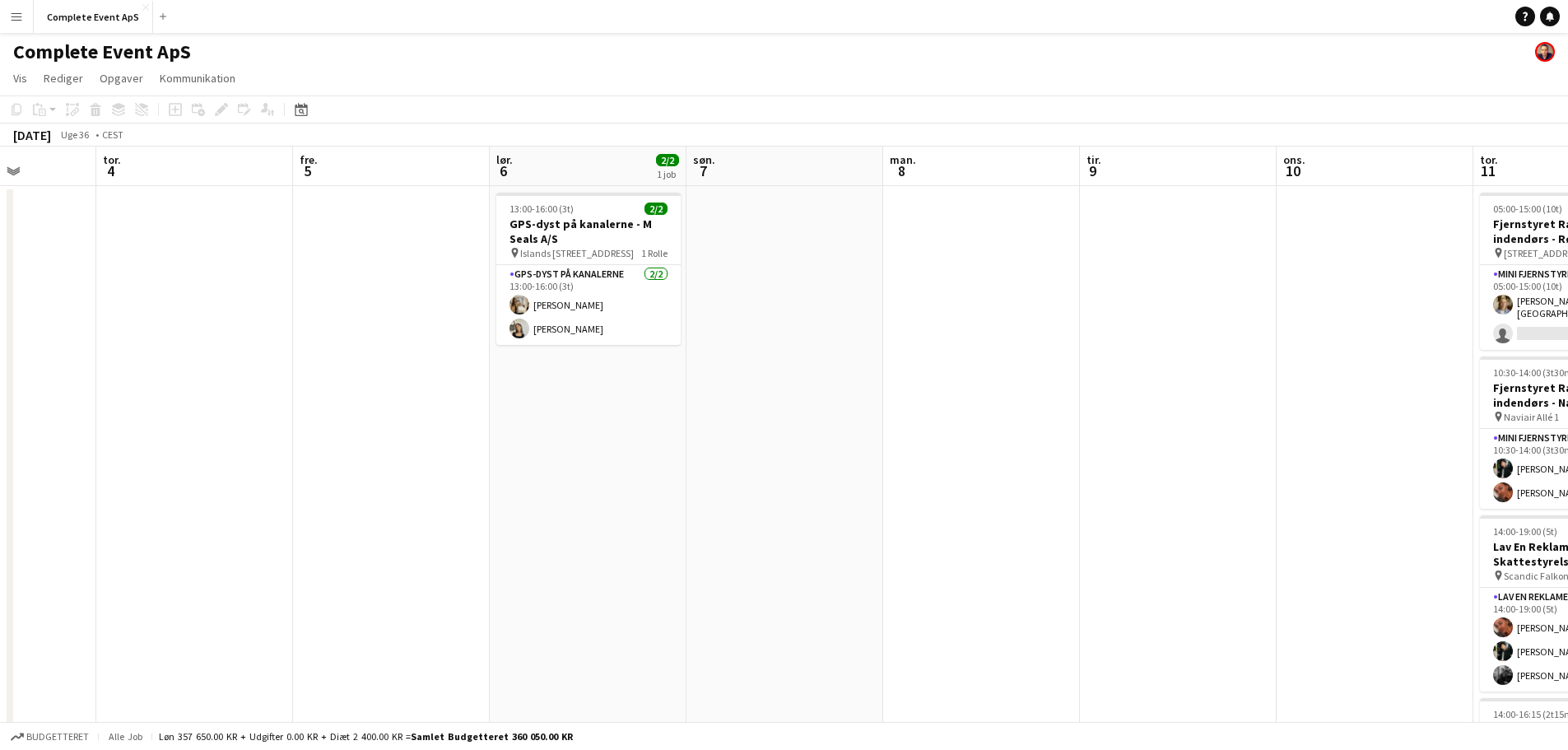
drag, startPoint x: 336, startPoint y: 483, endPoint x: 1068, endPoint y: 491, distance: 732.0
click at [1068, 491] on app-calendar-viewport "man. 1 tir. 2 2/2 2 job ons. 3 tor. 4 fre. 5 lør. 6 2/2 1 job søn. 7 man. 8 tir…" at bounding box center [784, 639] width 1568 height 985
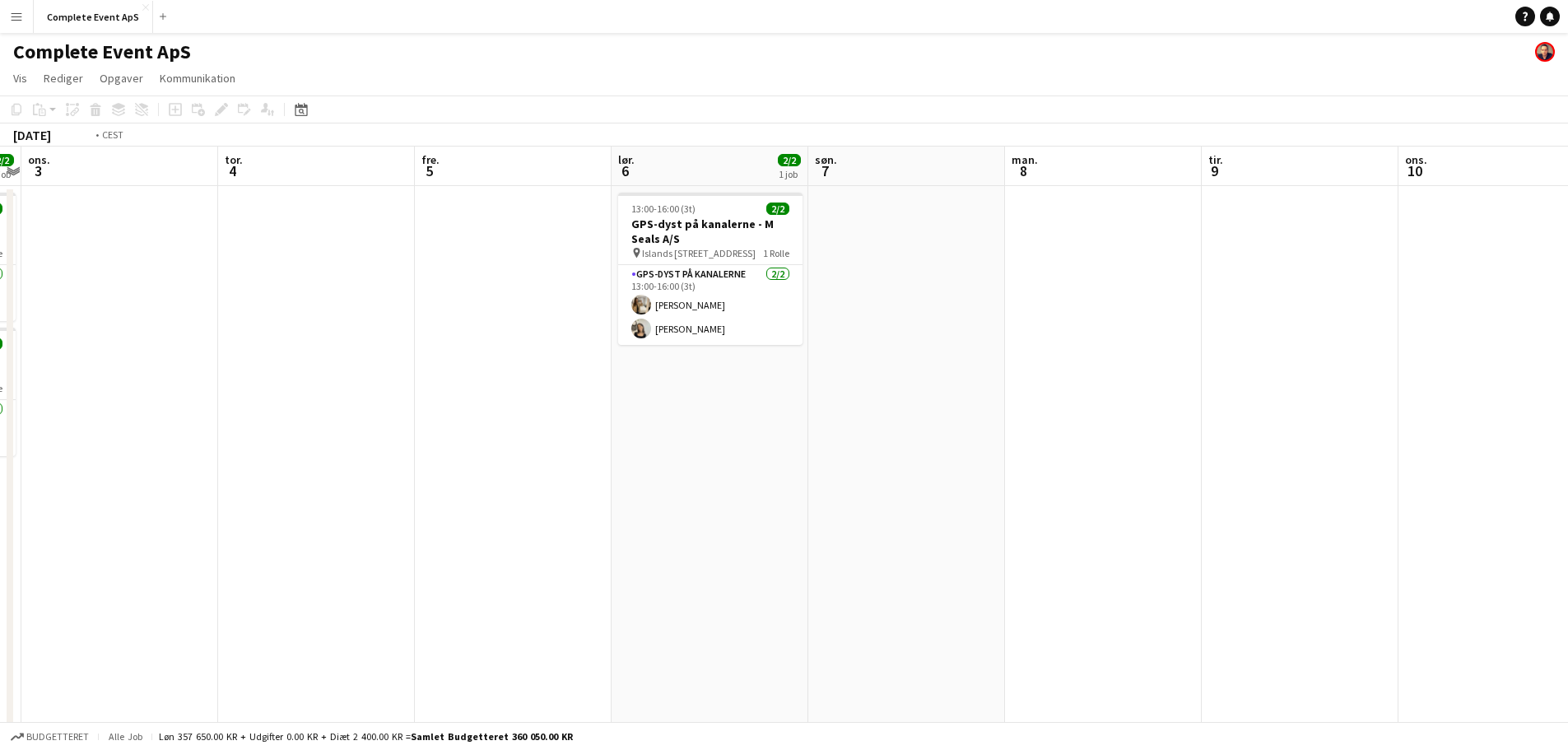
drag, startPoint x: 377, startPoint y: 474, endPoint x: 1097, endPoint y: 515, distance: 721.2
click at [1097, 515] on app-calendar-viewport "man. 1 tir. 2 2/2 2 job ons. 3 tor. 4 fre. 5 lør. 6 2/2 1 job søn. 7 man. 8 tir…" at bounding box center [784, 639] width 1568 height 985
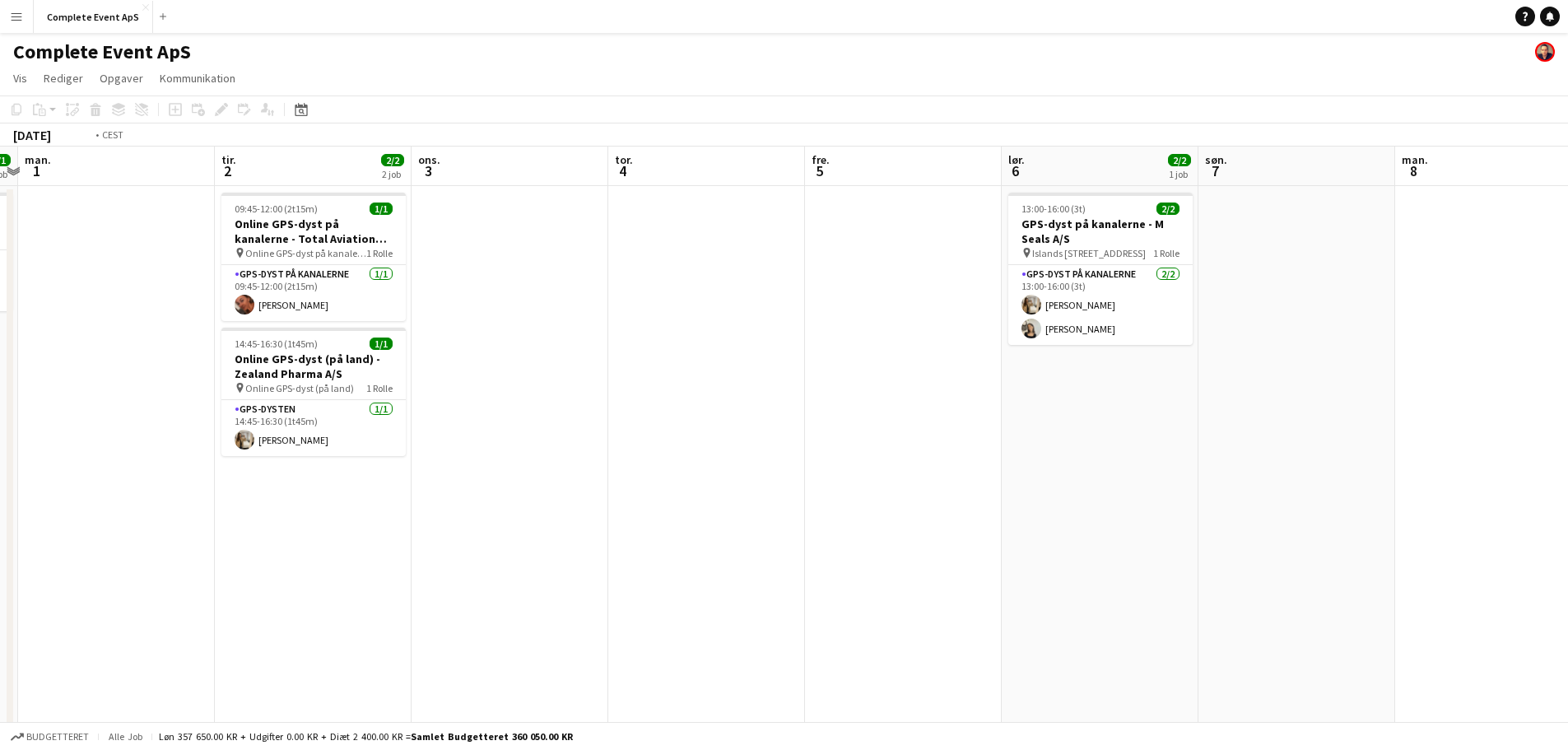
scroll to position [0, 630]
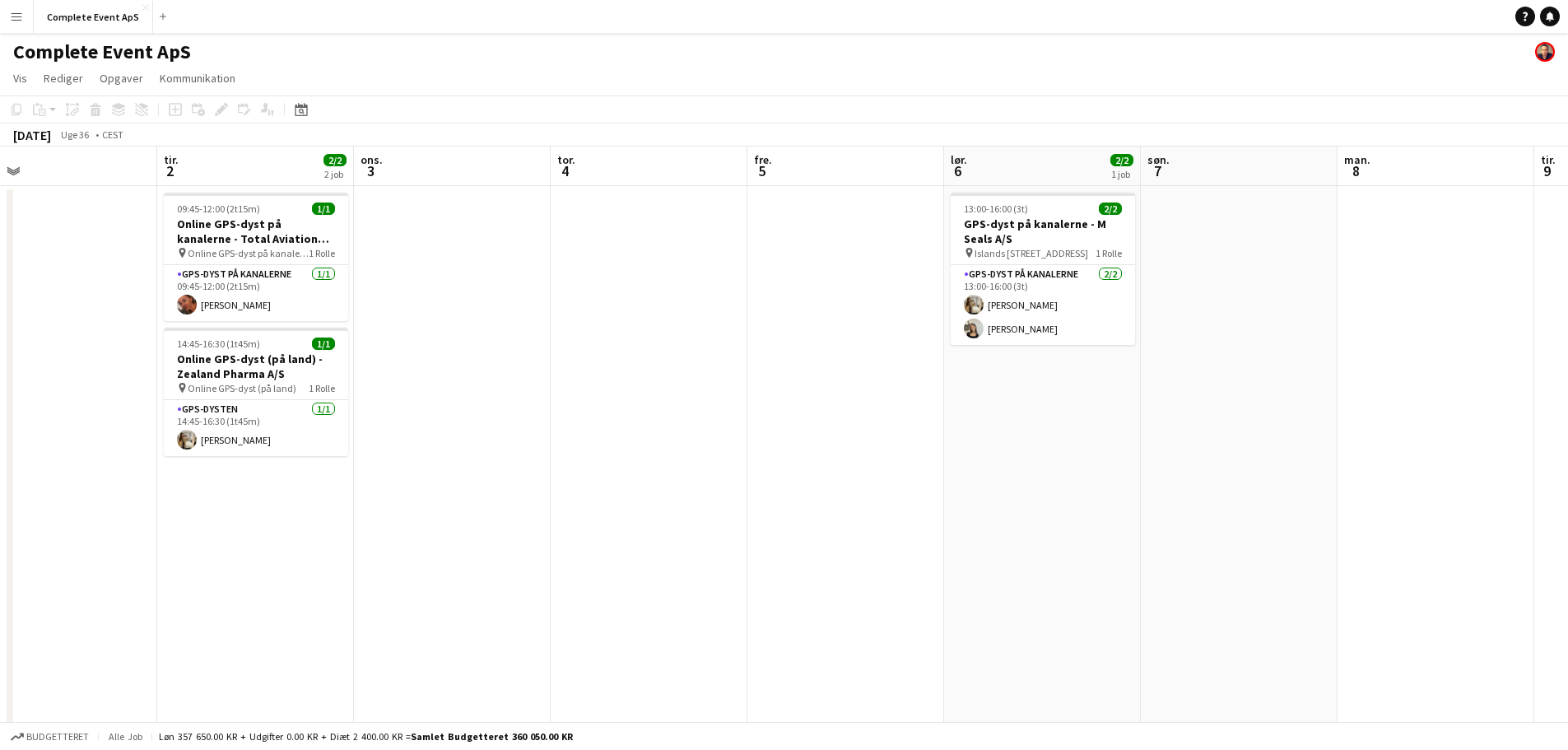
drag, startPoint x: 1264, startPoint y: 485, endPoint x: 1050, endPoint y: 496, distance: 214.3
click at [1050, 496] on app-calendar-viewport "fre. 29 7/10 6 job lør. 30 1/1 1 job søn. 31 1/1 1 job man. 1 tir. 2 2/2 2 job …" at bounding box center [784, 639] width 1568 height 985
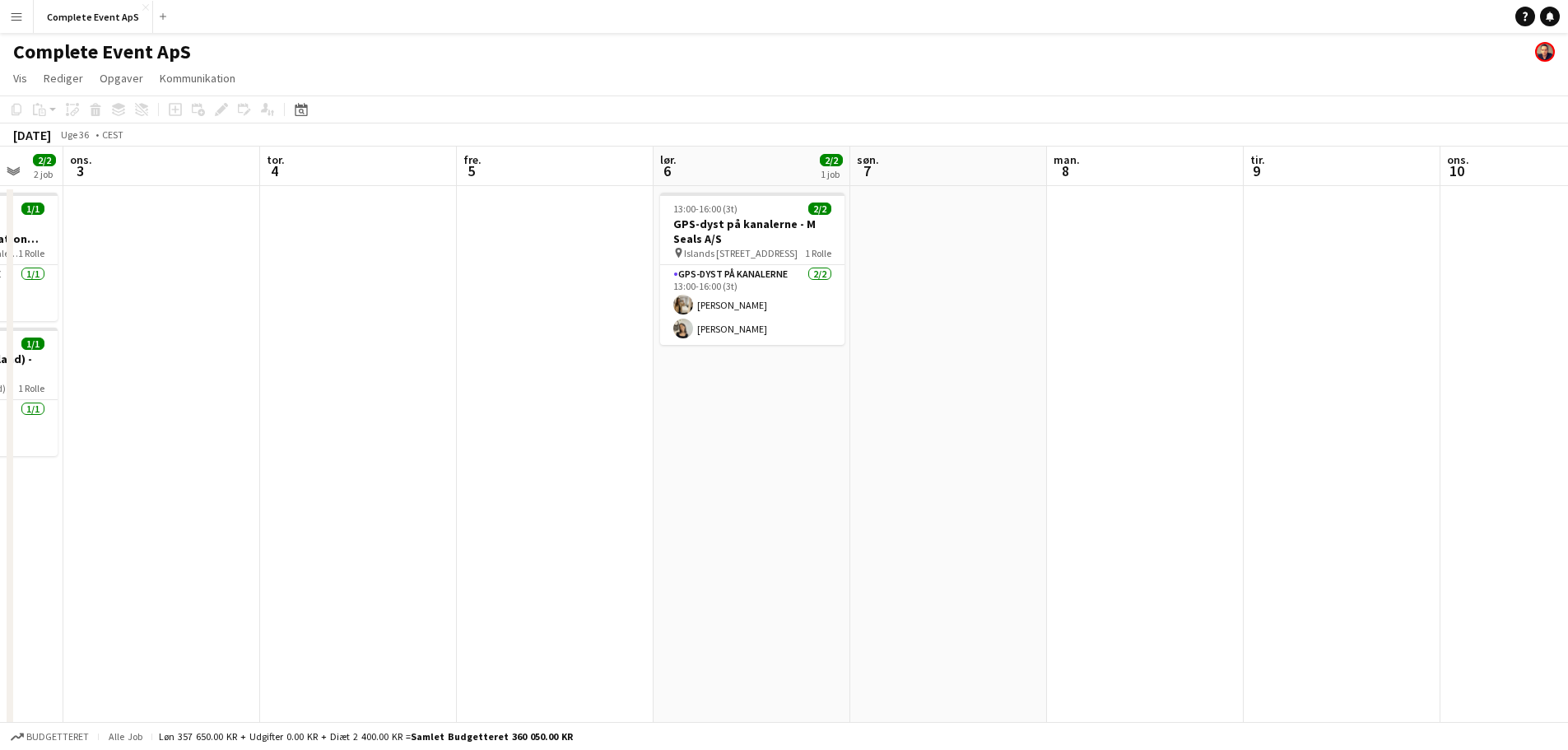
drag, startPoint x: 1114, startPoint y: 505, endPoint x: 239, endPoint y: 446, distance: 877.0
click at [239, 447] on app-calendar-viewport "søn. 31 1/1 1 job man. 1 tir. 2 2/2 2 job ons. 3 tor. 4 fre. 5 lør. 6 2/2 1 job…" at bounding box center [784, 639] width 1568 height 985
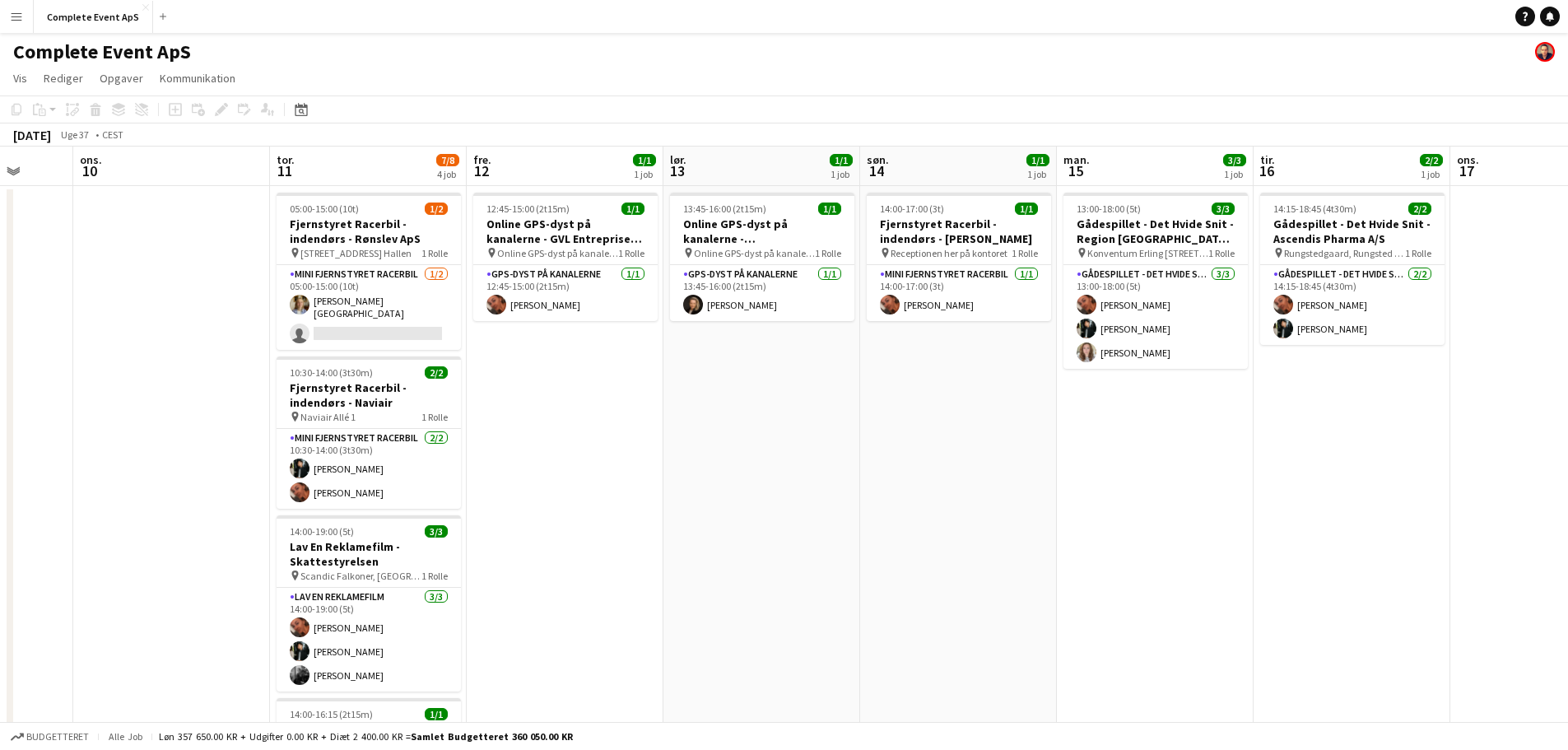
scroll to position [0, 615]
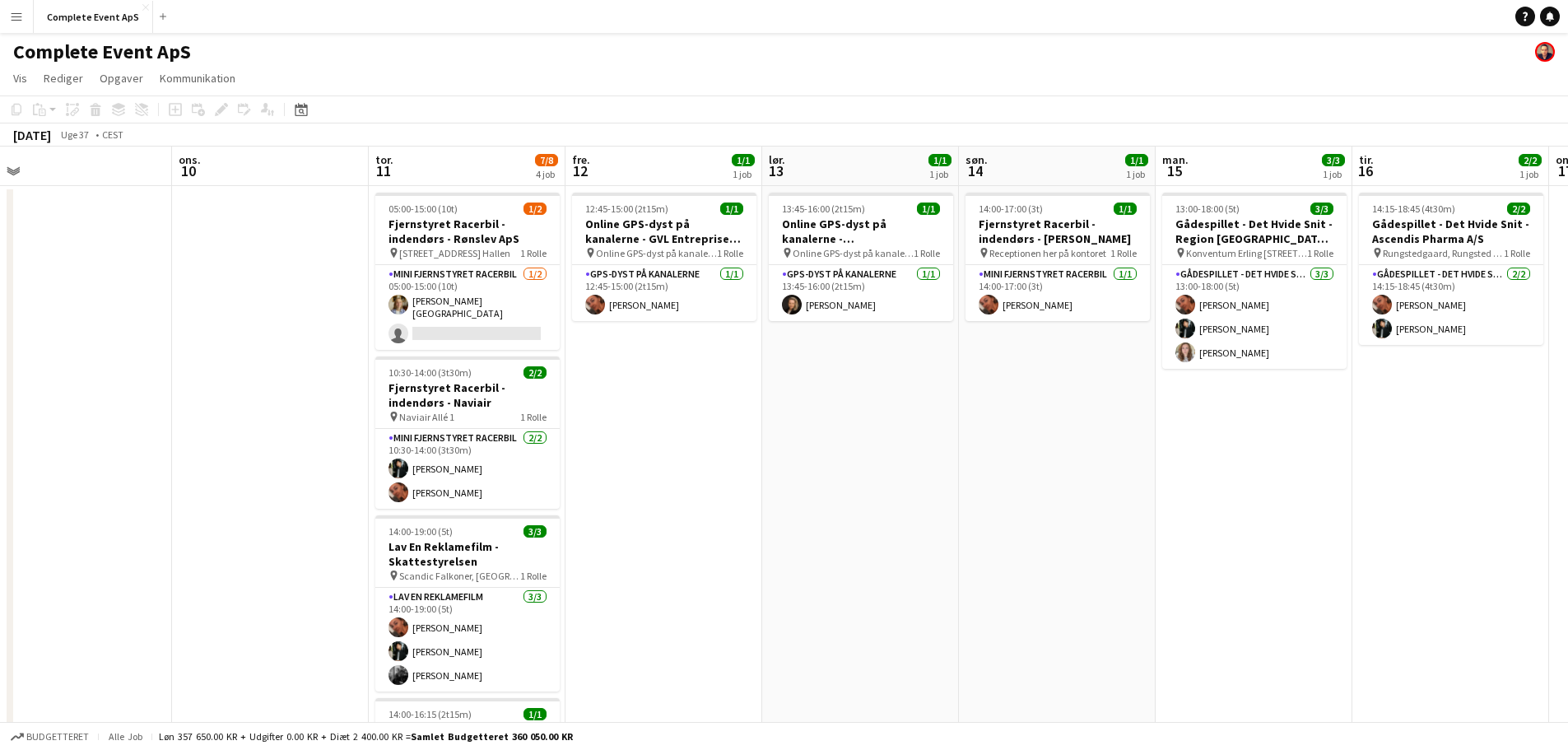
drag, startPoint x: 838, startPoint y: 462, endPoint x: 414, endPoint y: 425, distance: 425.6
click at [414, 425] on app-calendar-viewport "lør. 6 2/2 1 job søn. 7 man. 8 tir. 9 ons. 10 tor. 11 7/8 4 job fre. 12 1/1 1 j…" at bounding box center [784, 639] width 1568 height 985
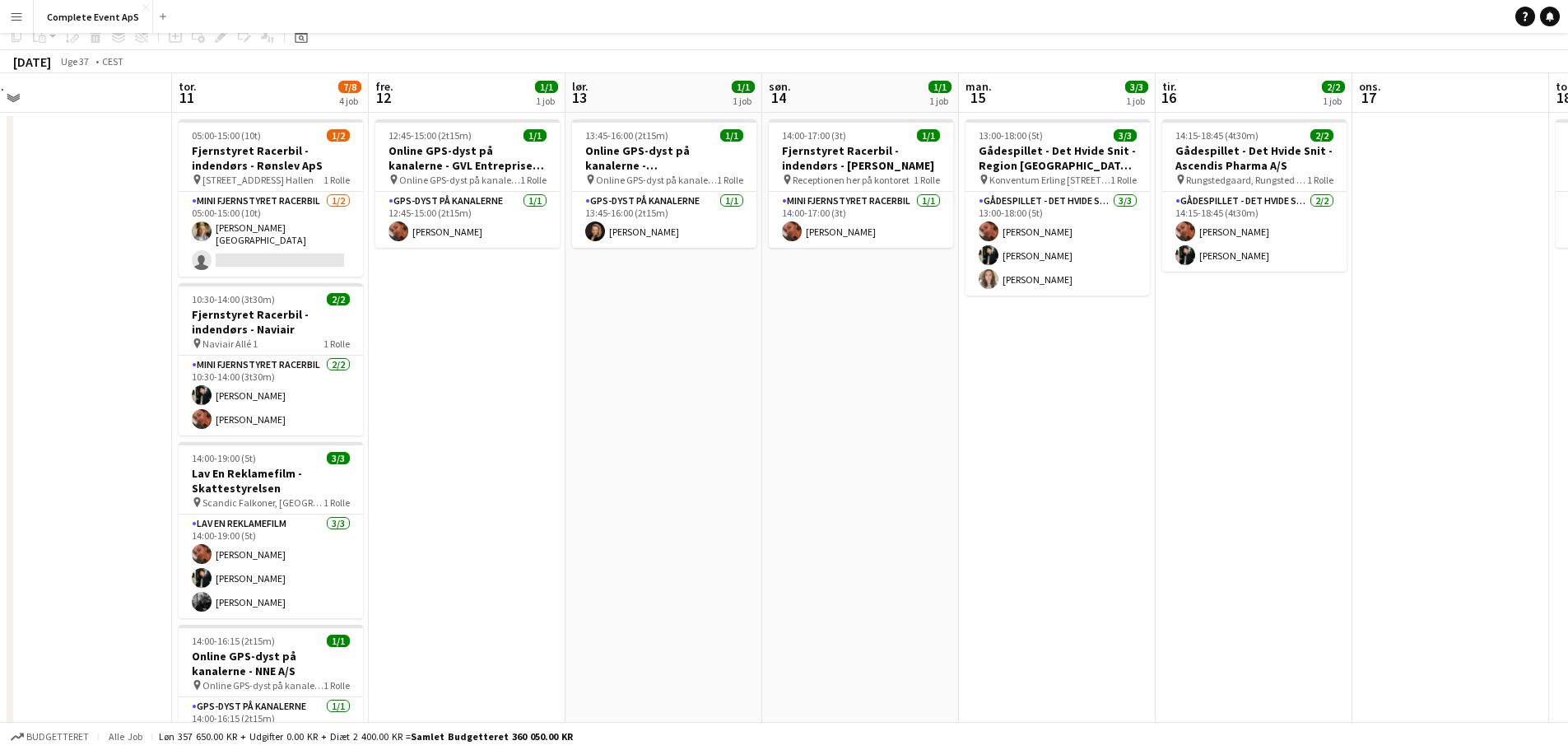
scroll to position [0, 0]
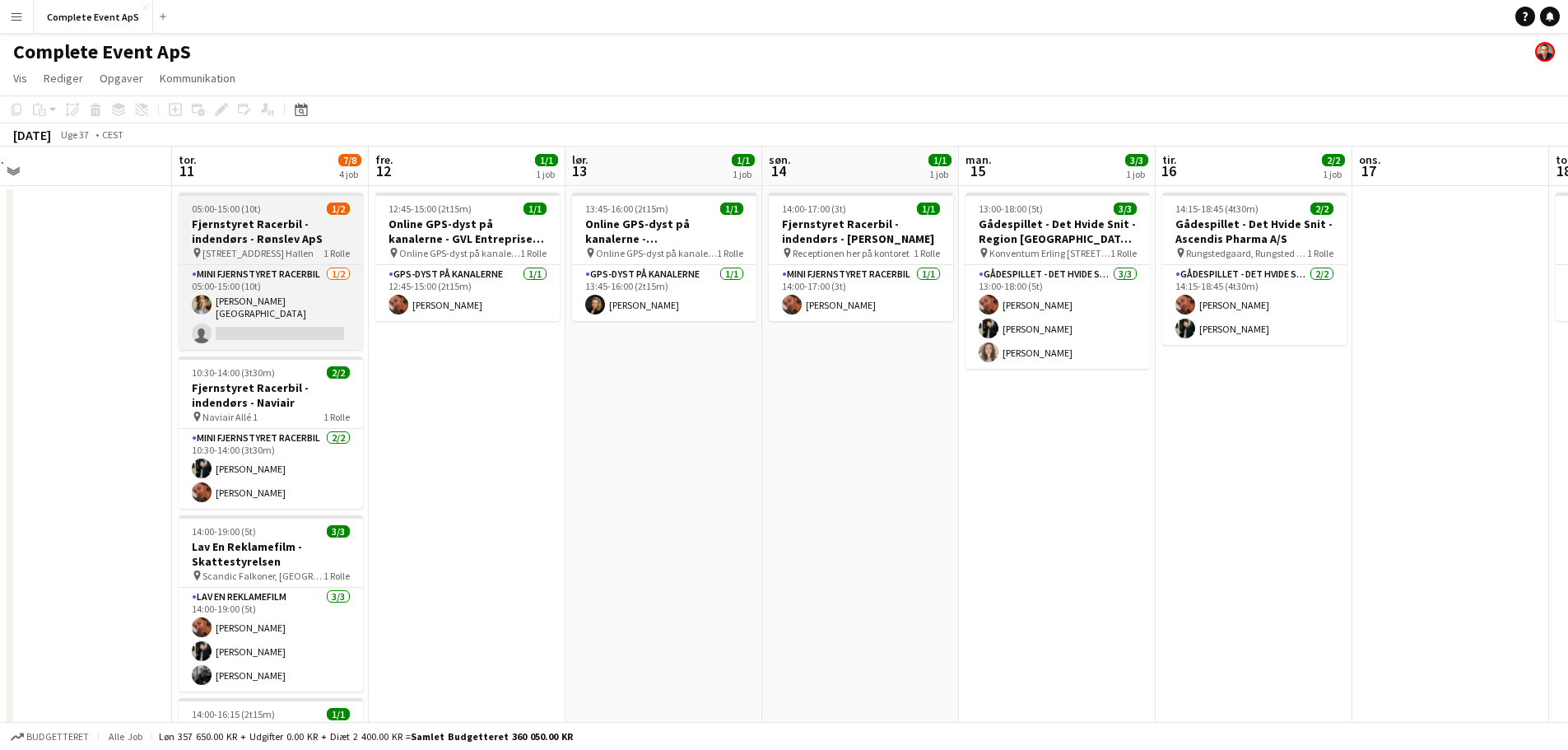
click at [289, 207] on div "05:00-15:00 (10t) 1/2" at bounding box center [271, 209] width 185 height 12
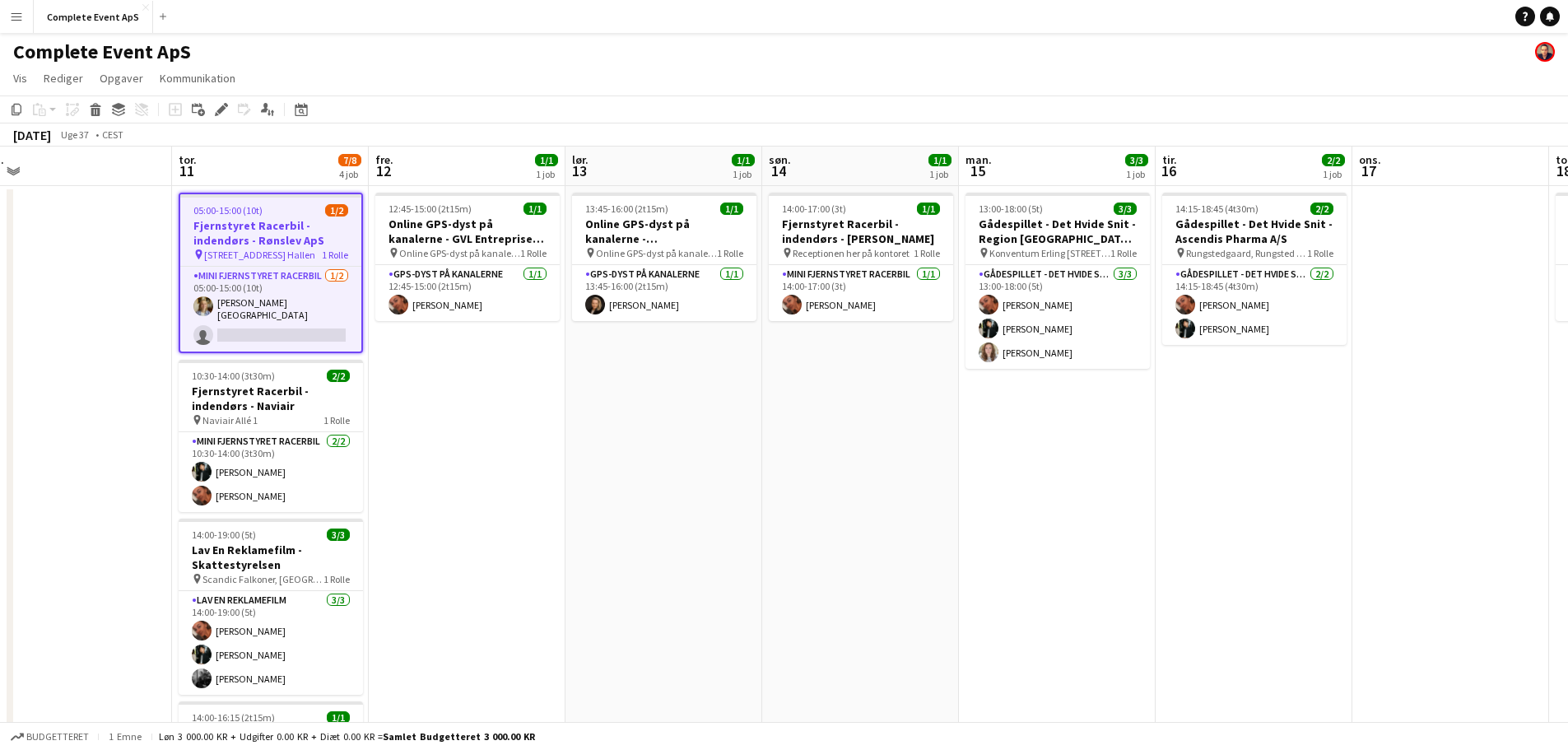
click at [289, 207] on div "05:00-15:00 (10t) 1/2" at bounding box center [271, 210] width 181 height 12
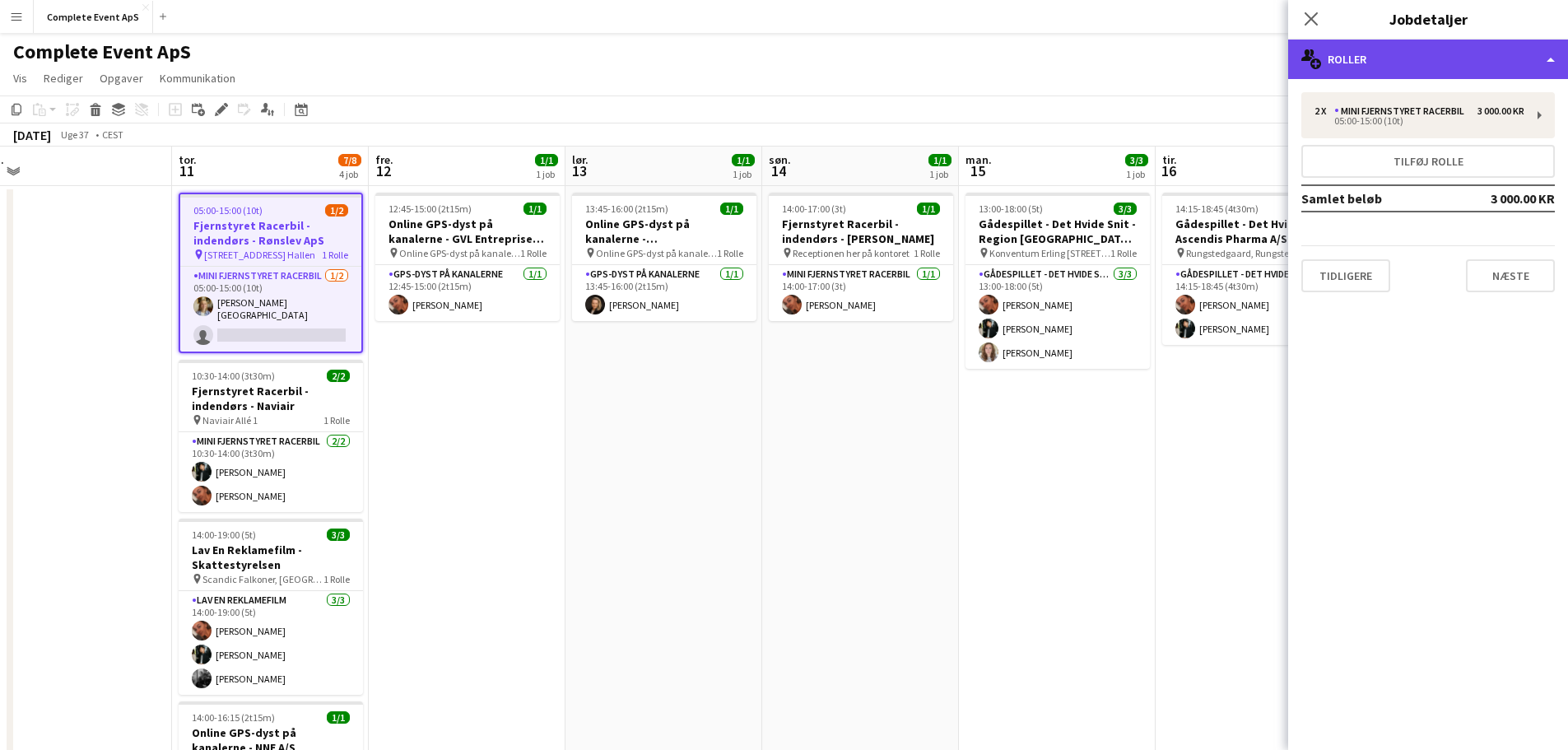
click at [1417, 70] on div "multiple-users-add Roller" at bounding box center [1428, 60] width 280 height 40
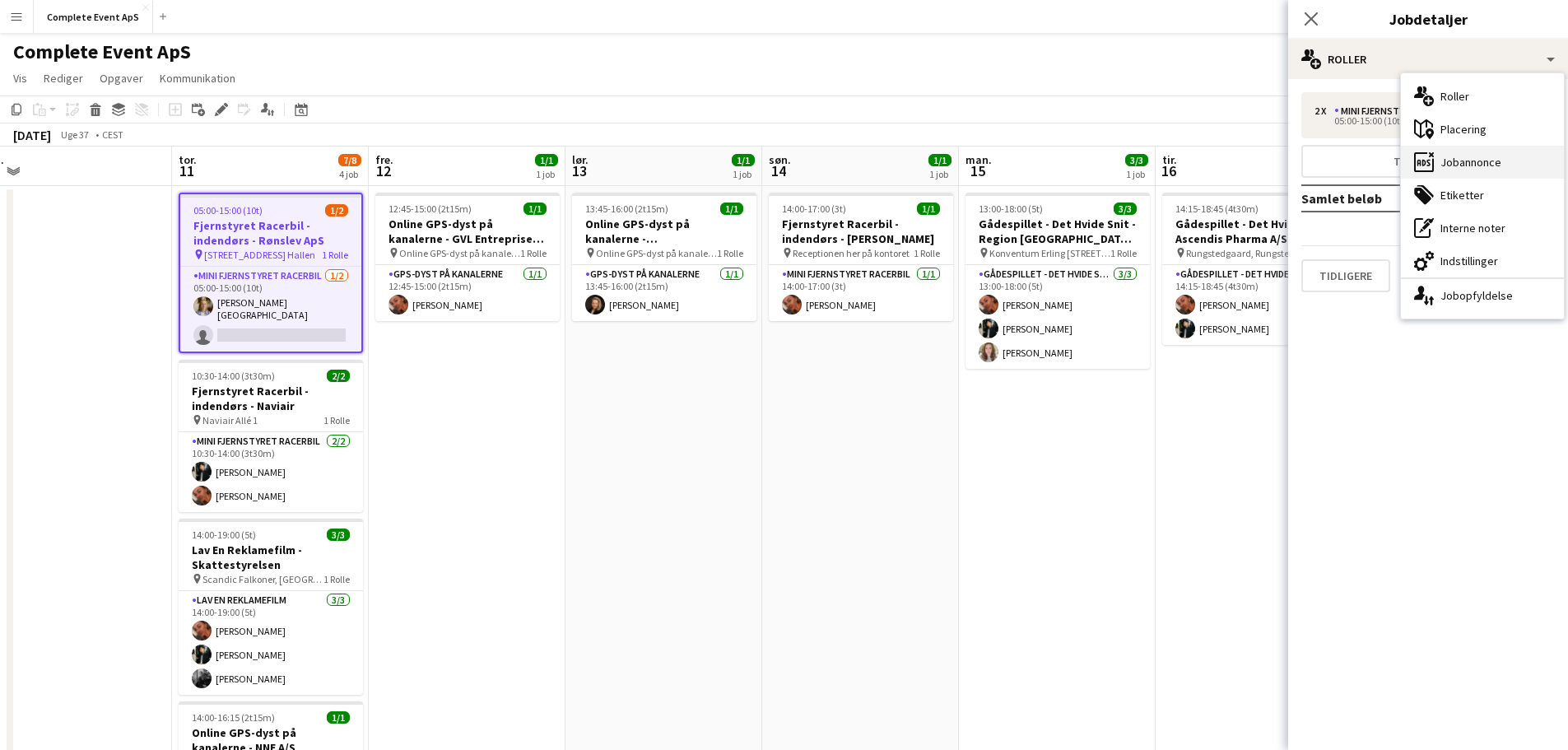
click at [1480, 161] on div "ads-window Jobannonce" at bounding box center [1482, 162] width 163 height 33
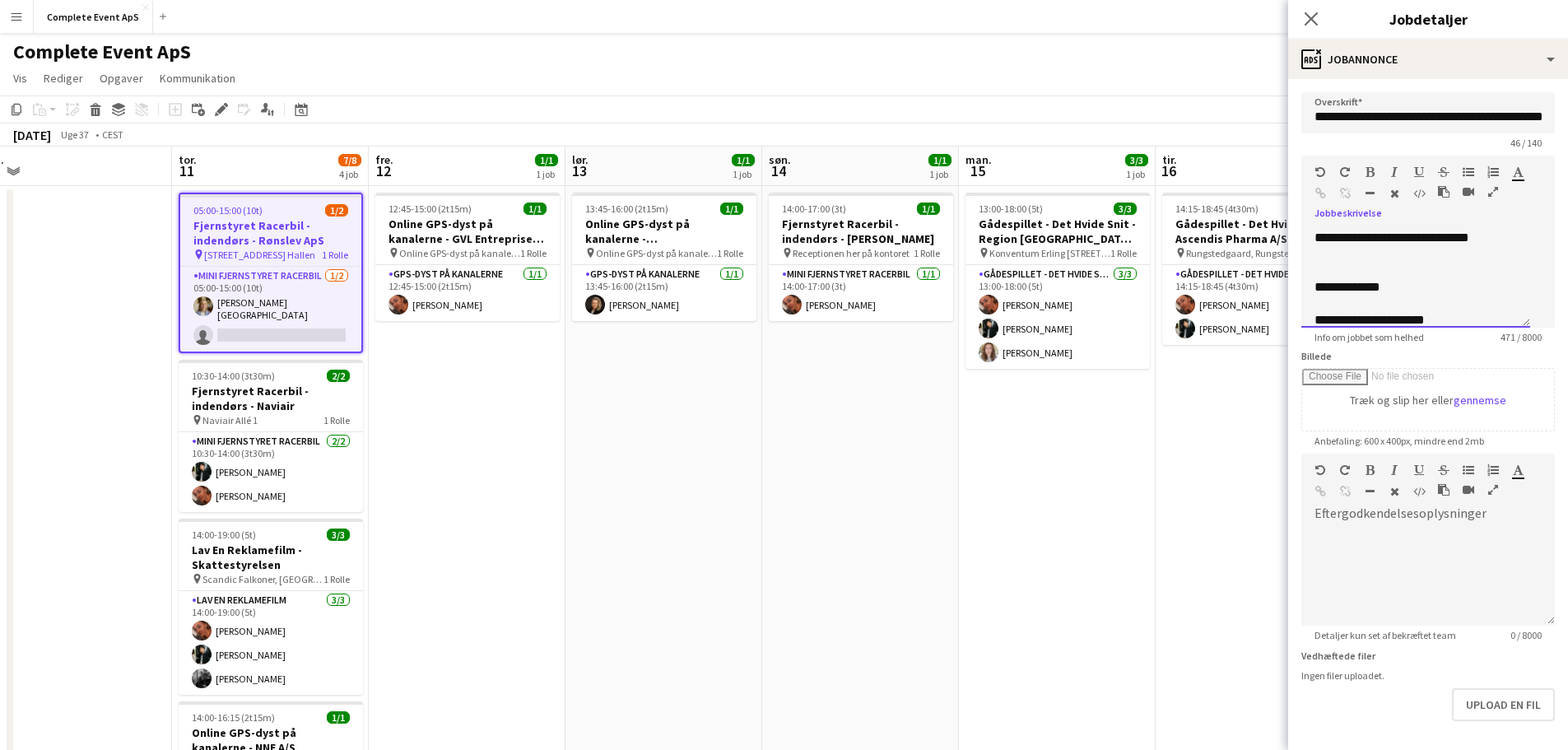
scroll to position [359, 0]
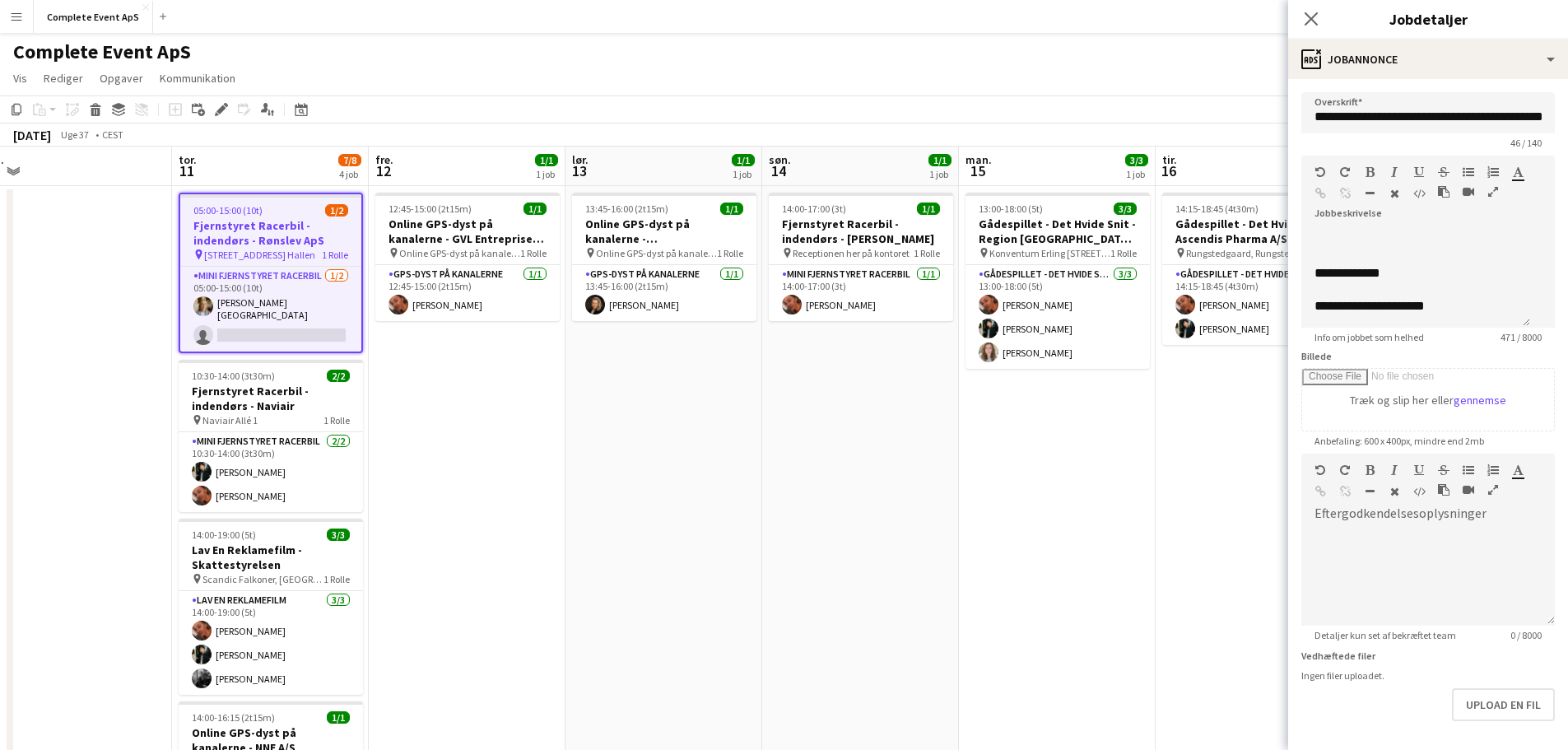
click at [472, 417] on app-date-cell "12:45-15:00 (2t15m) 1/1 Online GPS-dyst på kanalerne - GVL Entreprise A/S pin O…" at bounding box center [467, 659] width 197 height 946
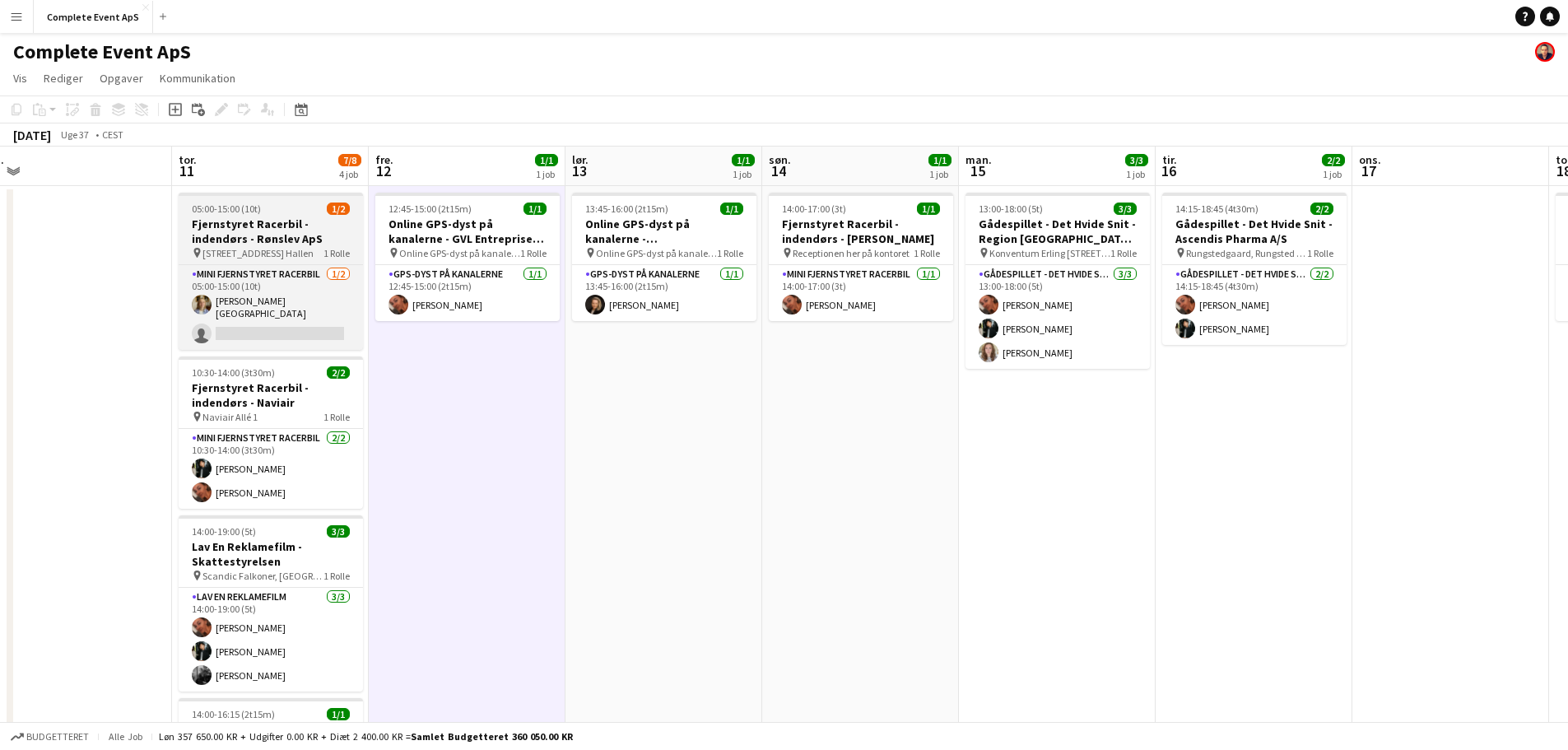
click at [308, 211] on div "05:00-15:00 (10t) 1/2" at bounding box center [271, 209] width 185 height 12
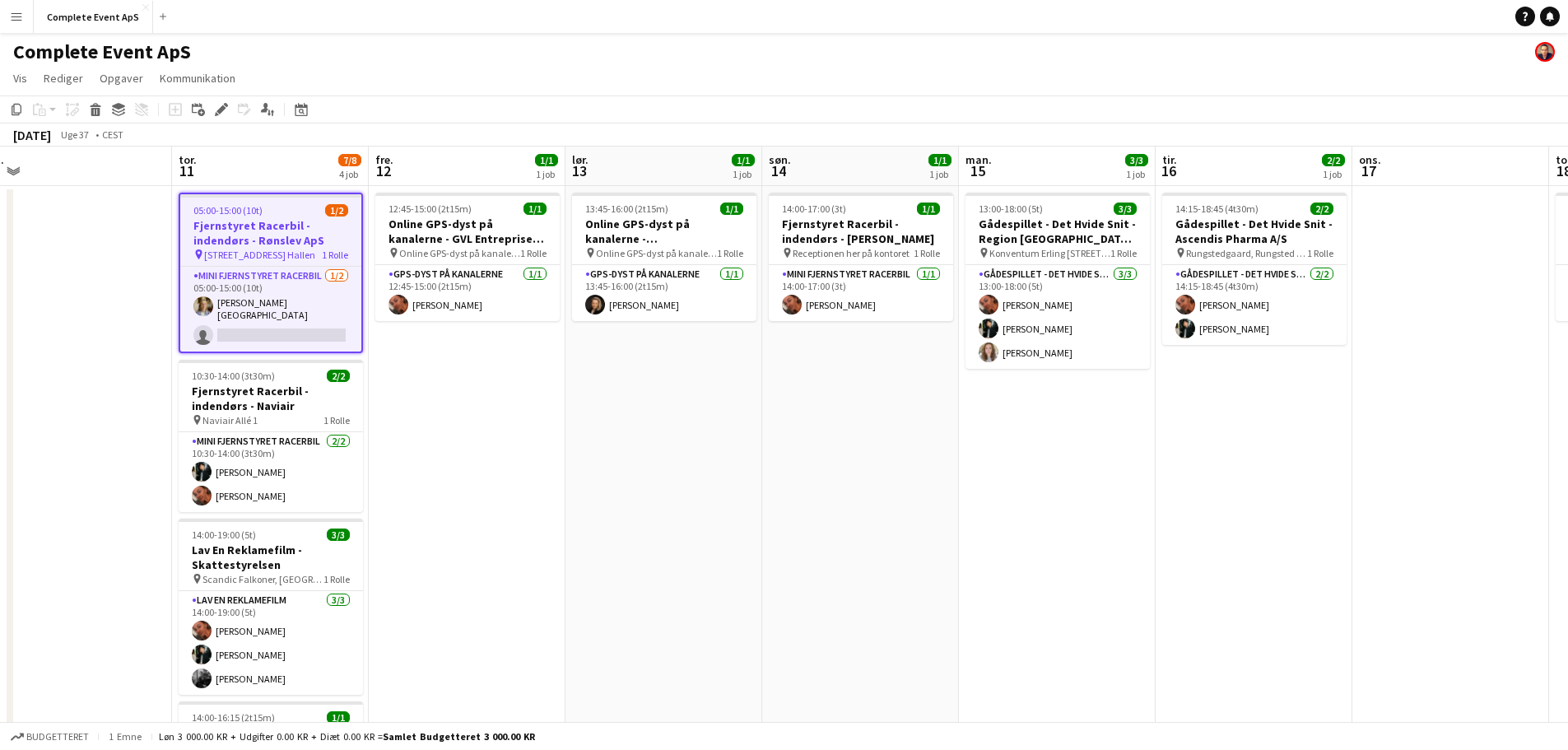
click at [308, 211] on div "05:00-15:00 (10t) 1/2" at bounding box center [271, 210] width 181 height 12
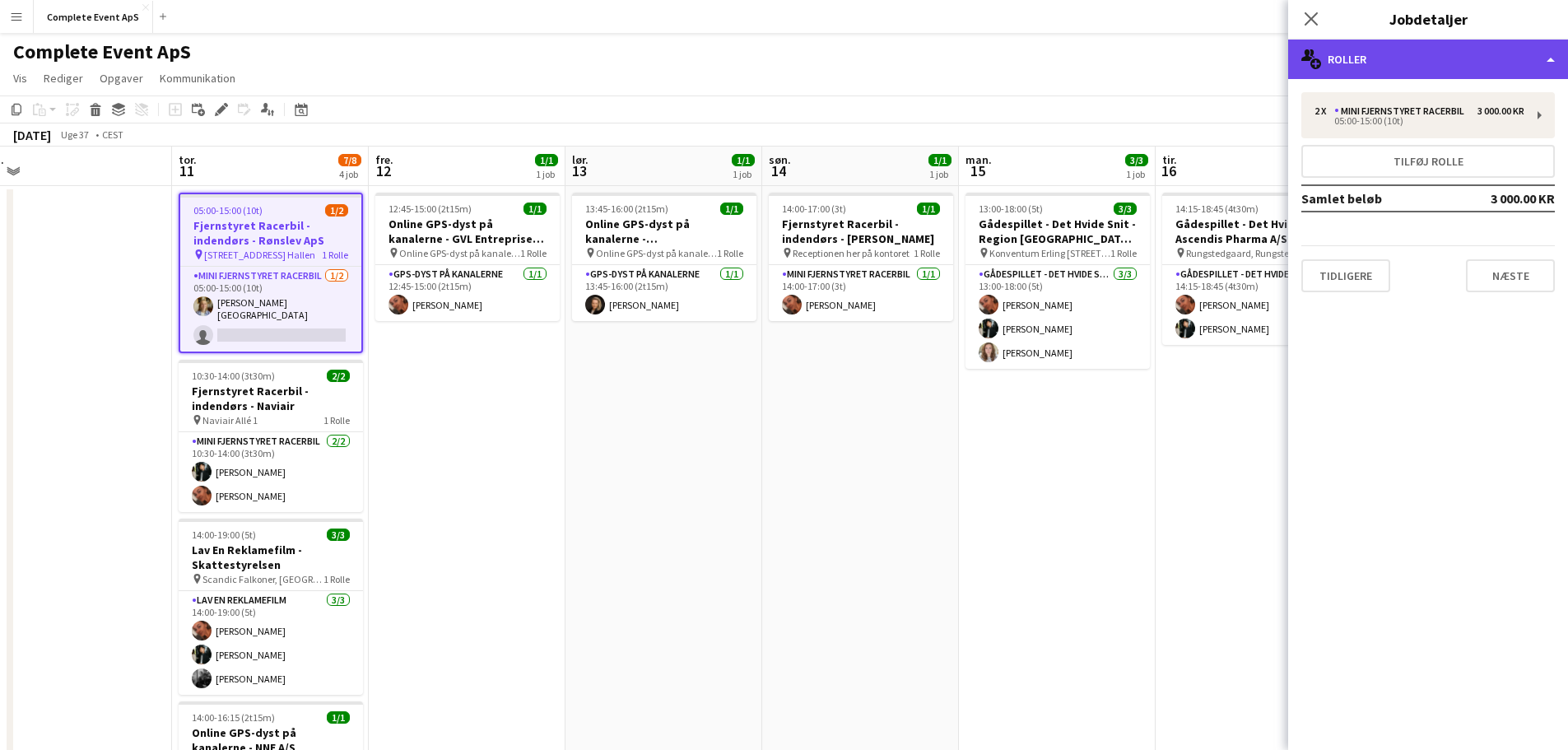
click at [1401, 55] on div "multiple-users-add Roller" at bounding box center [1428, 60] width 280 height 40
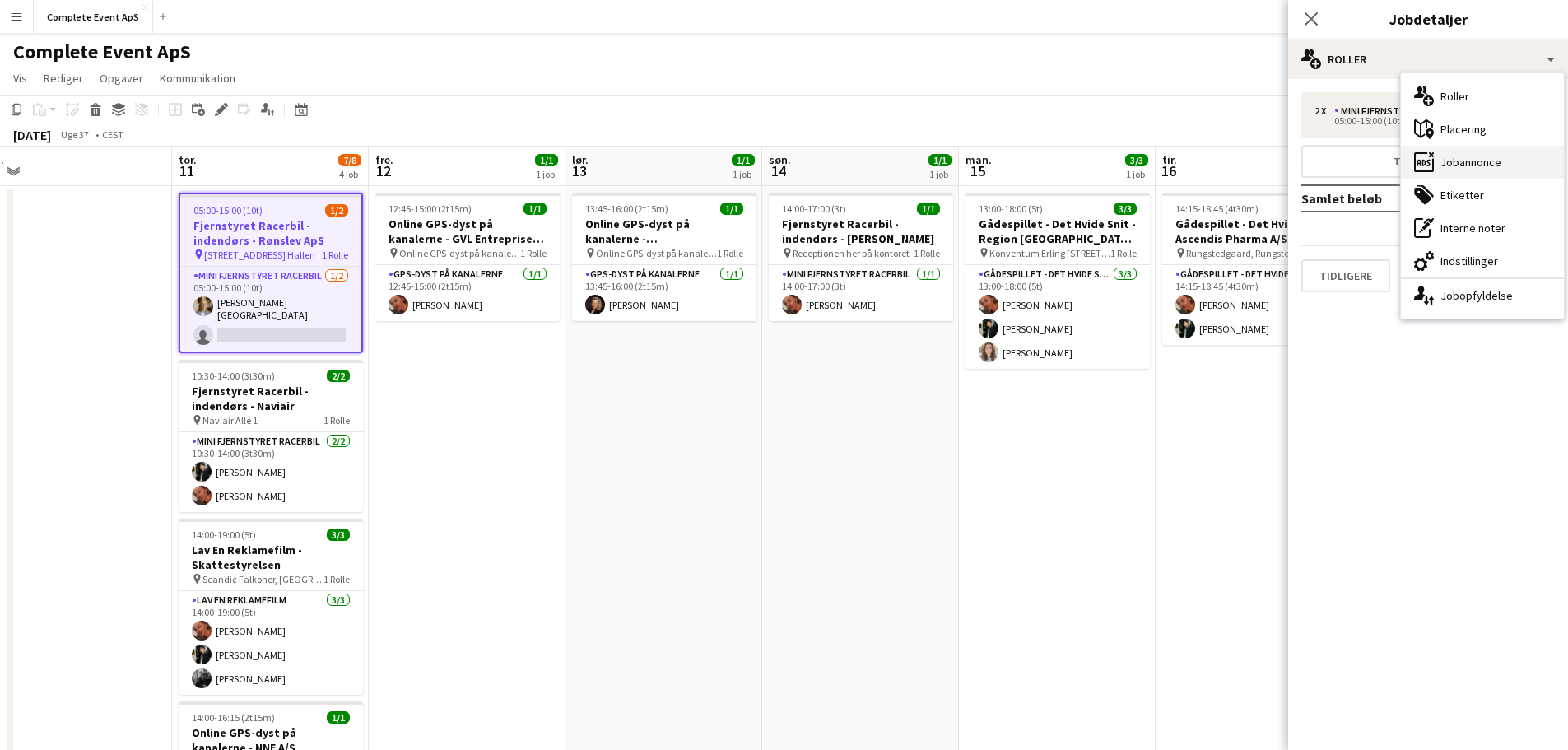
click at [1491, 171] on div "ads-window Jobannonce" at bounding box center [1482, 162] width 163 height 33
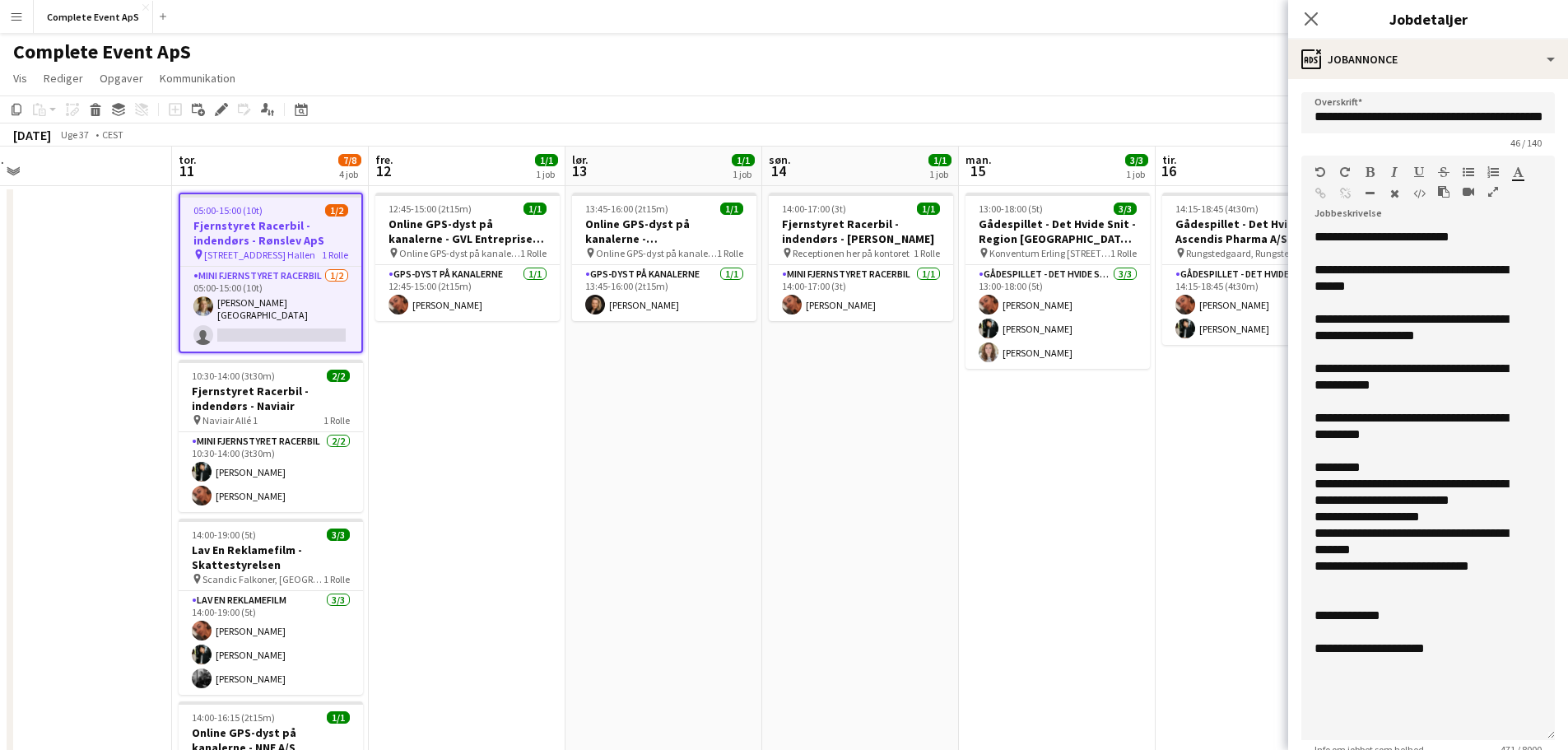
drag, startPoint x: 1540, startPoint y: 318, endPoint x: 1493, endPoint y: 730, distance: 414.7
click at [1493, 730] on div "**********" at bounding box center [1428, 484] width 253 height 512
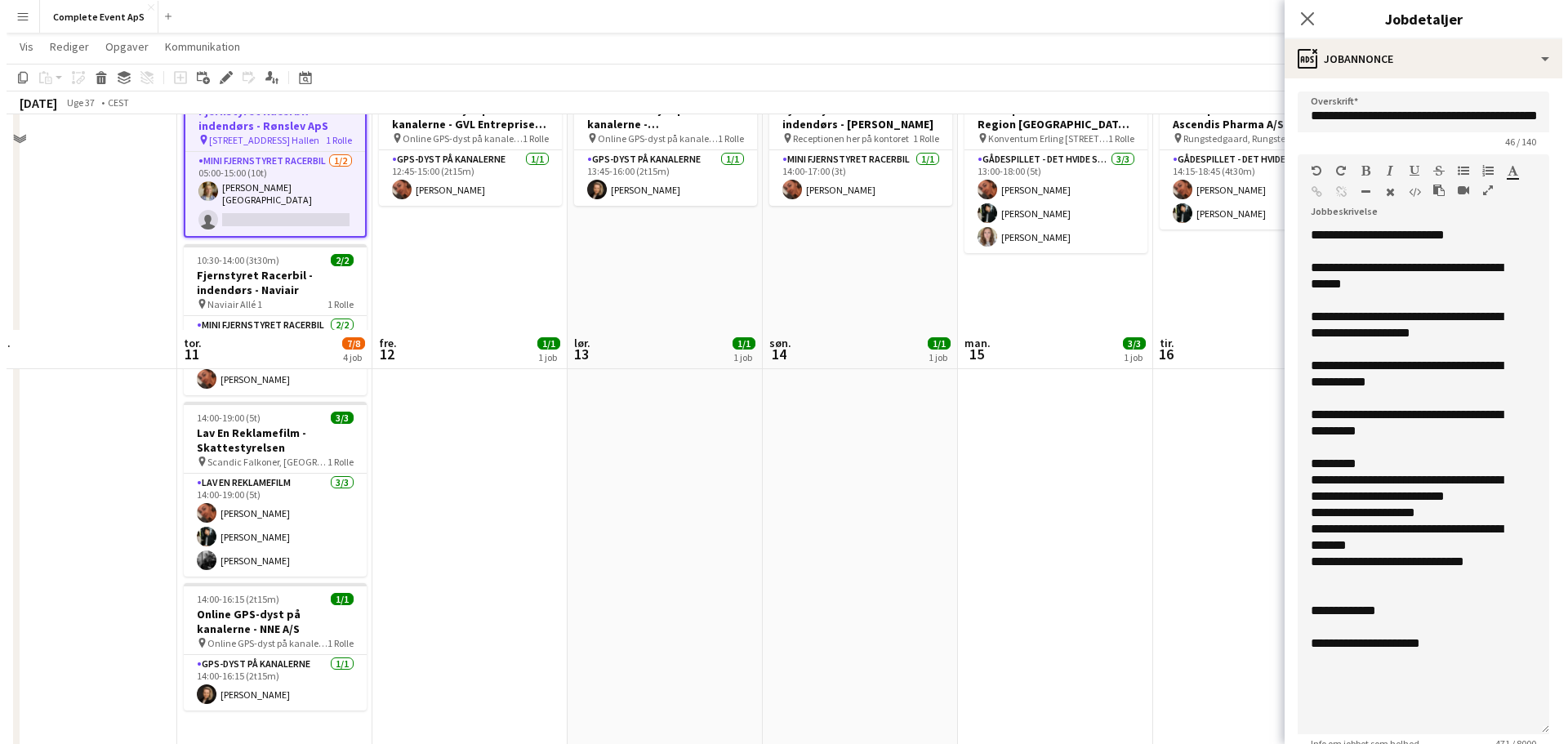
scroll to position [0, 0]
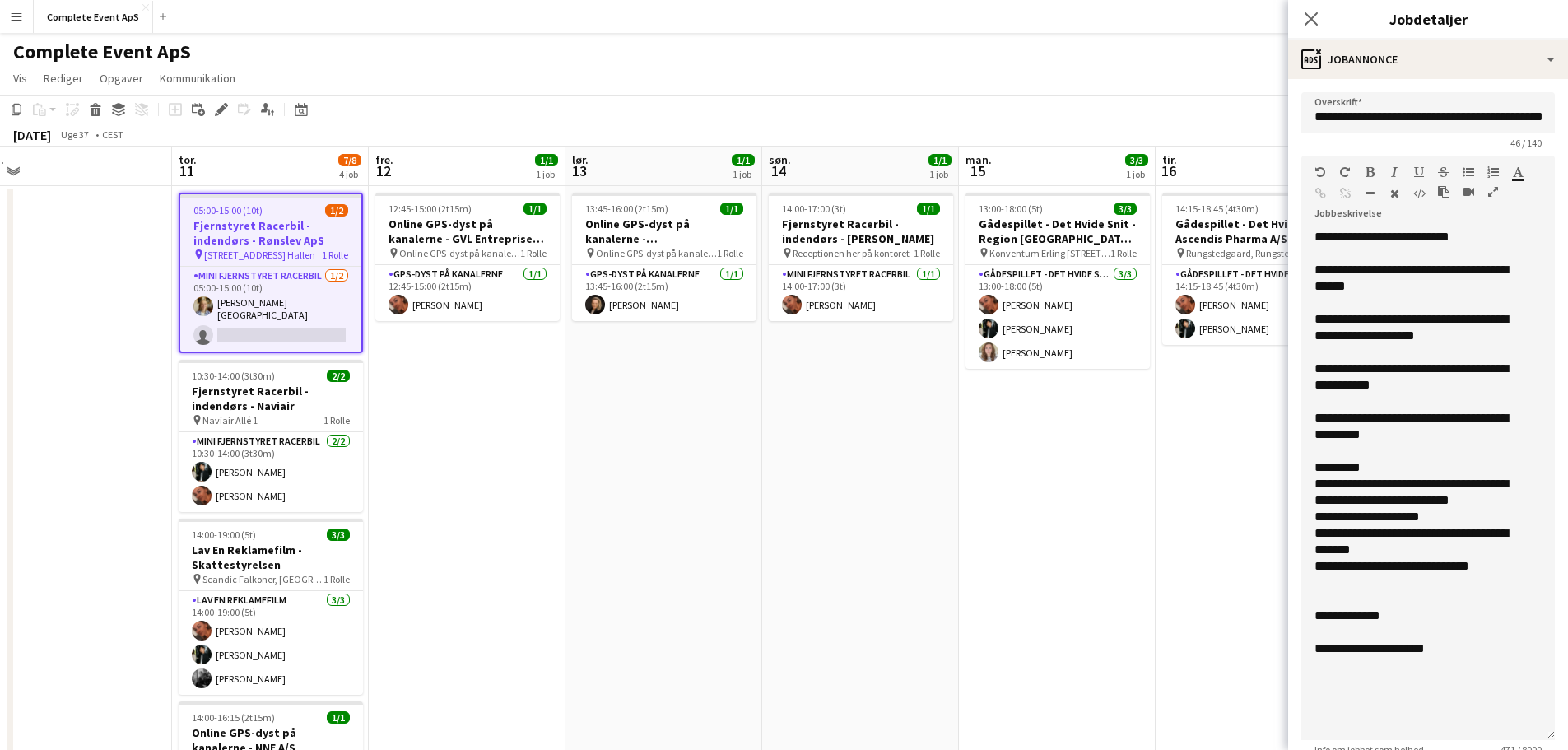
click at [481, 426] on app-date-cell "12:45-15:00 (2t15m) 1/1 Online GPS-dyst på kanalerne - GVL Entreprise A/S pin O…" at bounding box center [467, 659] width 197 height 946
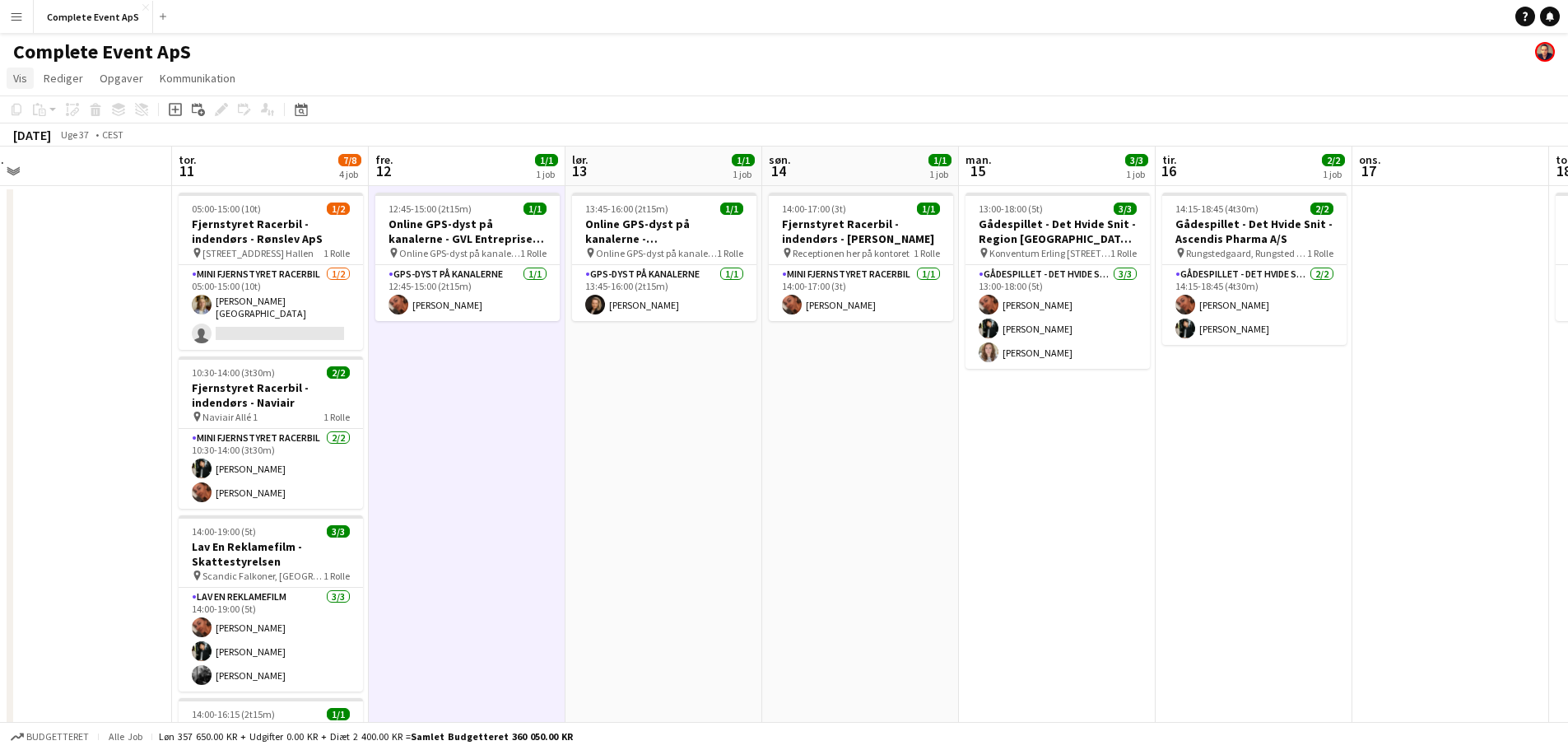
click at [15, 73] on span "Vis" at bounding box center [20, 79] width 14 height 15
click at [99, 184] on link "Månedsvisning" at bounding box center [92, 184] width 169 height 35
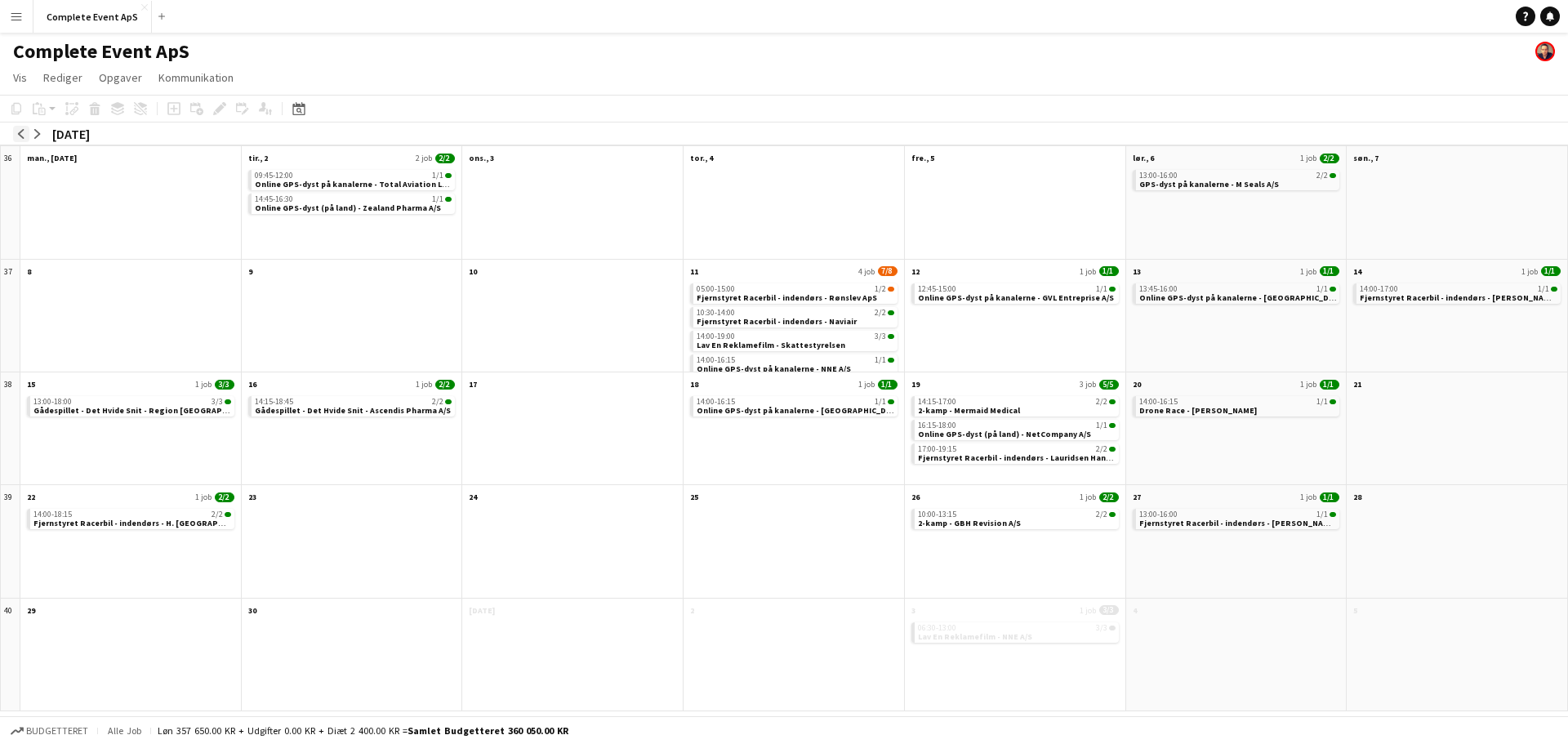
click at [18, 133] on app-icon "arrow-left" at bounding box center [21, 134] width 10 height 10
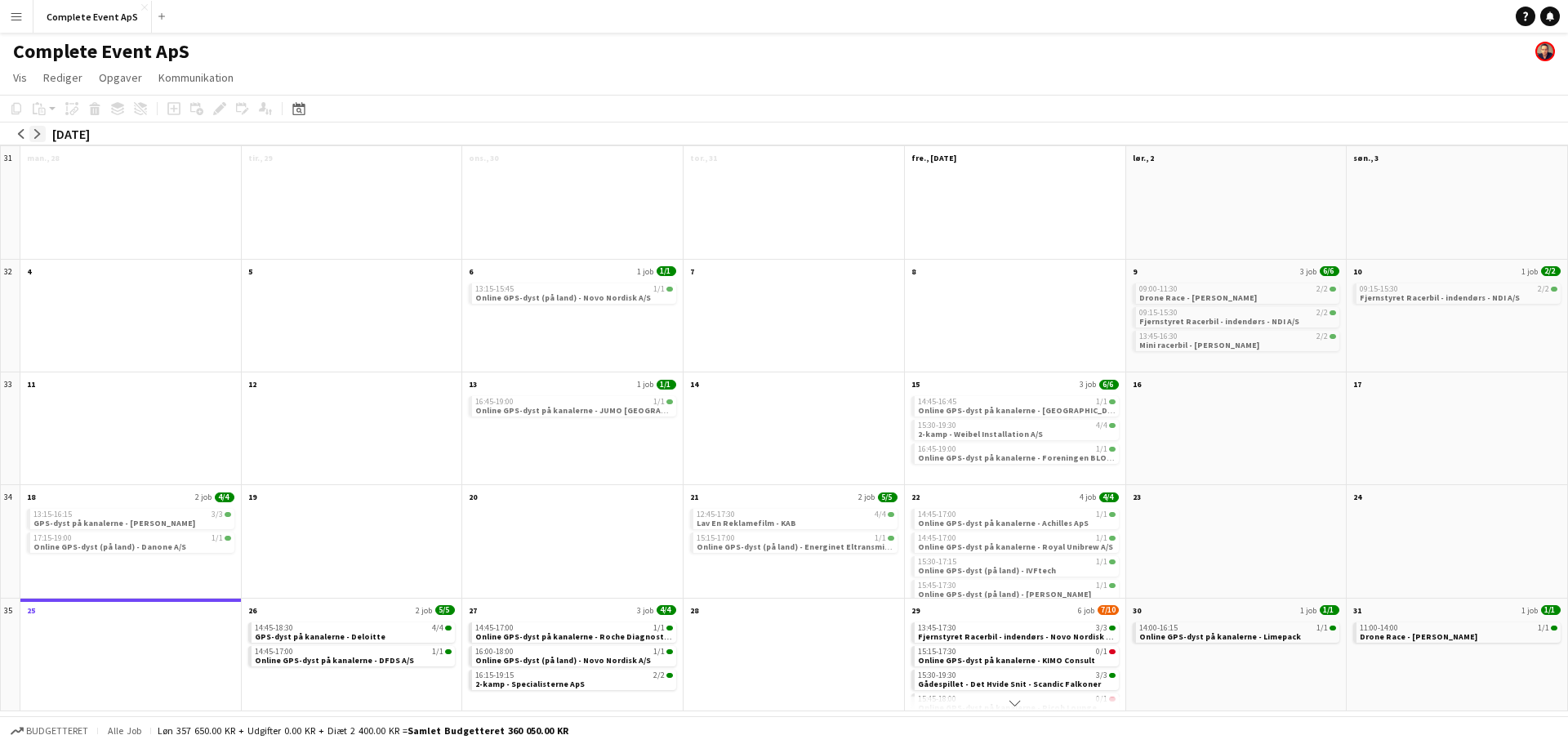
click at [39, 135] on app-icon "arrow-right" at bounding box center [38, 134] width 10 height 10
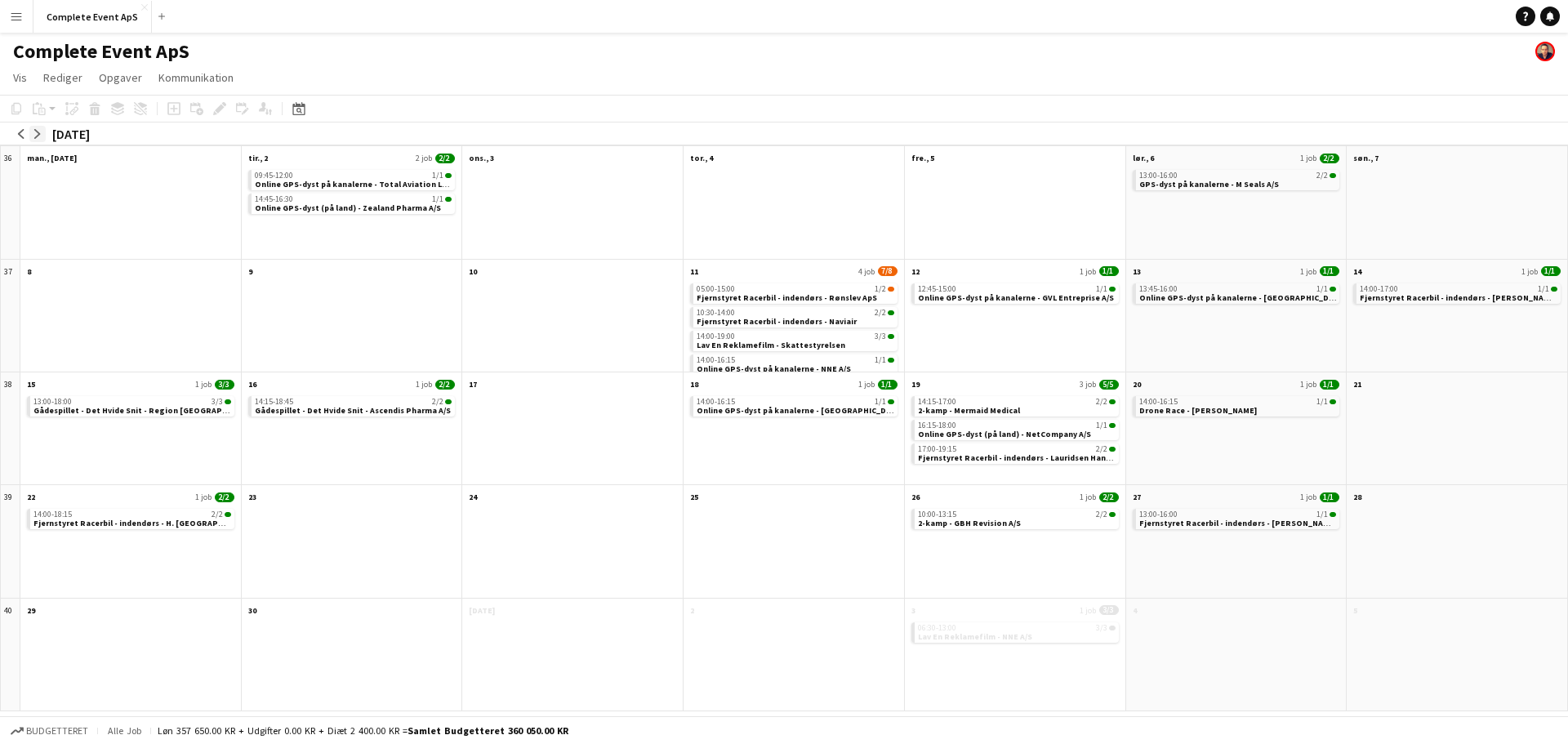
click at [30, 132] on button "arrow-right" at bounding box center [38, 134] width 16 height 16
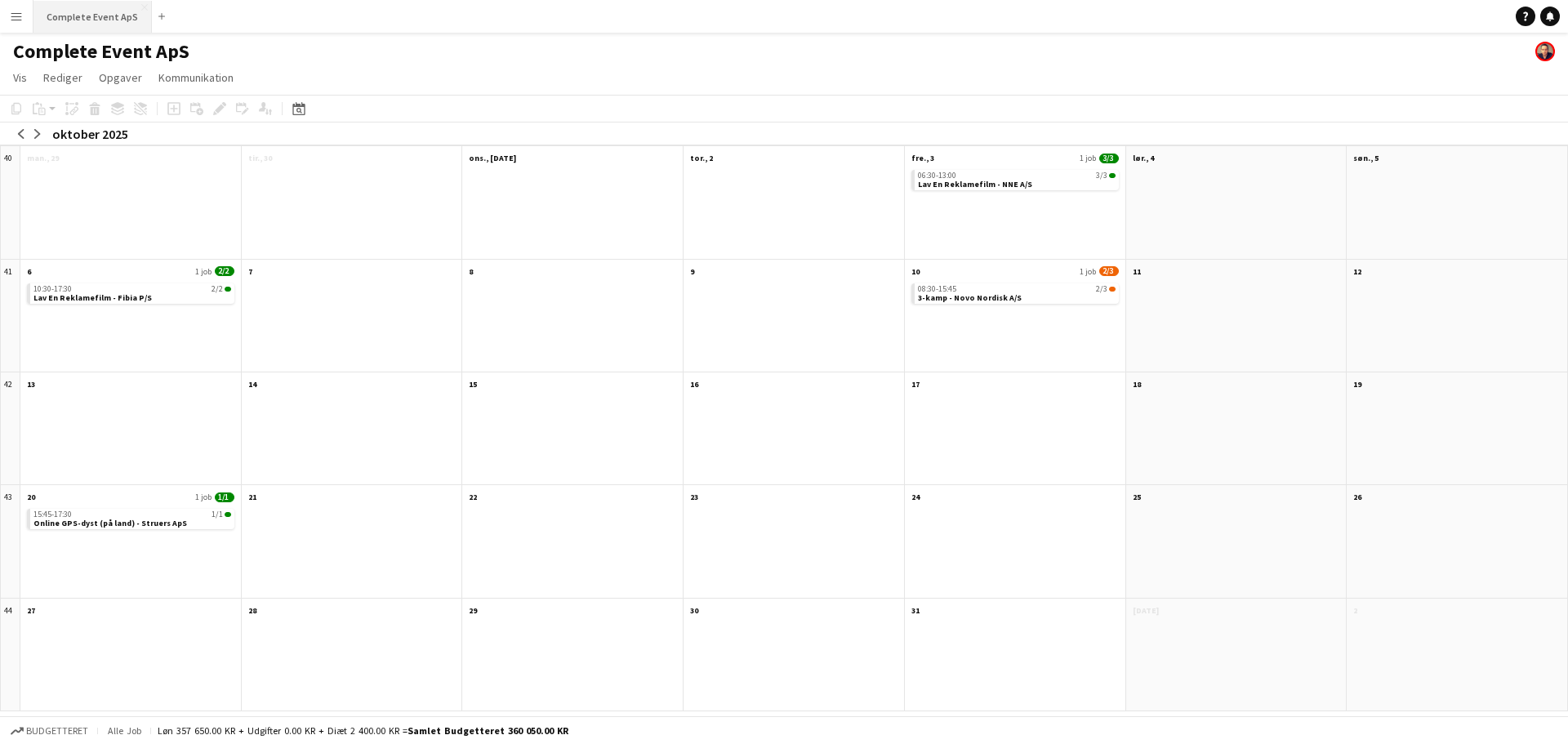
click at [92, 20] on button "Complete Event ApS Luk" at bounding box center [93, 16] width 118 height 32
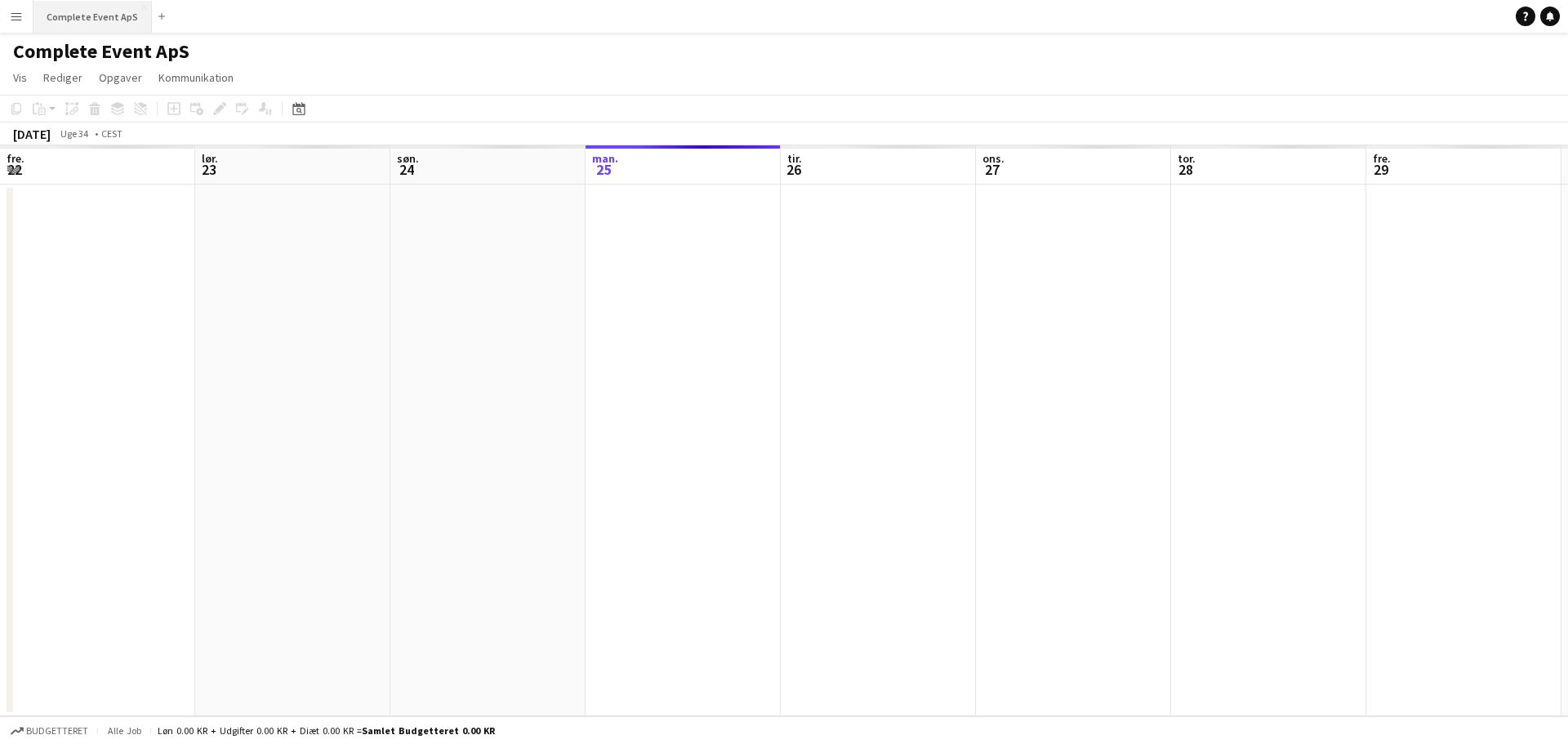
scroll to position [0, 390]
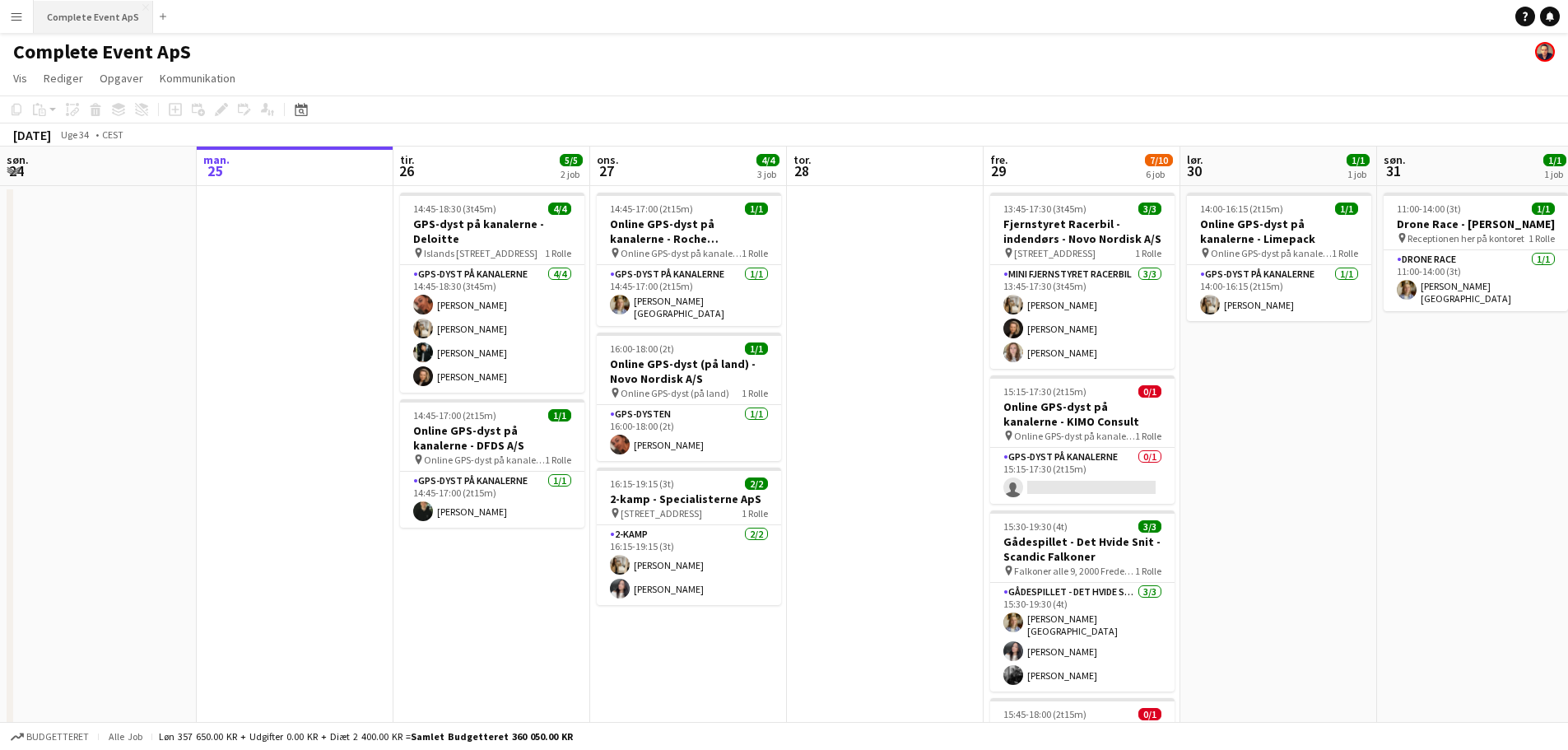
click at [78, 3] on button "Complete Event ApS Luk" at bounding box center [94, 17] width 119 height 32
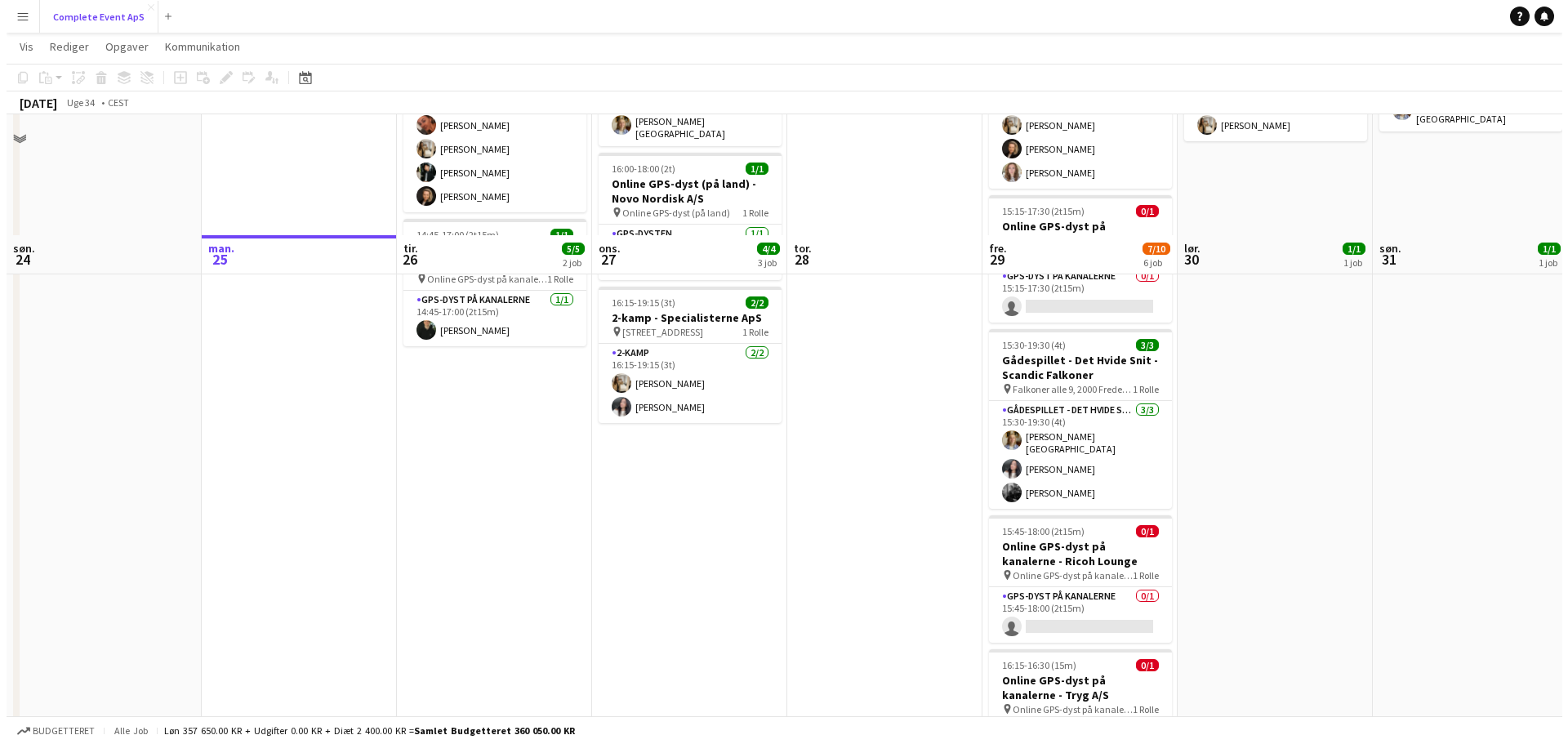
scroll to position [0, 0]
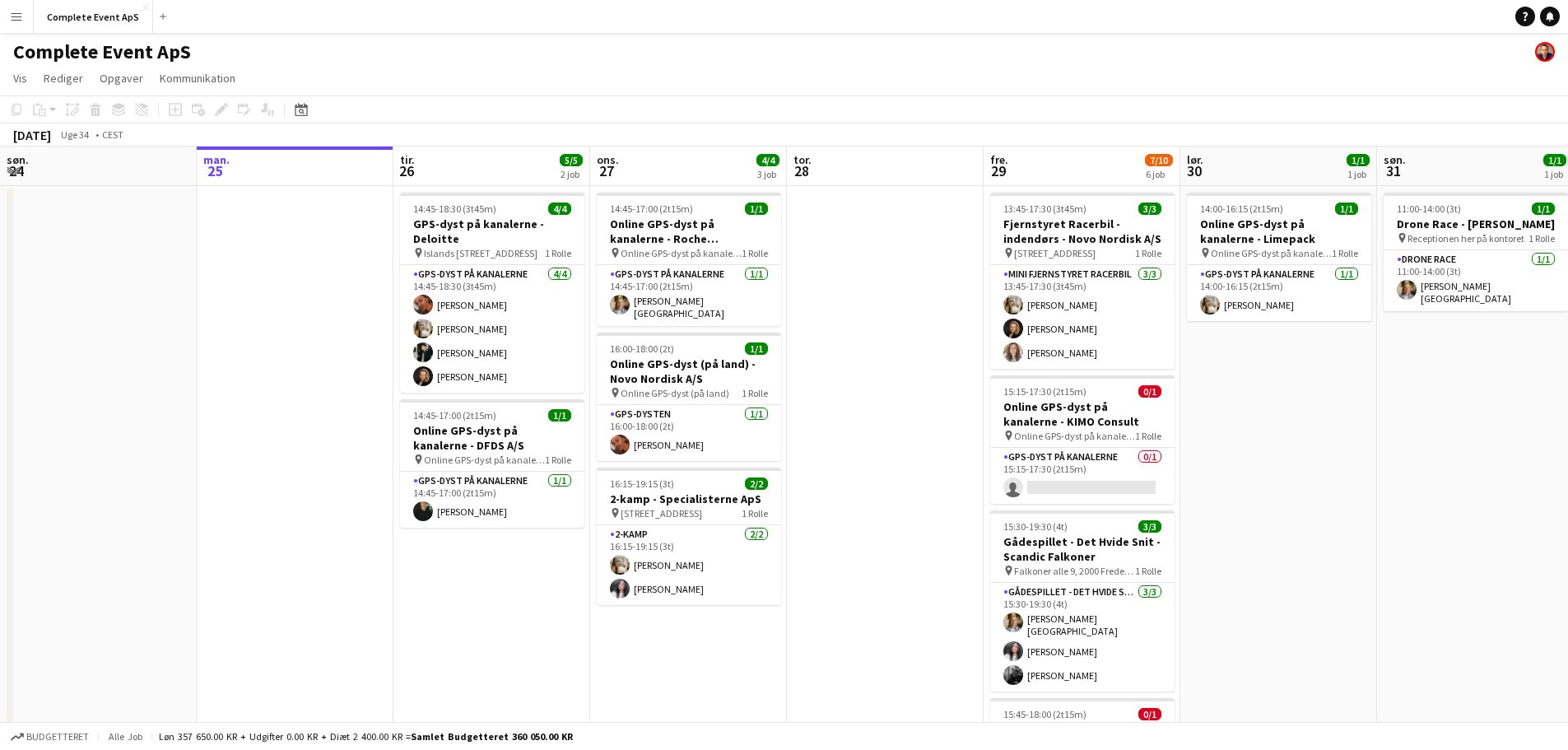
click at [1551, 10] on link "Notifikationer" at bounding box center [1551, 17] width 20 height 20
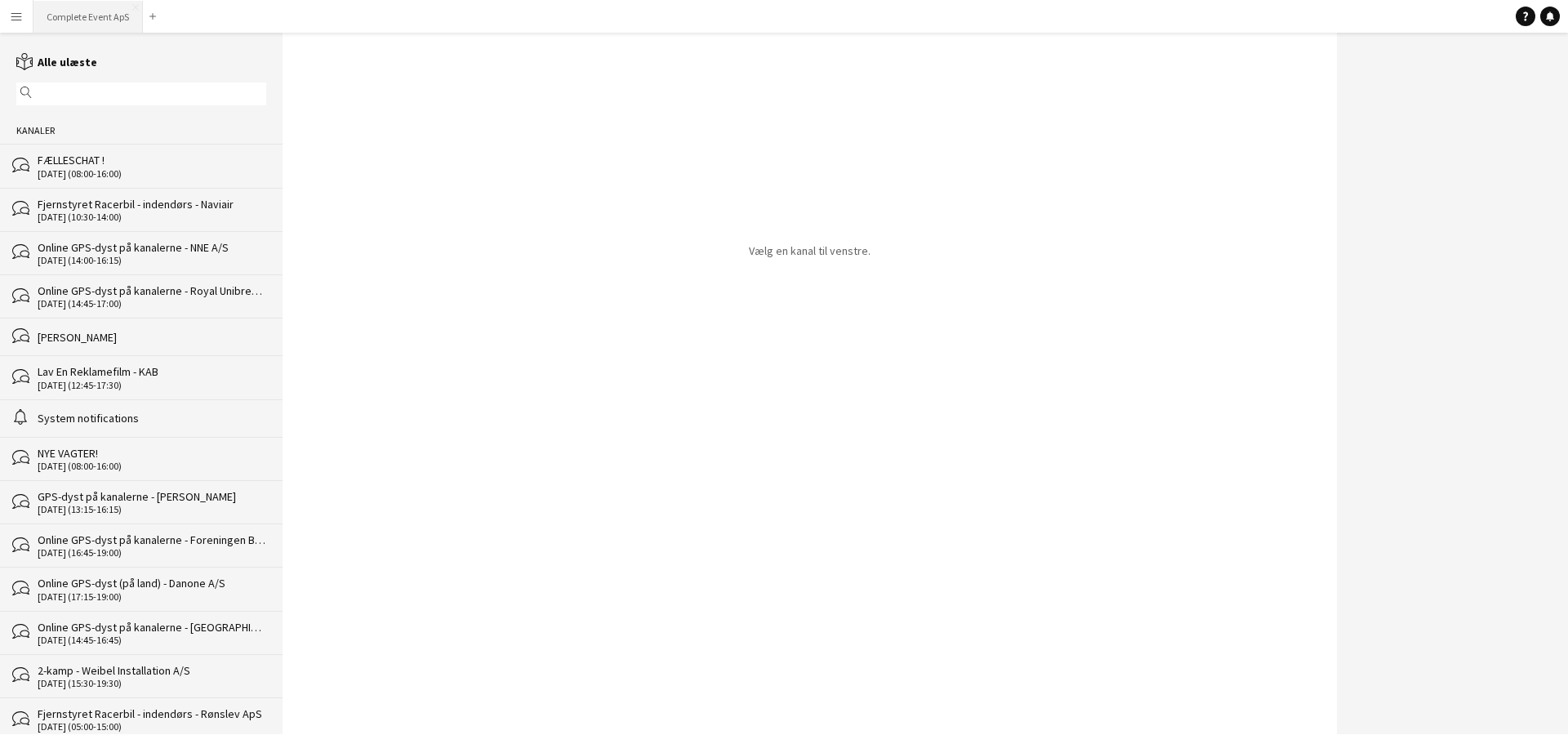
click at [84, 17] on button "Complete Event ApS Luk" at bounding box center [88, 16] width 109 height 32
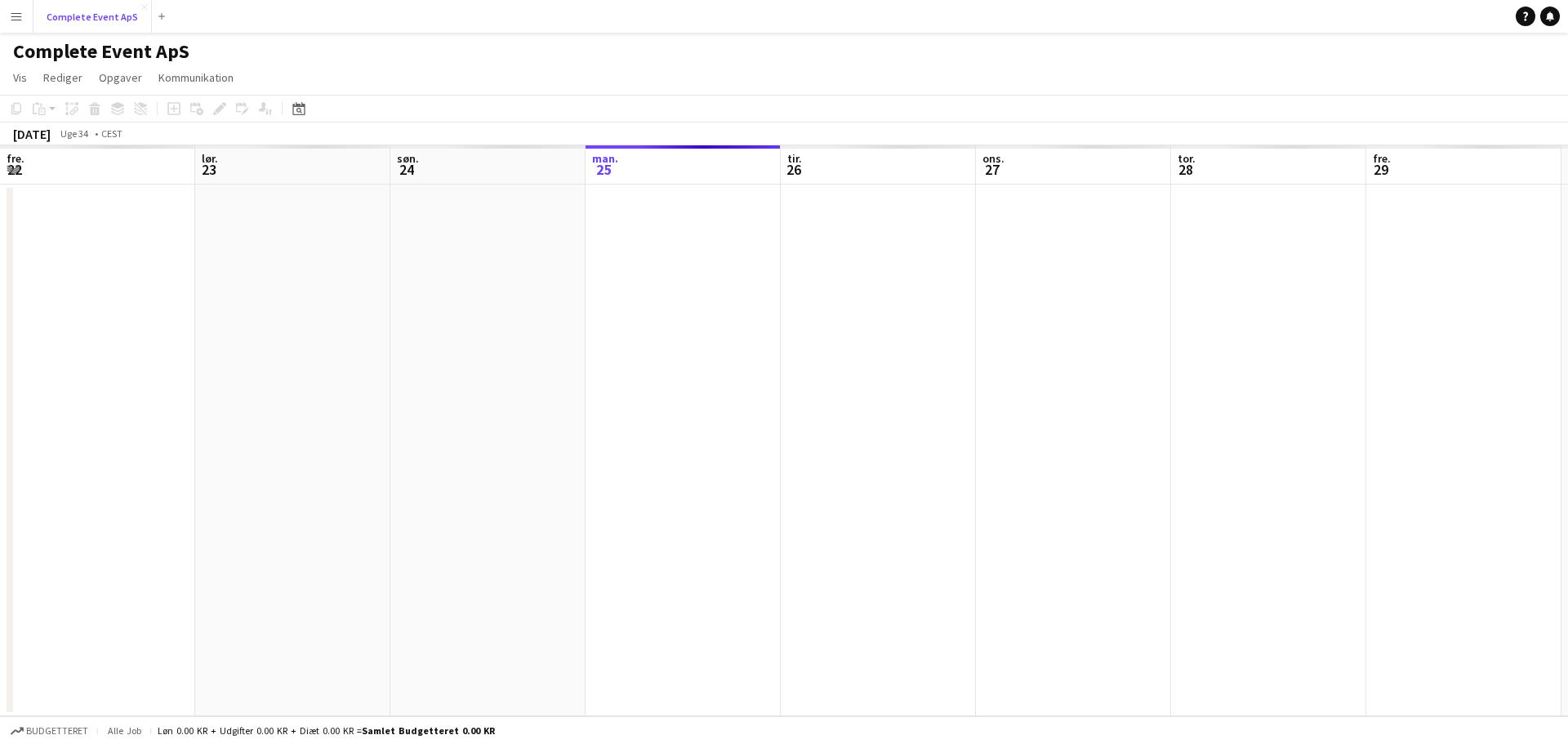
scroll to position [0, 390]
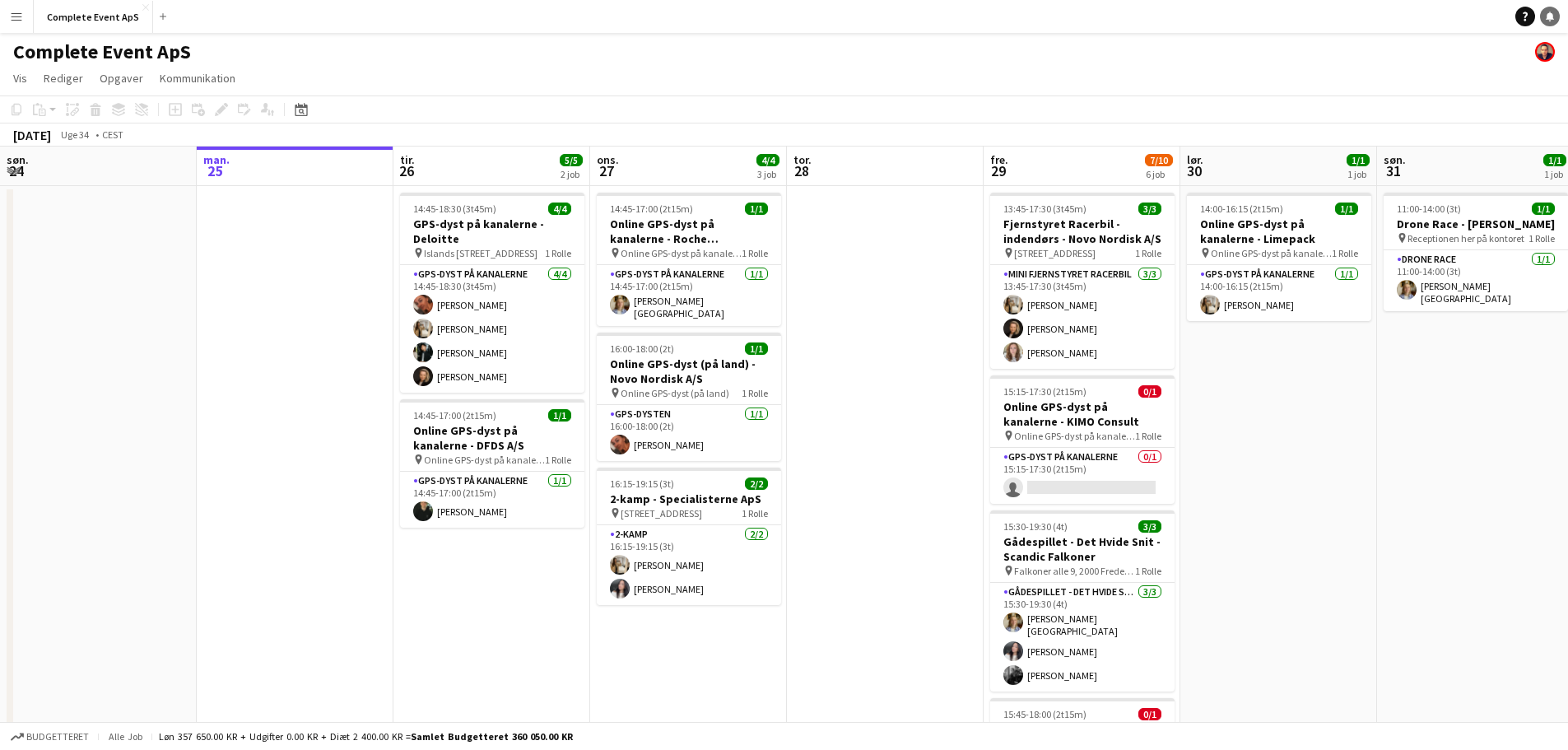
click at [1548, 15] on icon at bounding box center [1550, 16] width 8 height 8
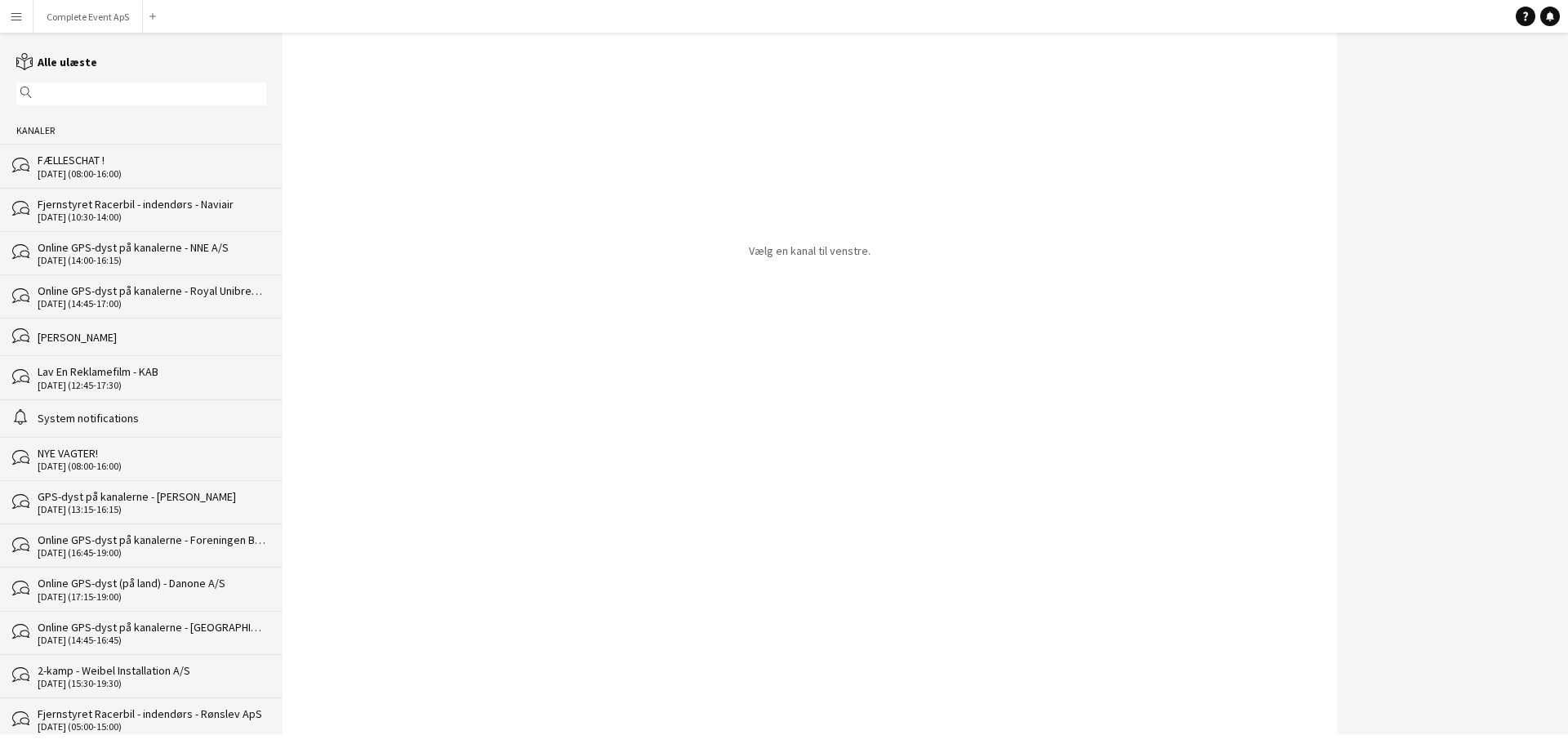
click at [90, 167] on div "FÆLLESCHAT !" at bounding box center [152, 160] width 228 height 15
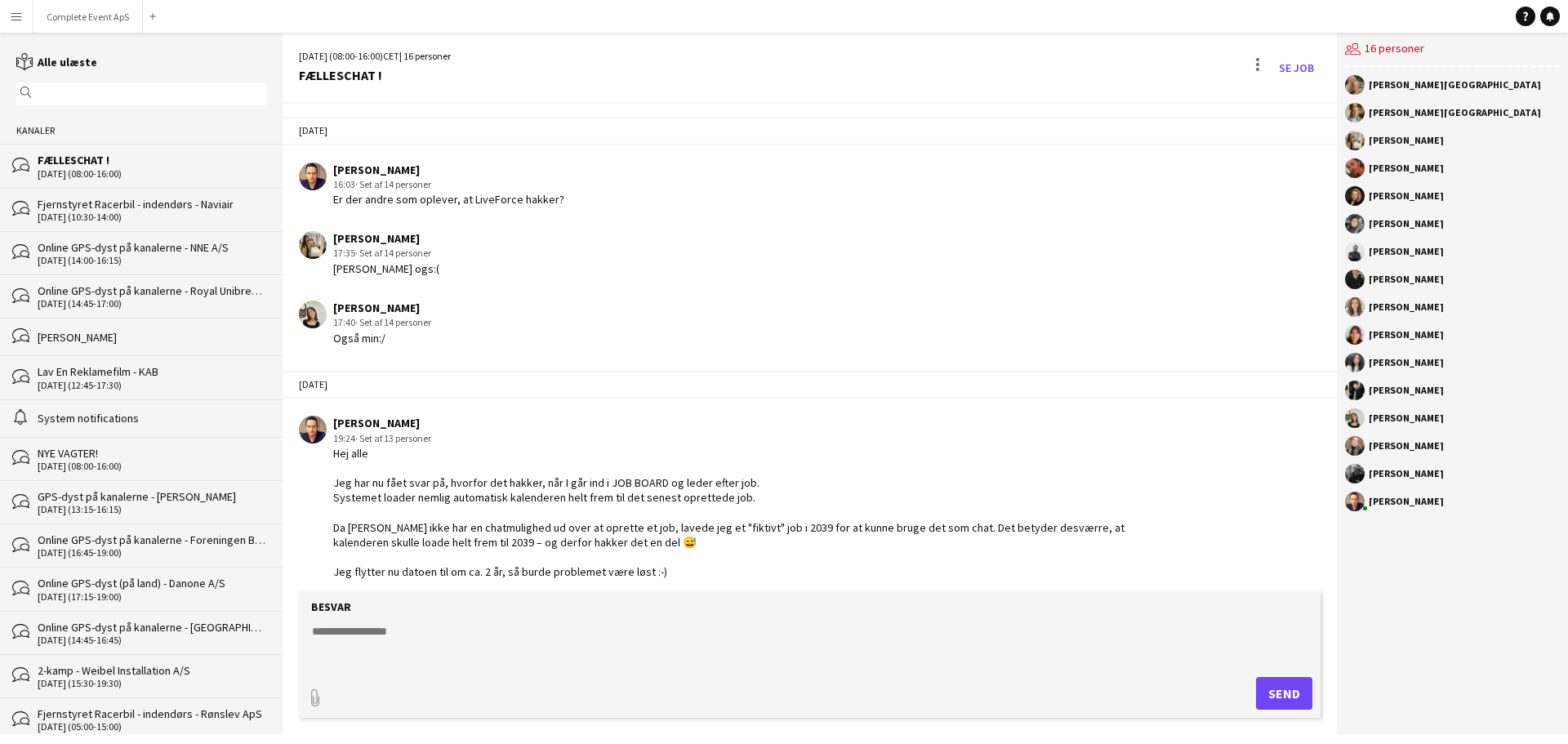
scroll to position [2171, 0]
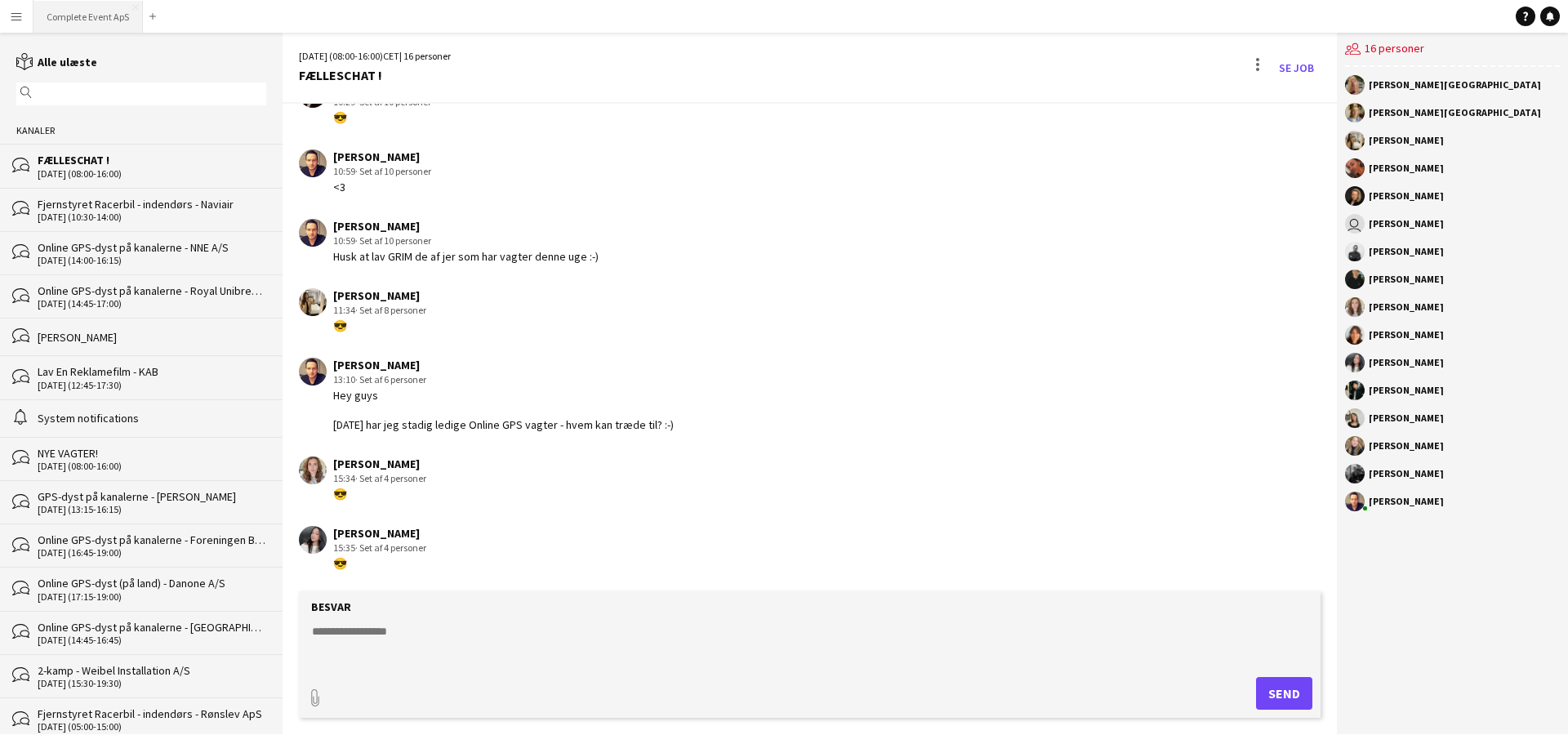
click at [103, 21] on button "Complete Event ApS Luk" at bounding box center [88, 16] width 109 height 32
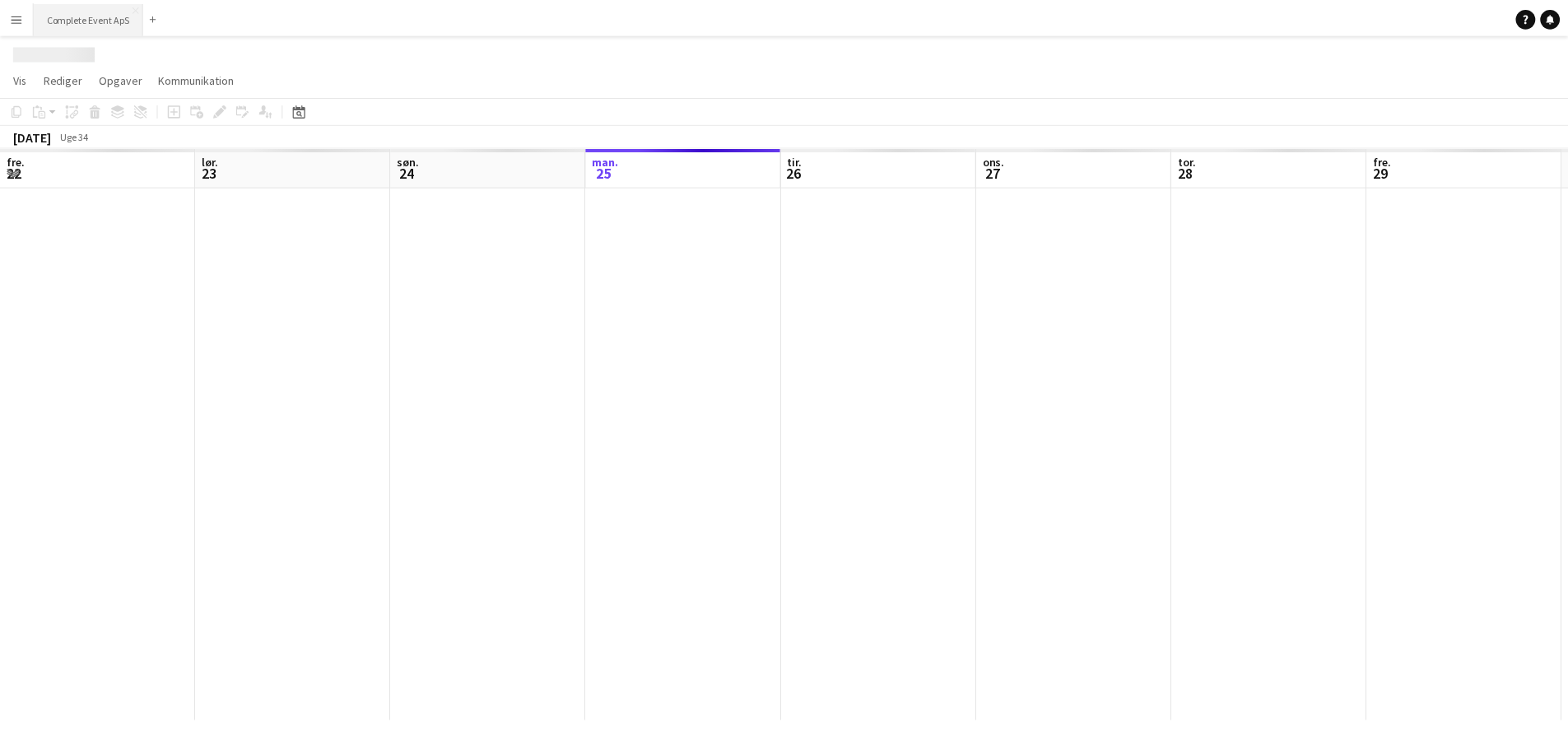
scroll to position [0, 393]
